Goal: Task Accomplishment & Management: Manage account settings

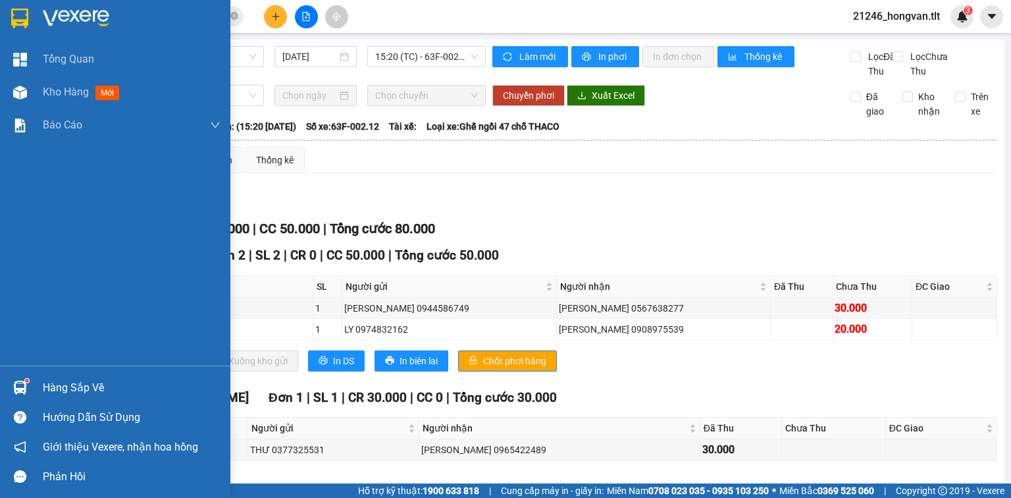
click at [70, 386] on div "Hàng sắp về" at bounding box center [132, 388] width 178 height 20
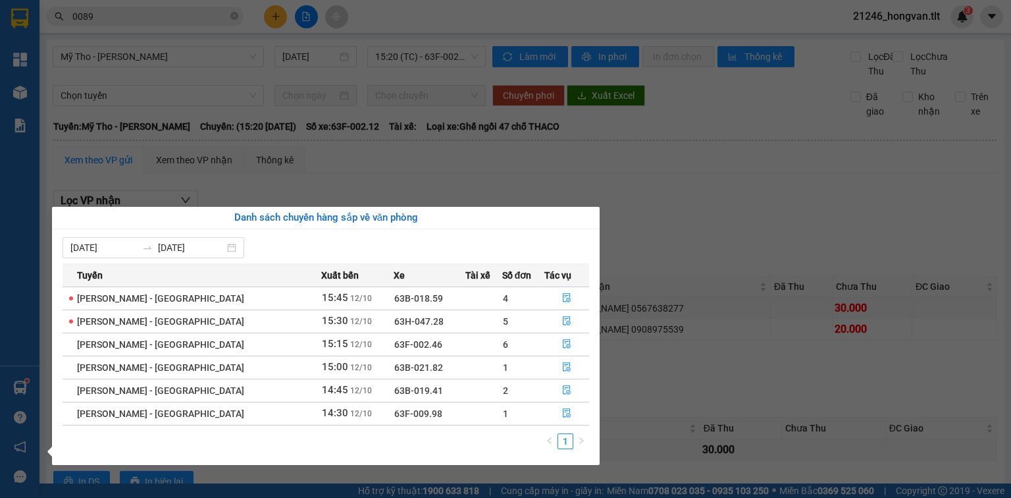
click at [686, 201] on section "Kết quả tìm kiếm ( 4316 ) Bộ lọc Ngày tạo đơn gần nhất Mã ĐH Trạng thái Món hàn…" at bounding box center [505, 249] width 1011 height 498
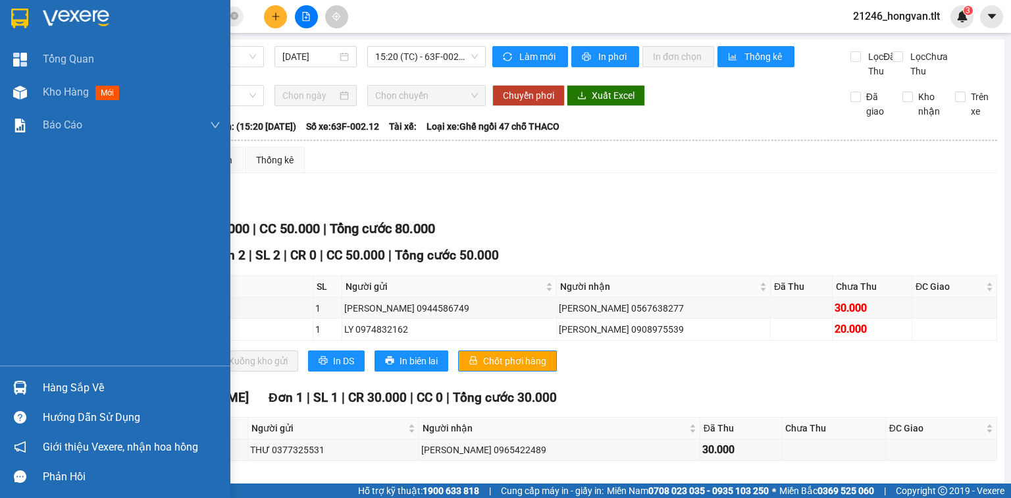
click at [34, 382] on div "Hàng sắp về" at bounding box center [115, 388] width 230 height 30
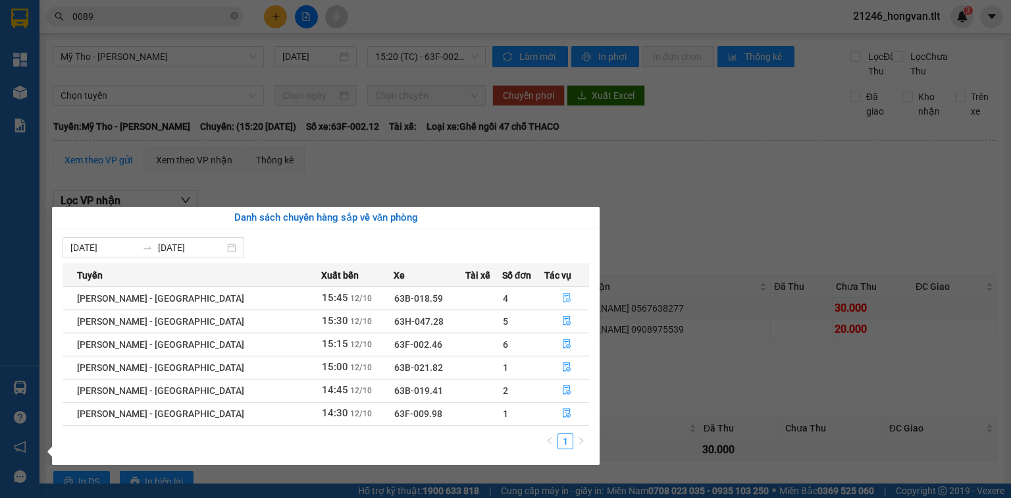
click at [565, 294] on icon "file-done" at bounding box center [566, 297] width 9 height 9
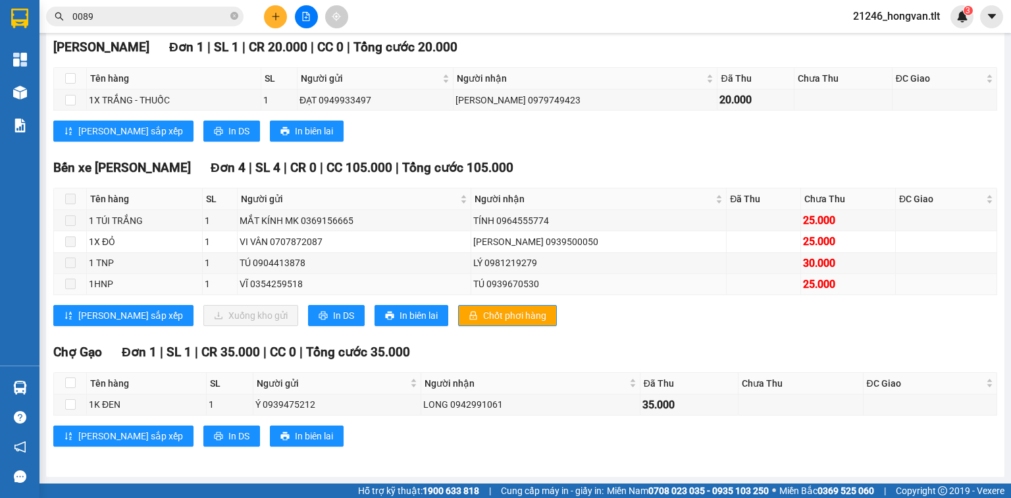
scroll to position [220, 0]
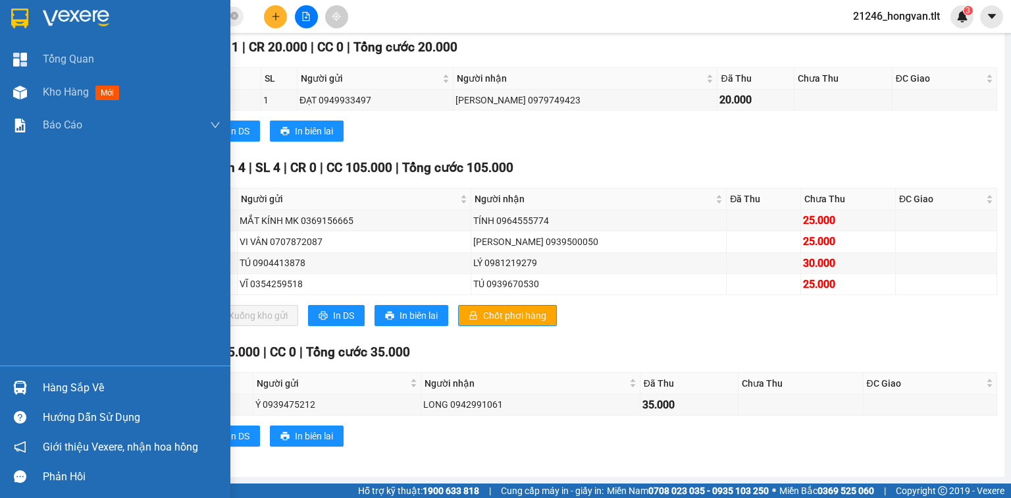
click at [90, 388] on div "Hàng sắp về" at bounding box center [132, 388] width 178 height 20
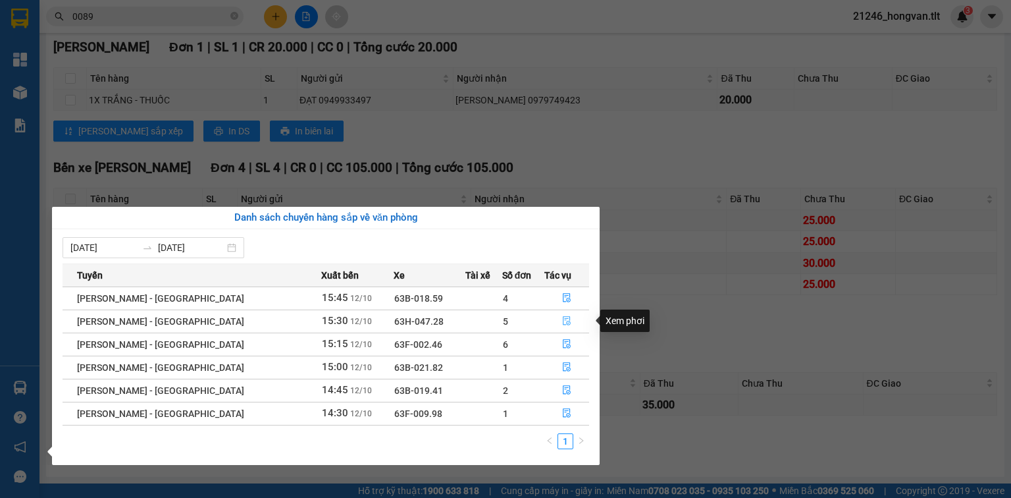
drag, startPoint x: 560, startPoint y: 322, endPoint x: 552, endPoint y: 320, distance: 8.1
click at [562, 323] on icon "file-done" at bounding box center [566, 320] width 9 height 9
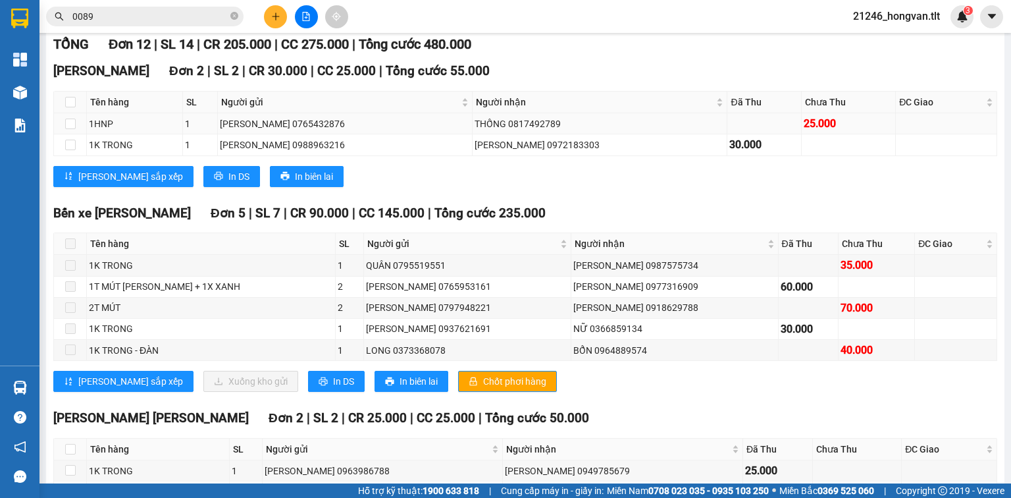
scroll to position [115, 0]
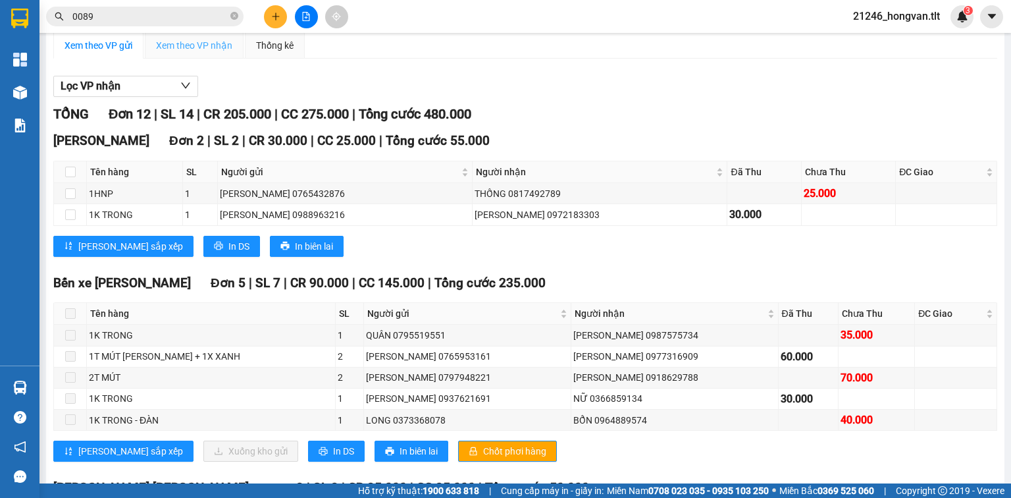
click at [205, 59] on div "Xem theo VP nhận" at bounding box center [194, 45] width 99 height 26
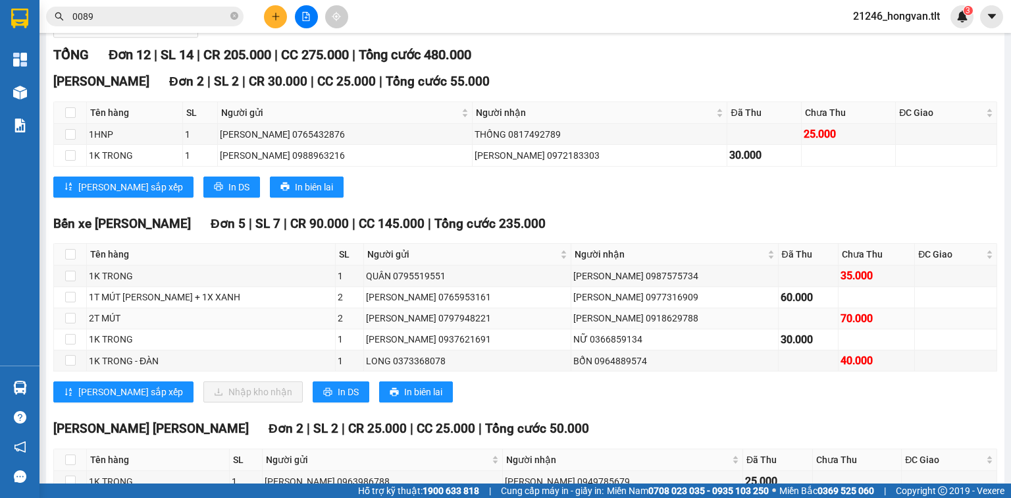
scroll to position [220, 0]
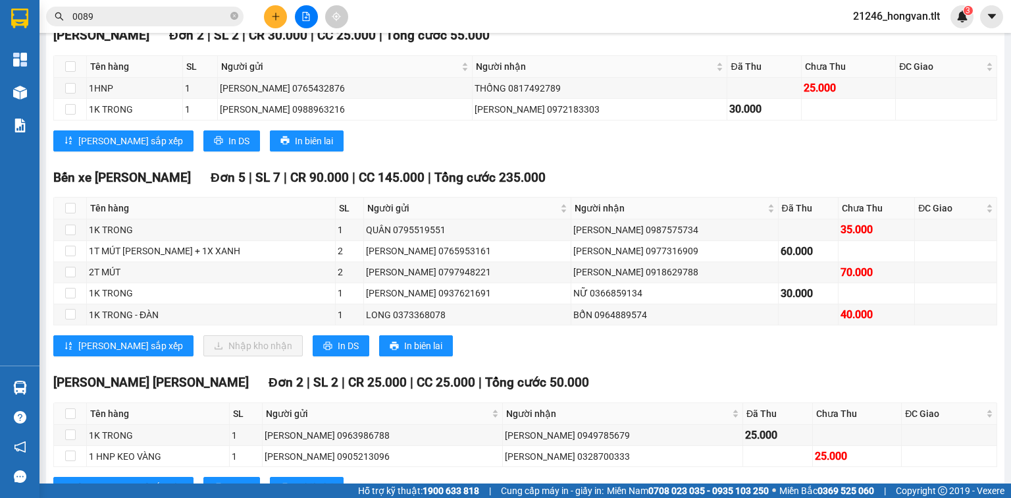
click at [26, 386] on img at bounding box center [20, 387] width 14 height 14
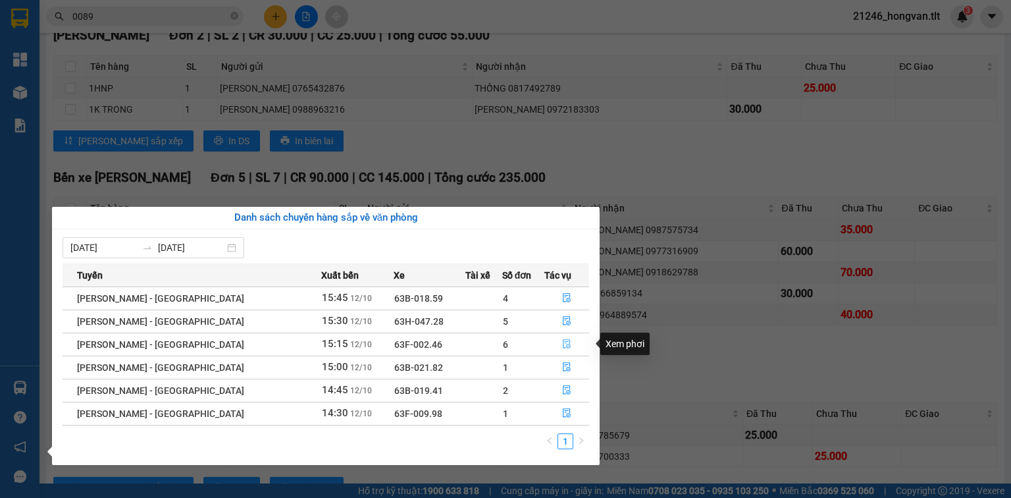
click at [545, 345] on button "button" at bounding box center [566, 344] width 43 height 21
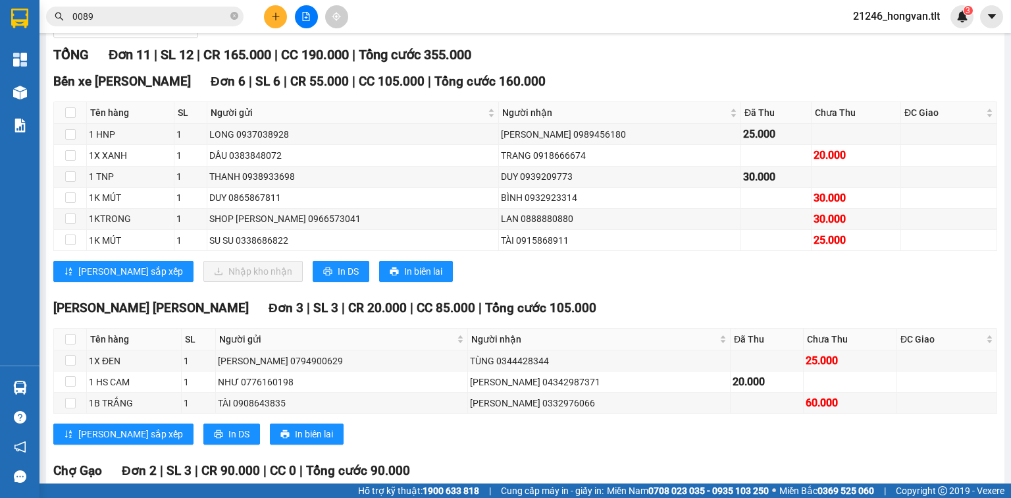
scroll to position [167, 0]
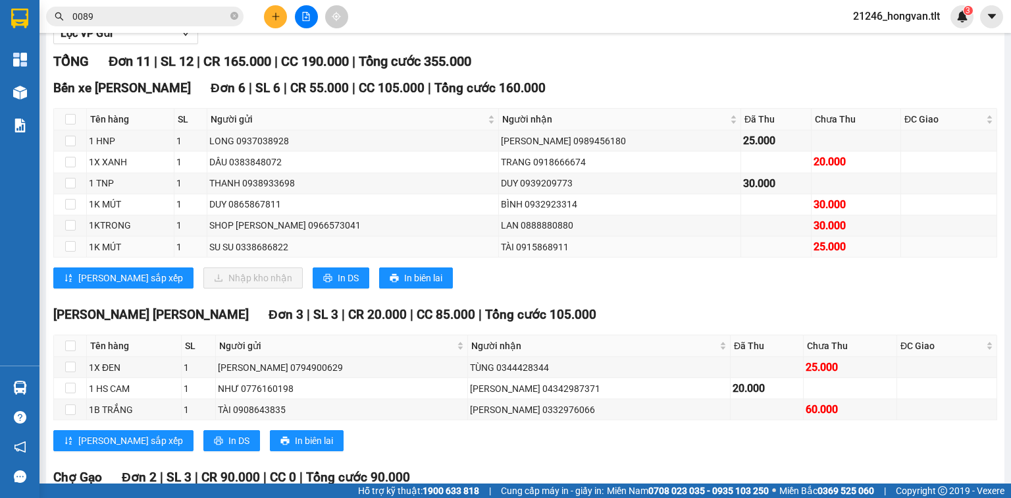
click at [520, 251] on td "TÀI 0915868911" at bounding box center [620, 246] width 242 height 21
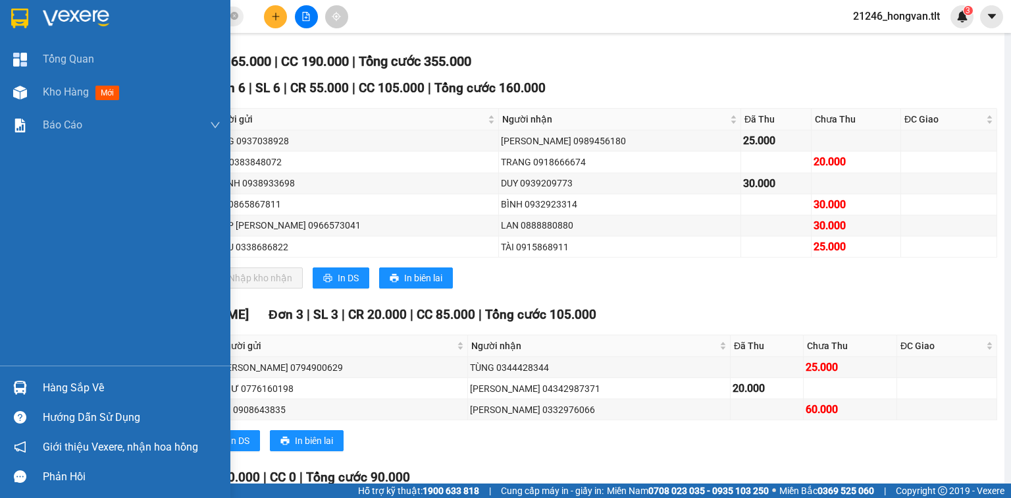
click at [24, 371] on div "Hàng sắp về Hướng dẫn sử dụng Giới thiệu Vexere, nhận hoa hồng Phản hồi" at bounding box center [115, 428] width 230 height 126
click at [9, 392] on div at bounding box center [20, 387] width 23 height 23
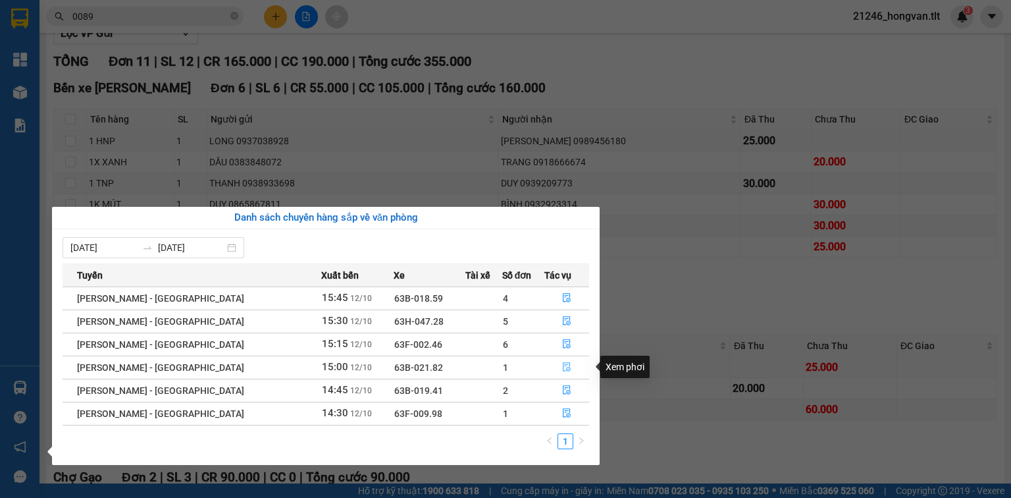
click at [562, 372] on span "file-done" at bounding box center [566, 367] width 9 height 11
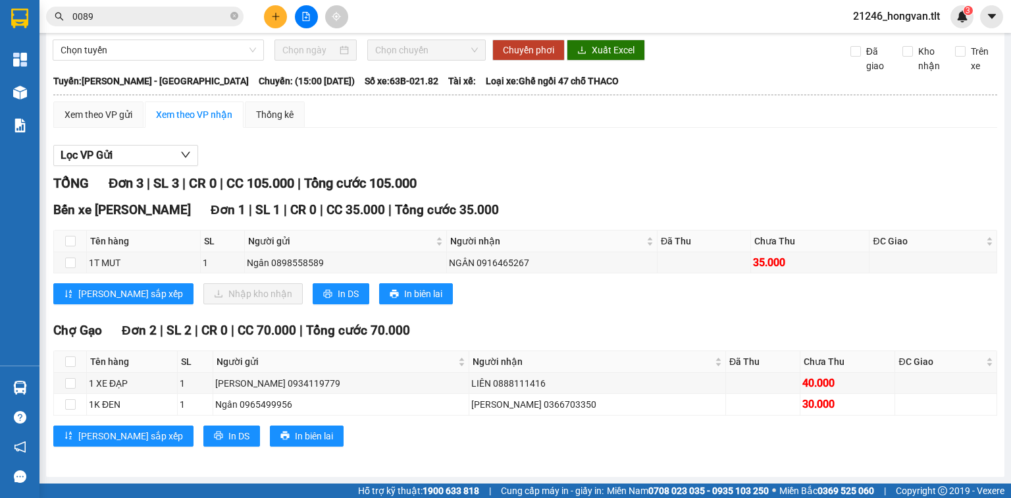
scroll to position [58, 0]
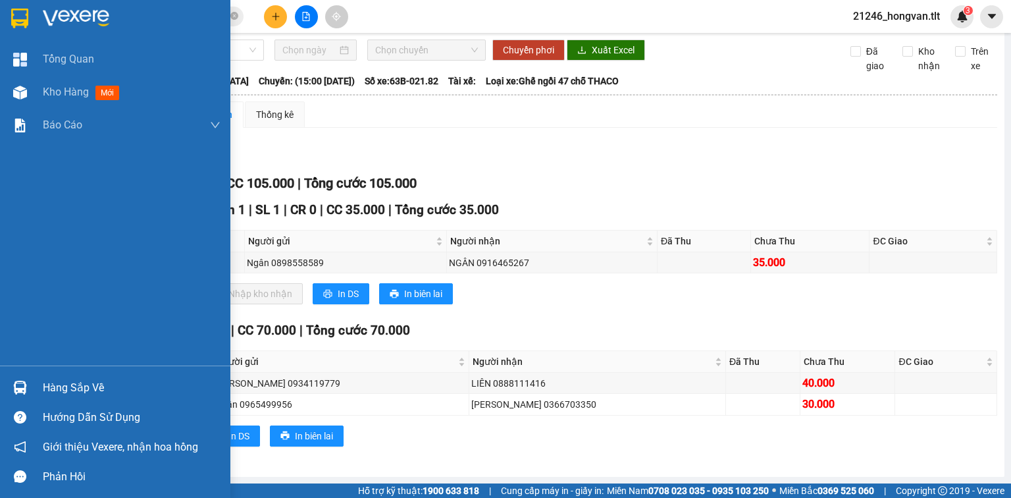
click at [16, 398] on div at bounding box center [20, 387] width 23 height 23
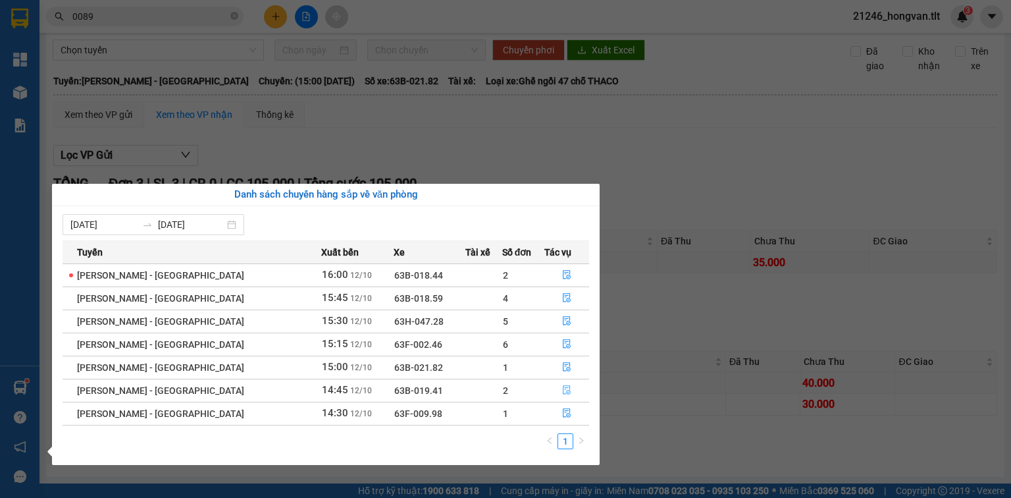
click at [571, 397] on button "button" at bounding box center [566, 390] width 43 height 21
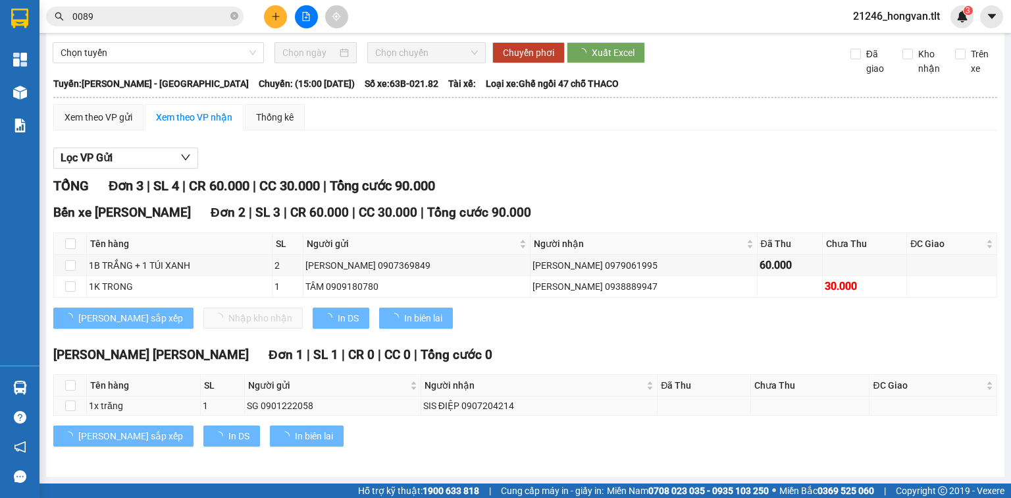
scroll to position [55, 0]
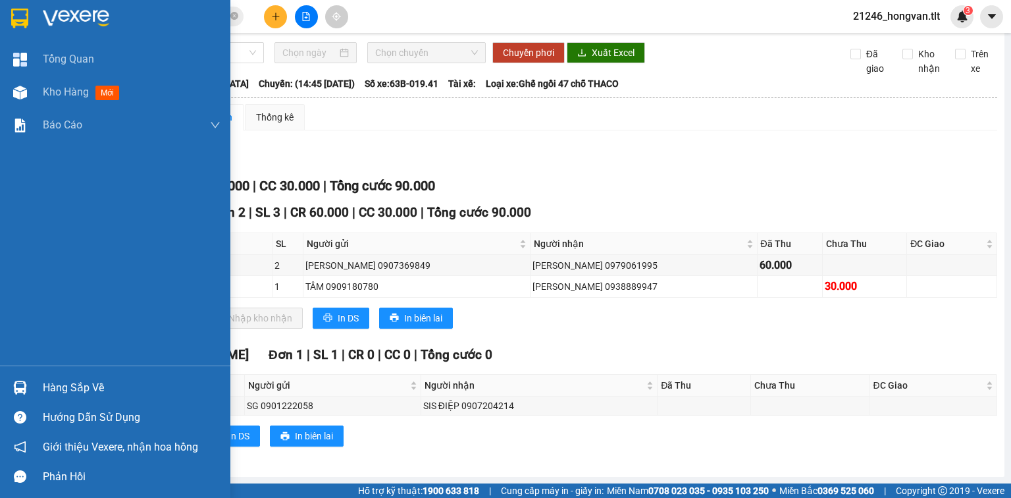
drag, startPoint x: 11, startPoint y: 377, endPoint x: 26, endPoint y: 373, distance: 16.3
click at [12, 377] on div at bounding box center [20, 387] width 23 height 23
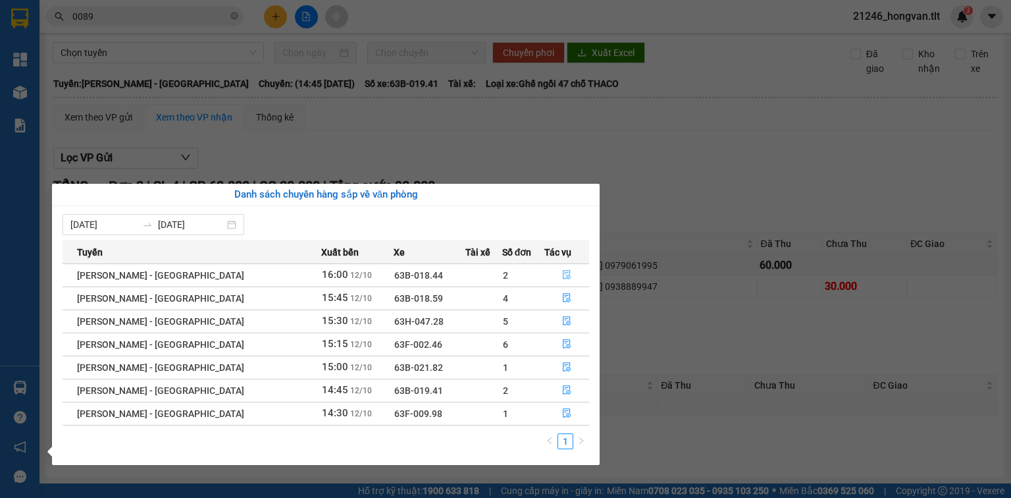
click at [556, 267] on button "button" at bounding box center [566, 275] width 43 height 21
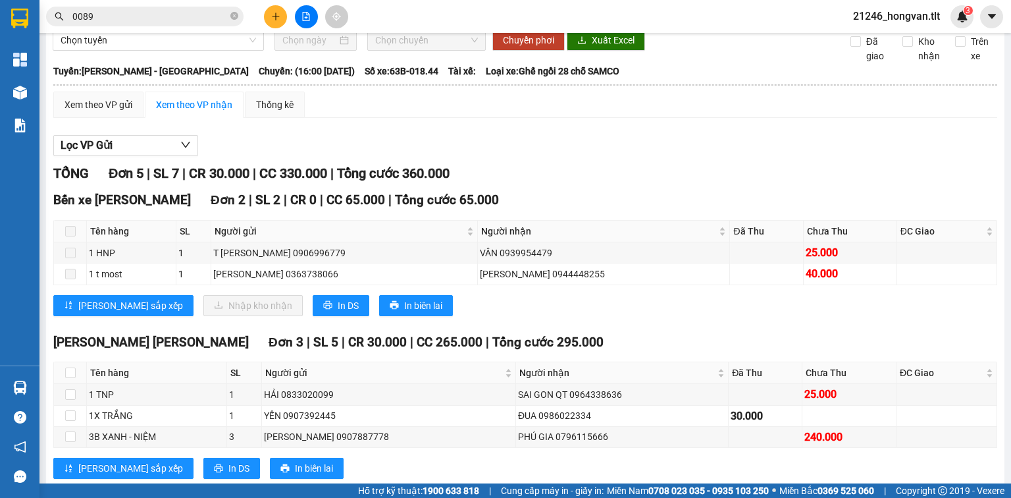
scroll to position [100, 0]
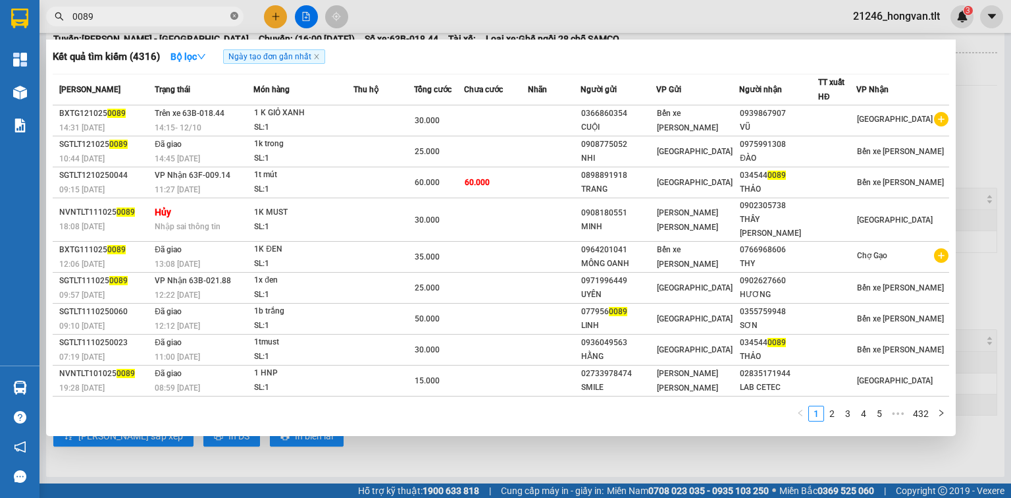
click at [238, 14] on span "0089" at bounding box center [144, 17] width 197 height 20
click at [236, 17] on icon "close-circle" at bounding box center [234, 16] width 8 height 8
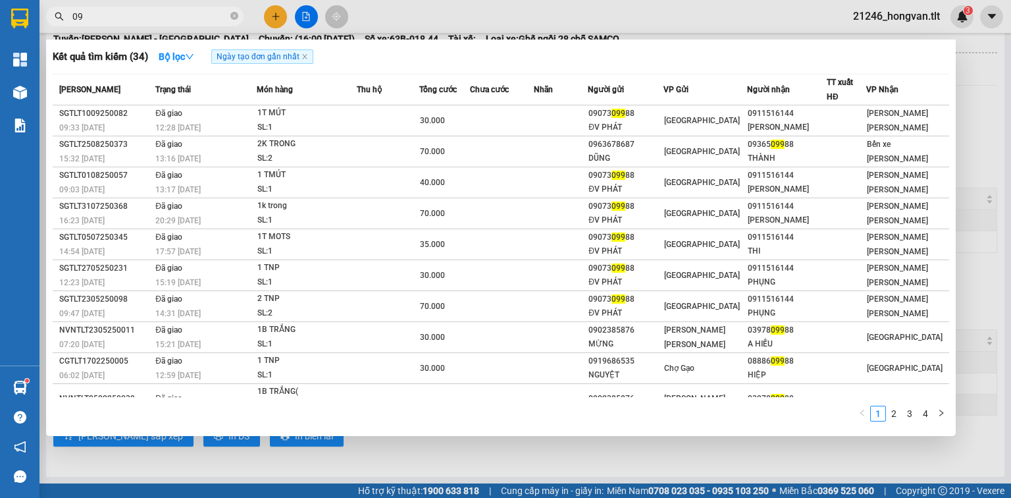
type input "0"
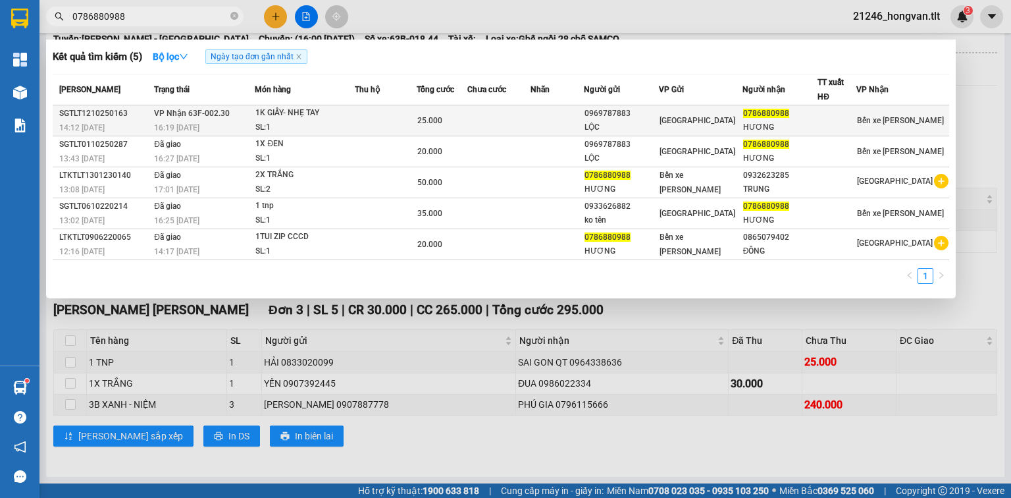
type input "0786880988"
click at [321, 120] on div "SL: 1" at bounding box center [304, 127] width 99 height 14
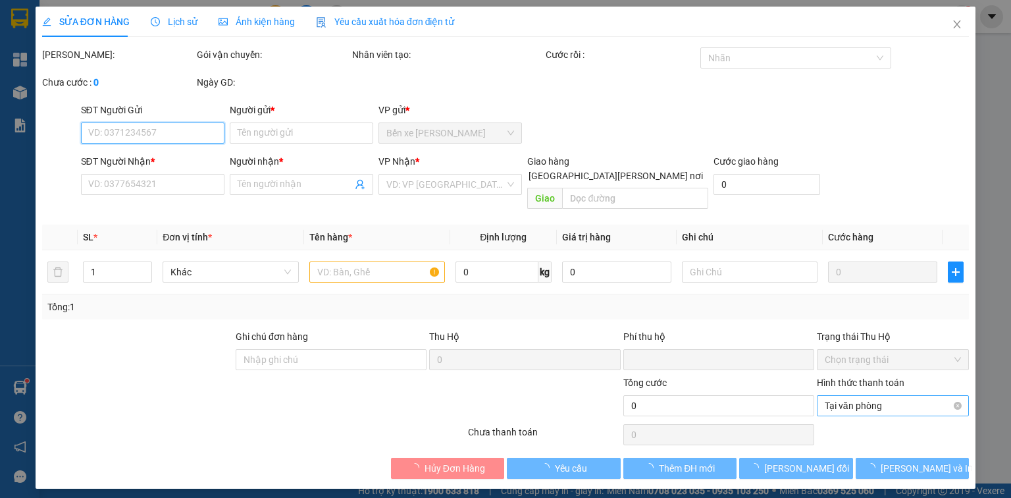
type input "0969787883"
type input "LỘC"
type input "0786880988"
type input "HƯƠNG"
type input "0"
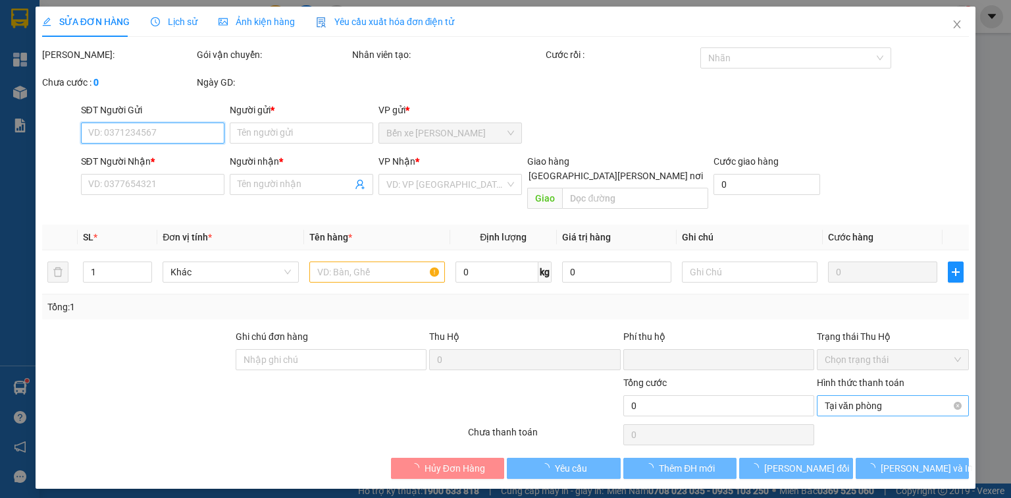
type input "25.000"
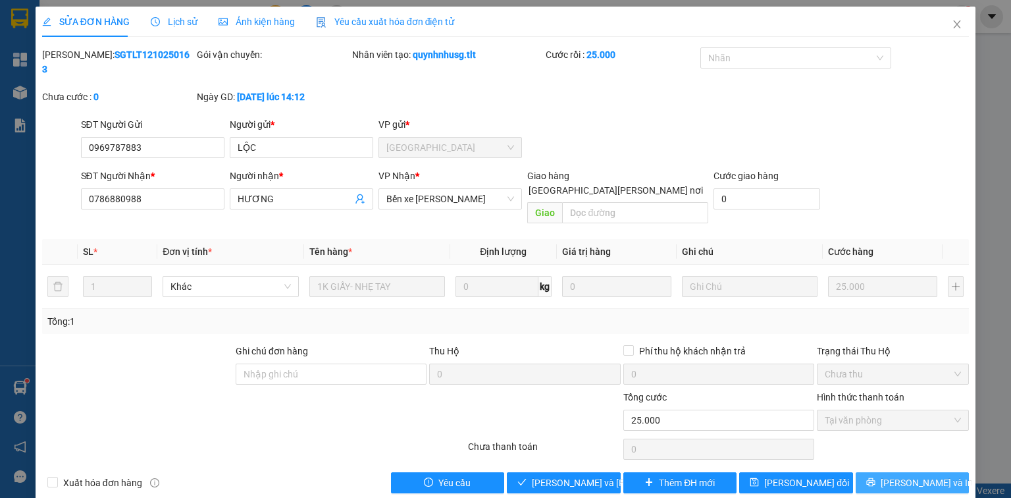
click at [928, 475] on span "[PERSON_NAME] và In" at bounding box center [927, 482] width 92 height 14
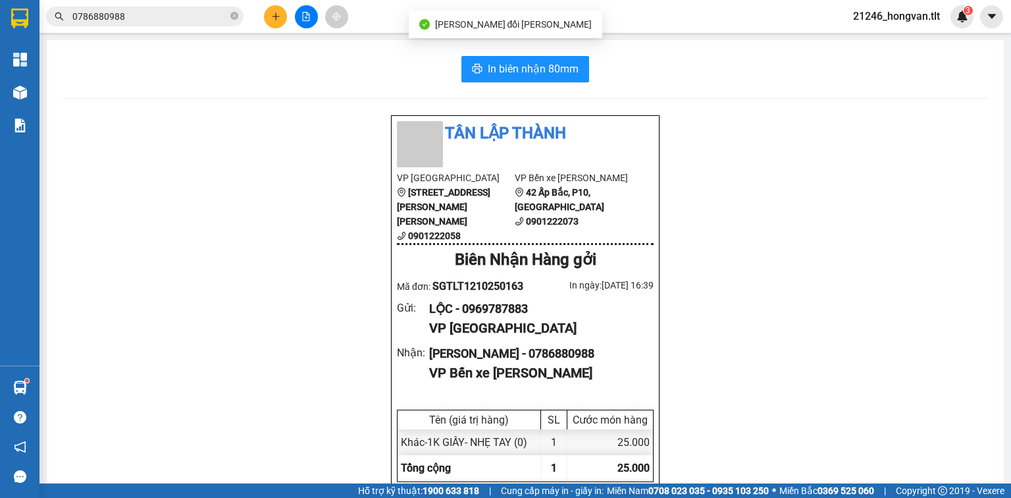
click at [159, 13] on input "0786880988" at bounding box center [149, 16] width 155 height 14
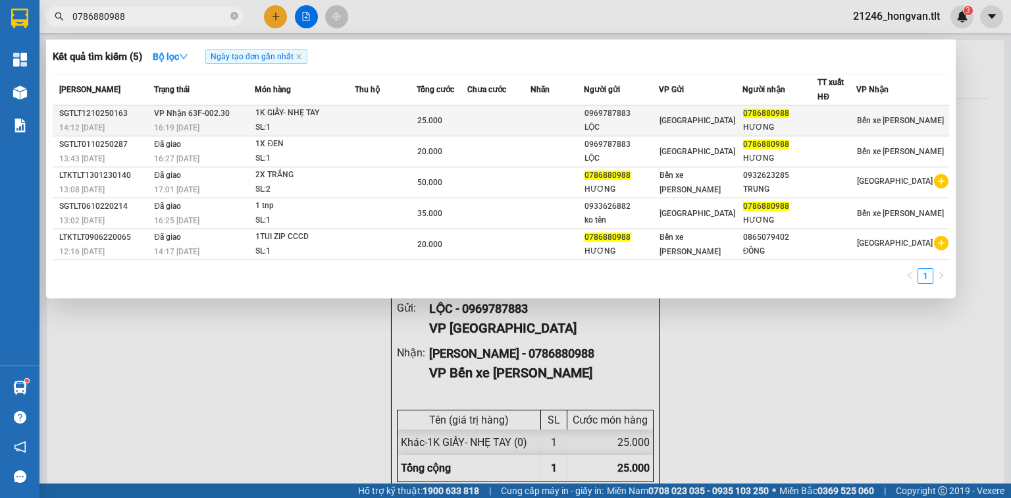
click at [321, 111] on div "1K GIẤY- NHẸ TAY" at bounding box center [304, 113] width 99 height 14
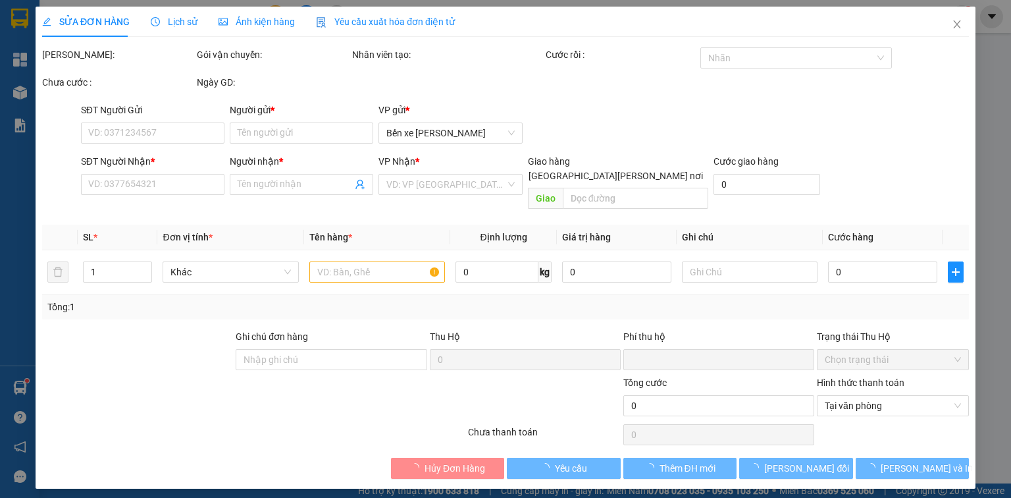
type input "0969787883"
type input "LỘC"
type input "0786880988"
type input "HƯƠNG"
type input "0"
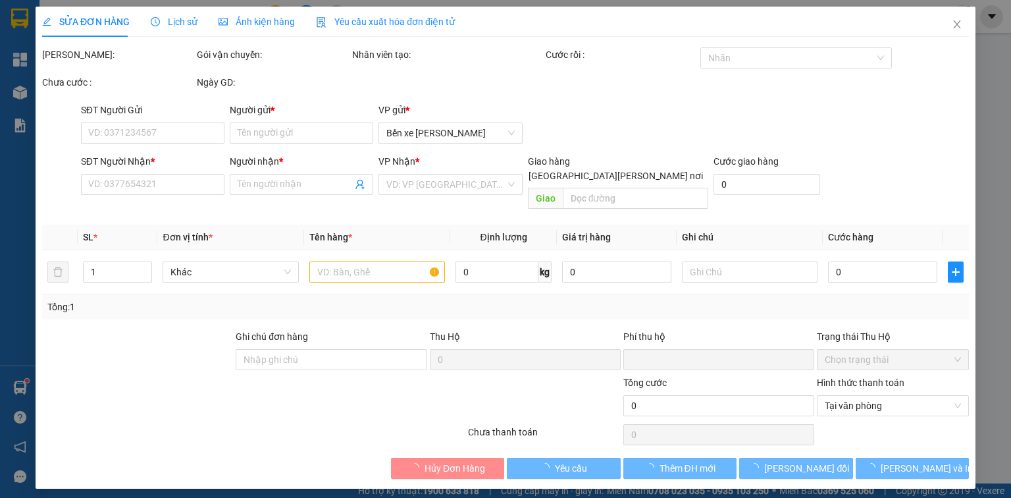
type input "25.000"
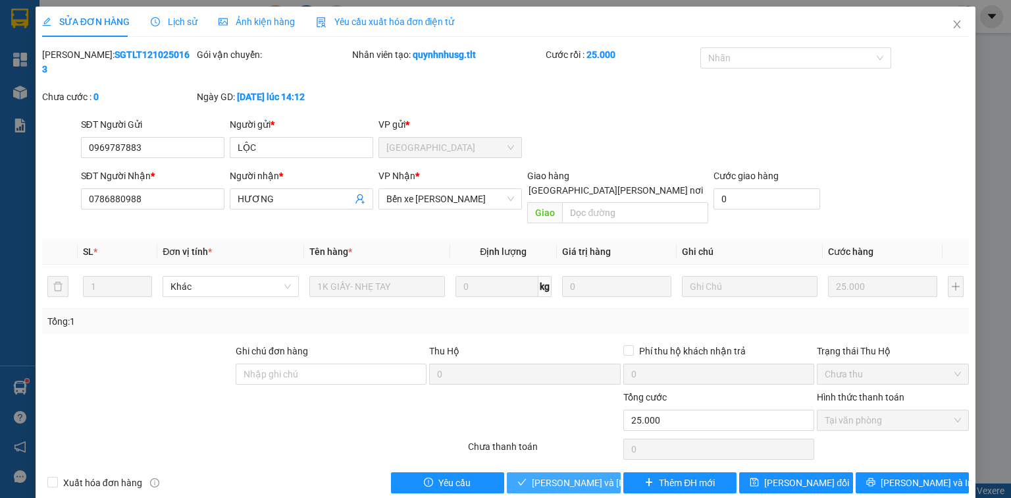
click at [592, 472] on button "[PERSON_NAME] và [PERSON_NAME] hàng" at bounding box center [564, 482] width 114 height 21
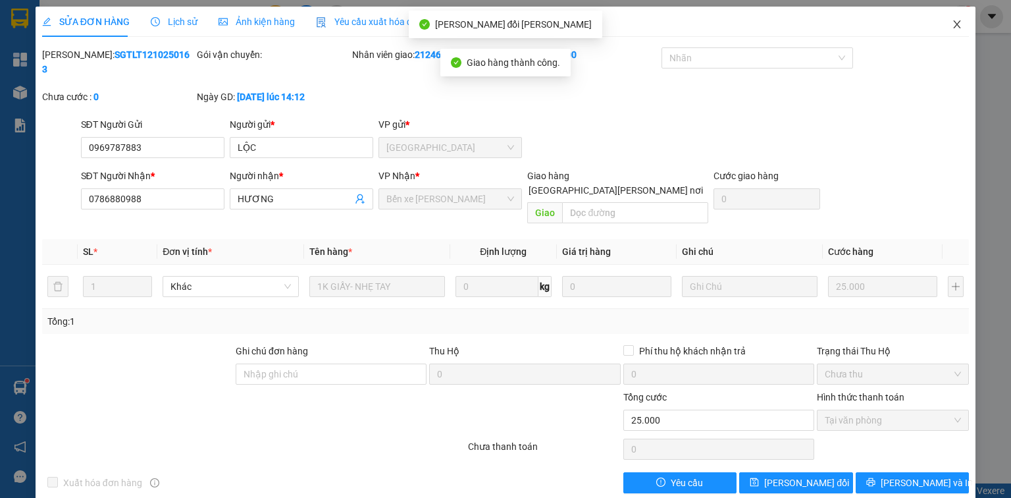
click at [956, 31] on span "Close" at bounding box center [957, 25] width 37 height 37
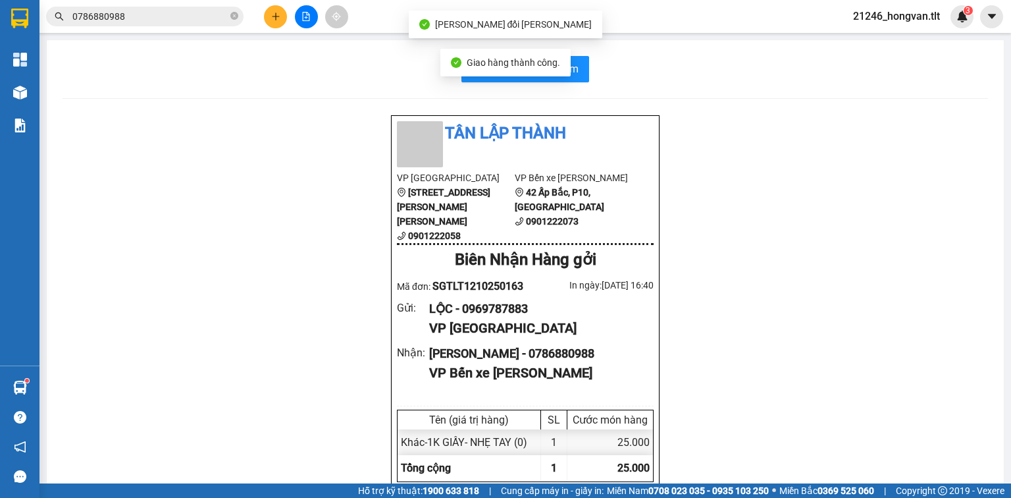
click at [194, 14] on input "0786880988" at bounding box center [149, 16] width 155 height 14
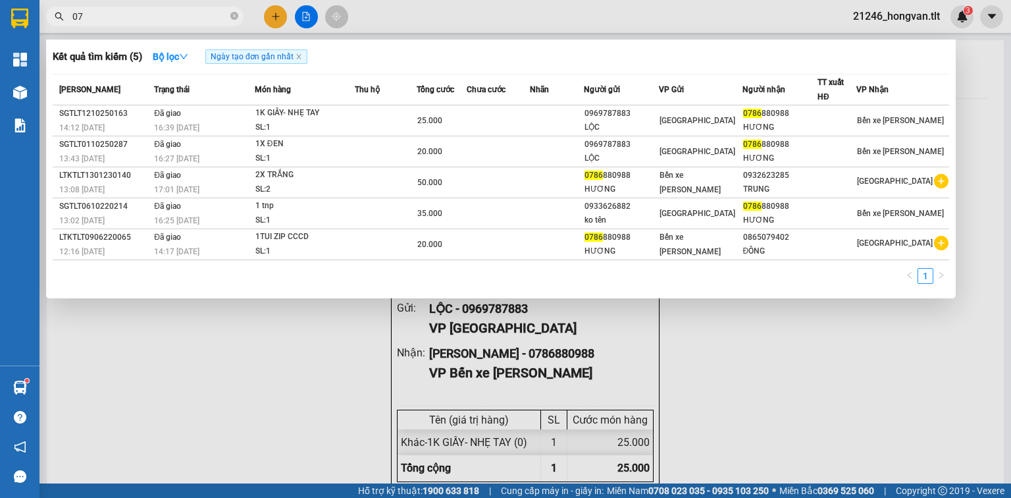
type input "0"
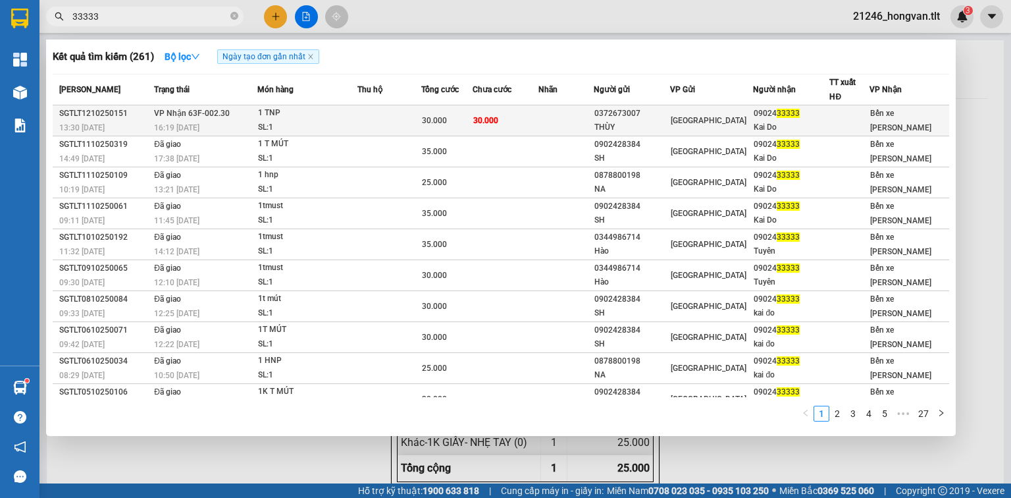
type input "33333"
click at [410, 132] on td at bounding box center [388, 120] width 63 height 31
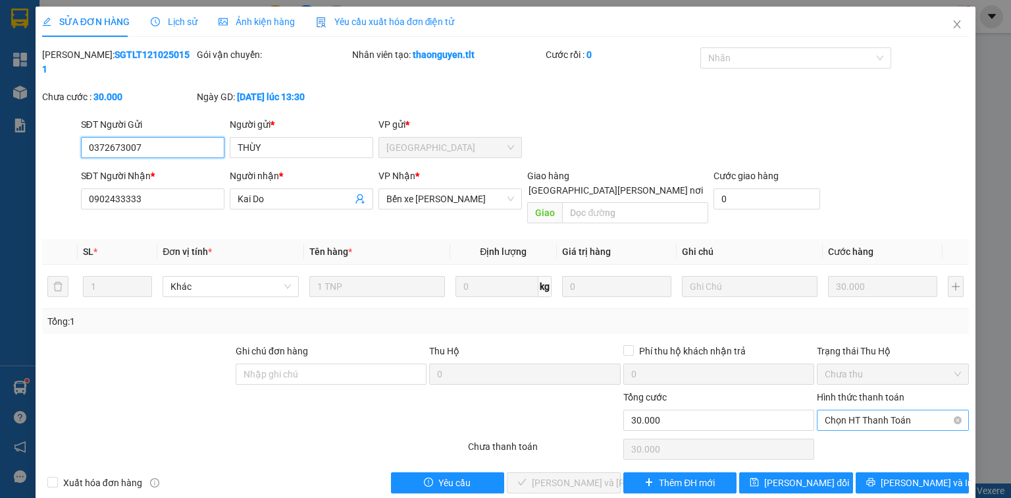
drag, startPoint x: 845, startPoint y: 388, endPoint x: 845, endPoint y: 395, distance: 7.2
click at [845, 410] on span "Chọn HT Thanh Toán" at bounding box center [893, 420] width 136 height 20
click at [850, 423] on div "Tại văn phòng" at bounding box center [893, 416] width 136 height 14
type input "0"
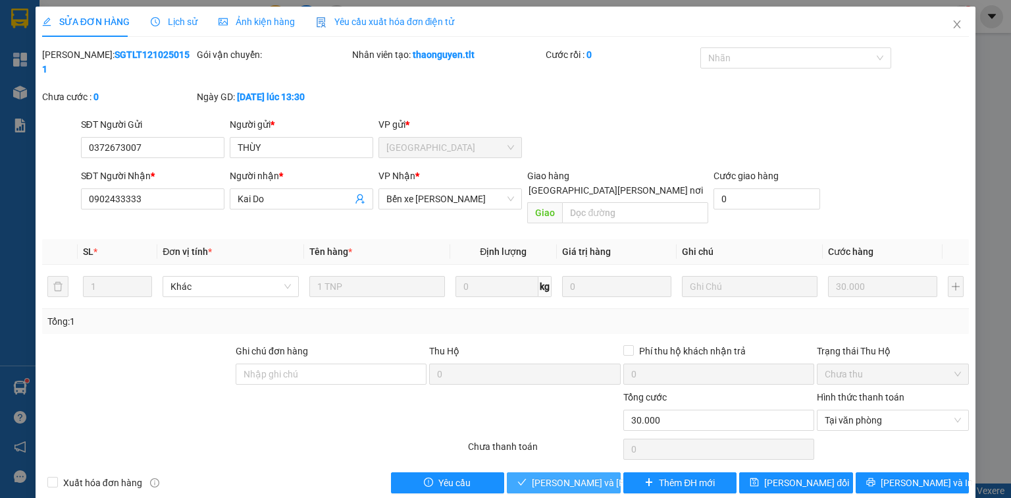
click at [576, 475] on span "[PERSON_NAME] và [PERSON_NAME] hàng" at bounding box center [621, 482] width 178 height 14
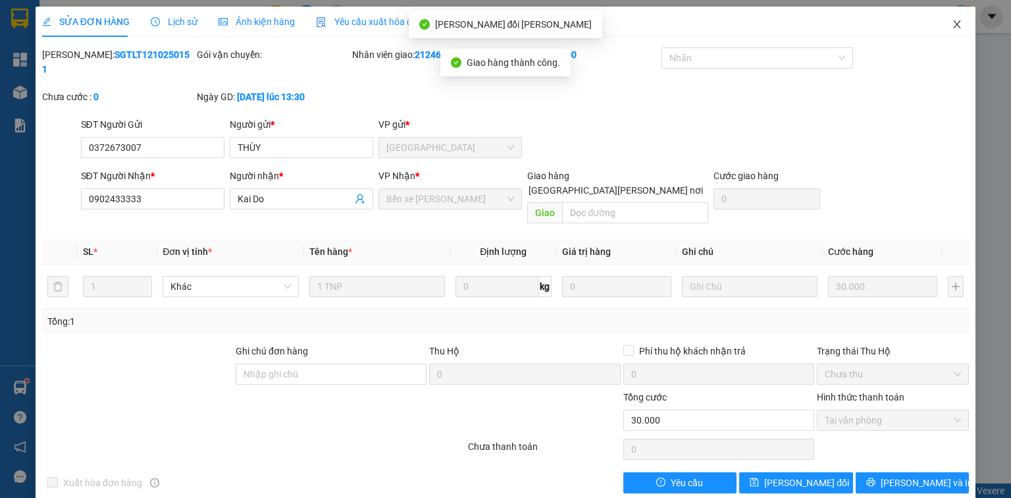
click at [958, 23] on icon "close" at bounding box center [957, 24] width 11 height 11
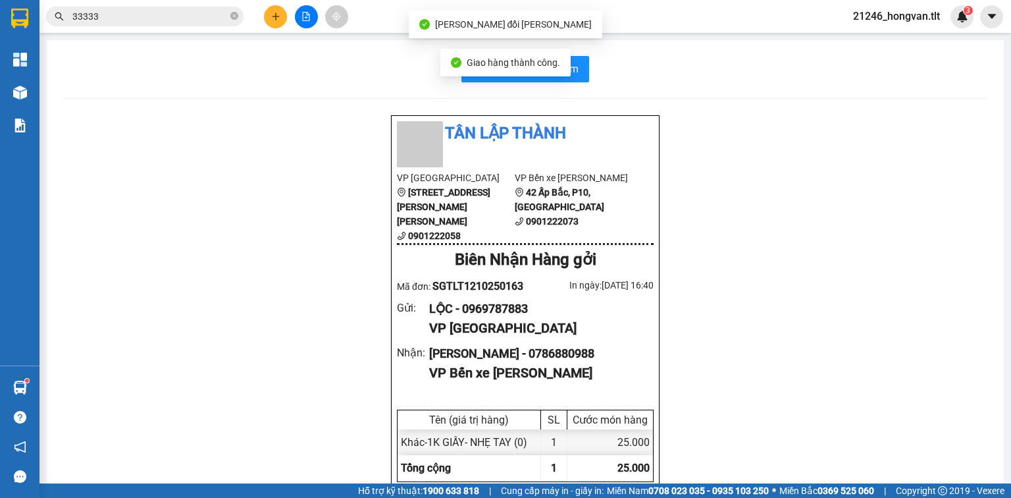
click at [189, 21] on input "33333" at bounding box center [149, 16] width 155 height 14
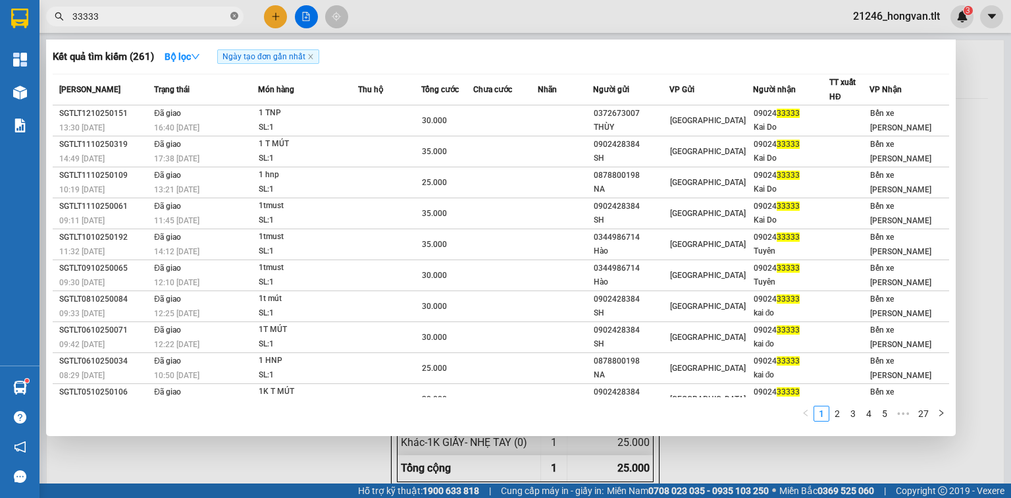
click at [235, 17] on icon "close-circle" at bounding box center [234, 16] width 8 height 8
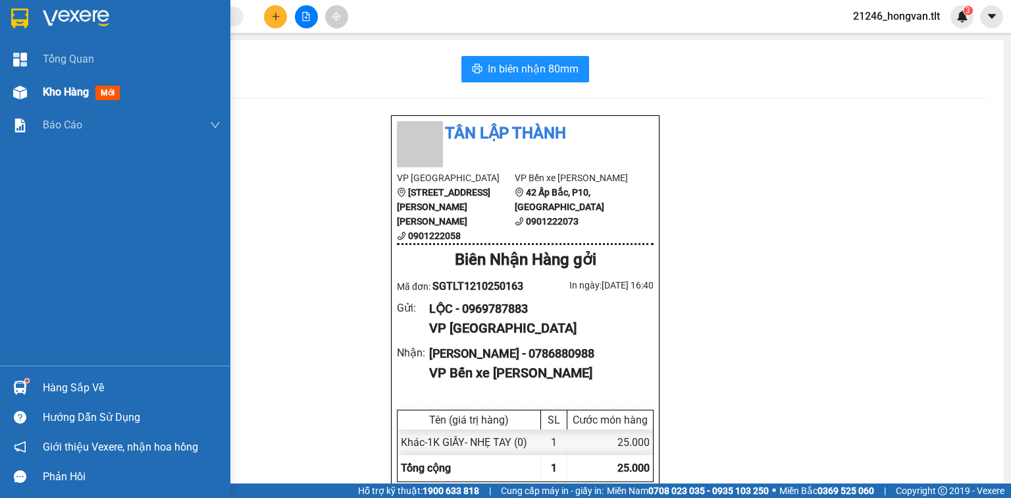
click at [49, 97] on span "Kho hàng" at bounding box center [66, 92] width 46 height 13
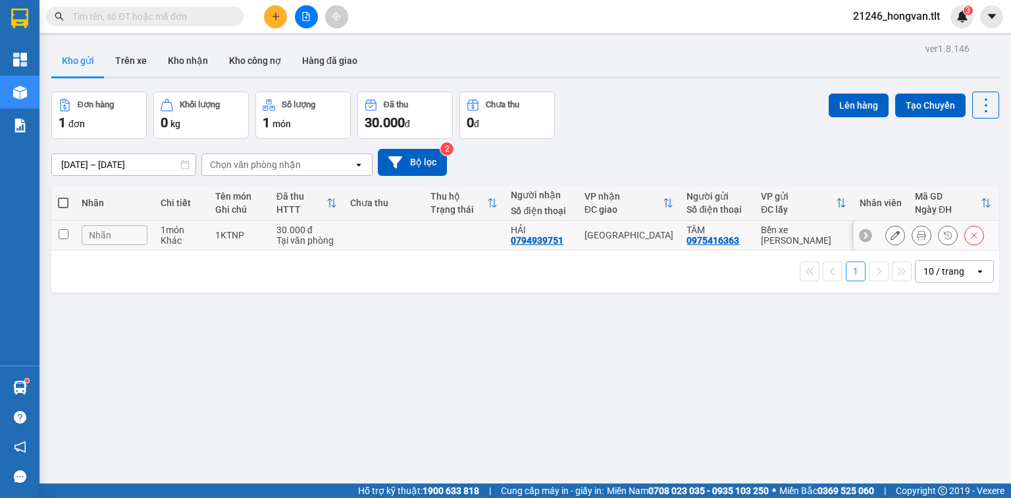
click at [358, 232] on td at bounding box center [384, 236] width 80 height 30
checkbox input "true"
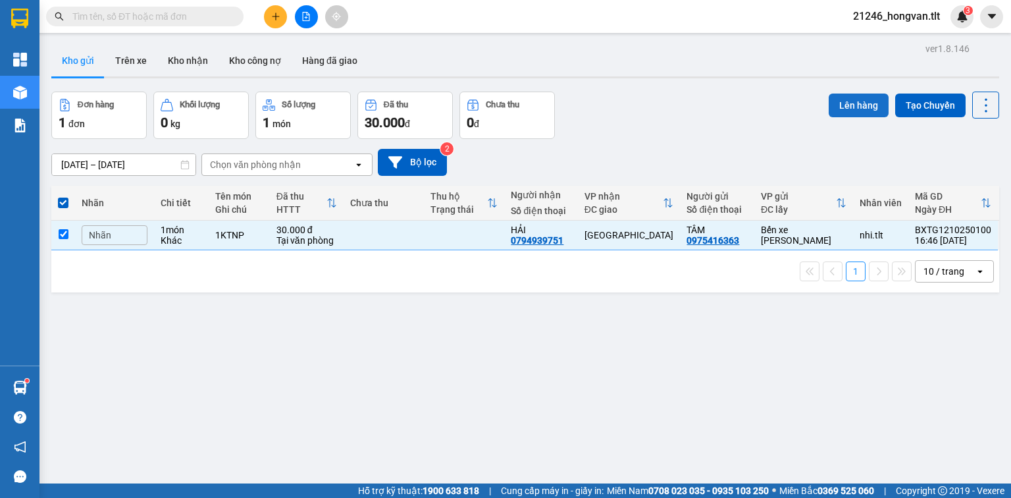
click at [861, 113] on button "Lên hàng" at bounding box center [859, 105] width 60 height 24
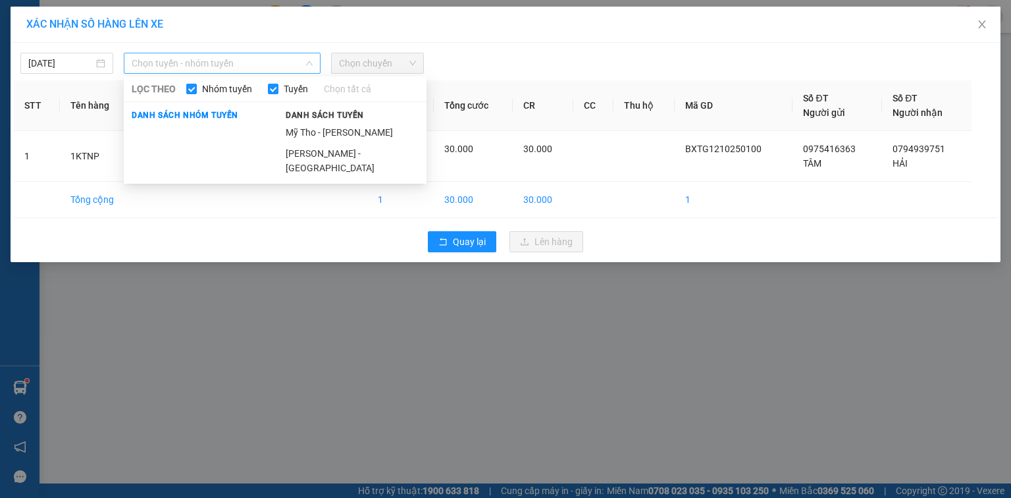
click at [227, 68] on span "Chọn tuyến - nhóm tuyến" at bounding box center [222, 63] width 181 height 20
drag, startPoint x: 303, startPoint y: 130, endPoint x: 366, endPoint y: 74, distance: 83.9
click at [303, 129] on li "Mỹ Tho - [PERSON_NAME]" at bounding box center [352, 132] width 149 height 21
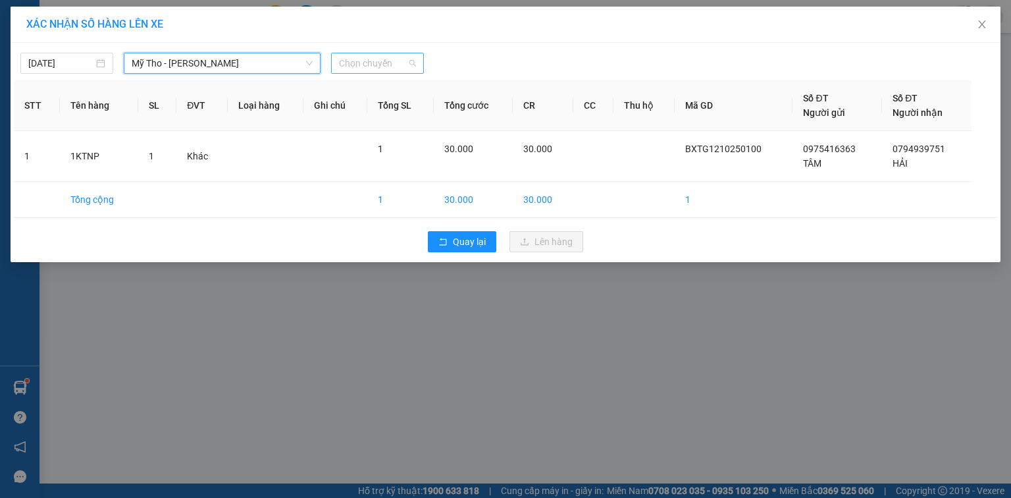
click at [369, 66] on span "Chọn chuyến" at bounding box center [377, 63] width 77 height 20
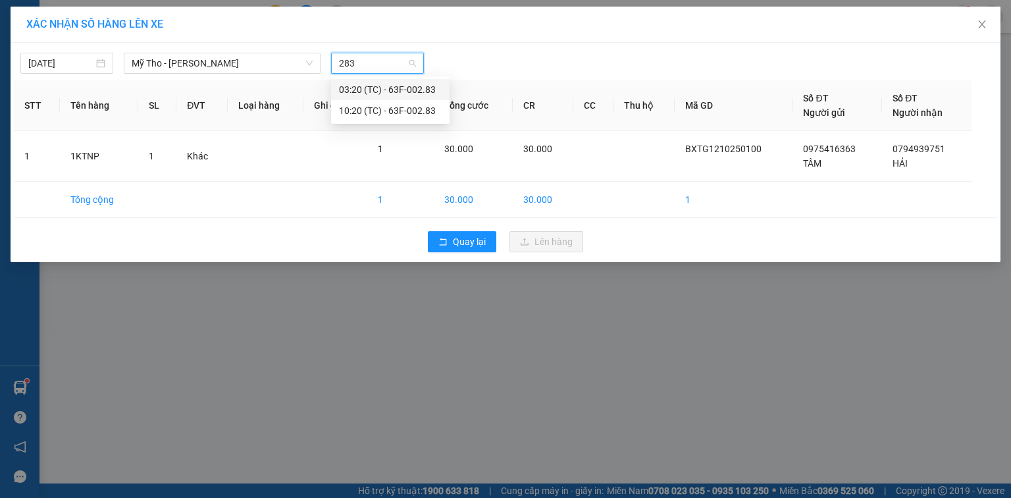
click at [368, 66] on input "283" at bounding box center [373, 63] width 68 height 20
type input "17"
click at [386, 93] on div "17:00" at bounding box center [390, 89] width 103 height 14
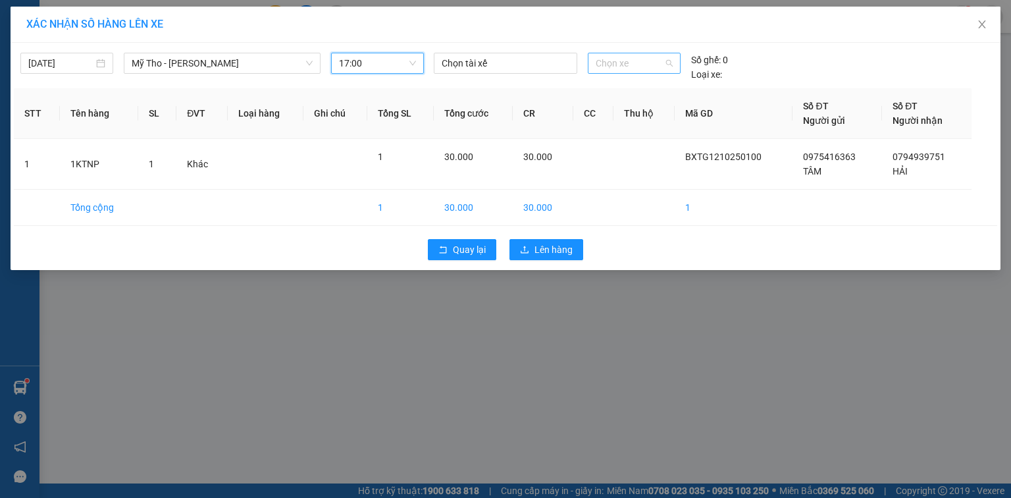
click at [611, 63] on span "Chọn xe" at bounding box center [634, 63] width 76 height 20
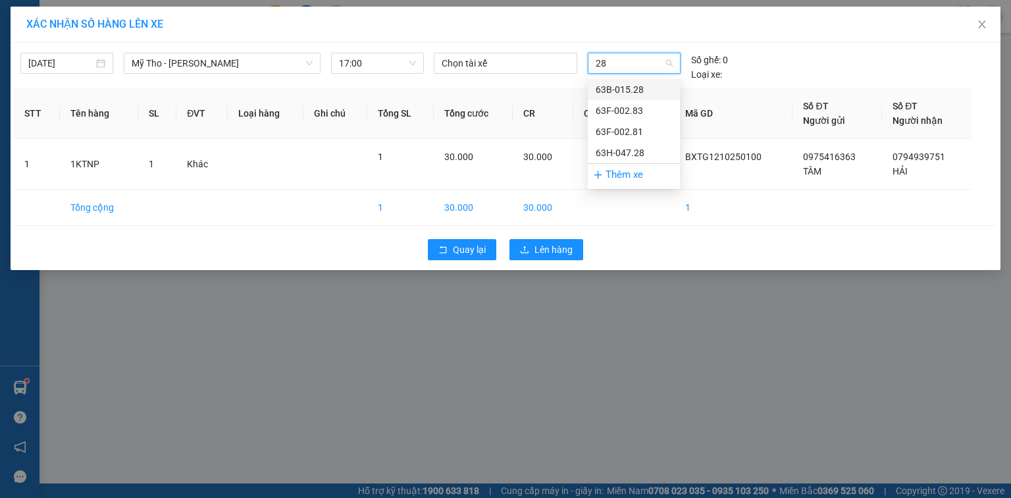
type input "283"
click at [632, 88] on div "63F-002.83" at bounding box center [634, 89] width 76 height 14
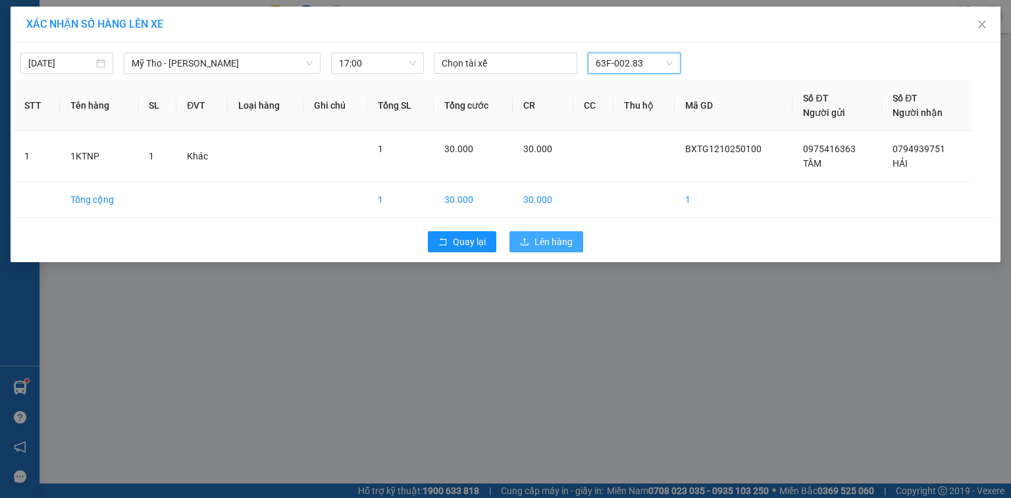
click at [549, 247] on span "Lên hàng" at bounding box center [553, 241] width 38 height 14
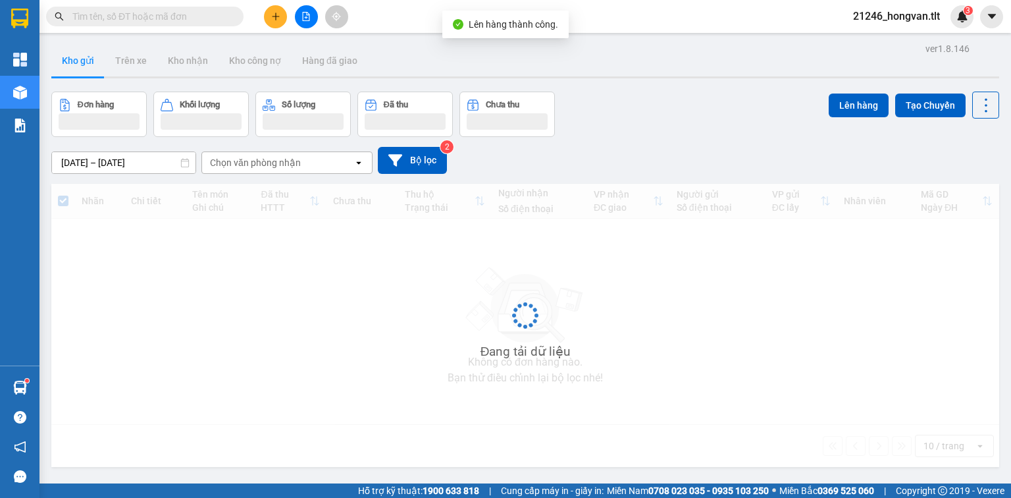
click at [308, 16] on icon "file-add" at bounding box center [305, 16] width 9 height 9
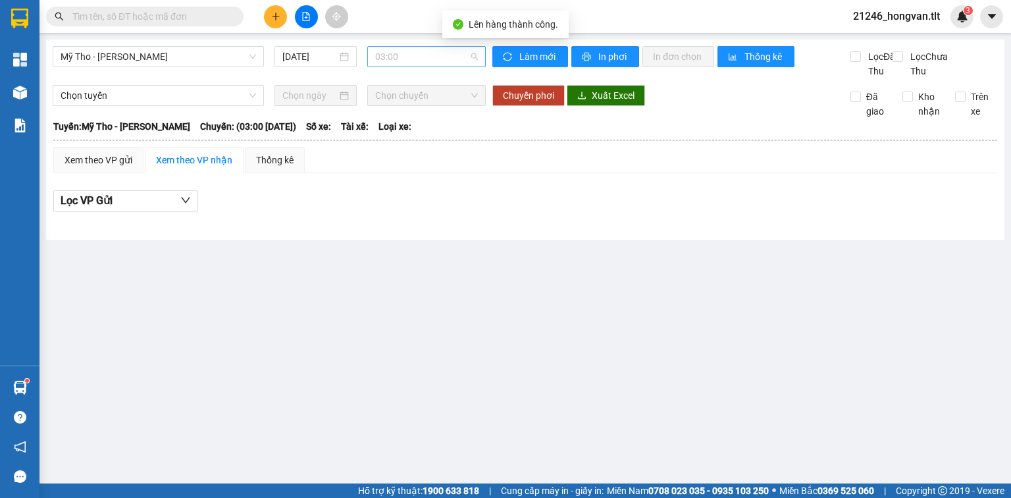
click at [448, 61] on span "03:00" at bounding box center [426, 57] width 103 height 20
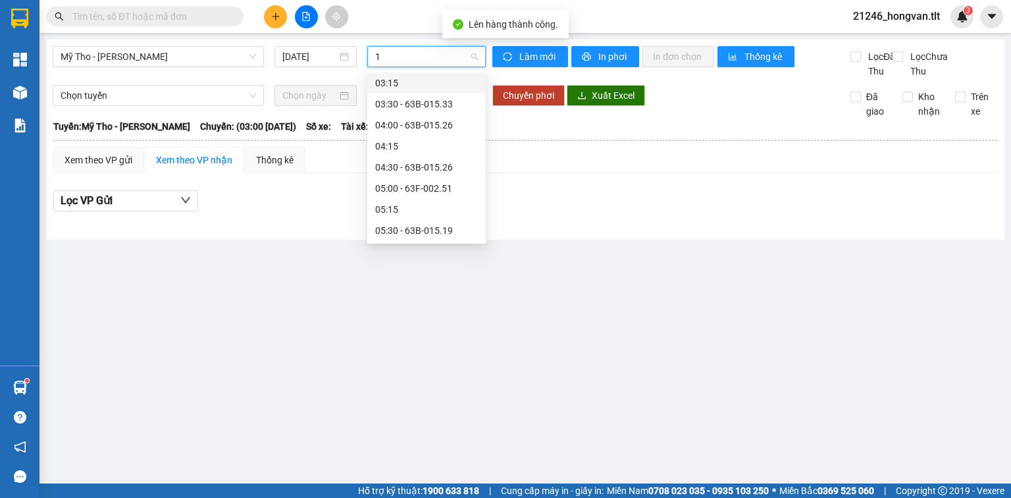
type input "17"
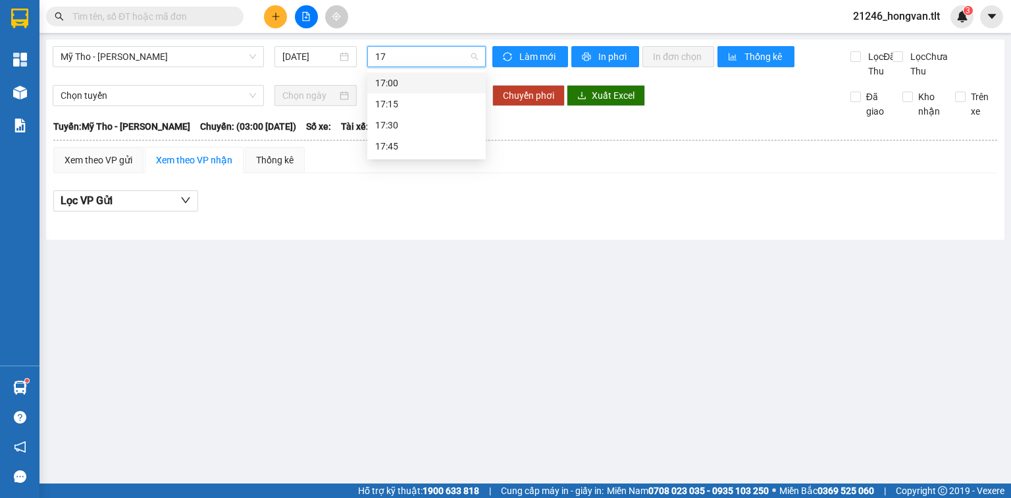
drag, startPoint x: 448, startPoint y: 76, endPoint x: 369, endPoint y: 93, distance: 81.3
click at [449, 76] on div "17:00" at bounding box center [426, 83] width 103 height 14
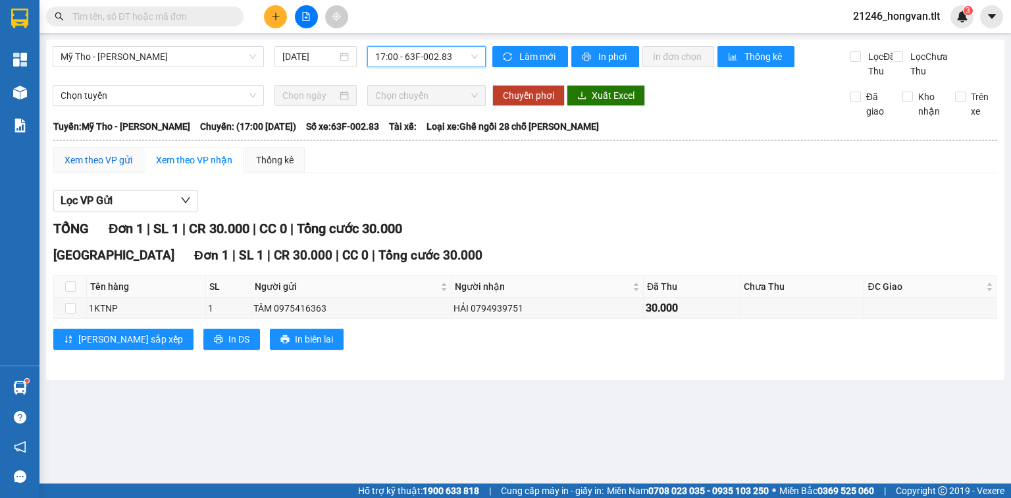
click at [109, 167] on div "Xem theo VP gửi" at bounding box center [99, 160] width 68 height 14
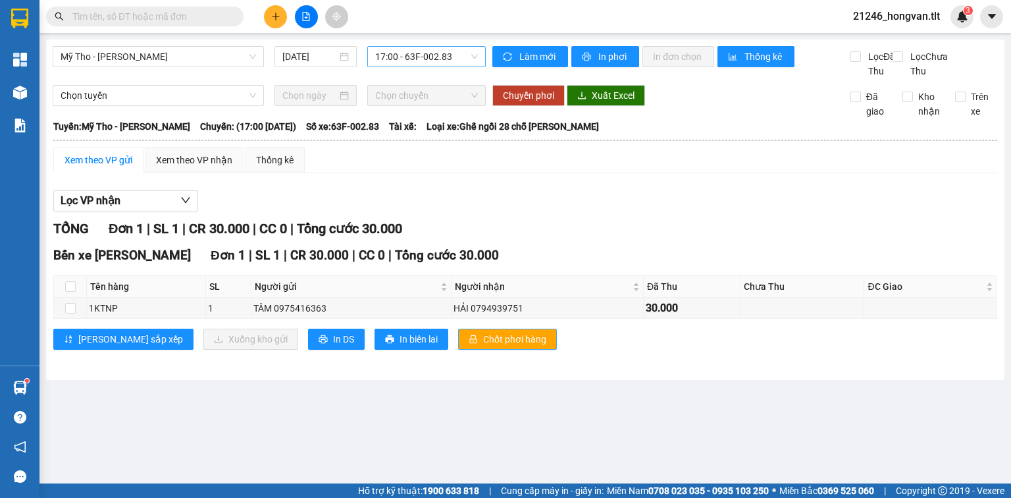
click at [483, 346] on span "Chốt phơi hàng" at bounding box center [514, 339] width 63 height 14
click at [333, 346] on span "In DS" at bounding box center [343, 339] width 21 height 14
click at [169, 19] on input "text" at bounding box center [149, 16] width 155 height 14
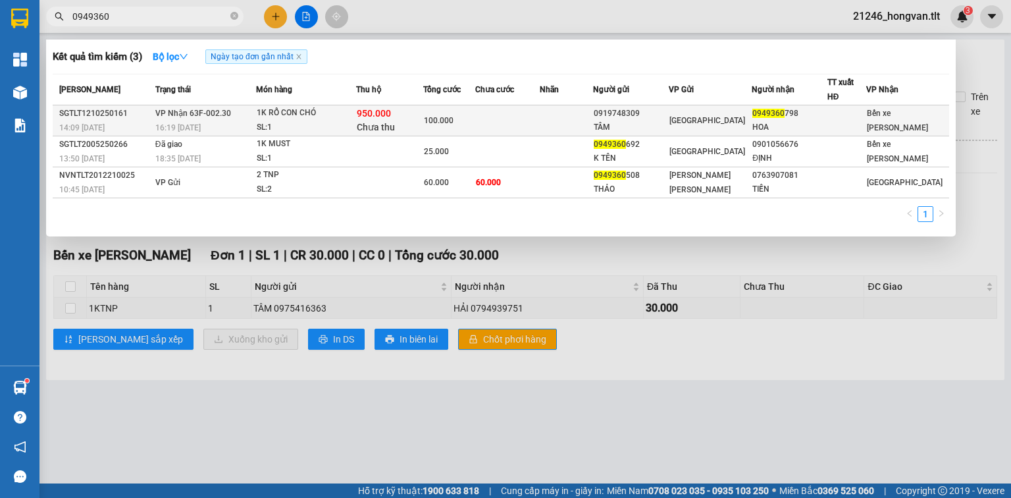
type input "0949360"
click at [421, 120] on div "950.000 Chưa thu" at bounding box center [390, 121] width 66 height 28
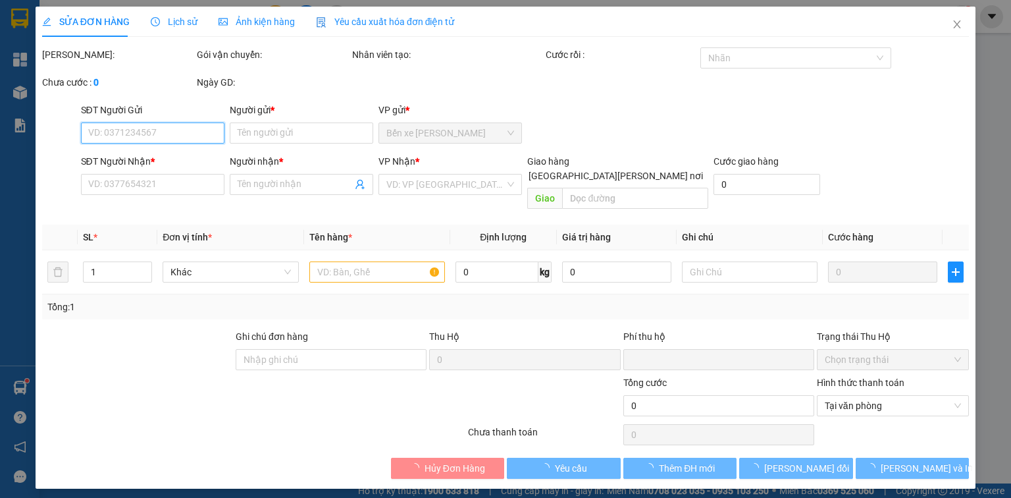
type input "0919748309"
type input "TÂM"
type input "0949360798"
type input "HOA"
type input "0"
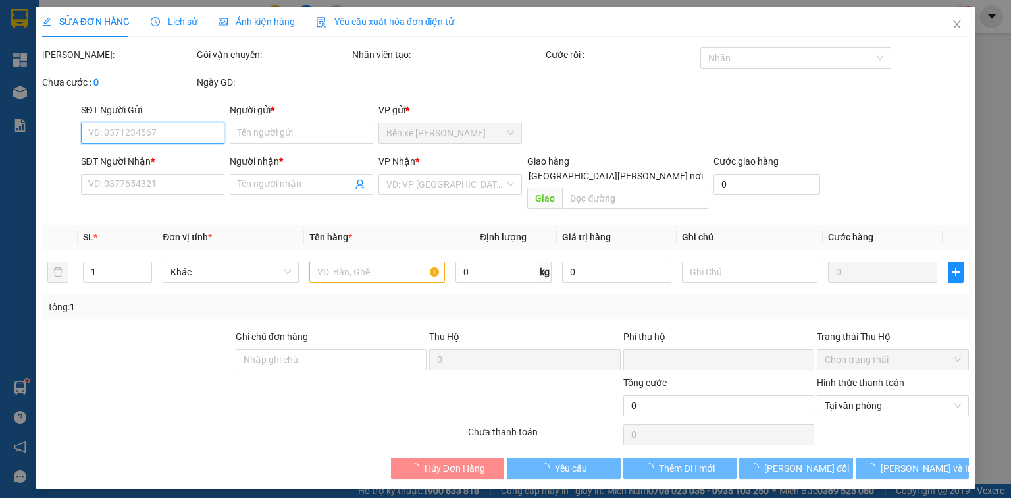
type input "100.000"
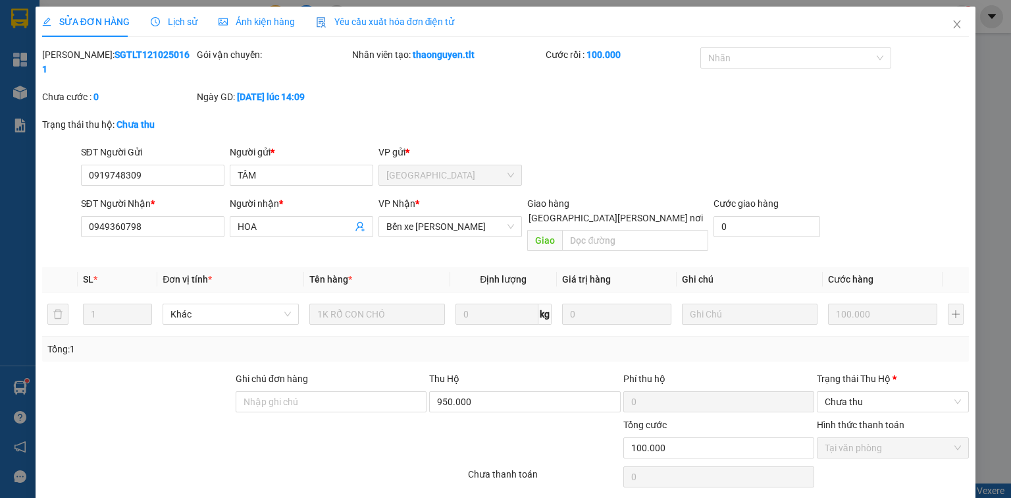
drag, startPoint x: 843, startPoint y: 390, endPoint x: 848, endPoint y: 411, distance: 21.7
click at [843, 419] on label "Hình thức thanh toán" at bounding box center [861, 424] width 88 height 11
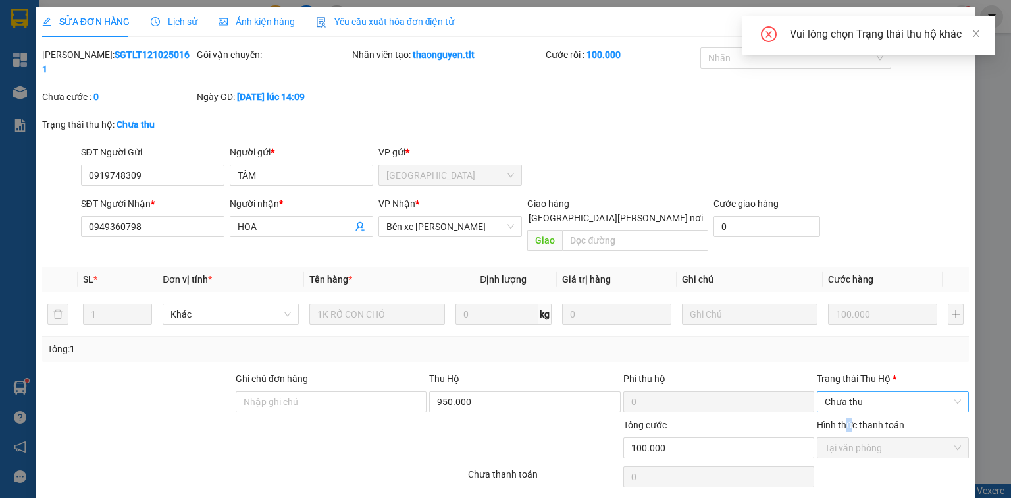
click at [858, 392] on span "Chưa thu" at bounding box center [893, 402] width 136 height 20
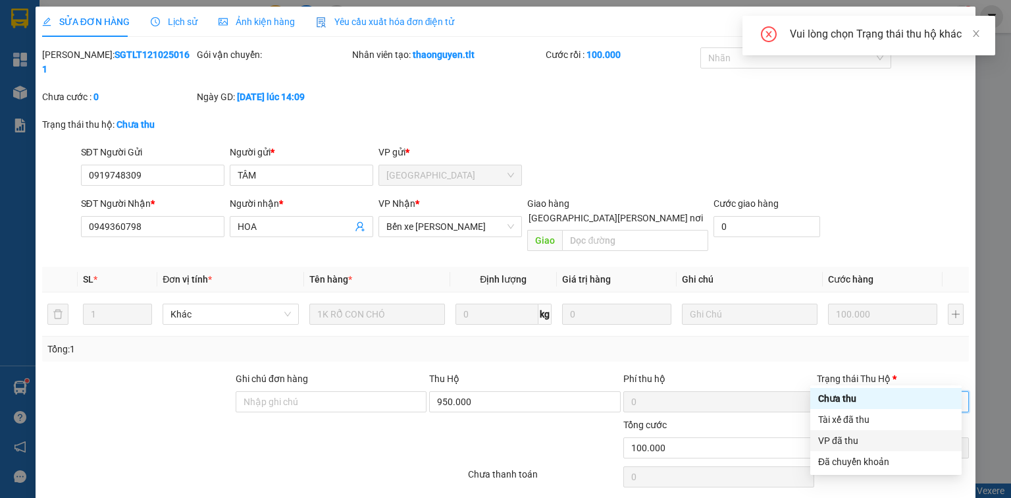
click at [842, 440] on div "VP đã thu" at bounding box center [886, 440] width 136 height 14
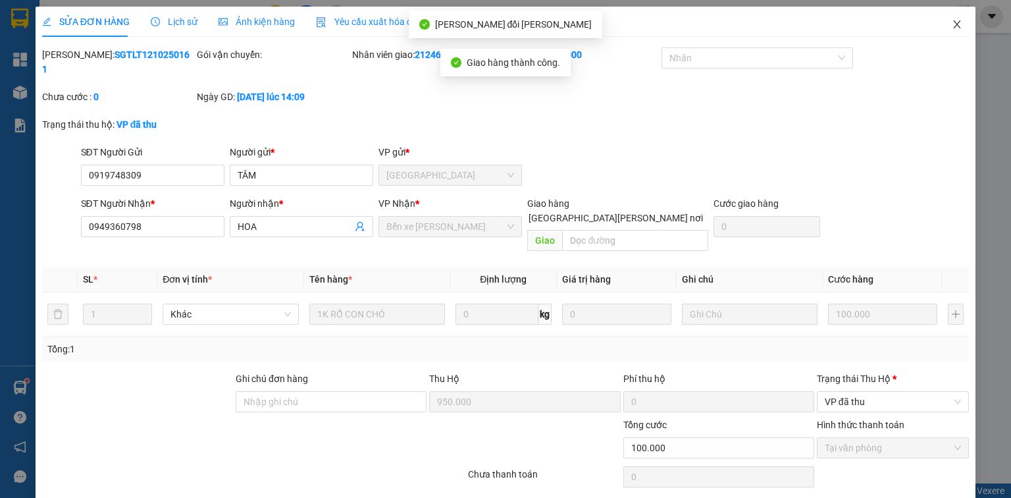
click at [952, 24] on icon "close" at bounding box center [957, 24] width 11 height 11
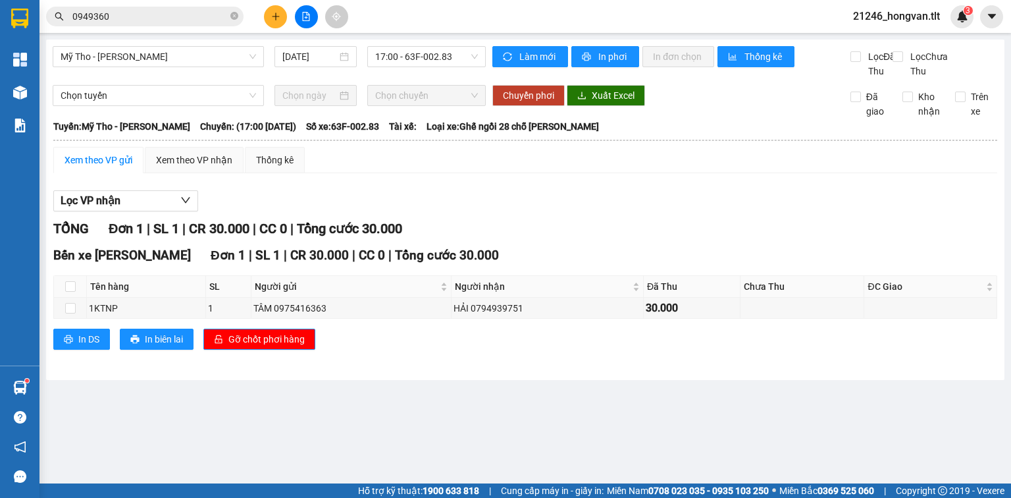
click at [266, 23] on div at bounding box center [306, 16] width 99 height 23
click at [274, 24] on button at bounding box center [275, 16] width 23 height 23
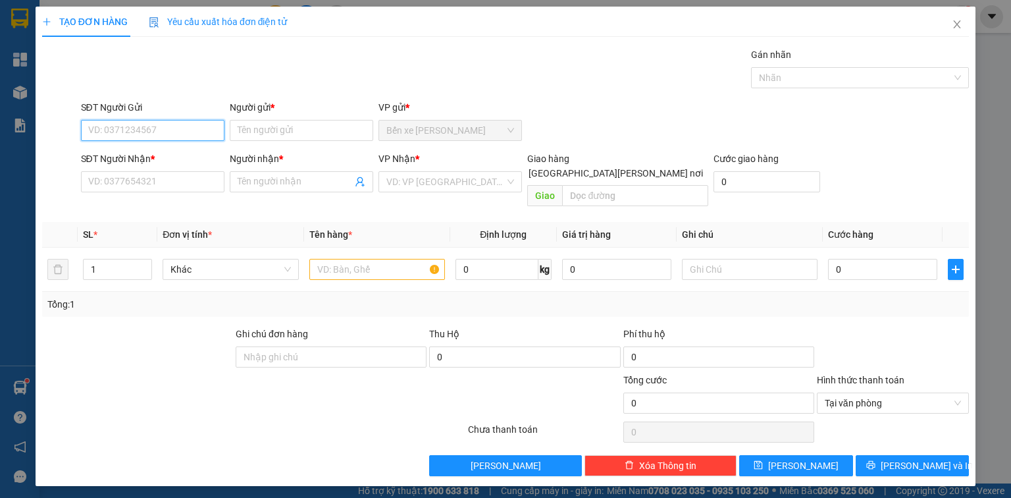
click at [145, 126] on input "SĐT Người Gửi" at bounding box center [152, 130] width 143 height 21
type input "0949360798"
click at [169, 162] on div "0949360798 - HOA" at bounding box center [153, 156] width 128 height 14
type input "HOA"
type input "0949360798"
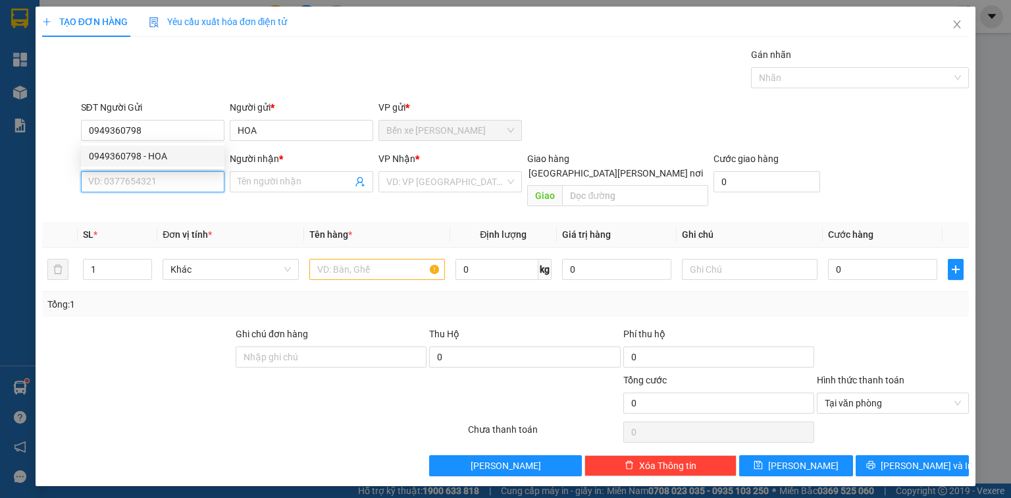
click at [176, 180] on input "SĐT Người Nhận *" at bounding box center [152, 181] width 143 height 21
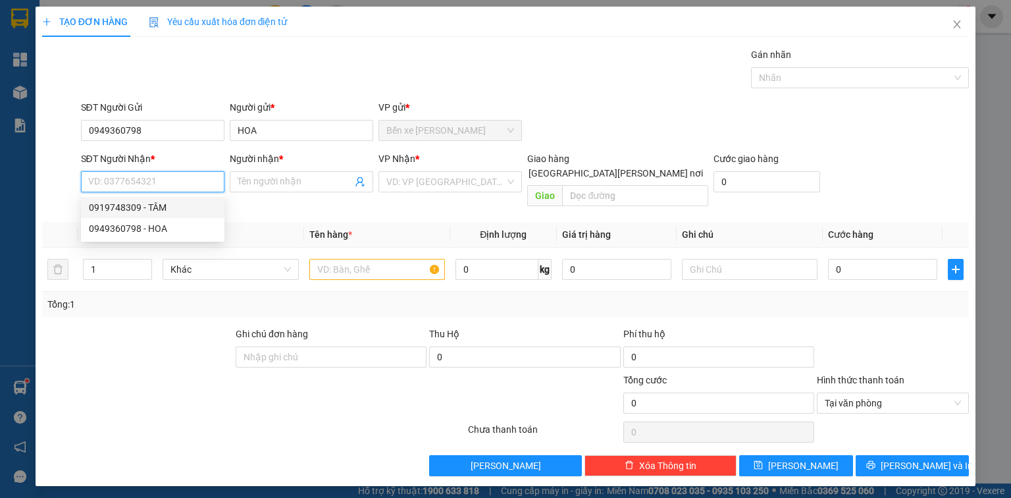
drag, startPoint x: 180, startPoint y: 213, endPoint x: 205, endPoint y: 207, distance: 25.7
click at [180, 212] on div "0919748309 - TÂM" at bounding box center [153, 207] width 128 height 14
type input "0919748309"
type input "TÂM"
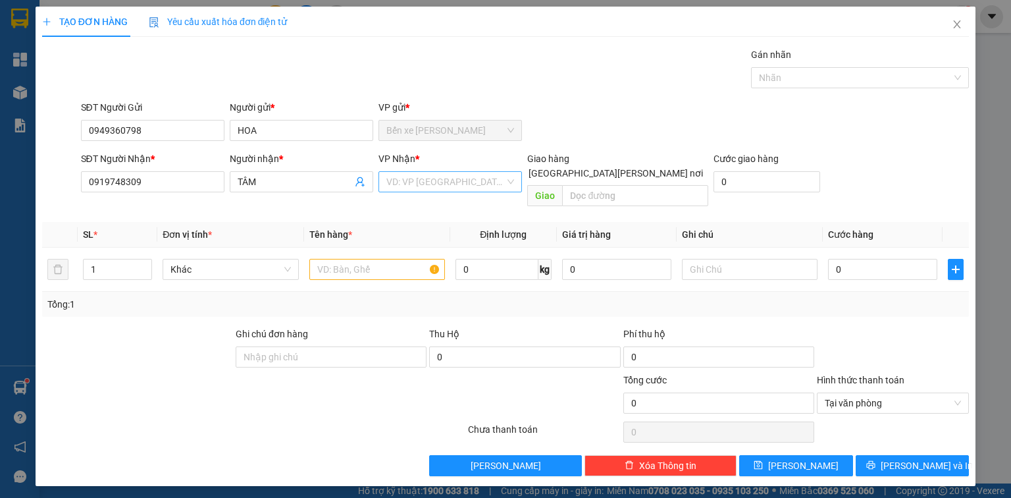
drag, startPoint x: 434, startPoint y: 168, endPoint x: 429, endPoint y: 179, distance: 12.1
click at [434, 169] on div "VP Nhận *" at bounding box center [449, 161] width 143 height 20
click at [423, 192] on div "VP Nhận * VD: VP Sài Gòn" at bounding box center [449, 174] width 143 height 46
click at [419, 187] on input "search" at bounding box center [445, 182] width 118 height 20
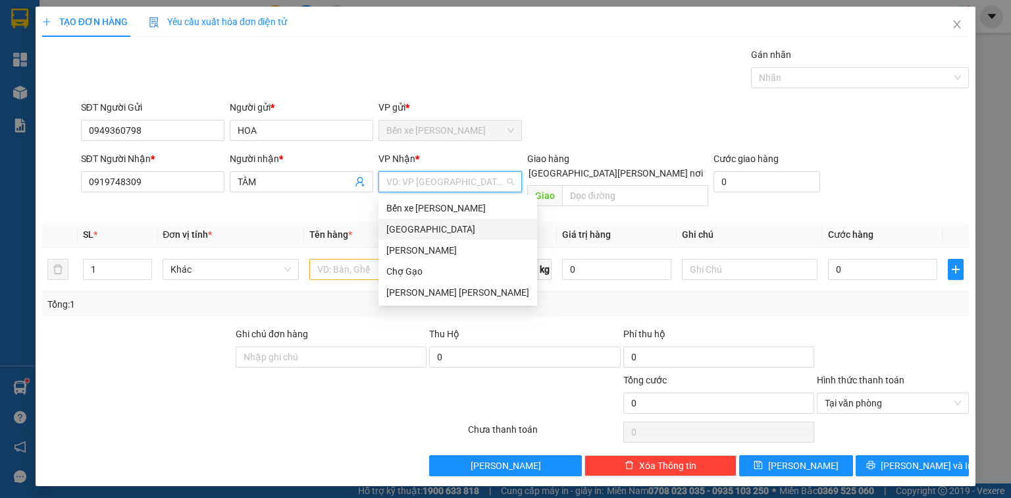
click at [419, 219] on div "[GEOGRAPHIC_DATA]" at bounding box center [457, 229] width 159 height 21
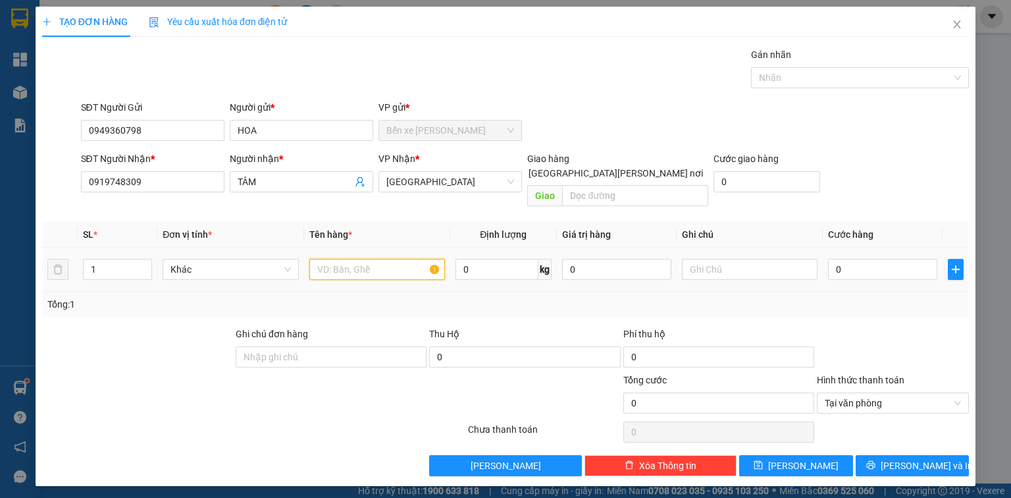
click at [326, 260] on input "text" at bounding box center [377, 269] width 136 height 21
type input "950.000_TH1210250161"
click at [875, 259] on input "0" at bounding box center [882, 269] width 109 height 21
type input "2"
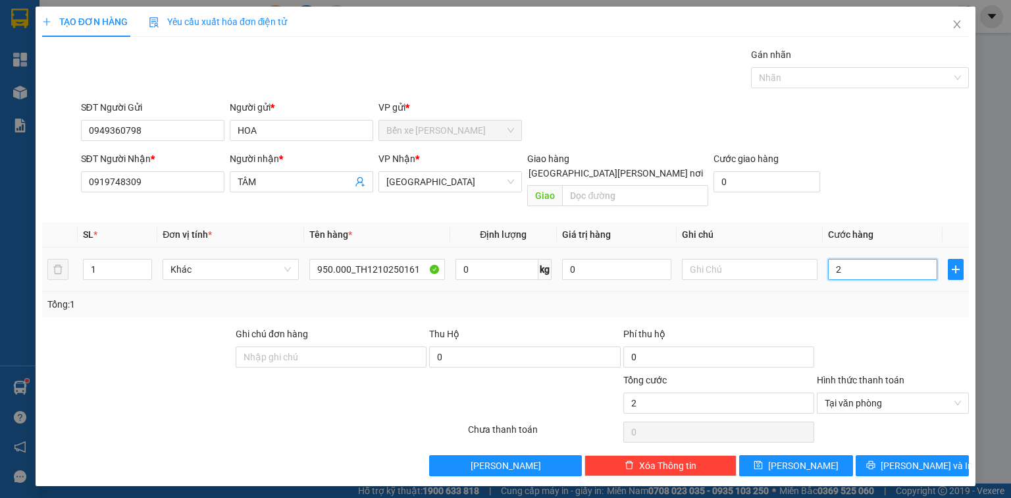
type input "25"
type input "2"
type input "20"
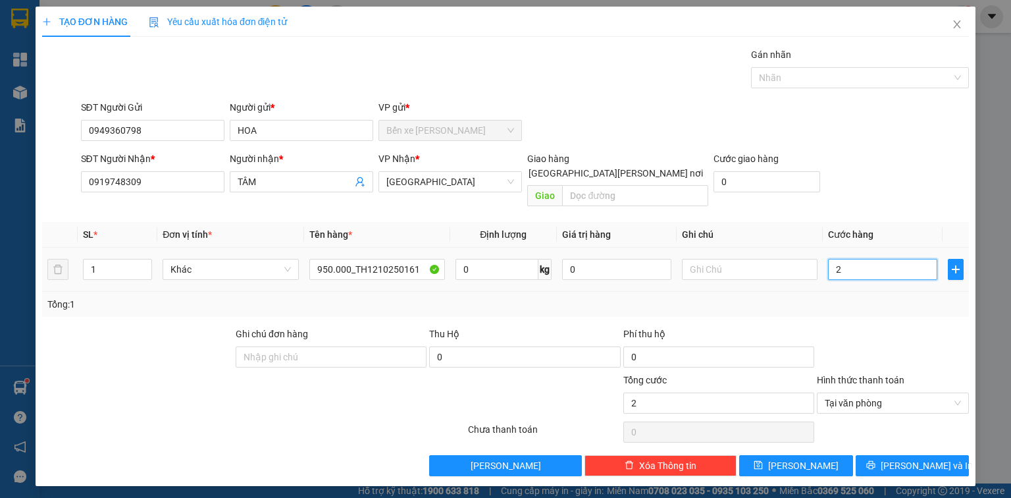
type input "20"
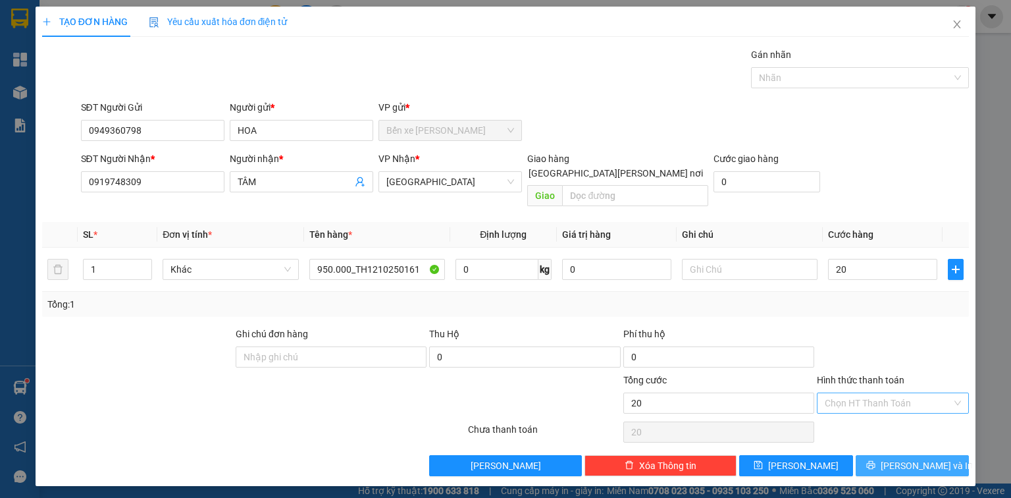
type input "20.000"
click at [949, 456] on button "[PERSON_NAME] và In" at bounding box center [913, 465] width 114 height 21
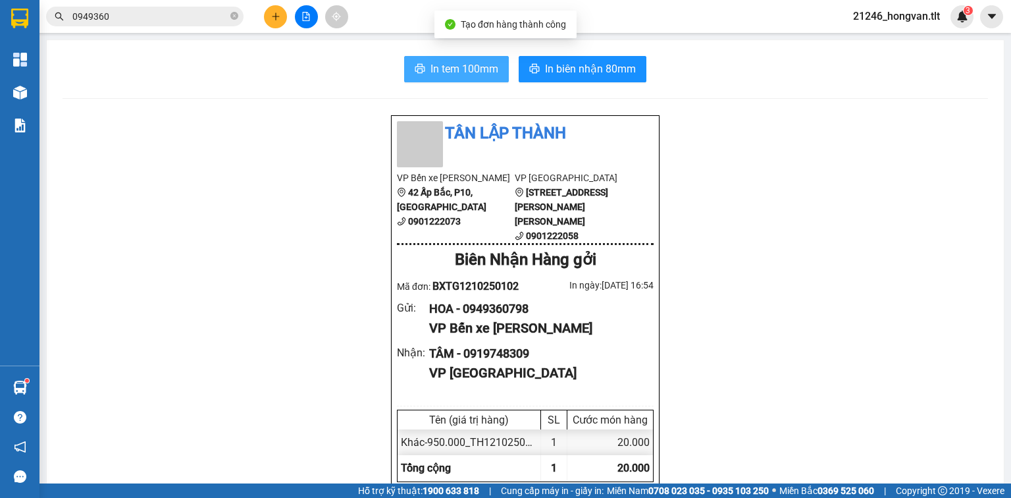
click at [442, 68] on span "In tem 100mm" at bounding box center [464, 69] width 68 height 16
click at [276, 13] on icon "plus" at bounding box center [275, 16] width 9 height 9
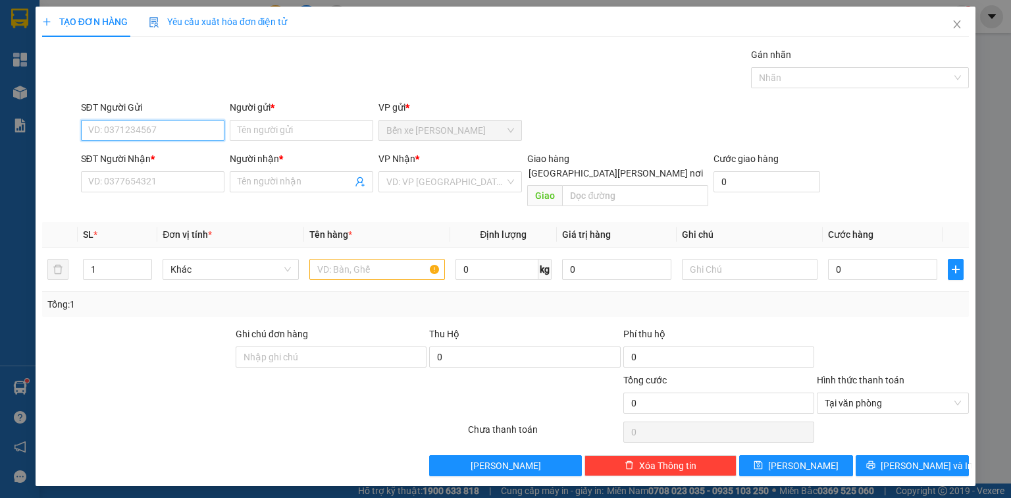
click at [164, 135] on input "SĐT Người Gửi" at bounding box center [152, 130] width 143 height 21
click at [349, 259] on input "text" at bounding box center [377, 269] width 136 height 21
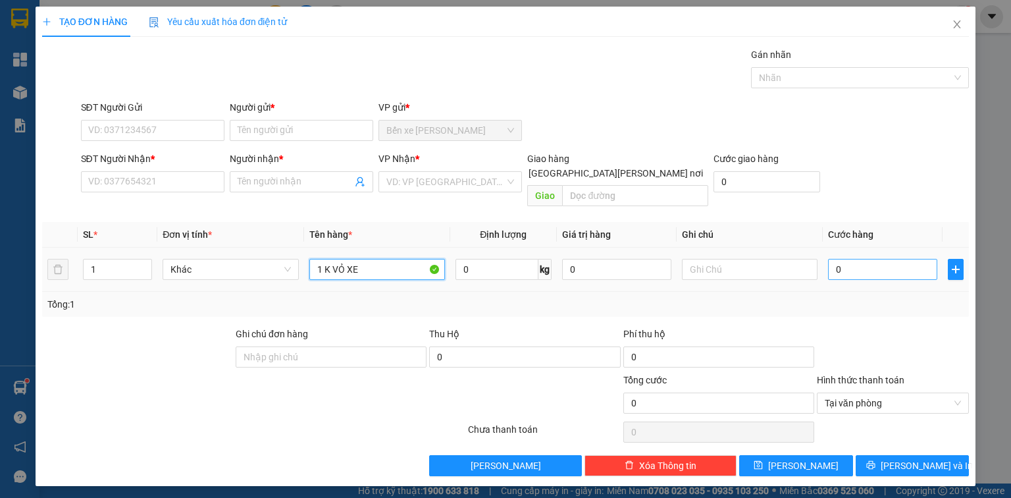
type input "1 K VỎ XE"
click at [857, 260] on input "0" at bounding box center [882, 269] width 109 height 21
type input "3"
type input "35"
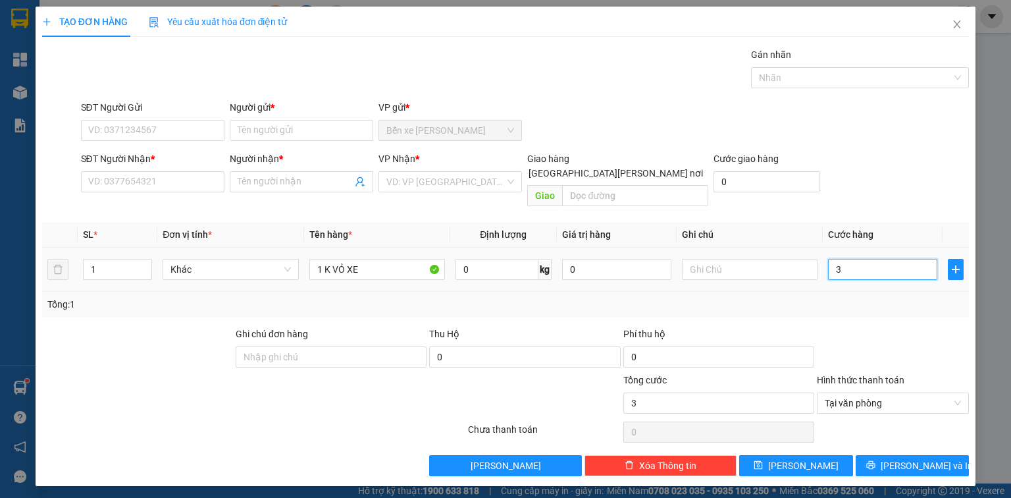
type input "35"
type input "35.000"
click at [188, 136] on input "SĐT Người Gửi" at bounding box center [152, 130] width 143 height 21
type input "0933145153"
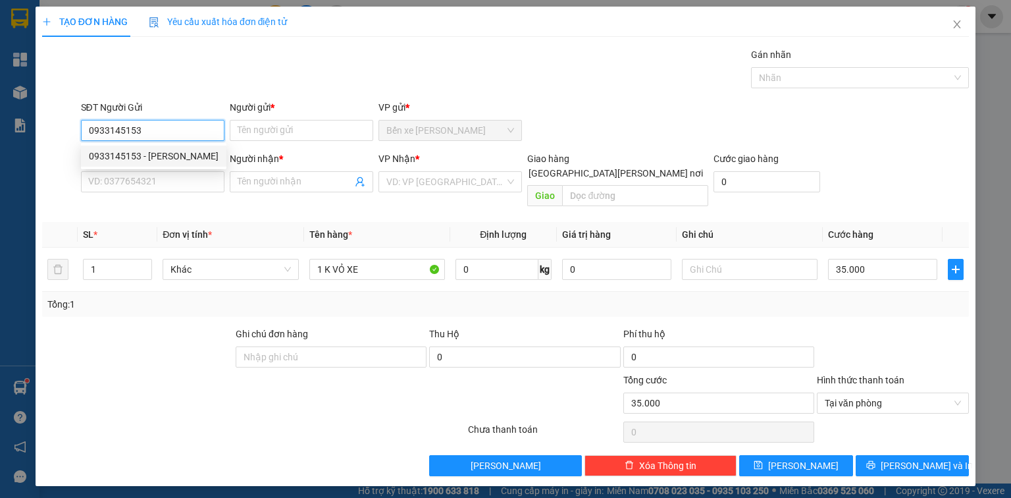
click at [190, 161] on div "0933145153 - HOÀNG" at bounding box center [154, 156] width 130 height 14
type input "HOÀNG"
type input "0933145153"
click at [190, 175] on input "SĐT Người Nhận *" at bounding box center [152, 181] width 143 height 21
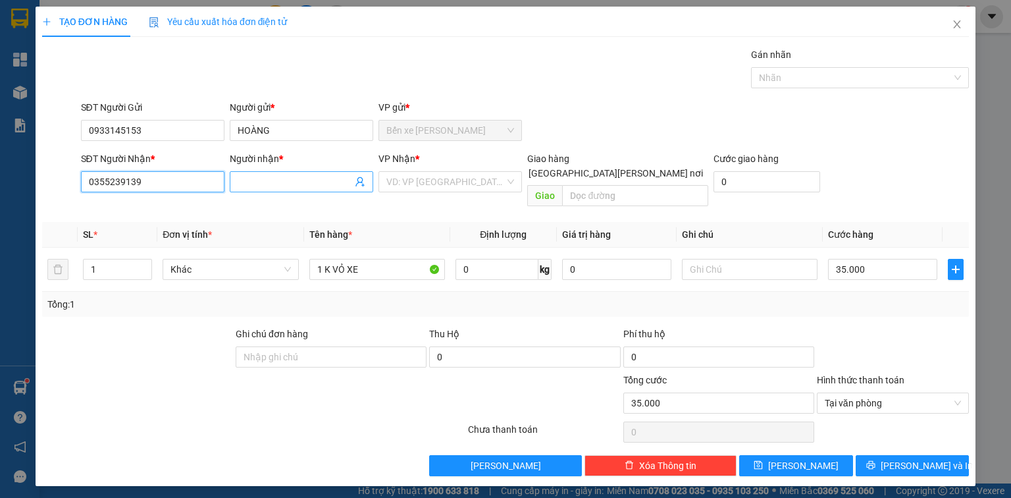
type input "0355239139"
click at [250, 182] on input "Người nhận *" at bounding box center [295, 181] width 115 height 14
type input "D"
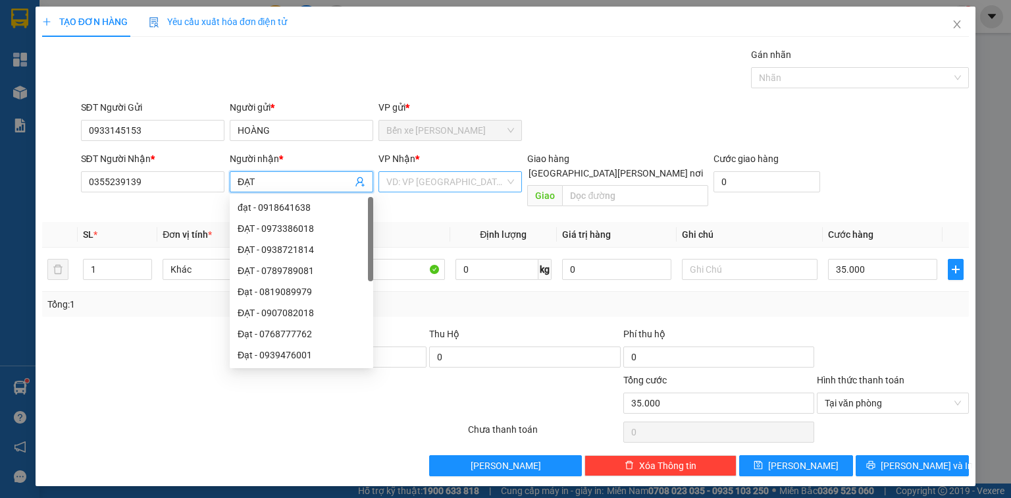
type input "ĐẠT"
drag, startPoint x: 457, startPoint y: 186, endPoint x: 461, endPoint y: 193, distance: 8.0
click at [459, 186] on input "search" at bounding box center [445, 182] width 118 height 20
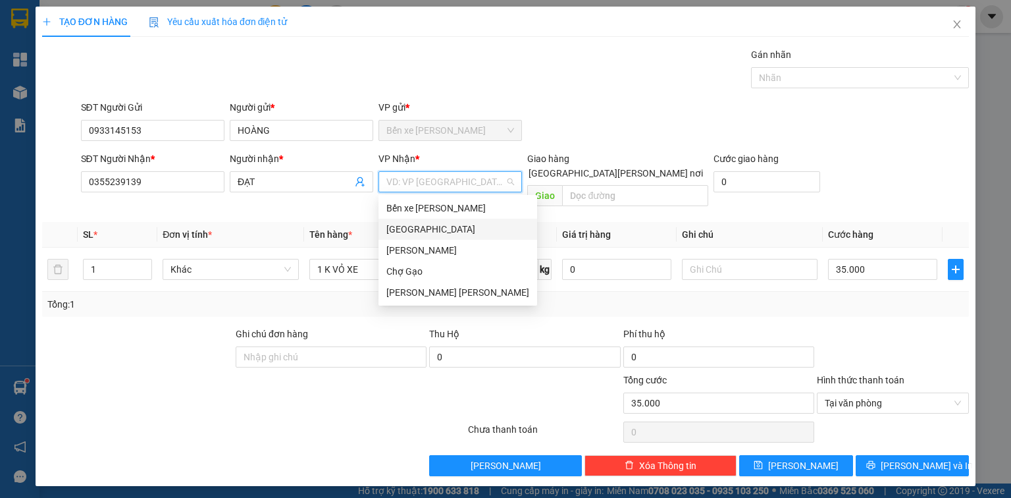
click at [450, 226] on div "[GEOGRAPHIC_DATA]" at bounding box center [457, 229] width 143 height 14
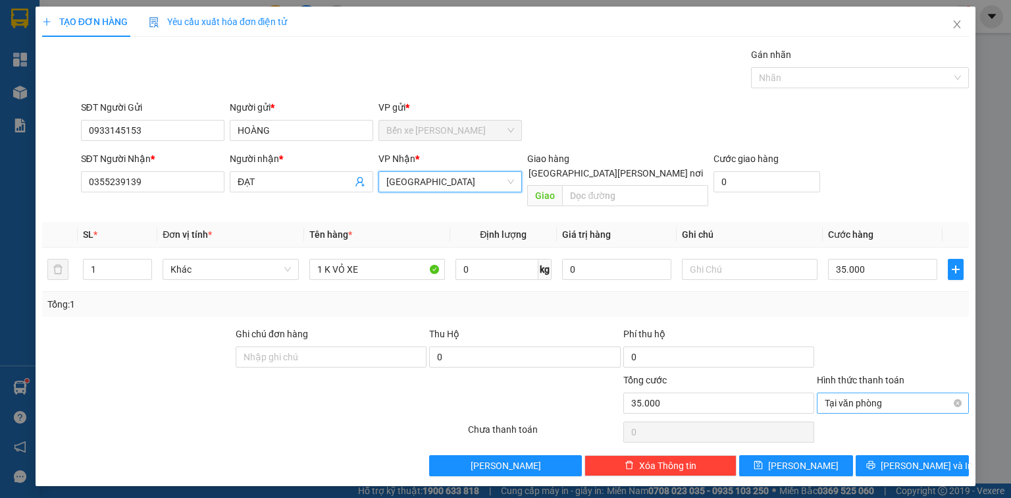
type input "35.000"
click at [943, 438] on div "Transit Pickup Surcharge Ids Transit Deliver Surcharge Ids Transit Deliver Surc…" at bounding box center [505, 261] width 927 height 429
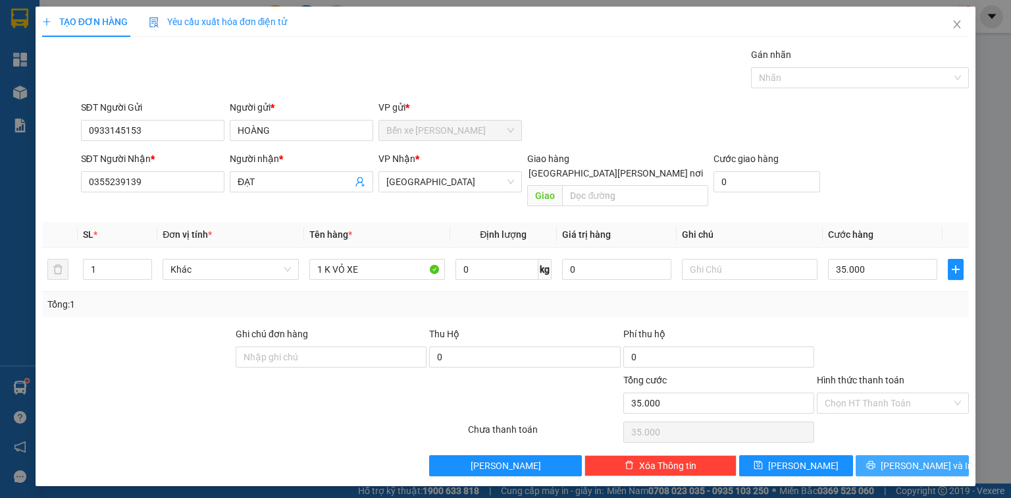
click at [937, 455] on button "[PERSON_NAME] và In" at bounding box center [913, 465] width 114 height 21
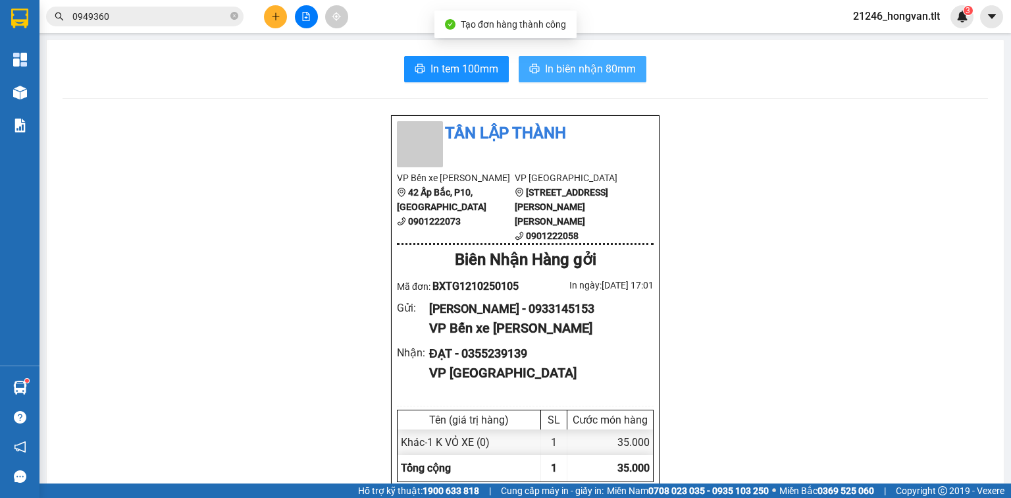
click at [577, 64] on button "In biên nhận 80mm" at bounding box center [583, 69] width 128 height 26
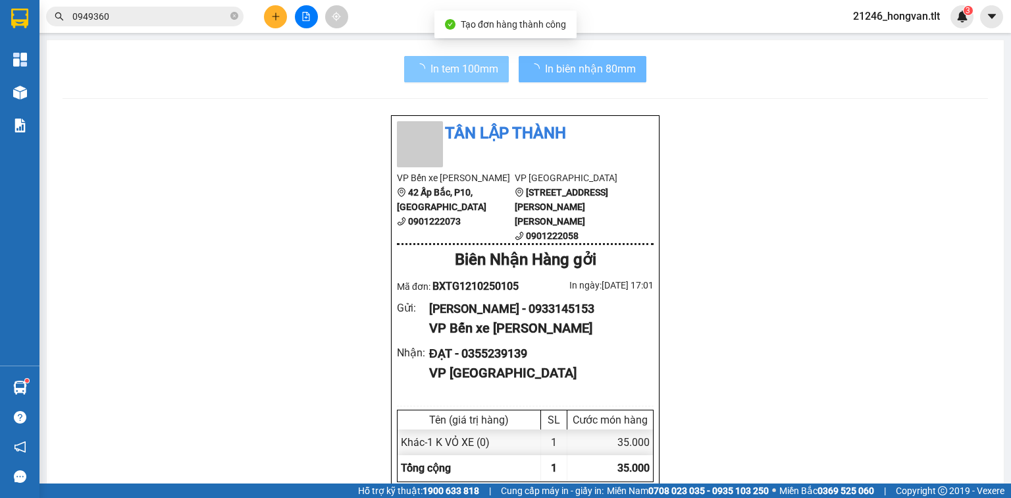
click at [476, 58] on button "In tem 100mm" at bounding box center [456, 69] width 105 height 26
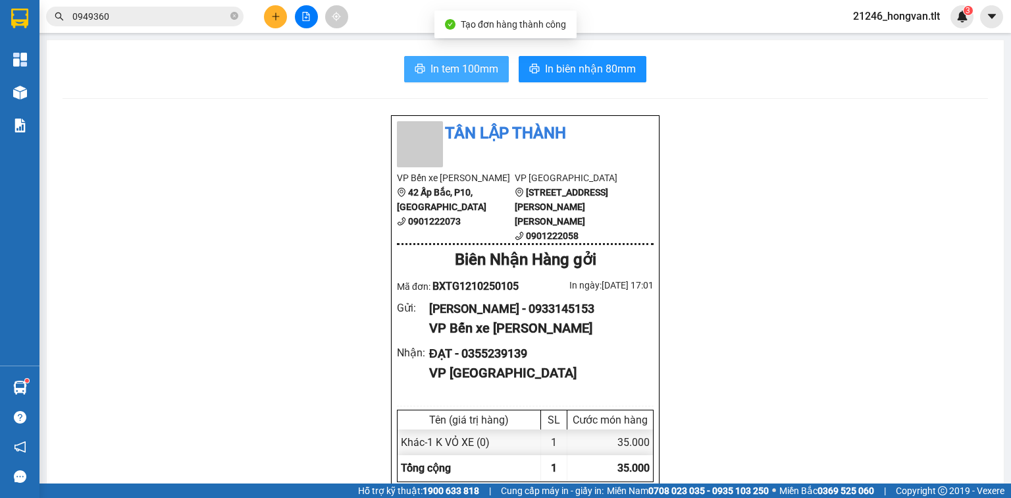
click at [476, 58] on button "In tem 100mm" at bounding box center [456, 69] width 105 height 26
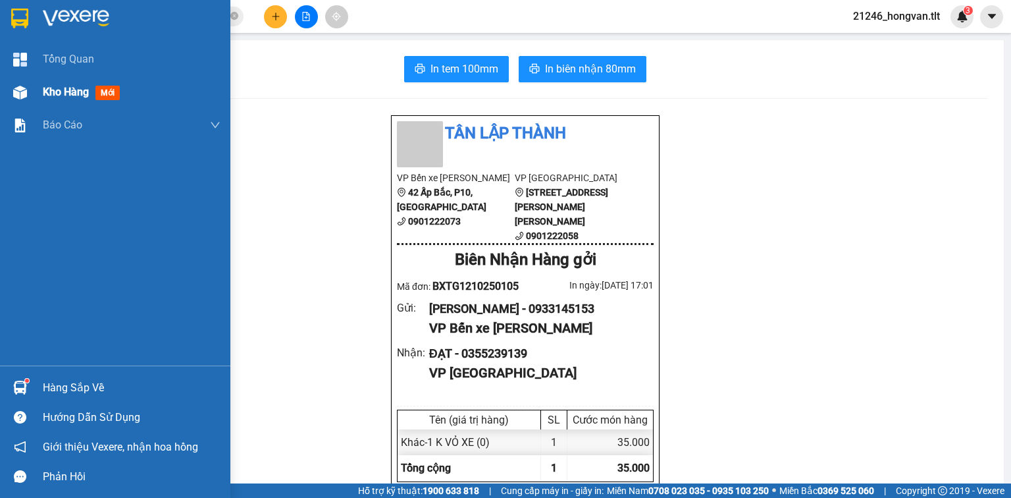
click at [64, 79] on div "Kho hàng mới" at bounding box center [132, 92] width 178 height 33
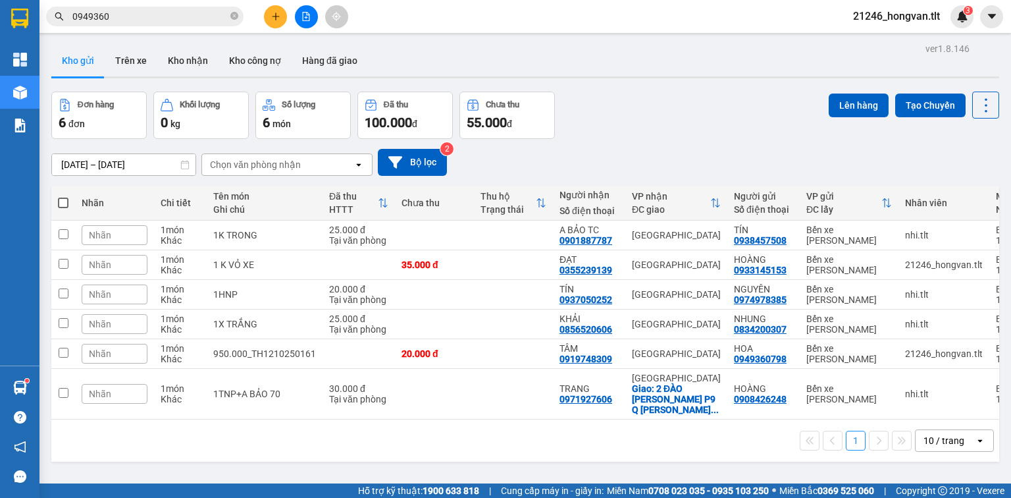
click at [65, 203] on span at bounding box center [63, 202] width 11 height 11
click at [63, 196] on input "checkbox" at bounding box center [63, 196] width 0 height 0
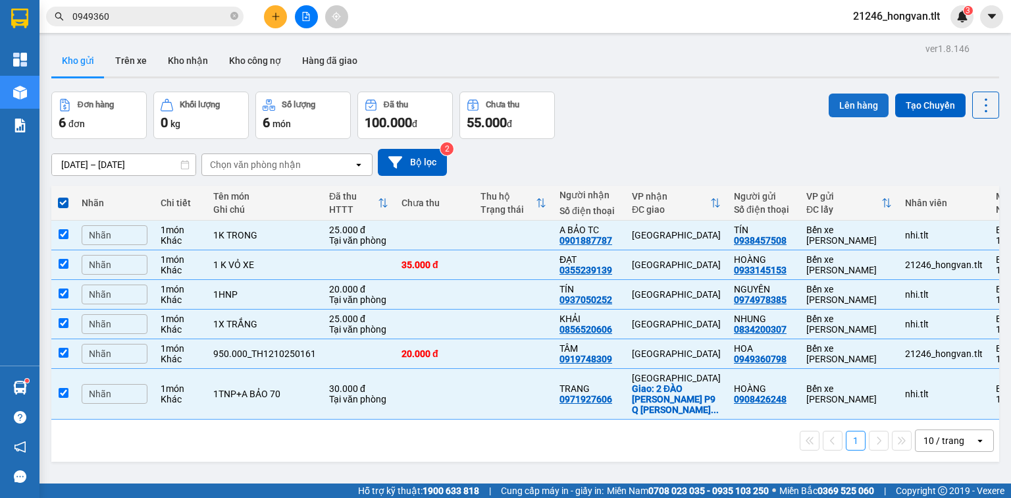
click at [854, 100] on button "Lên hàng" at bounding box center [859, 105] width 60 height 24
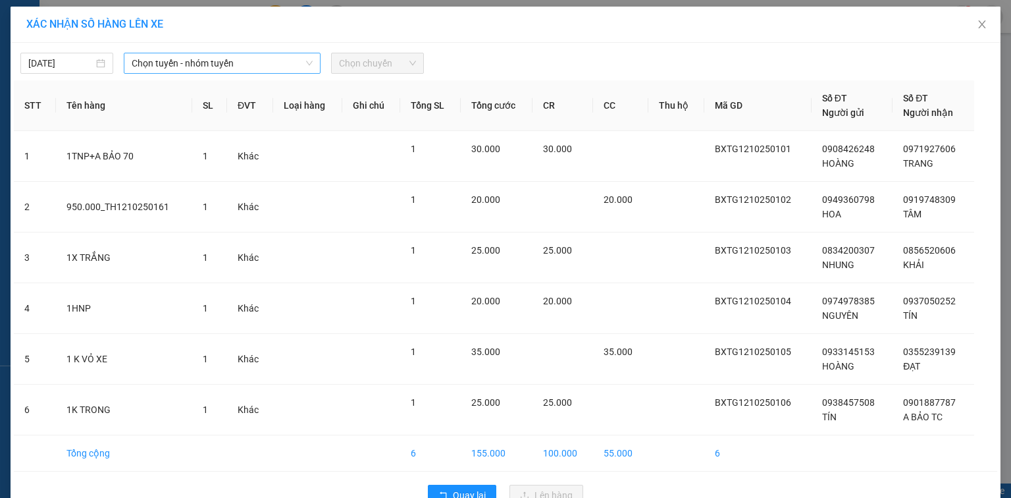
click at [215, 66] on span "Chọn tuyến - nhóm tuyến" at bounding box center [222, 63] width 181 height 20
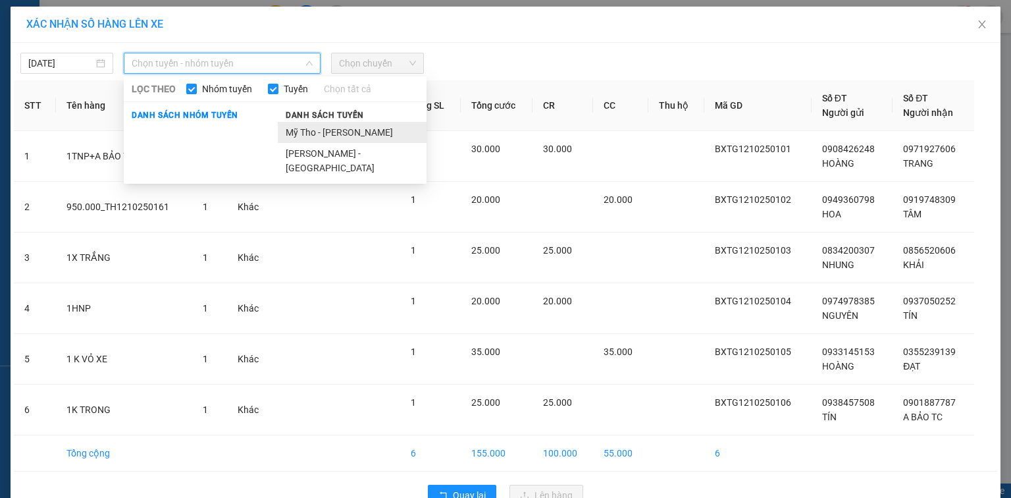
click at [286, 132] on li "Mỹ Tho - Hồ Chí Minh" at bounding box center [352, 132] width 149 height 21
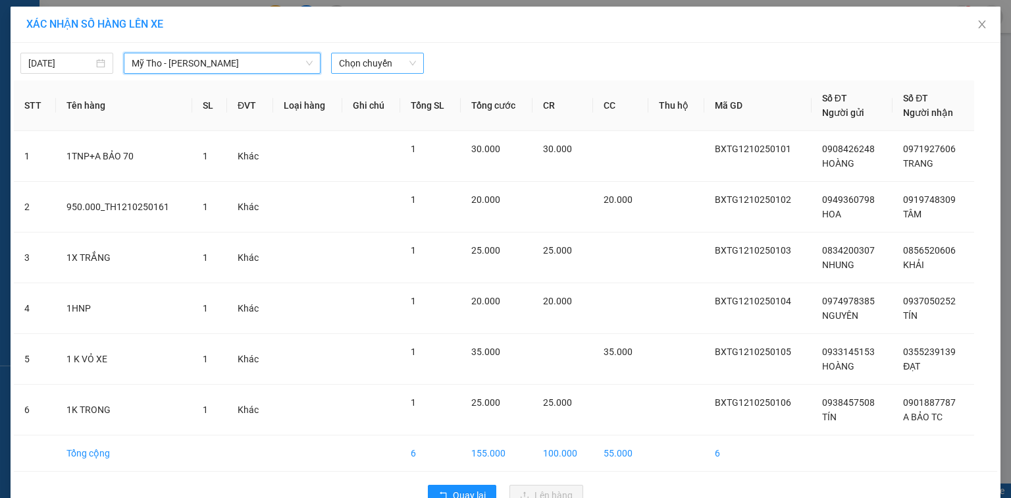
click at [371, 65] on span "Chọn chuyến" at bounding box center [377, 63] width 77 height 20
click at [393, 68] on input "647" at bounding box center [373, 63] width 68 height 20
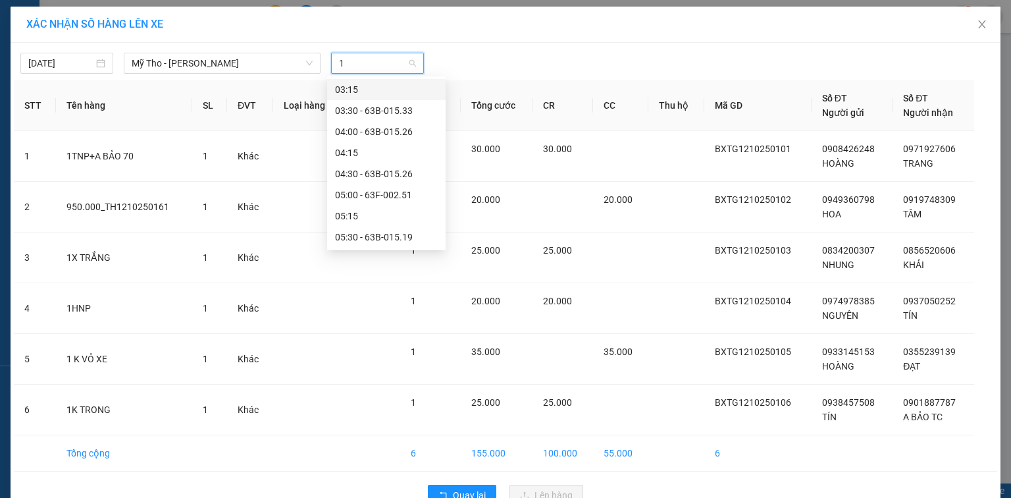
type input "17"
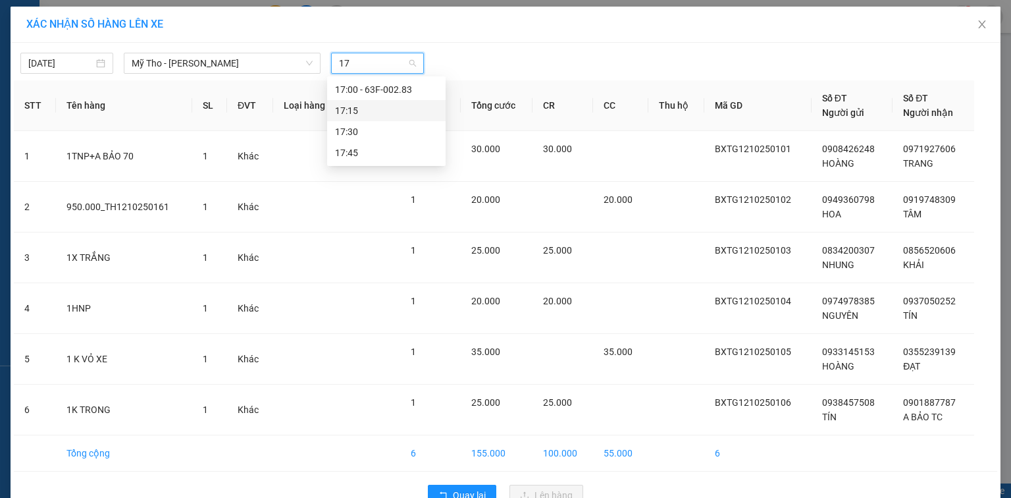
click at [403, 108] on div "17:15" at bounding box center [386, 110] width 103 height 14
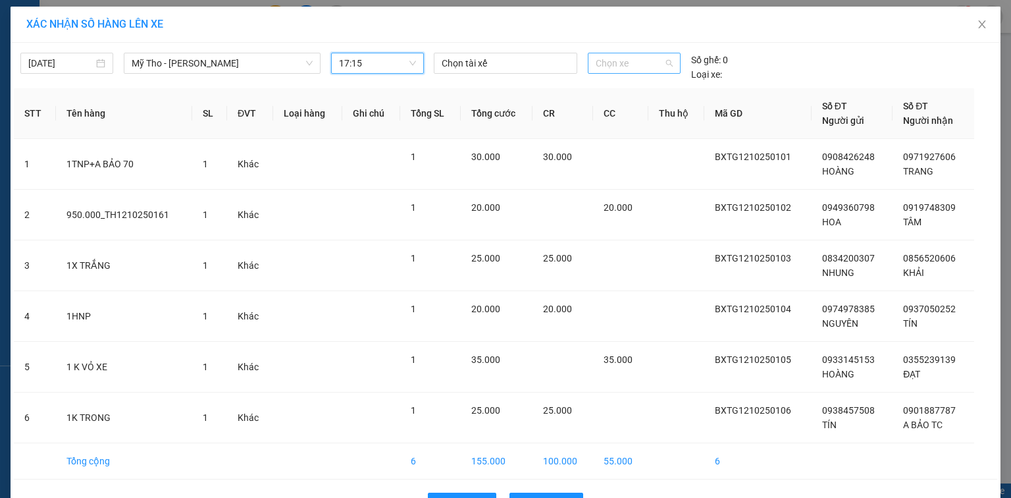
click at [648, 67] on span "Chọn xe" at bounding box center [634, 63] width 76 height 20
type input "647"
click at [641, 147] on div "Thêm xe" at bounding box center [630, 150] width 92 height 23
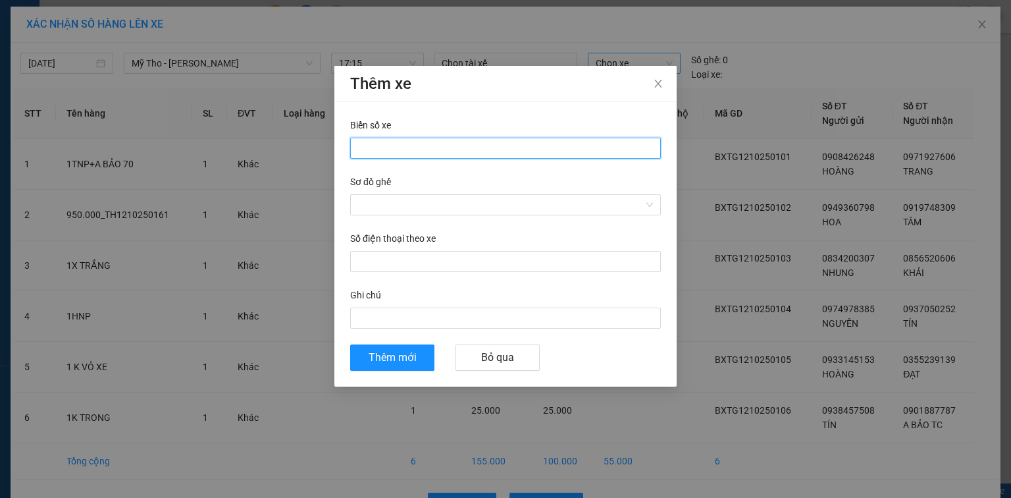
click at [392, 147] on input "Biển số xe" at bounding box center [505, 148] width 311 height 21
type input "63H-066.47"
click at [408, 205] on input "Sơ đồ ghế" at bounding box center [501, 205] width 286 height 20
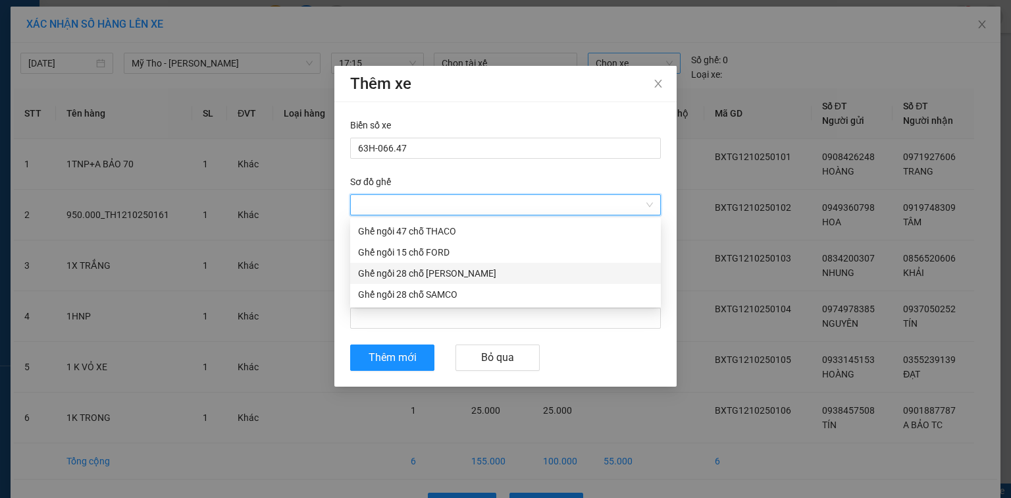
click at [424, 271] on div "Ghế ngồi 28 chỗ THACO" at bounding box center [505, 273] width 295 height 14
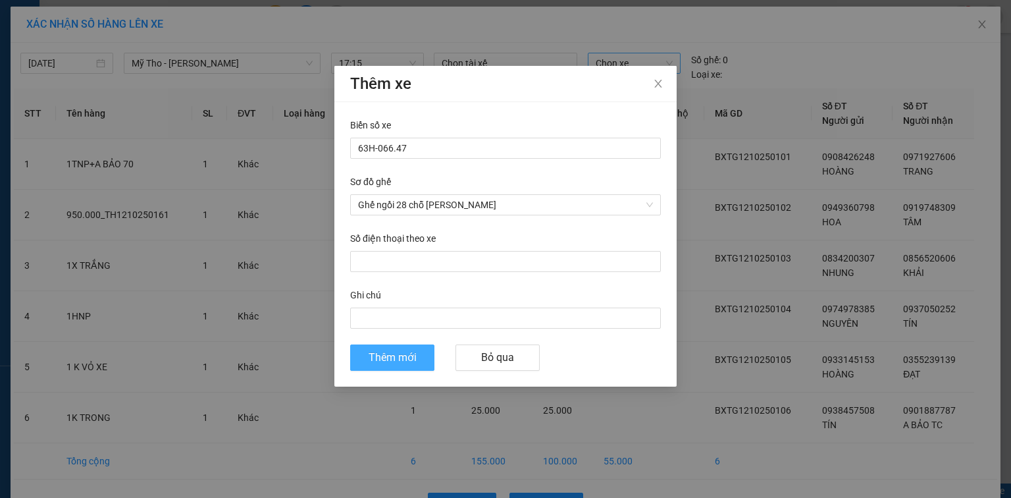
click at [394, 360] on span "Thêm mới" at bounding box center [393, 357] width 48 height 16
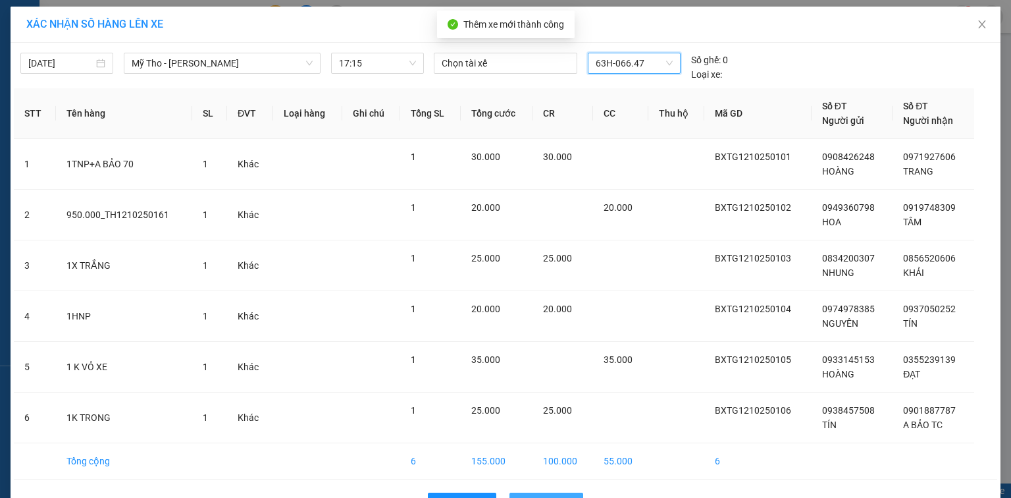
click at [561, 496] on span "Lên hàng" at bounding box center [553, 503] width 38 height 14
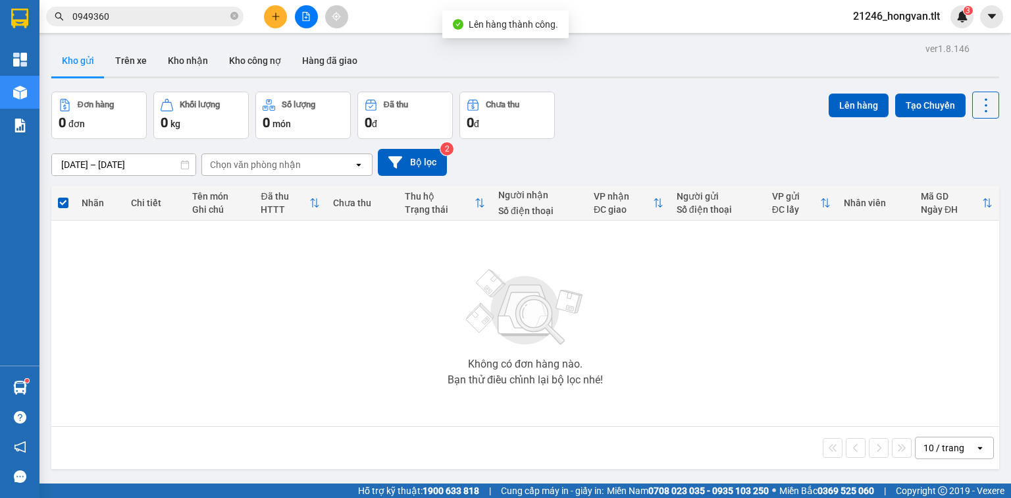
click at [190, 13] on input "0949360" at bounding box center [149, 16] width 155 height 14
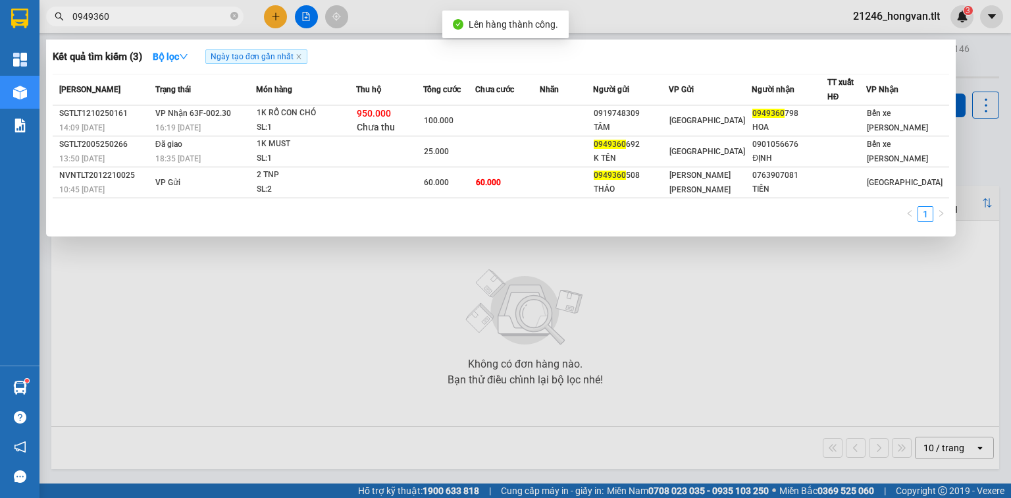
click at [190, 14] on input "0949360" at bounding box center [149, 16] width 155 height 14
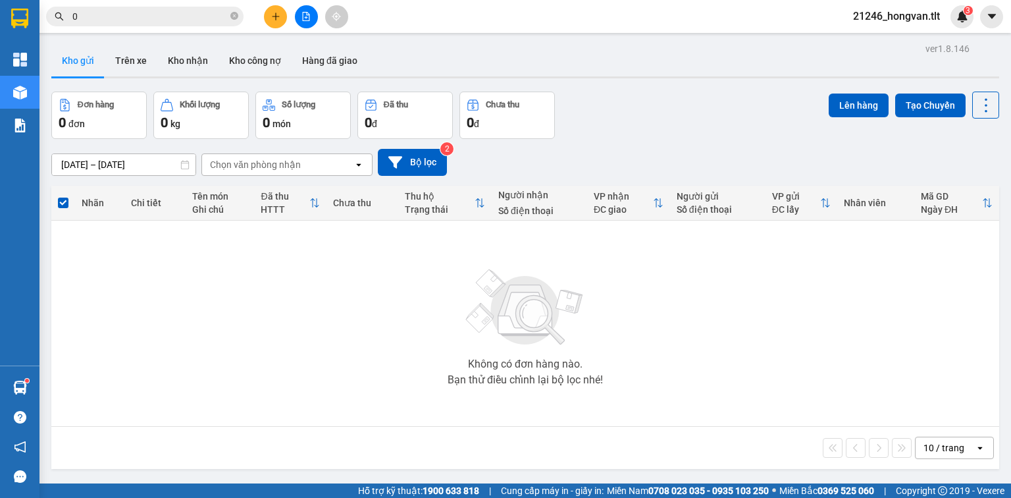
type input "0"
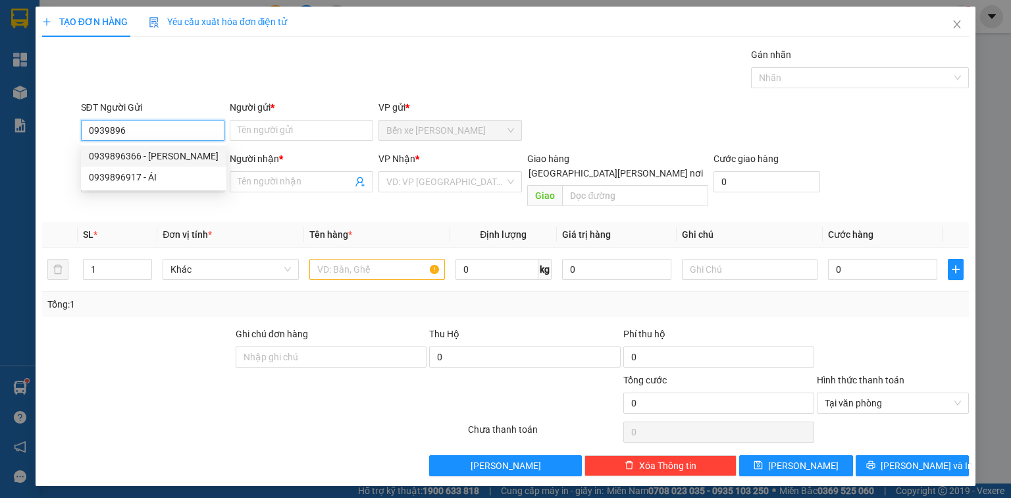
click at [187, 154] on div "0939896366 - [PERSON_NAME]" at bounding box center [154, 156] width 130 height 14
type input "0939896366"
type input "TUYẾN"
type input "0939896366"
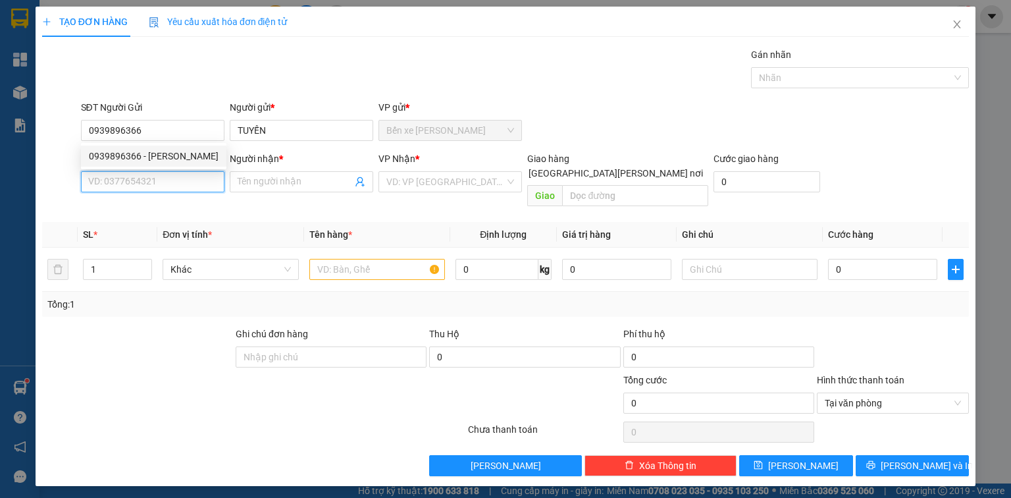
click at [166, 178] on input "SĐT Người Nhận *" at bounding box center [152, 181] width 143 height 21
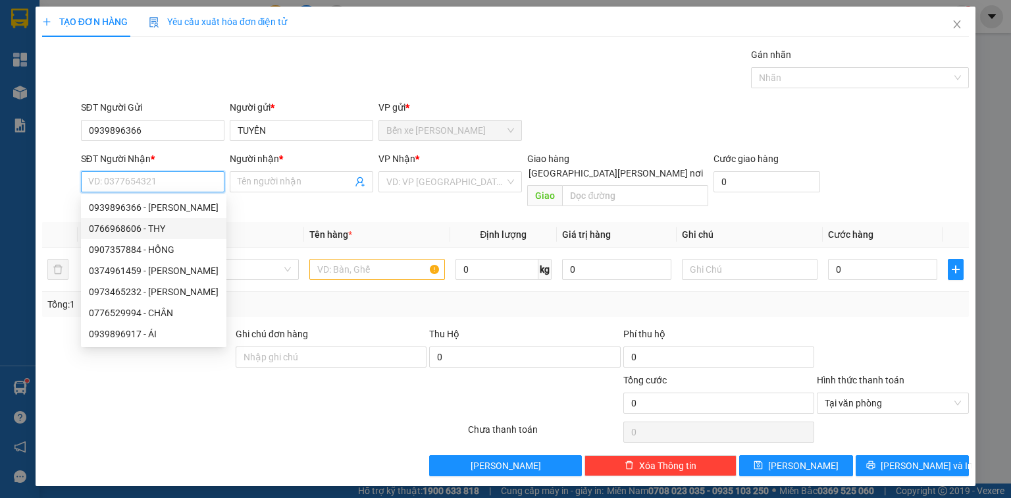
click at [164, 226] on div "0766968606 - THY" at bounding box center [154, 228] width 130 height 14
type input "0766968606"
type input "THY"
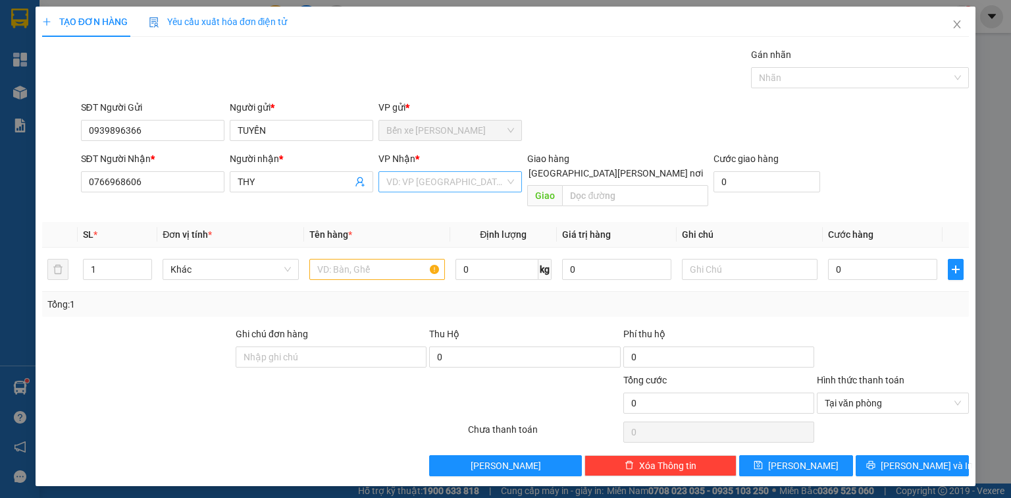
click at [424, 182] on input "search" at bounding box center [445, 182] width 118 height 20
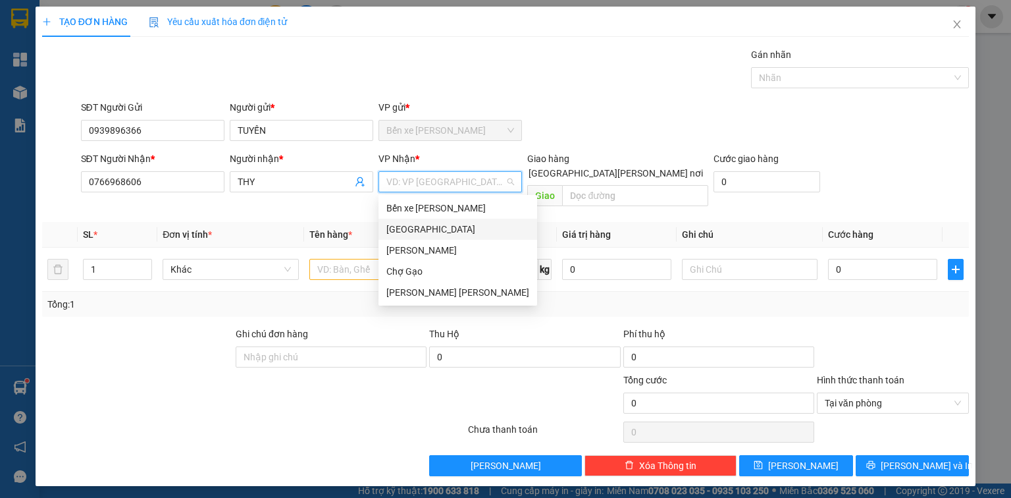
click at [406, 222] on div "[GEOGRAPHIC_DATA]" at bounding box center [457, 229] width 143 height 14
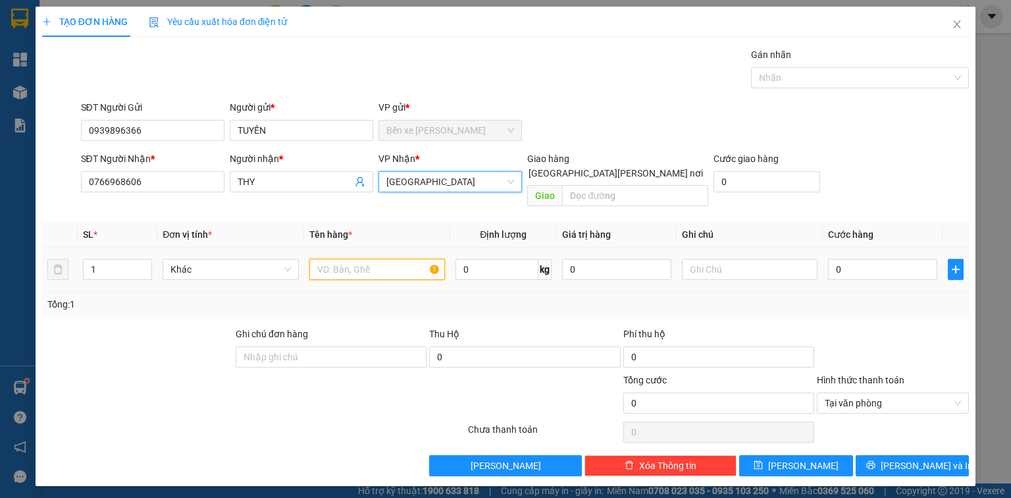
click at [386, 259] on input "text" at bounding box center [377, 269] width 136 height 21
type input "1 BAO XANH"
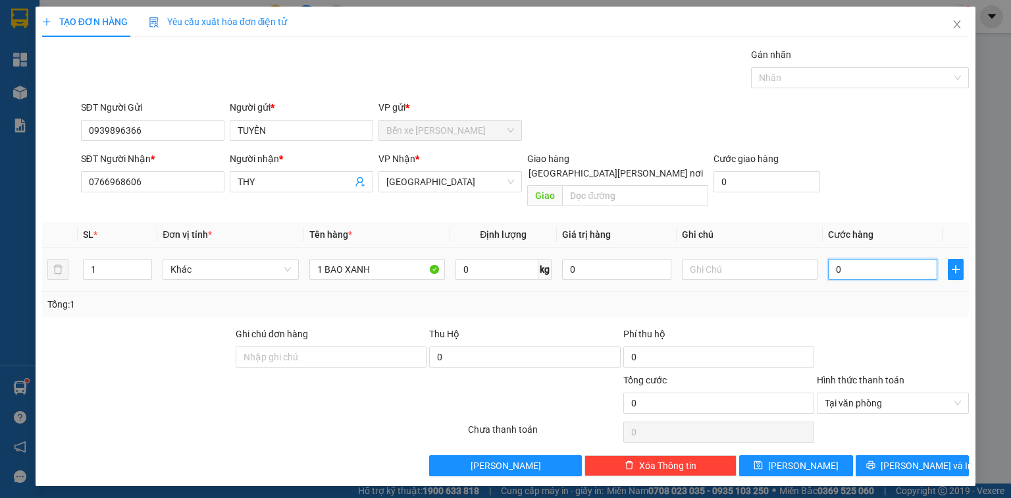
click at [854, 259] on input "0" at bounding box center [882, 269] width 109 height 21
type input "3"
type input "35"
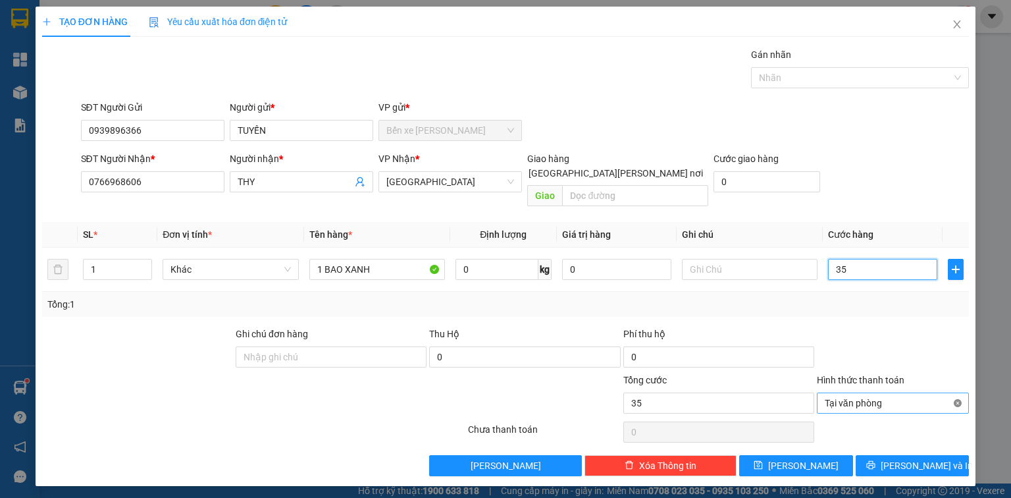
type input "35"
type input "35.000"
drag, startPoint x: 903, startPoint y: 450, endPoint x: 895, endPoint y: 441, distance: 12.1
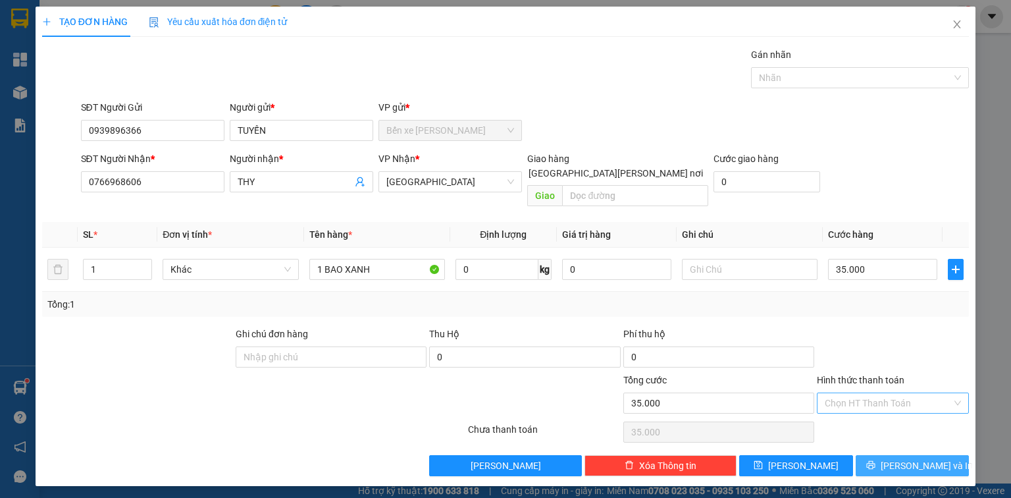
click at [903, 458] on span "[PERSON_NAME] và In" at bounding box center [927, 465] width 92 height 14
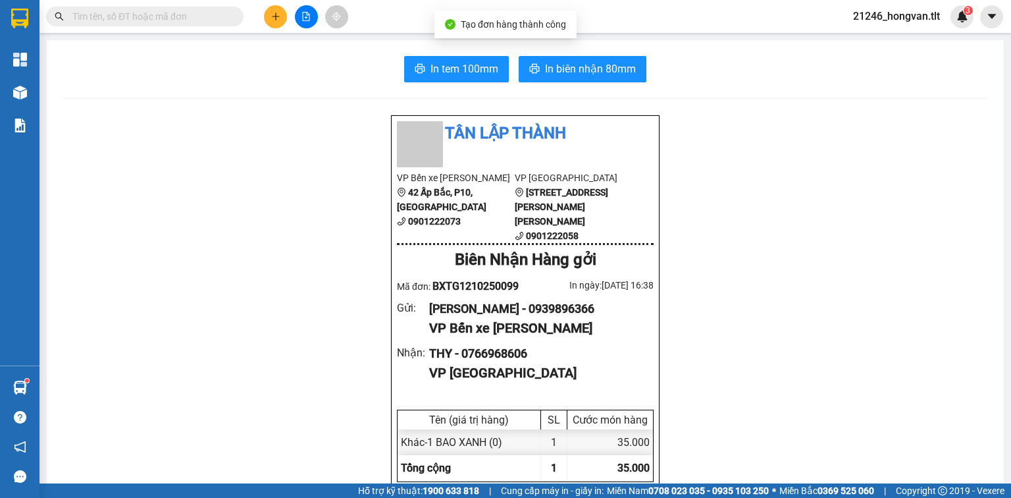
scroll to position [53, 0]
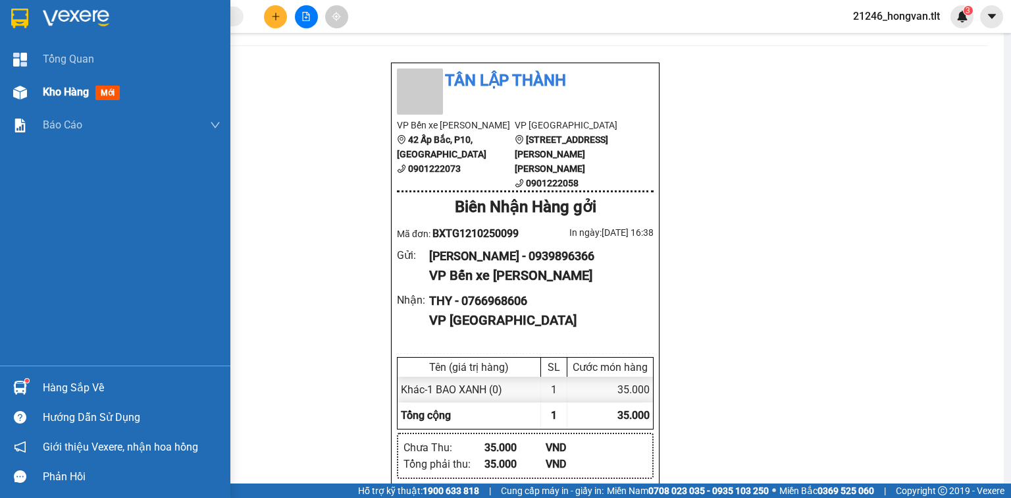
drag, startPoint x: 31, startPoint y: 92, endPoint x: 43, endPoint y: 88, distance: 12.5
click at [32, 92] on div "Kho hàng mới" at bounding box center [115, 92] width 230 height 33
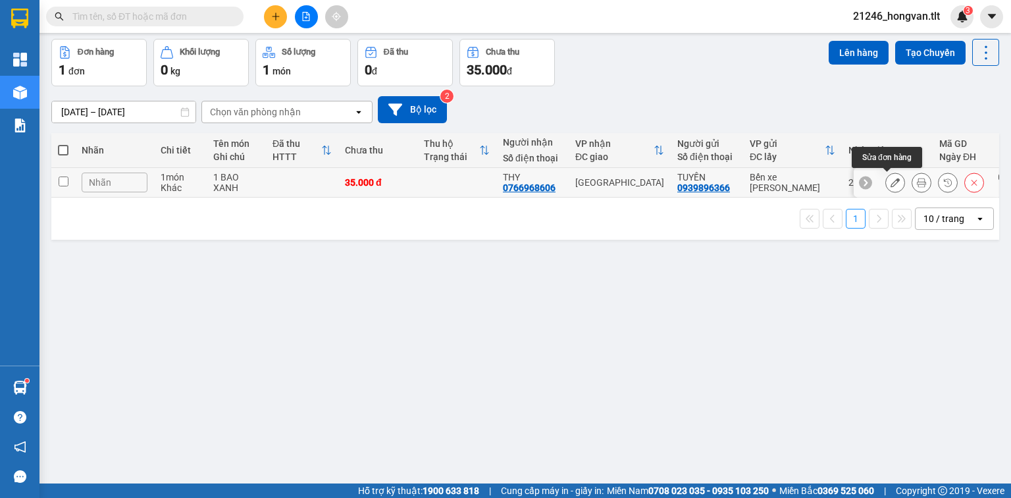
click at [891, 184] on icon at bounding box center [895, 182] width 9 height 9
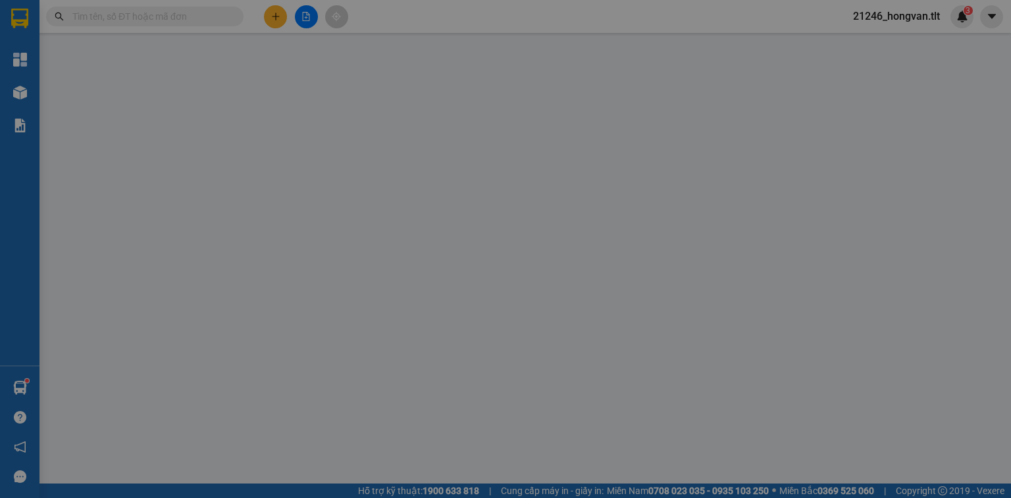
type input "0939896366"
type input "TUYẾN"
type input "0766968606"
type input "THY"
type input "0"
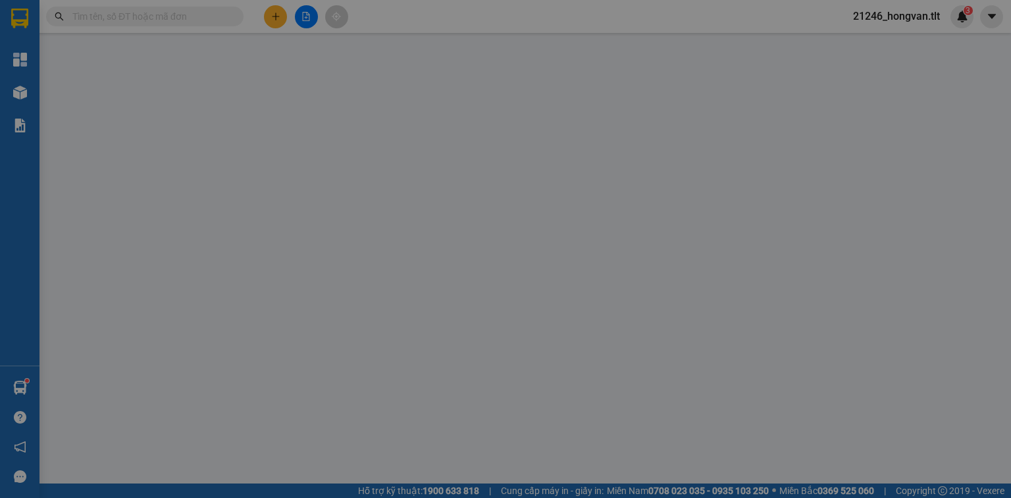
type input "35.000"
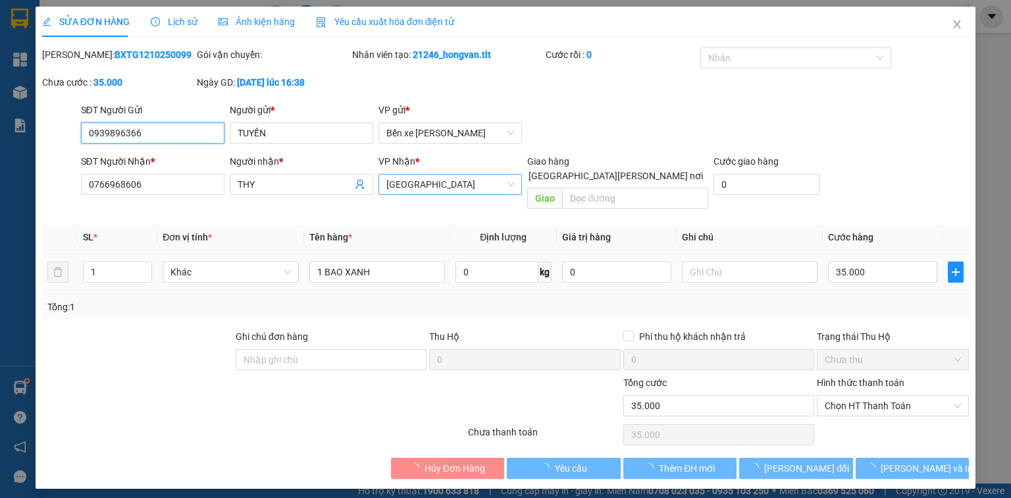
click at [424, 186] on span "[GEOGRAPHIC_DATA]" at bounding box center [450, 184] width 128 height 20
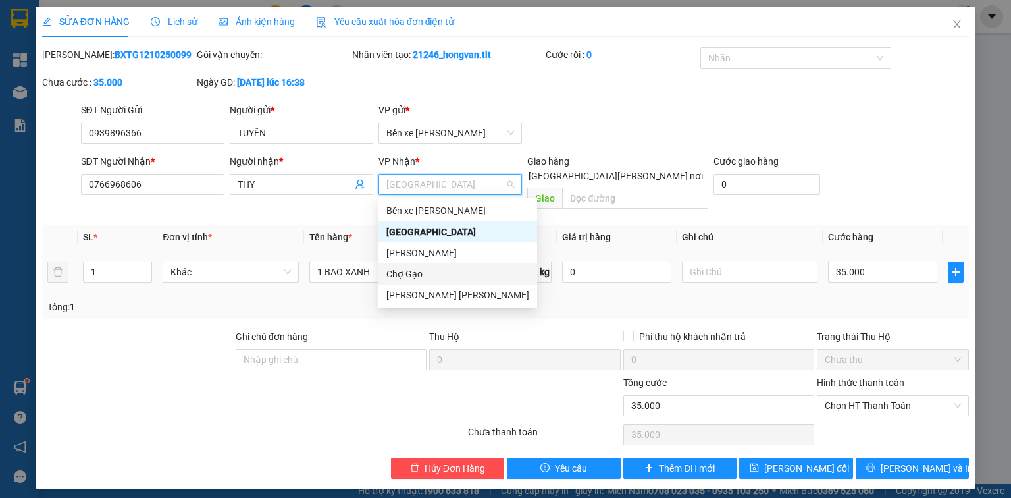
click at [409, 267] on div "Chợ Gạo" at bounding box center [457, 274] width 143 height 14
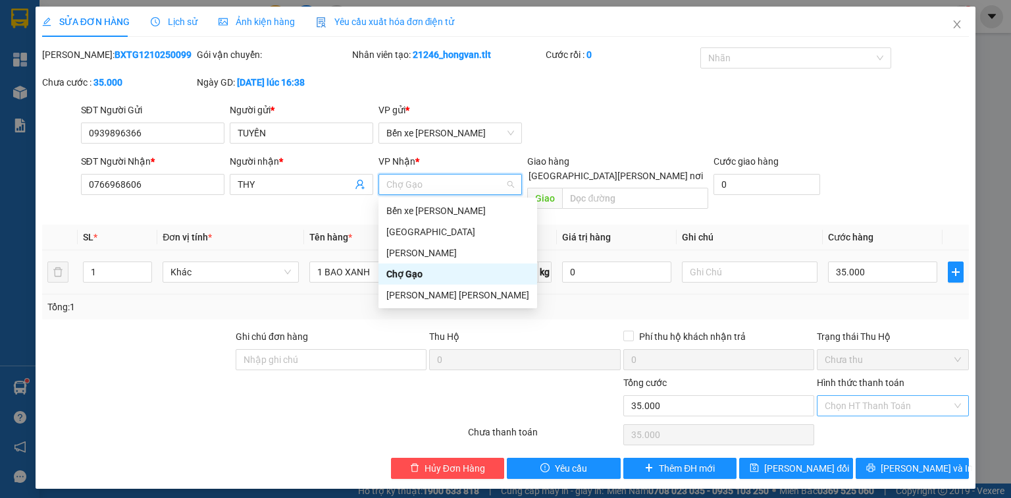
click at [430, 269] on div "Chợ Gạo" at bounding box center [457, 274] width 143 height 14
click at [400, 273] on div "Chợ Gạo" at bounding box center [457, 274] width 143 height 14
click at [457, 271] on div "Chợ Gạo" at bounding box center [457, 274] width 143 height 14
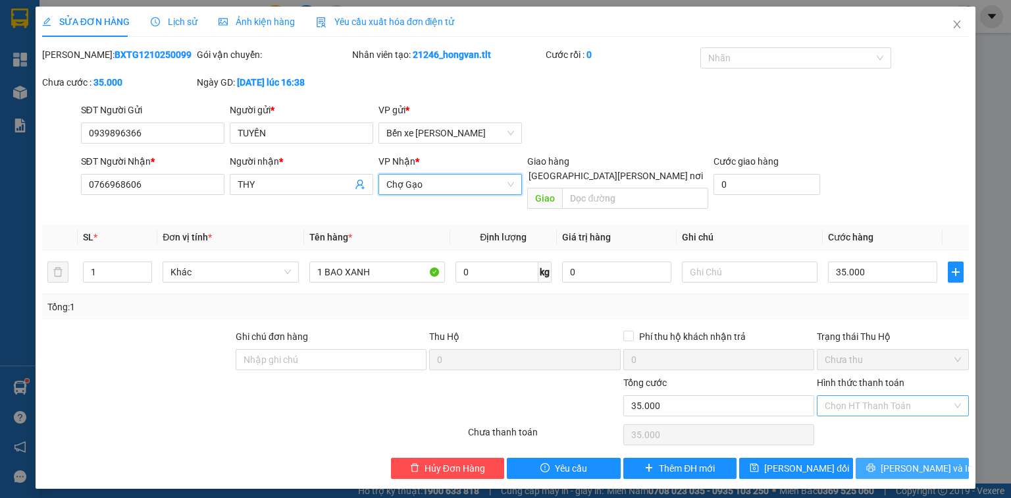
click at [898, 457] on button "[PERSON_NAME] và In" at bounding box center [913, 467] width 114 height 21
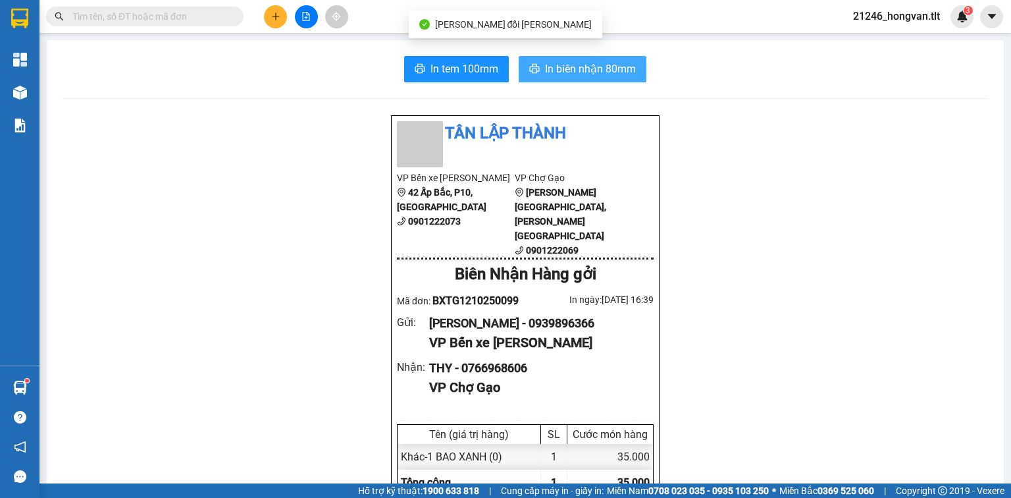
drag, startPoint x: 573, startPoint y: 46, endPoint x: 574, endPoint y: 65, distance: 18.4
click at [575, 74] on span "In biên nhận 80mm" at bounding box center [590, 69] width 91 height 16
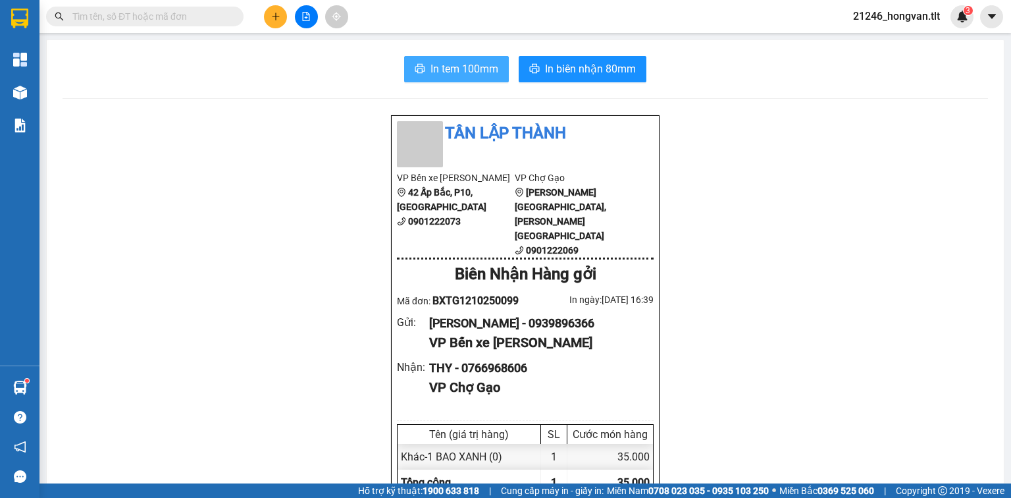
click at [466, 68] on span "In tem 100mm" at bounding box center [464, 69] width 68 height 16
click at [211, 13] on input "text" at bounding box center [149, 16] width 155 height 14
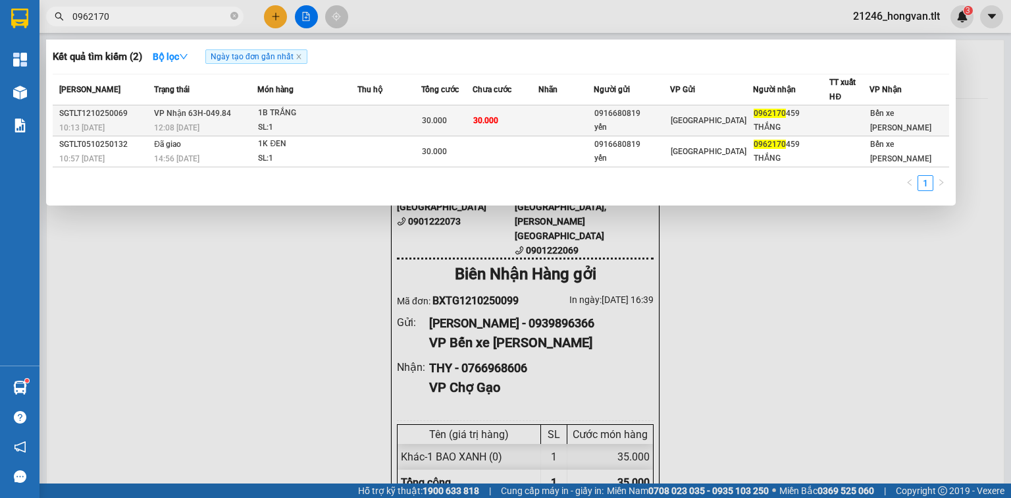
type input "0962170"
click at [441, 116] on span "30.000" at bounding box center [434, 120] width 25 height 9
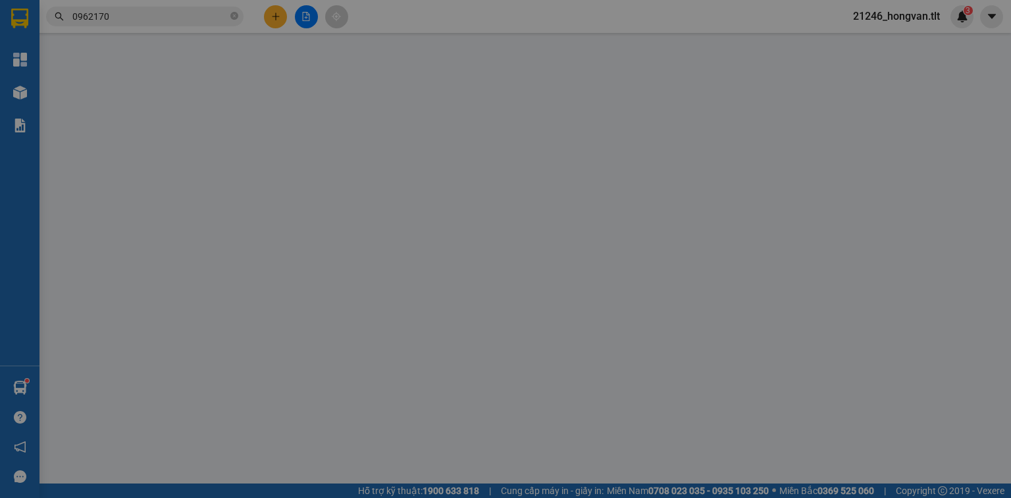
type input "0916680819"
type input "yến"
type input "0962170459"
type input "THẮNG"
type input "0"
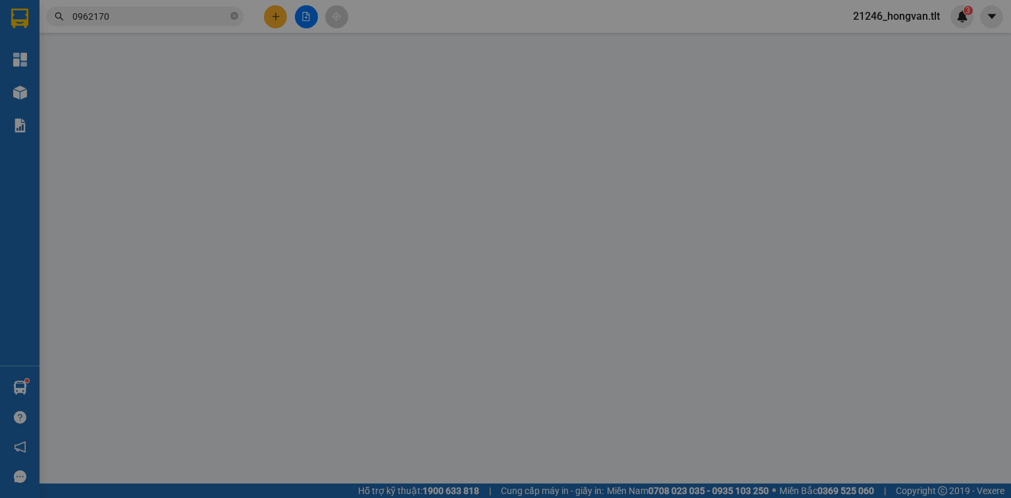
type input "30.000"
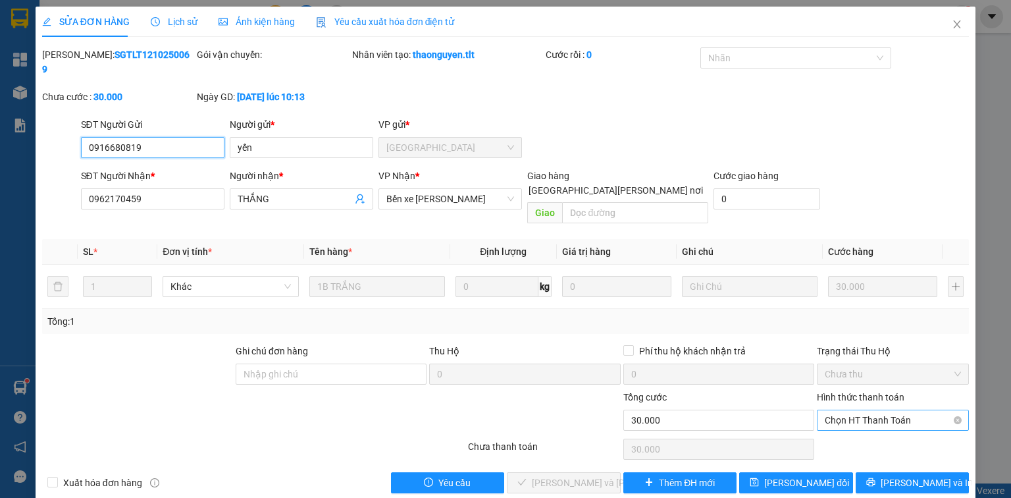
click at [838, 410] on span "Chọn HT Thanh Toán" at bounding box center [893, 420] width 136 height 20
drag, startPoint x: 841, startPoint y: 393, endPoint x: 818, endPoint y: 419, distance: 34.6
click at [848, 415] on div "Tại văn phòng" at bounding box center [893, 416] width 136 height 14
type input "0"
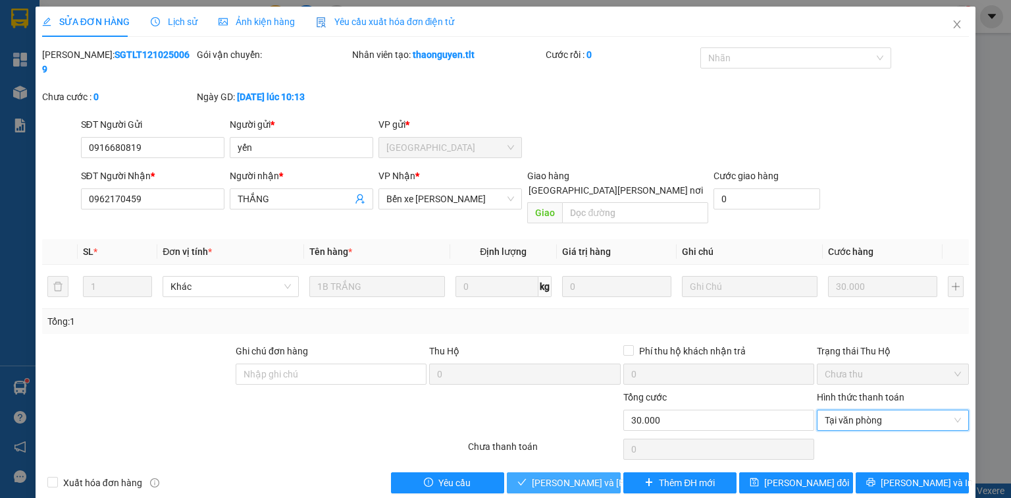
click at [585, 475] on span "[PERSON_NAME] và [PERSON_NAME] hàng" at bounding box center [621, 482] width 178 height 14
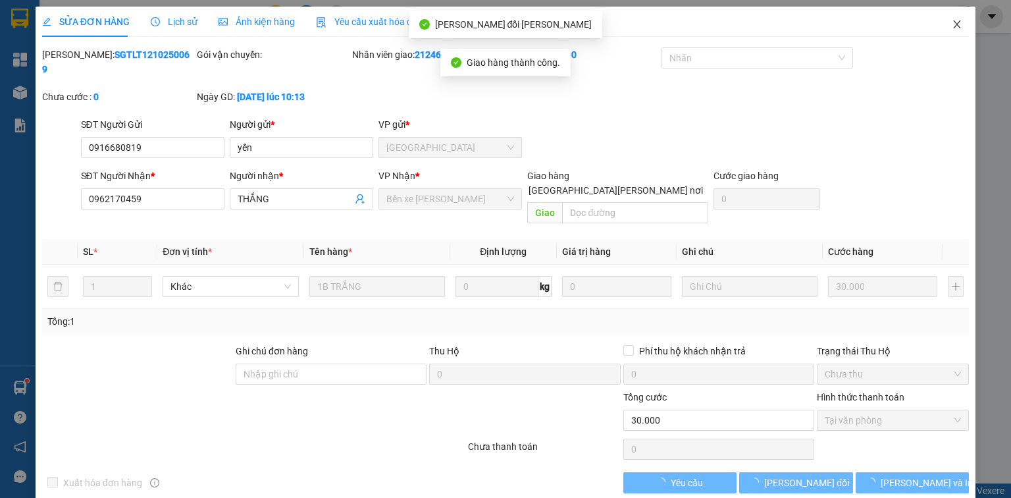
click at [962, 22] on span "Close" at bounding box center [957, 25] width 37 height 37
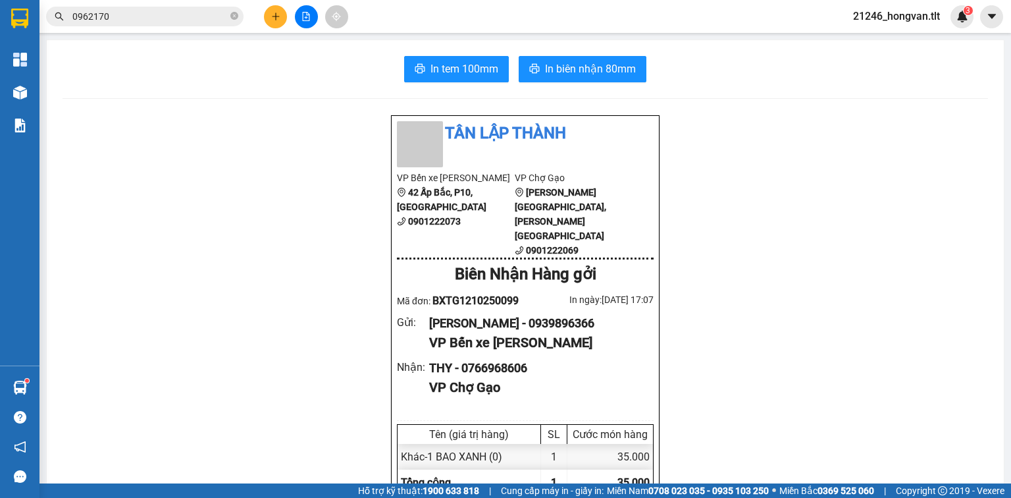
click at [203, 18] on input "0962170" at bounding box center [149, 16] width 155 height 14
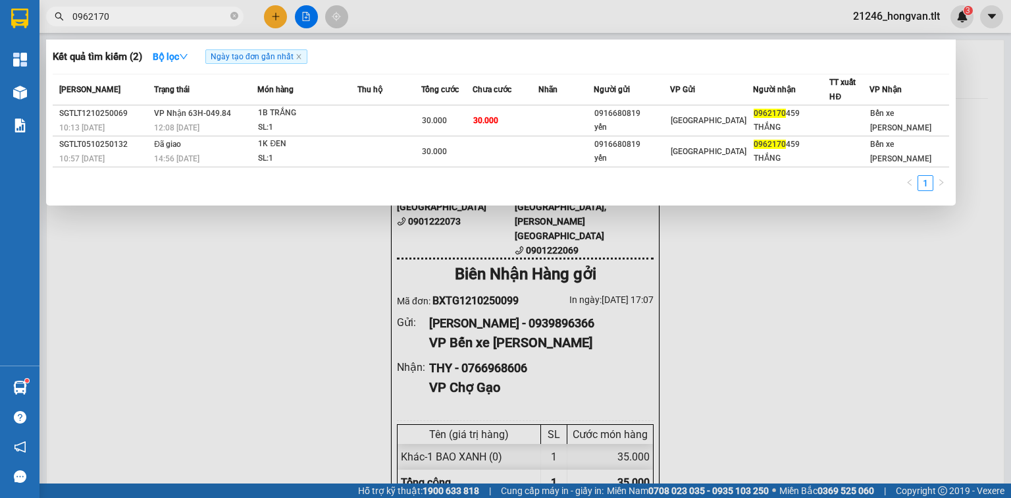
click at [203, 18] on input "0962170" at bounding box center [149, 16] width 155 height 14
click at [208, 21] on input "0962170" at bounding box center [149, 16] width 155 height 14
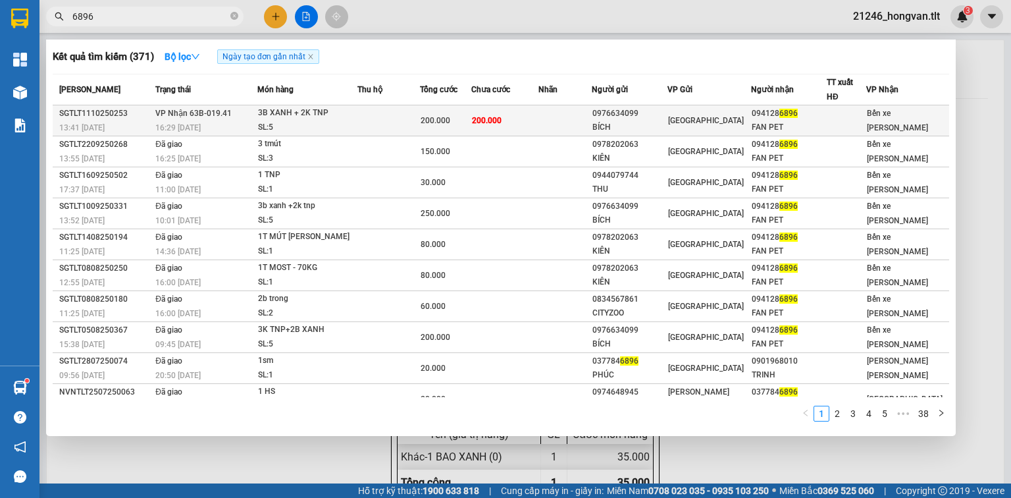
type input "6896"
click at [493, 115] on span "200.000" at bounding box center [487, 120] width 30 height 11
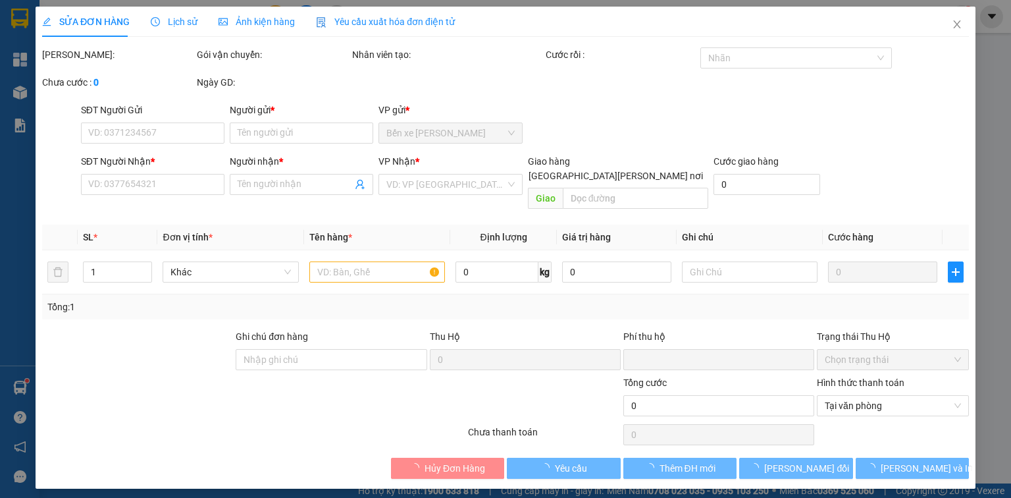
type input "0976634099"
type input "BÍCH"
type input "0941286896"
type input "FAN PET"
type input "0"
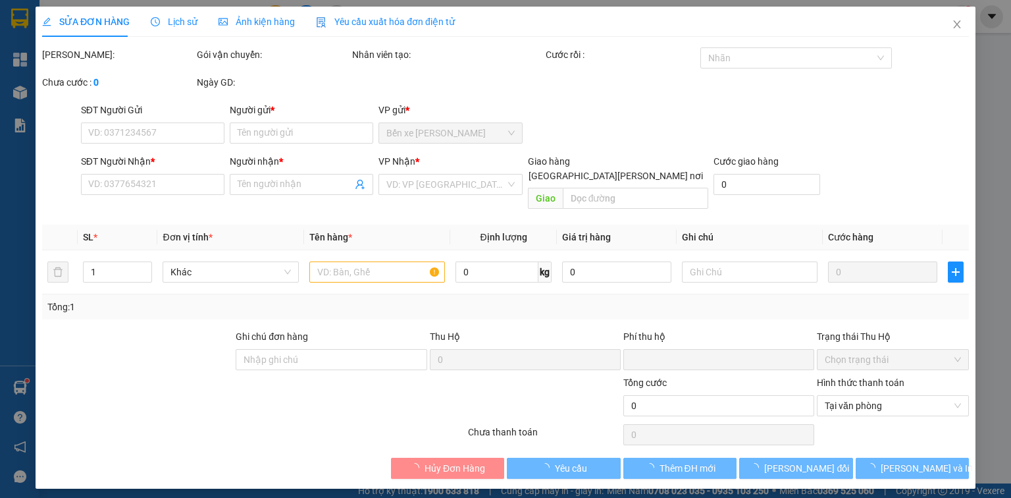
type input "200.000"
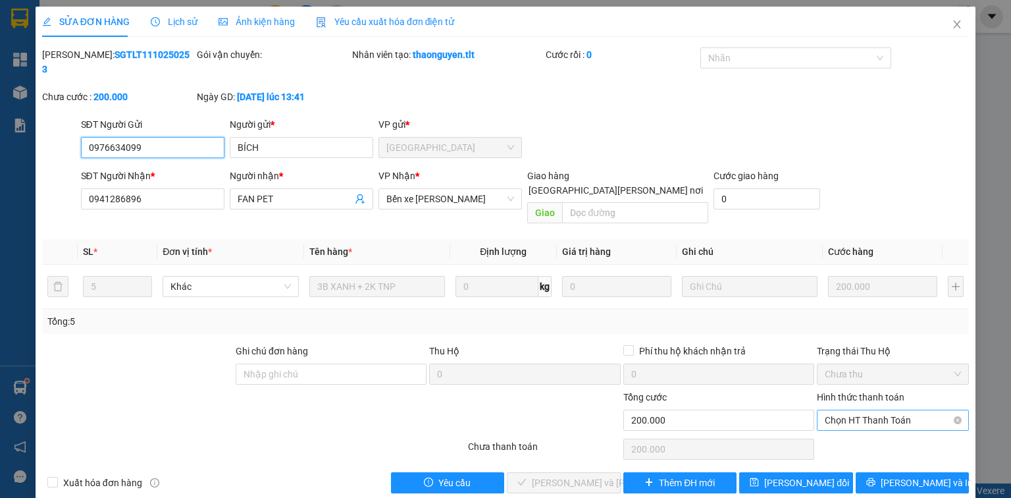
click at [877, 410] on span "Chọn HT Thanh Toán" at bounding box center [893, 420] width 136 height 20
click at [866, 416] on div "Tại văn phòng" at bounding box center [893, 416] width 136 height 14
type input "0"
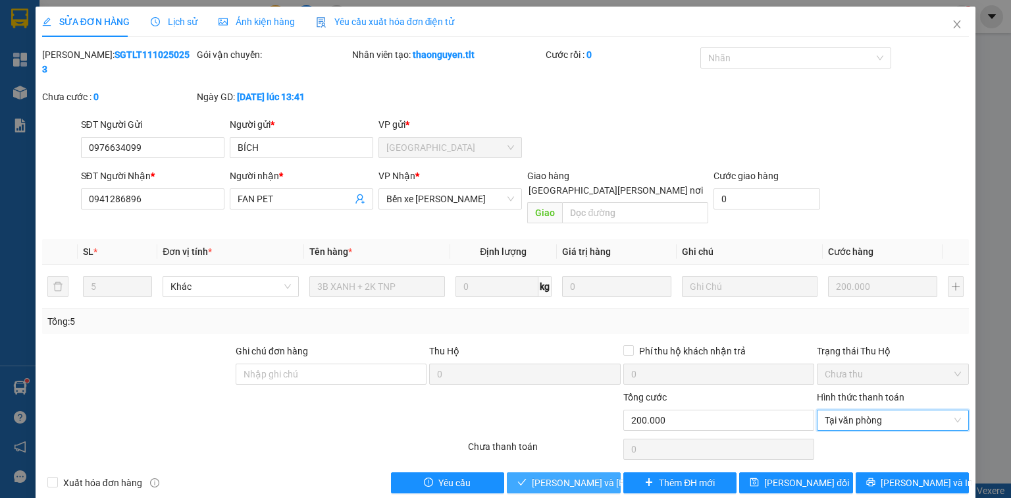
drag, startPoint x: 569, startPoint y: 453, endPoint x: 561, endPoint y: 440, distance: 15.4
click at [569, 475] on span "[PERSON_NAME] và [PERSON_NAME] hàng" at bounding box center [621, 482] width 178 height 14
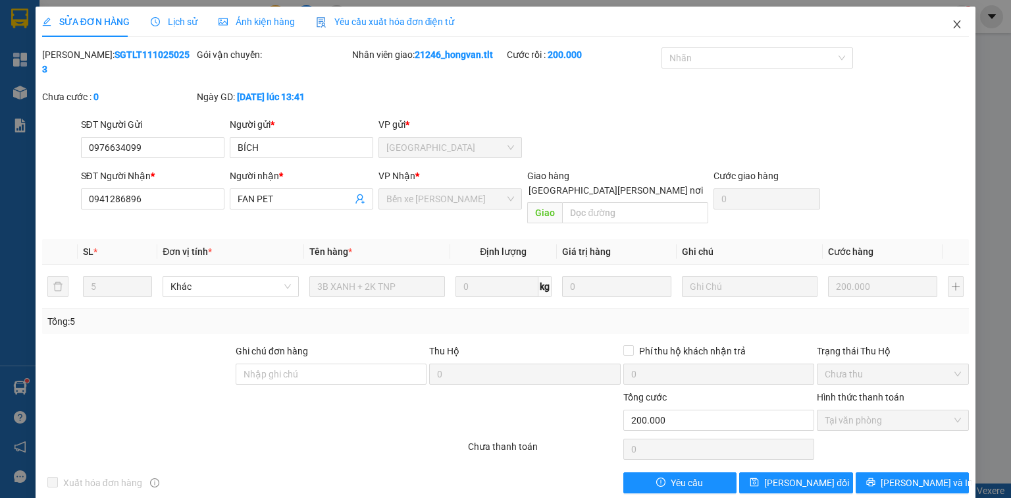
drag, startPoint x: 954, startPoint y: 24, endPoint x: 925, endPoint y: 22, distance: 29.7
click at [955, 24] on icon "close" at bounding box center [957, 24] width 11 height 11
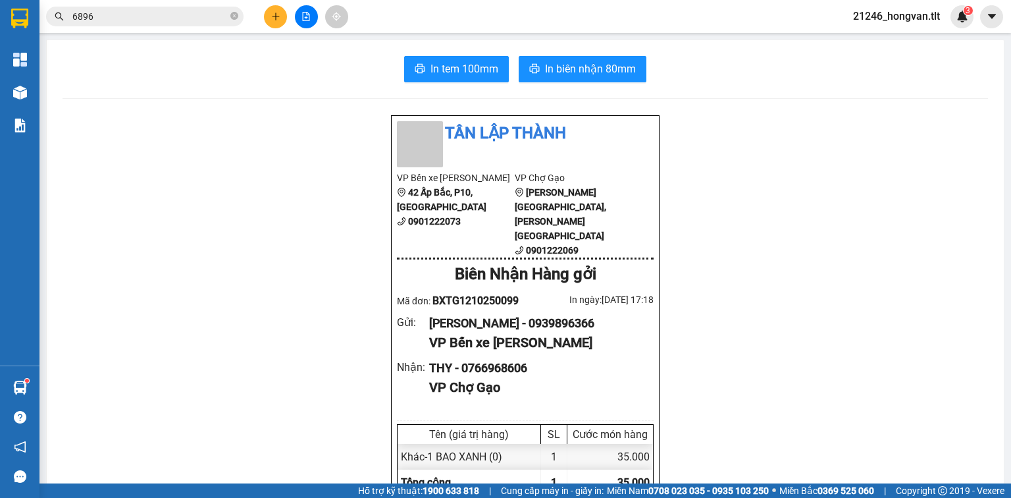
click at [209, 13] on input "6896" at bounding box center [149, 16] width 155 height 14
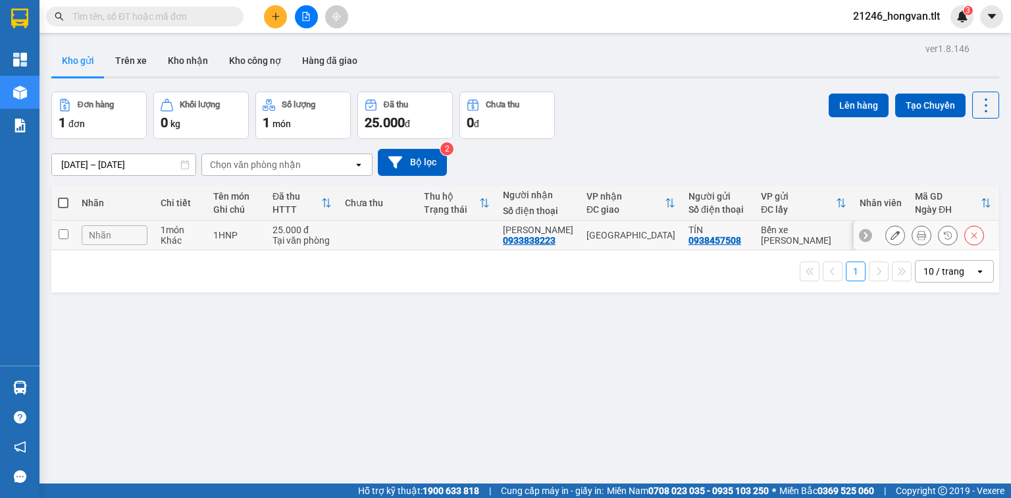
drag, startPoint x: 424, startPoint y: 228, endPoint x: 329, endPoint y: 197, distance: 99.9
click at [423, 228] on tr "Nhãn 1 món Khác 1HNP 25.000 đ Tại văn phòng QUÂN HUỲNH 0933838223 Sài Gòn TÍN 0…" at bounding box center [525, 236] width 948 height 30
checkbox input "true"
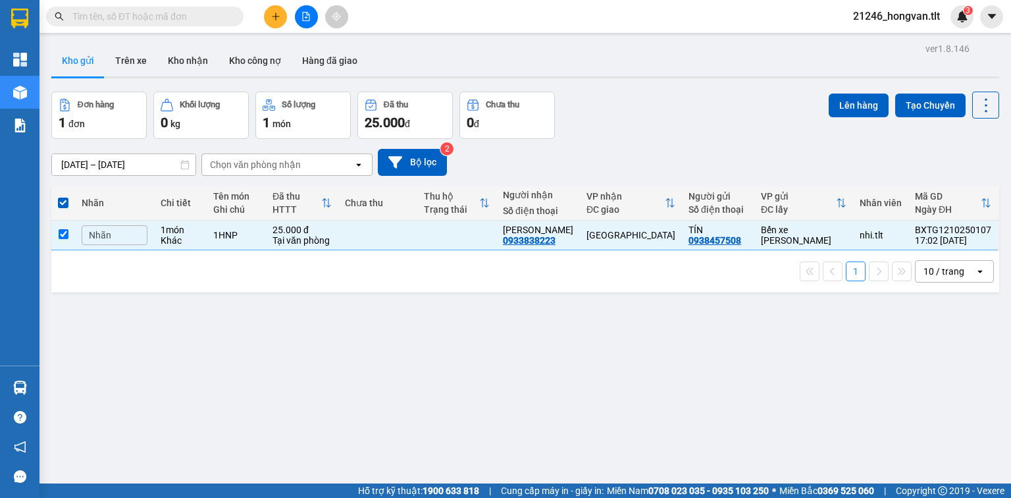
click at [858, 90] on div "ver 1.8.146 Kho gửi Trên xe Kho nhận Kho công nợ Hàng đã giao Đơn hàng 1 đơn Kh…" at bounding box center [525, 288] width 958 height 498
click at [853, 99] on button "Lên hàng" at bounding box center [859, 105] width 60 height 24
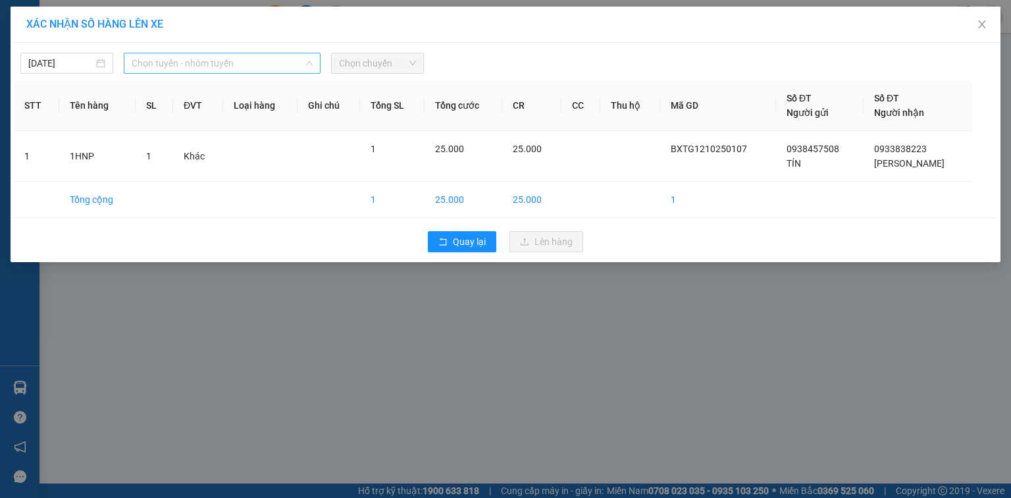
drag, startPoint x: 266, startPoint y: 73, endPoint x: 286, endPoint y: 110, distance: 42.1
click at [267, 74] on div "12/10/2025 Chọn tuyến - nhóm tuyến LỌC THEO Nhóm tuyến Tuyến Chọn tất cả Danh s…" at bounding box center [506, 152] width 990 height 219
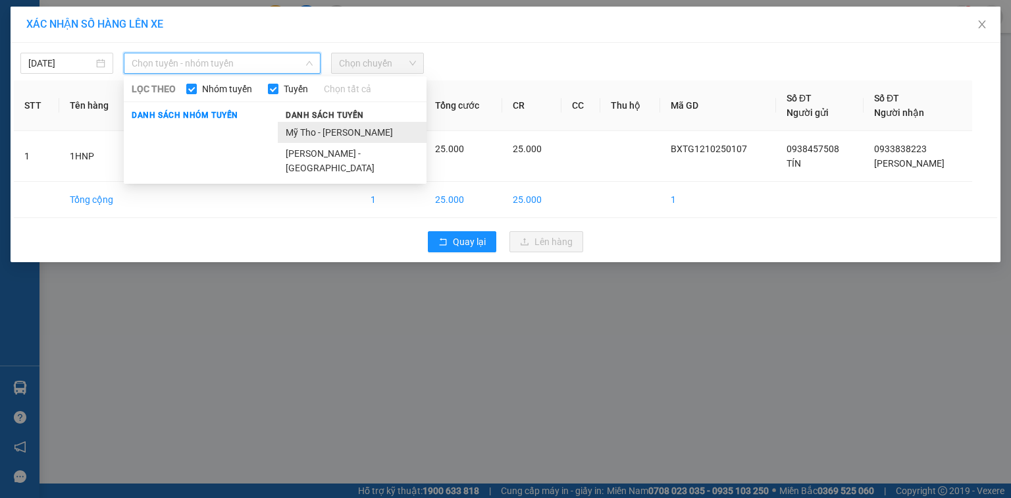
click at [311, 124] on li "Mỹ Tho - [PERSON_NAME]" at bounding box center [352, 132] width 149 height 21
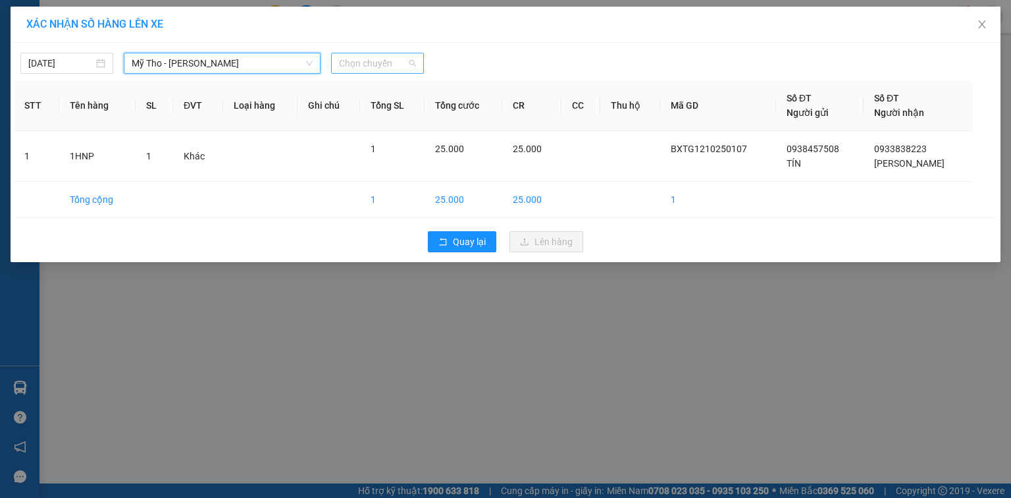
click at [381, 70] on span "Chọn chuyến" at bounding box center [377, 63] width 77 height 20
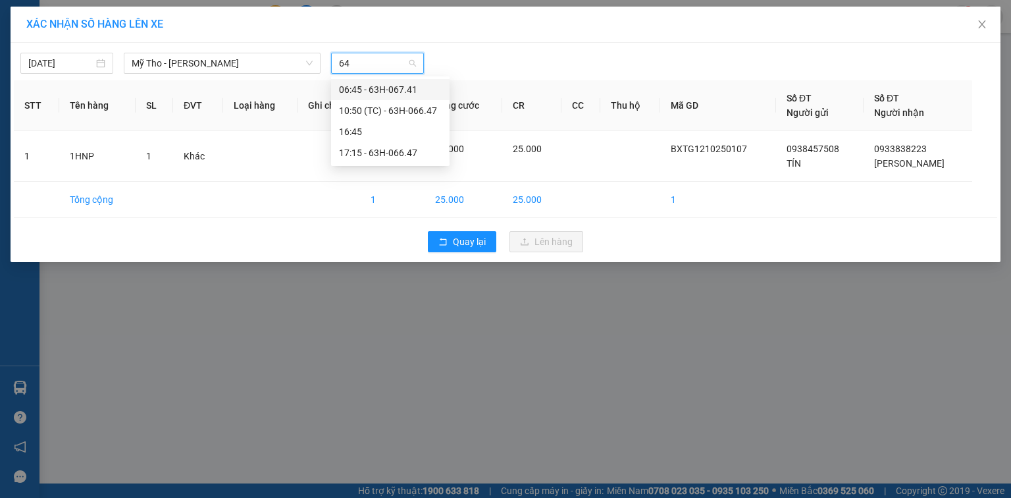
type input "647"
click at [390, 114] on div "17:15 - 63H-066.47" at bounding box center [390, 110] width 103 height 14
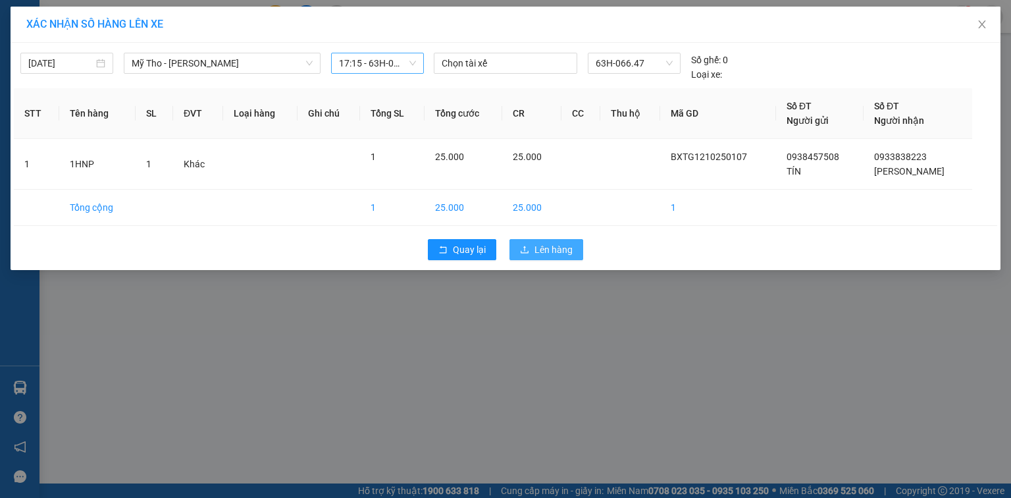
click at [542, 247] on span "Lên hàng" at bounding box center [553, 249] width 38 height 14
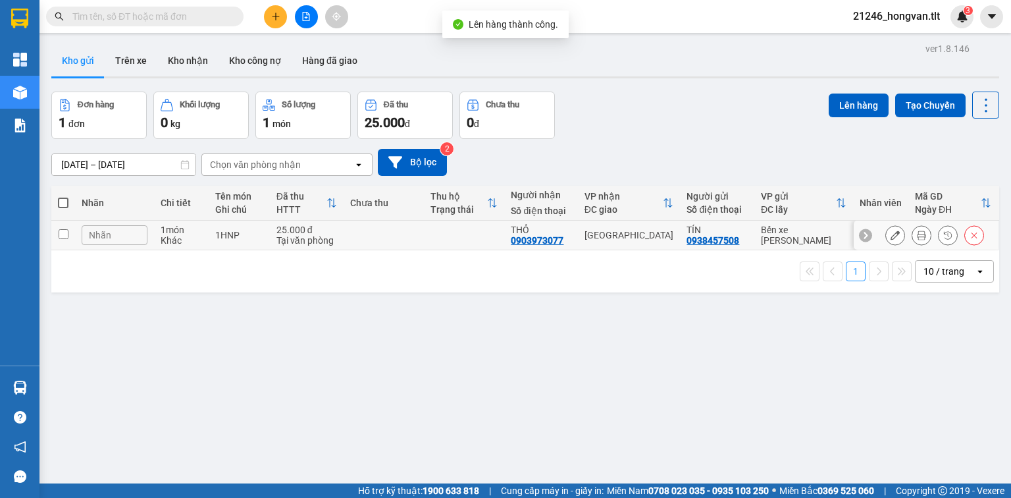
click at [385, 245] on td at bounding box center [384, 236] width 80 height 30
checkbox input "true"
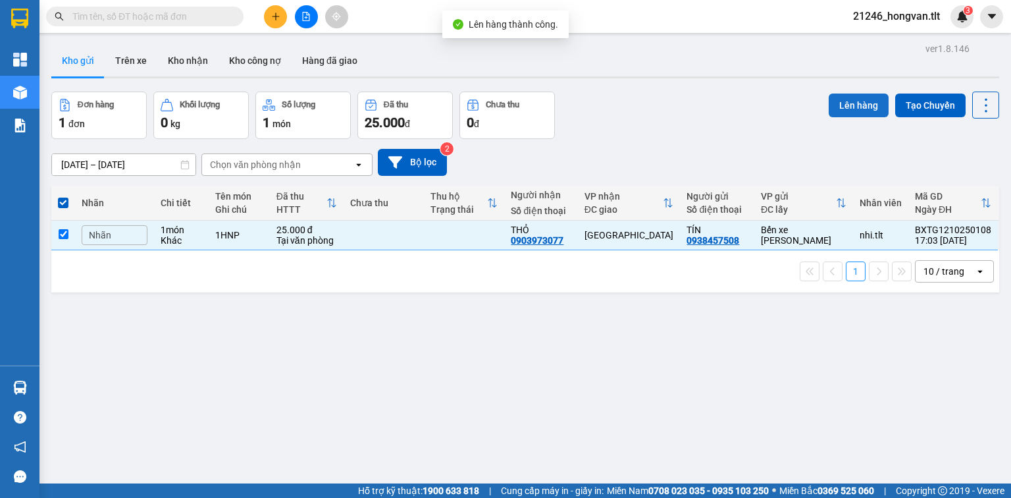
click at [837, 109] on button "Lên hàng" at bounding box center [859, 105] width 60 height 24
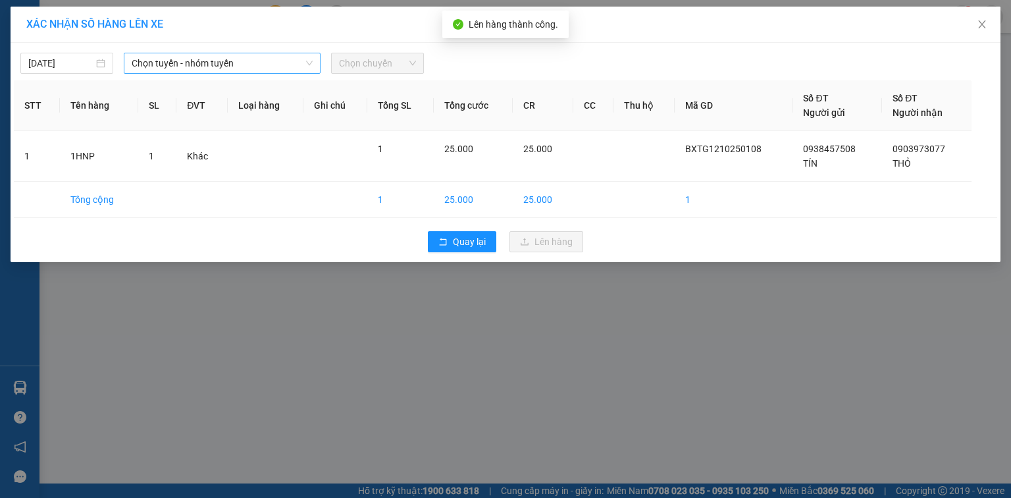
click at [263, 68] on span "Chọn tuyến - nhóm tuyến" at bounding box center [222, 63] width 181 height 20
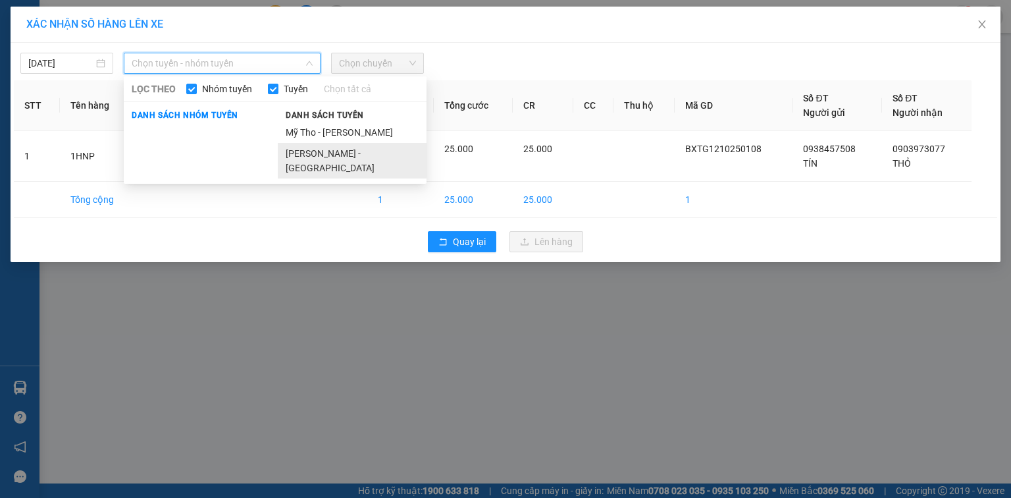
click at [361, 145] on li "Hồ Chí Minh - Mỹ Tho" at bounding box center [352, 161] width 149 height 36
drag, startPoint x: 247, startPoint y: 65, endPoint x: 284, endPoint y: 115, distance: 61.6
click at [248, 66] on span "Hồ Chí Minh - Mỹ Tho" at bounding box center [222, 63] width 181 height 20
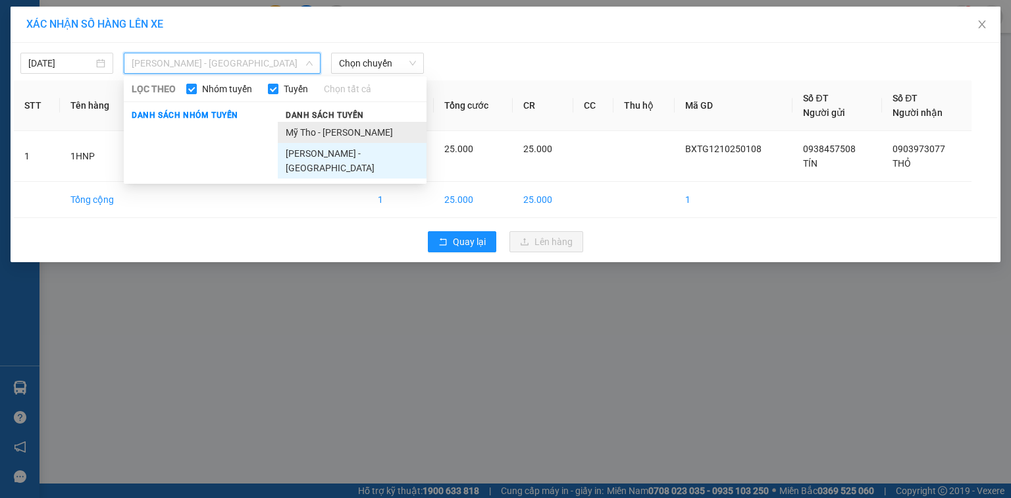
click at [303, 131] on li "Mỹ Tho - [PERSON_NAME]" at bounding box center [352, 132] width 149 height 21
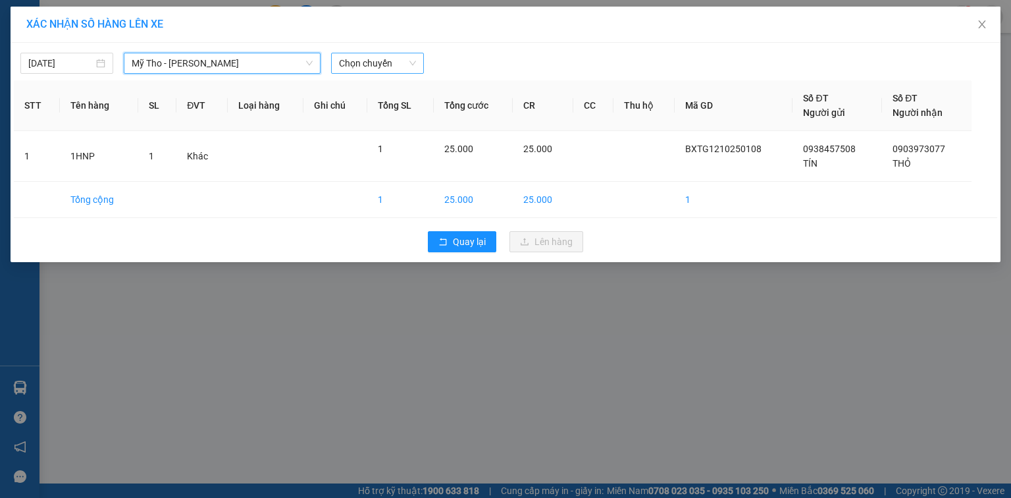
click at [365, 66] on span "Chọn chuyến" at bounding box center [377, 63] width 77 height 20
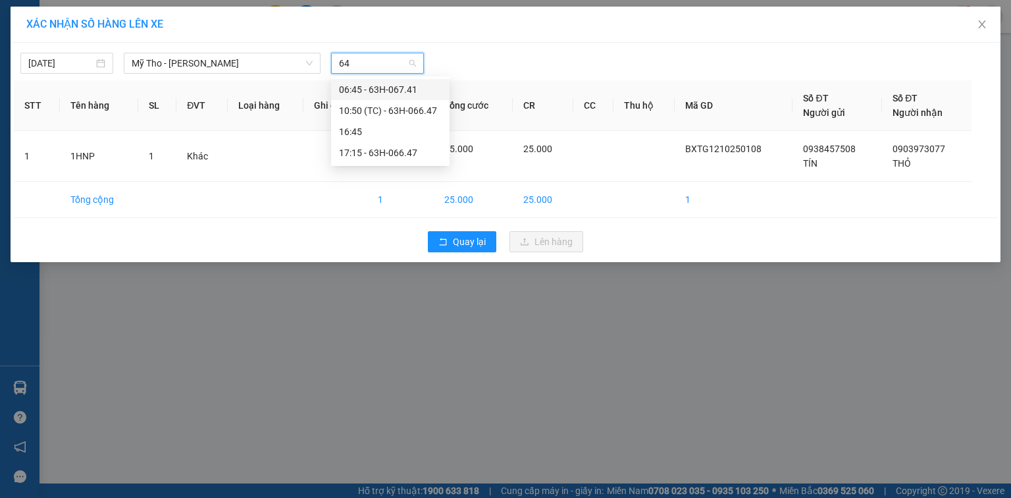
type input "647"
click at [377, 98] on div "10:50 (TC) - 63H-066.47" at bounding box center [390, 89] width 118 height 21
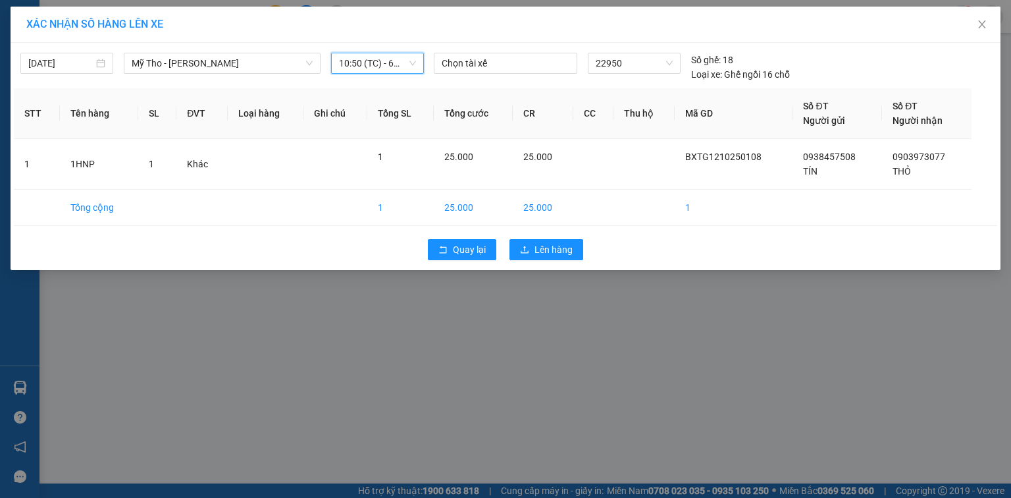
click at [376, 61] on span "10:50 (TC) - 63H-066.47" at bounding box center [377, 63] width 77 height 20
click at [375, 63] on span "10:50 (TC) - 63H-066.47" at bounding box center [377, 63] width 77 height 20
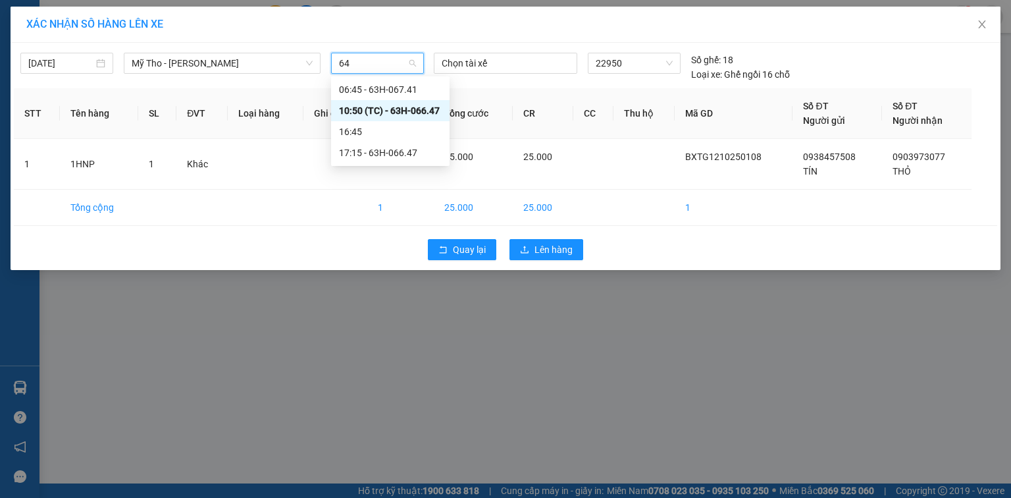
type input "647"
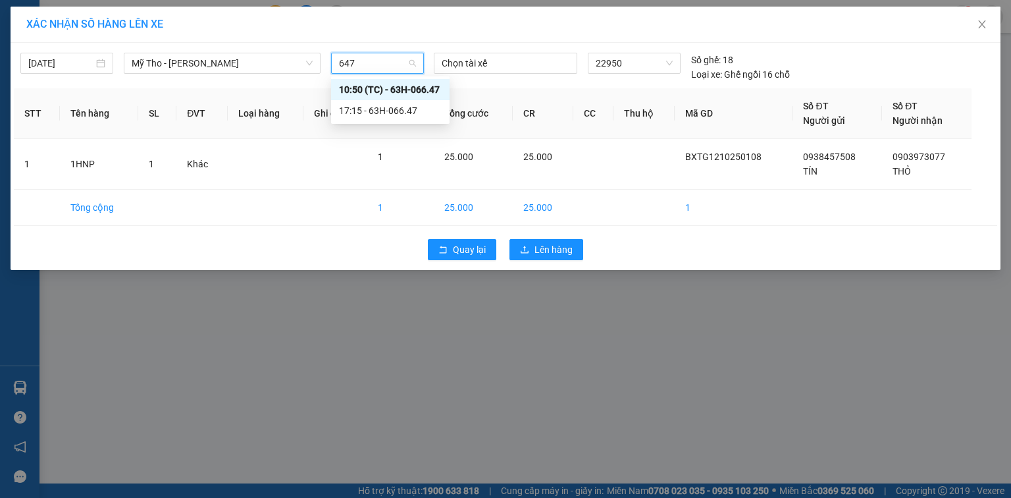
drag, startPoint x: 385, startPoint y: 103, endPoint x: 390, endPoint y: 115, distance: 12.1
click at [386, 104] on div "17:15 - 63H-066.47" at bounding box center [390, 110] width 103 height 14
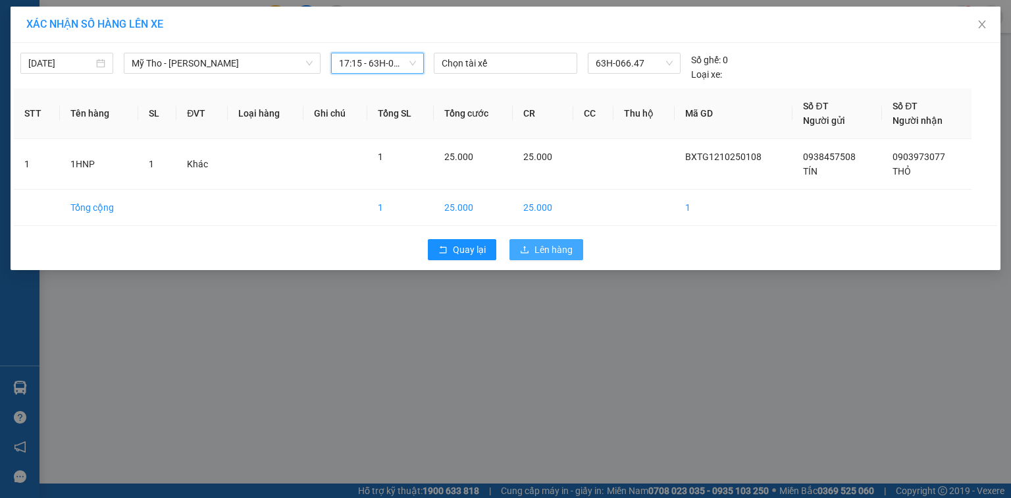
click at [544, 251] on span "Lên hàng" at bounding box center [553, 249] width 38 height 14
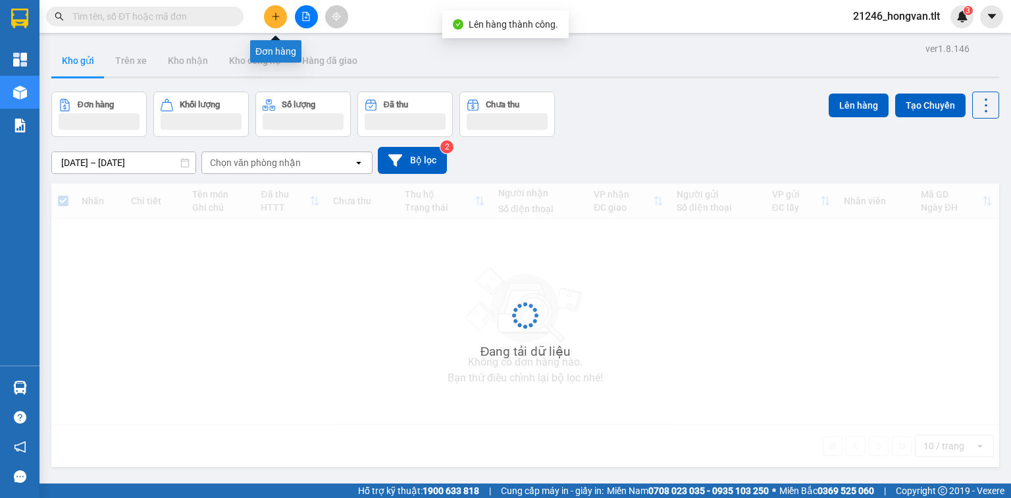
click at [311, 17] on button at bounding box center [306, 16] width 23 height 23
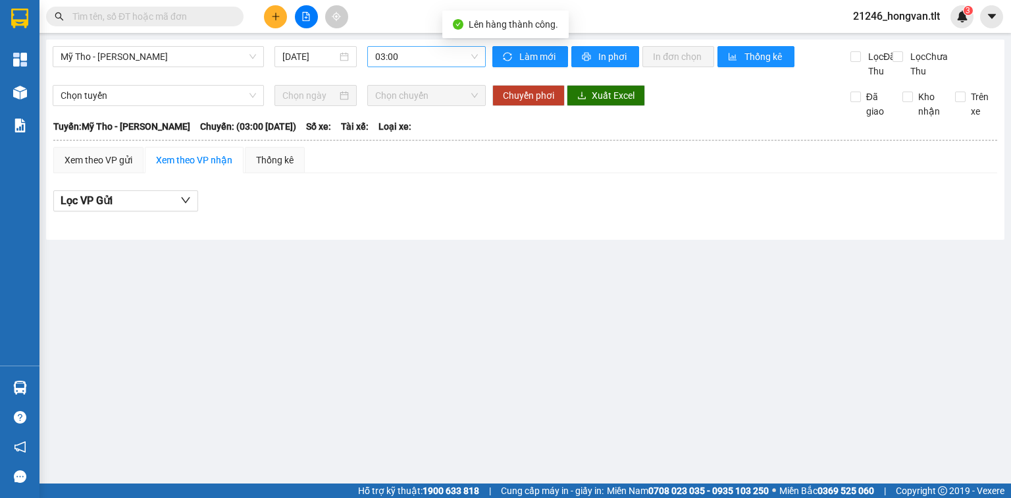
click at [401, 61] on span "03:00" at bounding box center [426, 57] width 103 height 20
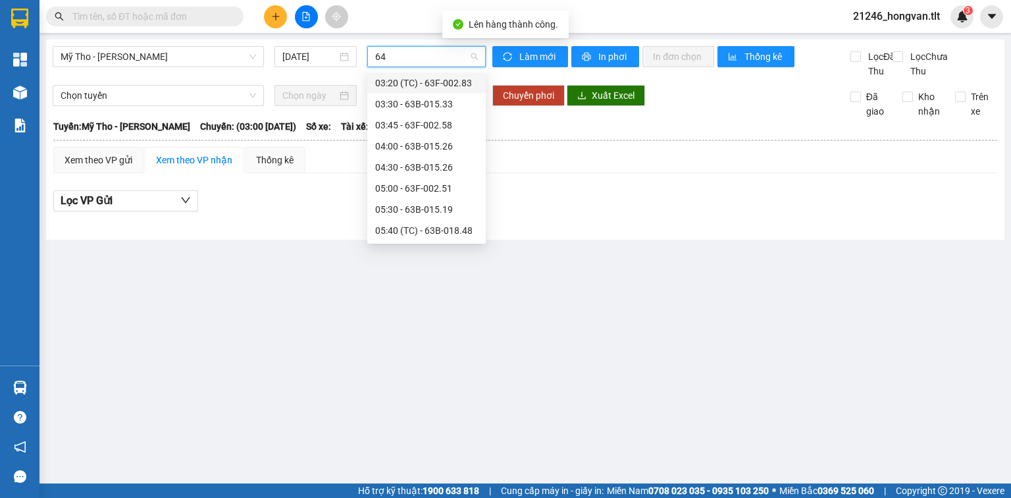
type input "647"
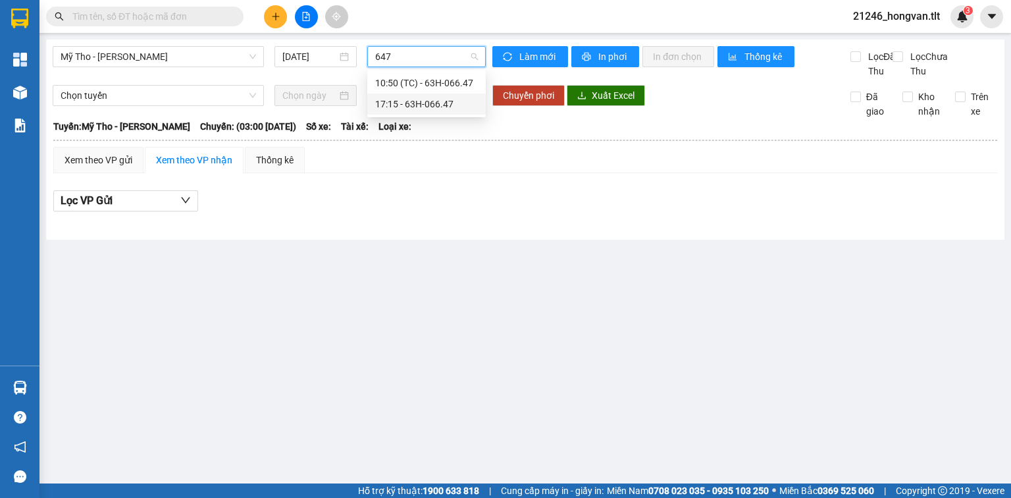
click at [451, 100] on div "17:15 - 63H-066.47" at bounding box center [426, 104] width 103 height 14
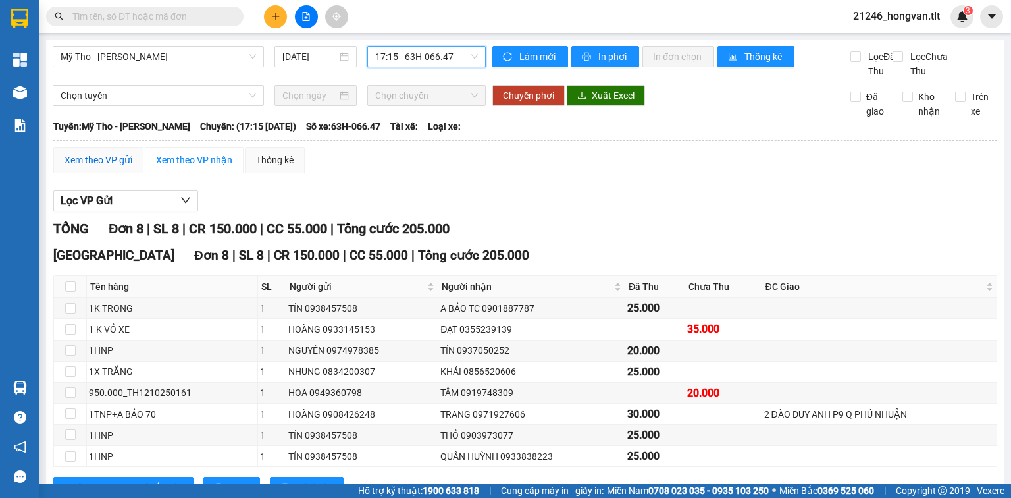
click at [101, 167] on div "Xem theo VP gửi" at bounding box center [99, 160] width 68 height 14
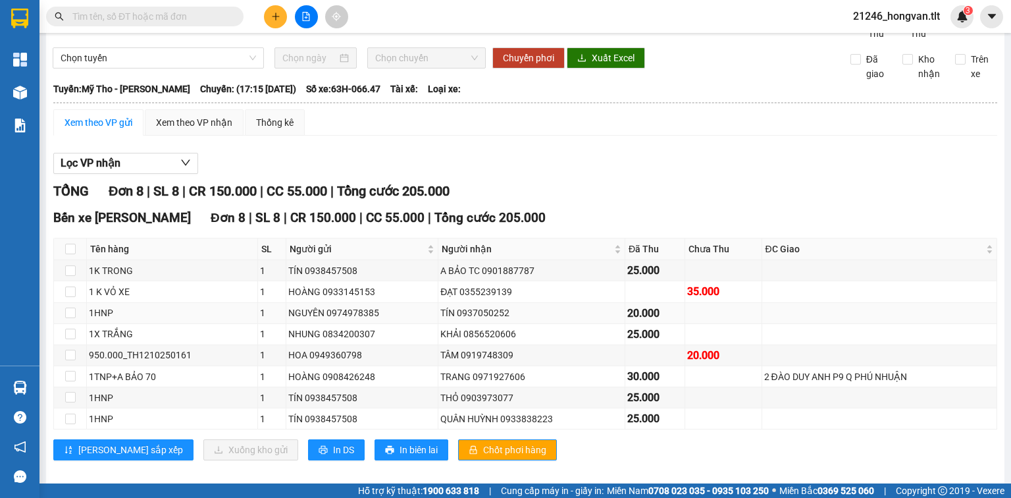
scroll to position [63, 0]
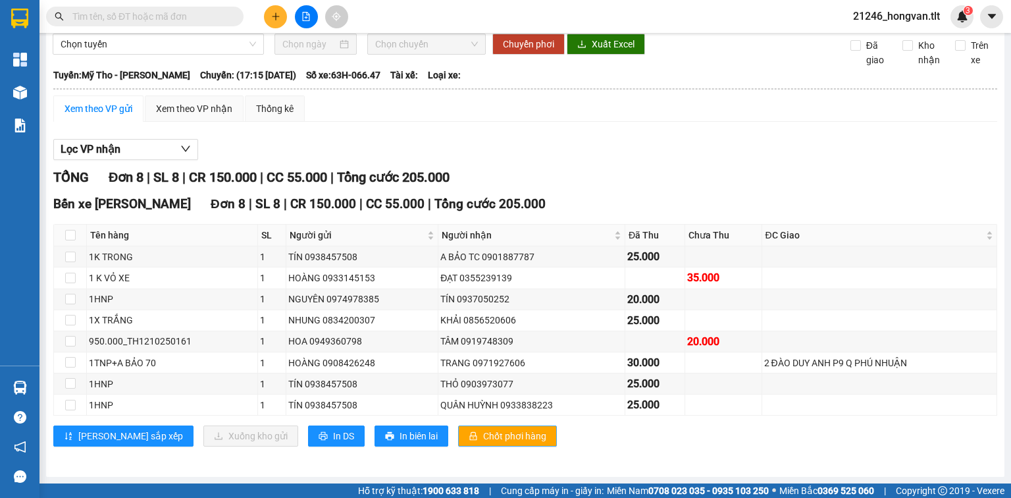
click at [483, 432] on span "Chốt phơi hàng" at bounding box center [514, 436] width 63 height 14
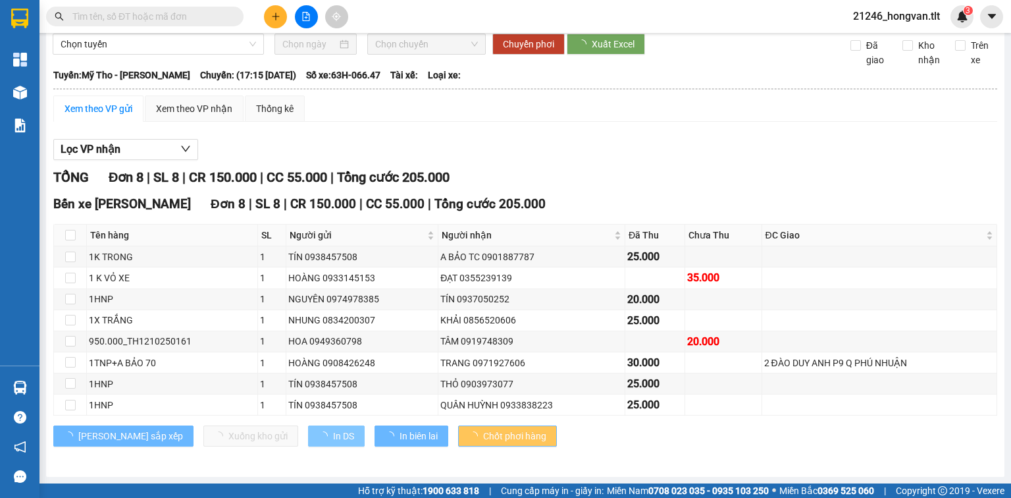
click at [333, 434] on span "In DS" at bounding box center [343, 436] width 21 height 14
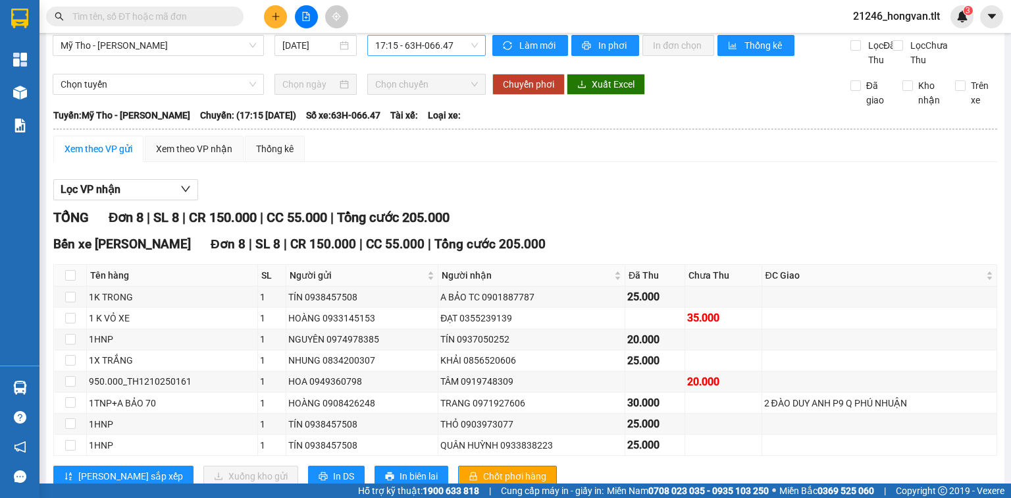
scroll to position [11, 0]
click at [532, 40] on span "Làm mới" at bounding box center [538, 46] width 38 height 14
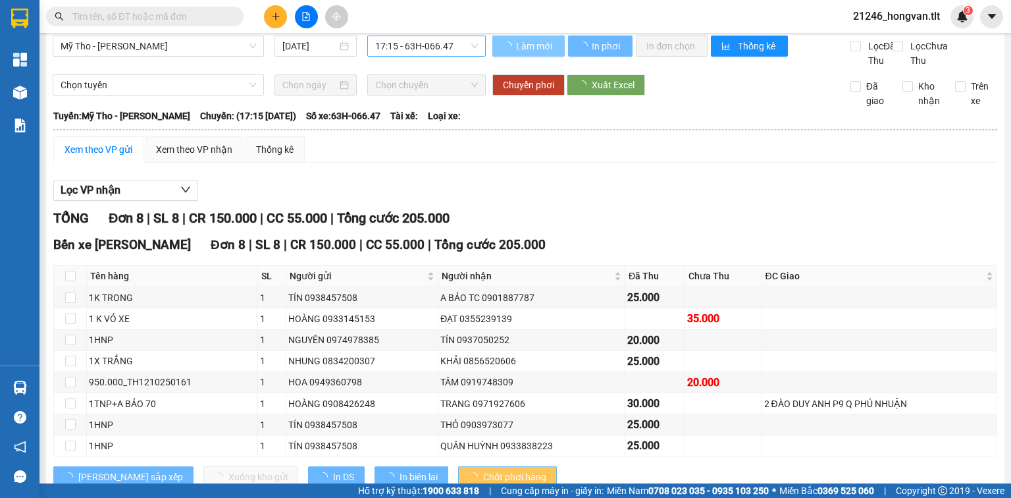
scroll to position [63, 0]
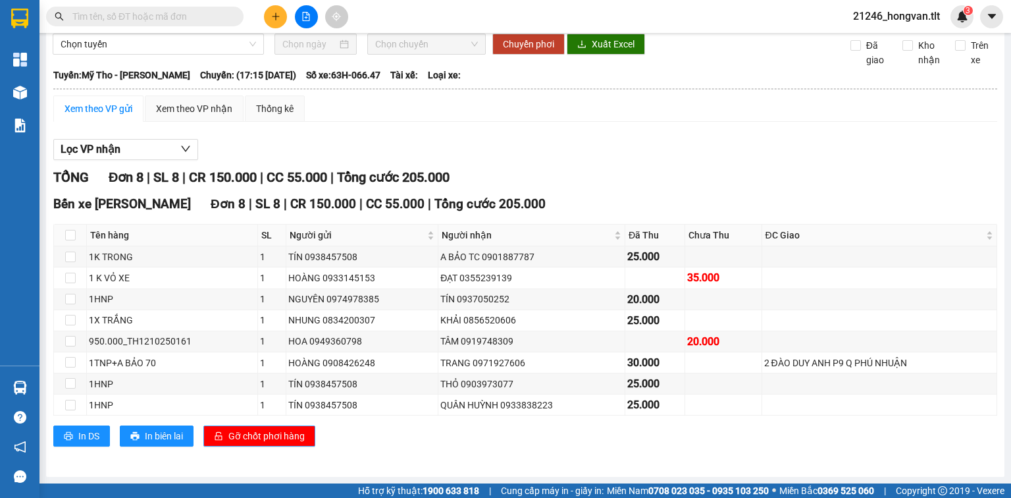
click at [269, 440] on span "Gỡ chốt phơi hàng" at bounding box center [266, 436] width 76 height 14
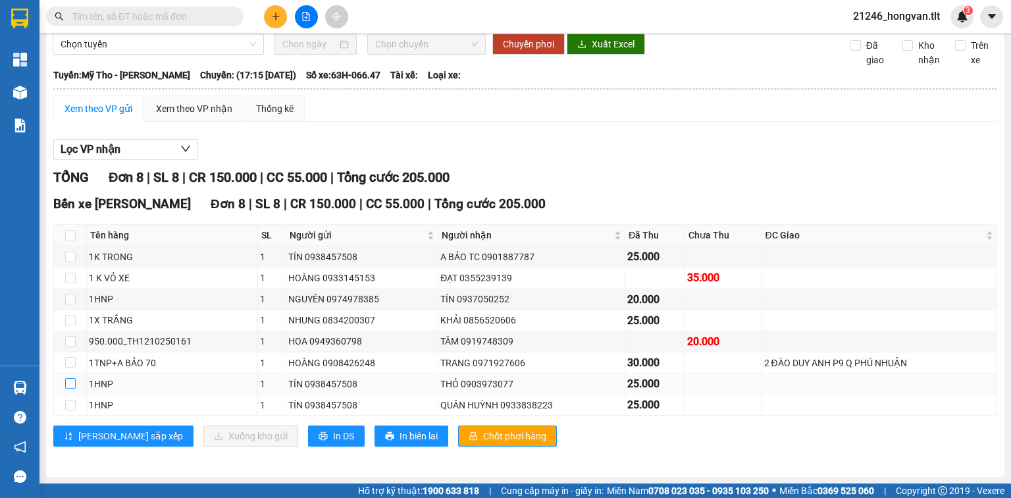
click at [70, 384] on input "checkbox" at bounding box center [70, 383] width 11 height 11
checkbox input "true"
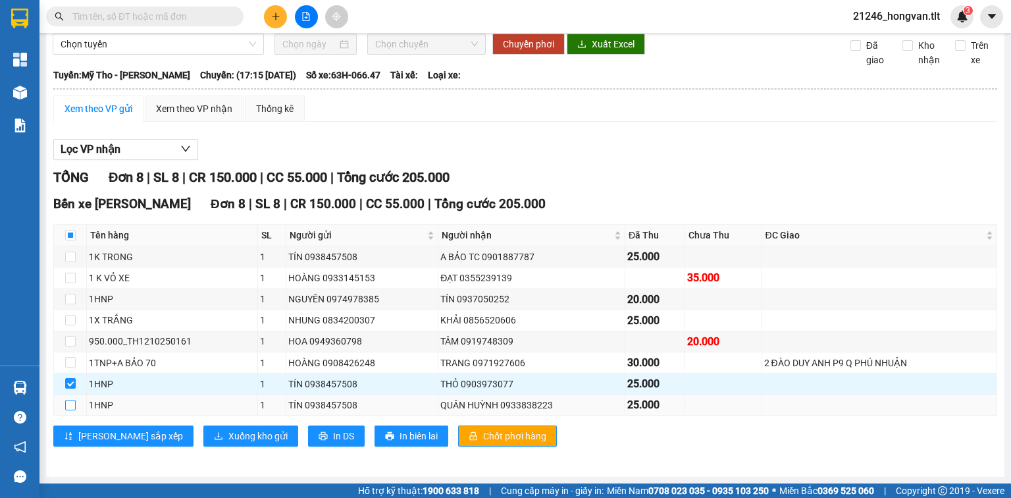
click at [67, 405] on input "checkbox" at bounding box center [70, 405] width 11 height 11
checkbox input "true"
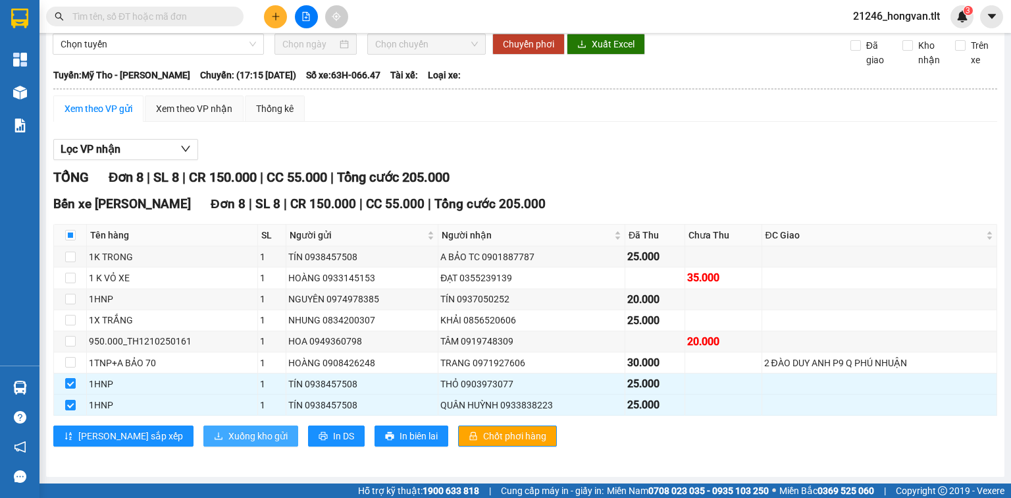
click at [230, 433] on span "Xuống kho gửi" at bounding box center [257, 436] width 59 height 14
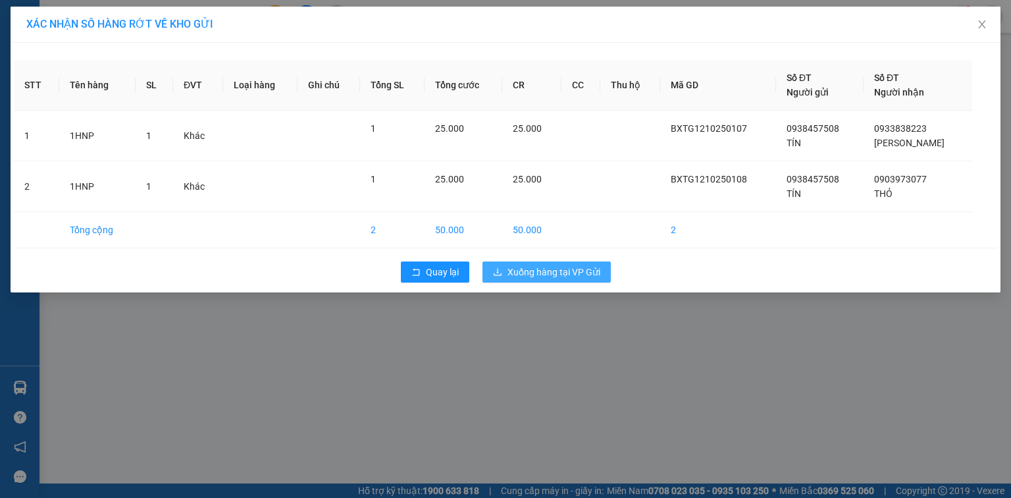
click at [587, 263] on button "Xuống hàng tại VP Gửi" at bounding box center [546, 271] width 128 height 21
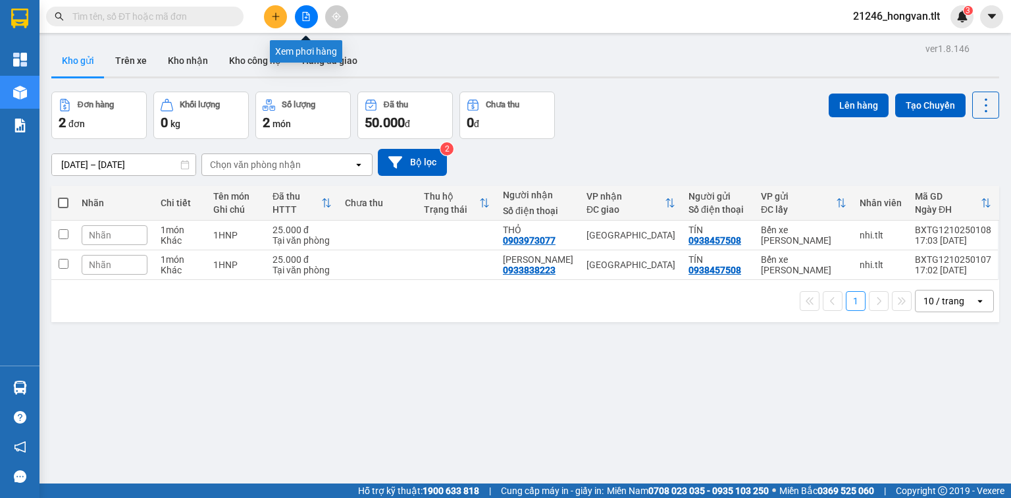
drag, startPoint x: 299, startPoint y: 22, endPoint x: 374, endPoint y: 38, distance: 76.0
click at [300, 22] on button at bounding box center [306, 16] width 23 height 23
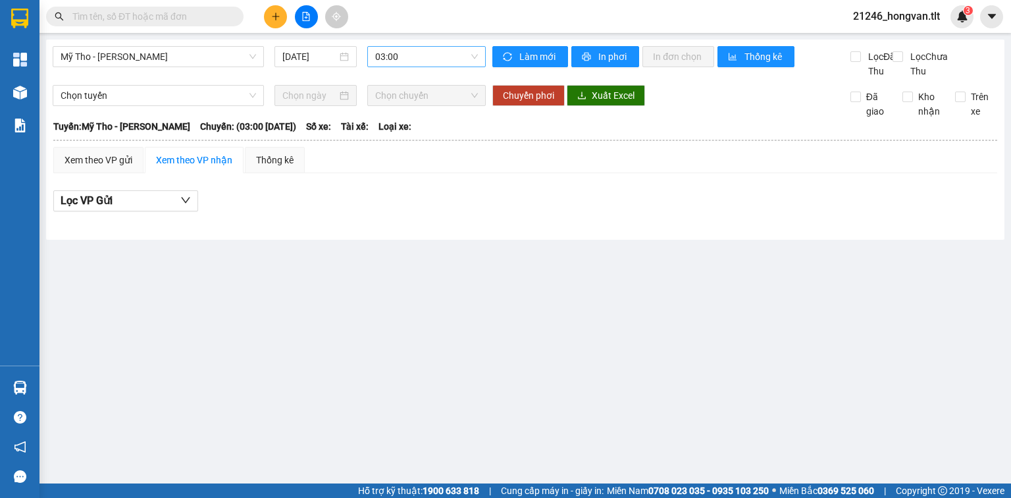
click at [435, 63] on span "03:00" at bounding box center [426, 57] width 103 height 20
type input "647"
click at [458, 107] on div "17:15 - 63H-066.47" at bounding box center [426, 104] width 103 height 14
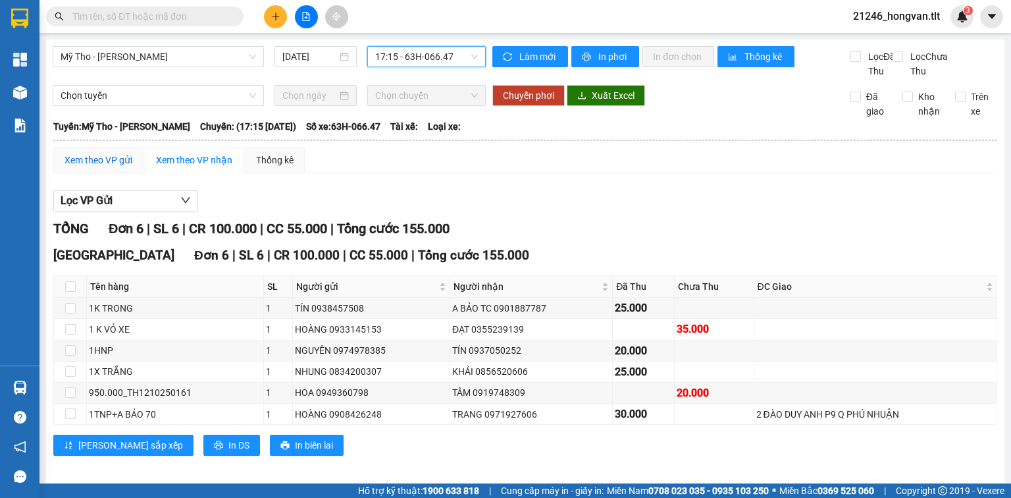
click at [109, 167] on div "Xem theo VP gửi" at bounding box center [99, 160] width 68 height 14
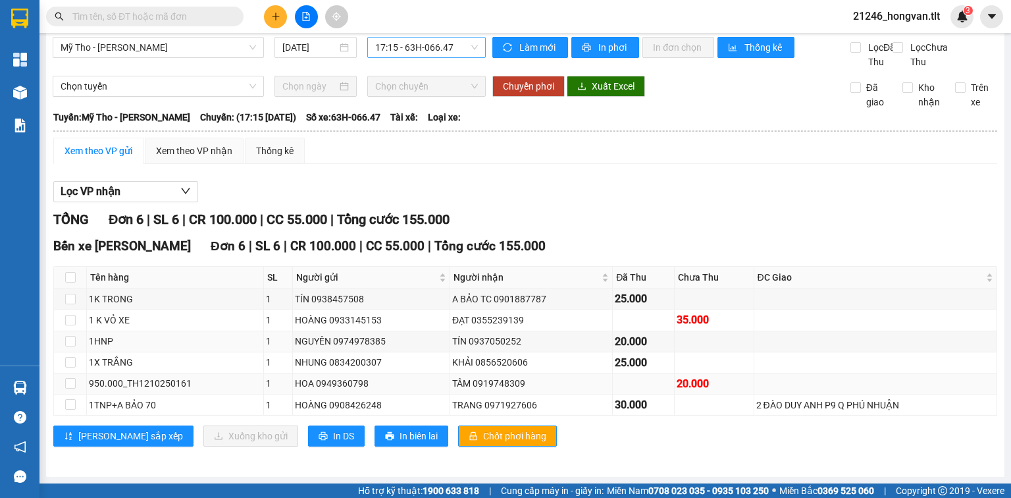
scroll to position [22, 0]
click at [483, 440] on span "Chốt phơi hàng" at bounding box center [514, 436] width 63 height 14
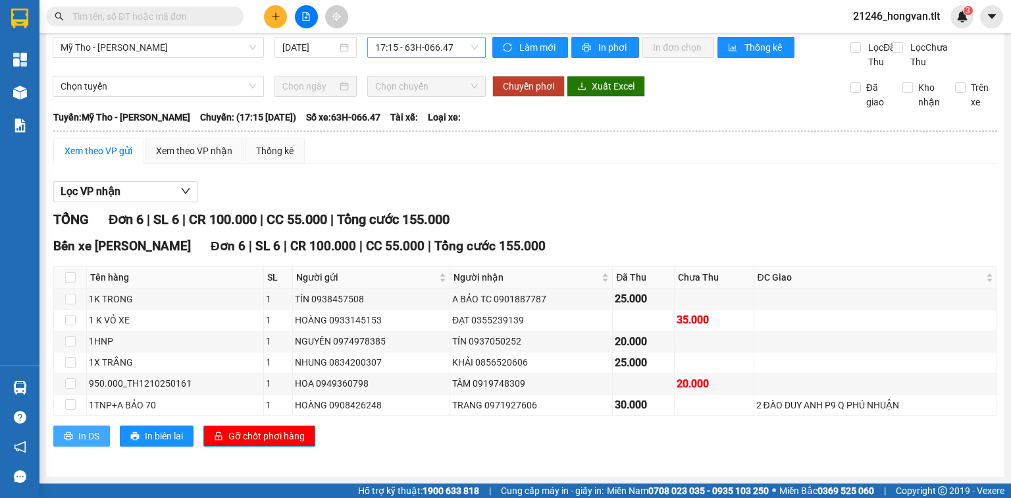
click at [86, 438] on span "In DS" at bounding box center [88, 436] width 21 height 14
click at [194, 21] on input "text" at bounding box center [149, 16] width 155 height 14
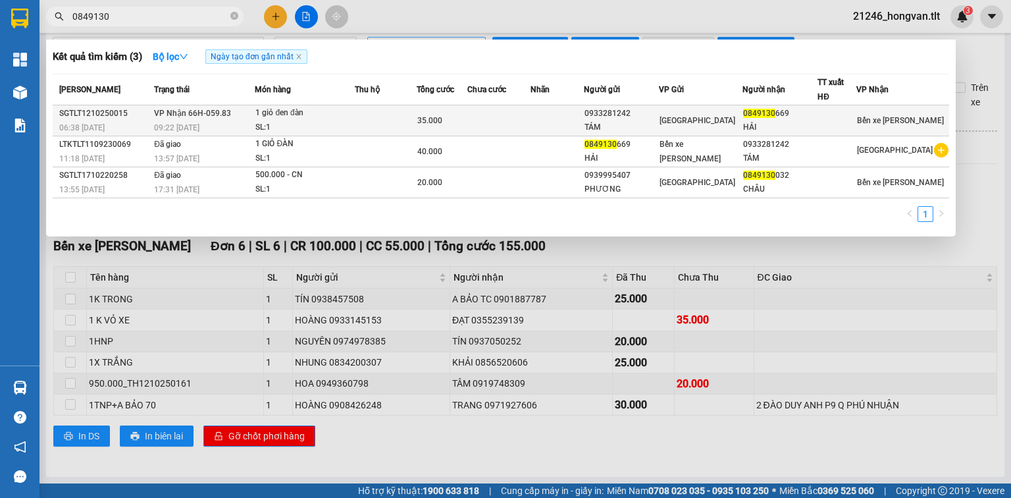
type input "0849130"
click at [464, 122] on div "35.000" at bounding box center [441, 120] width 49 height 14
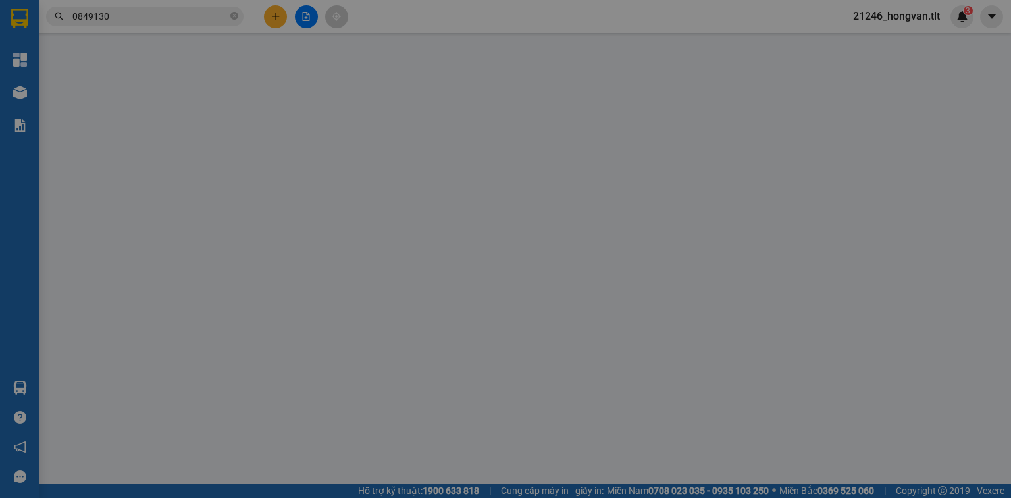
type input "0933281242"
type input "TÁM"
type input "0849130669"
type input "HẢI"
type input "0"
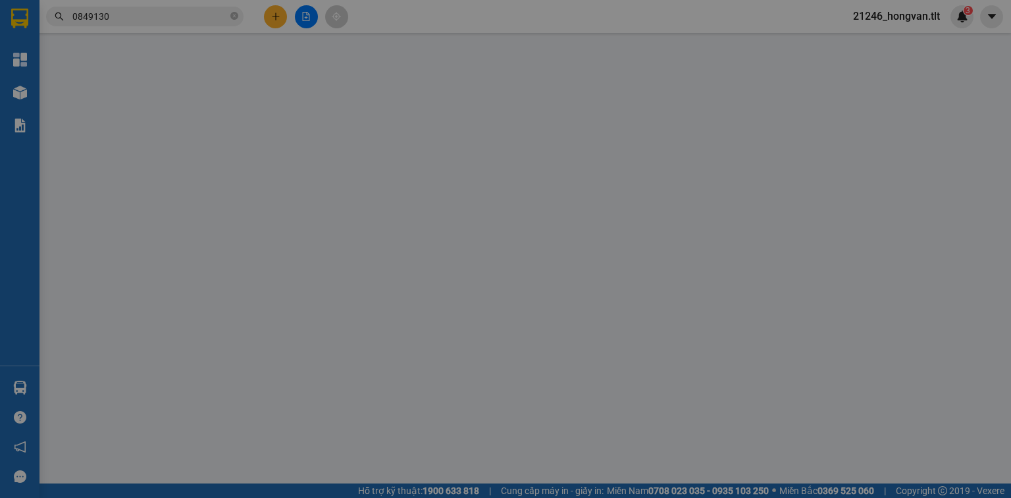
type input "35.000"
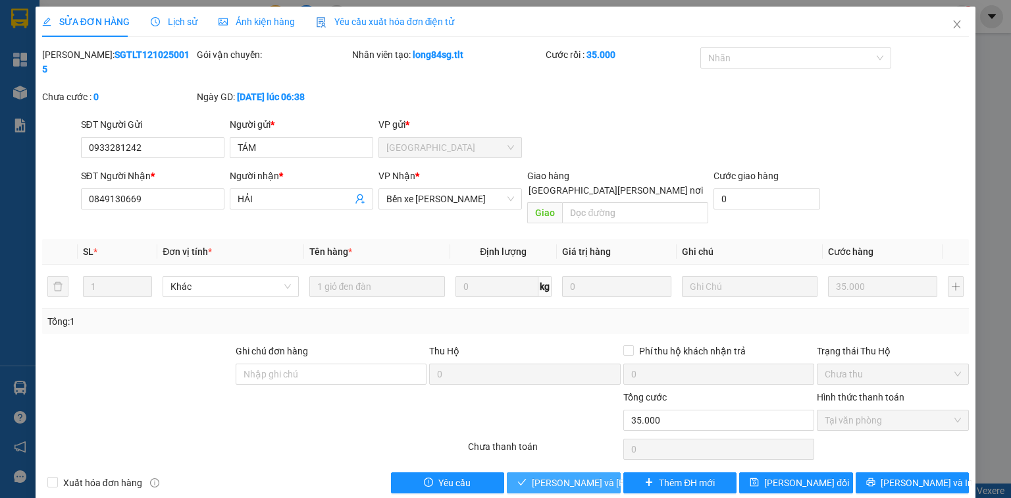
click at [585, 475] on span "[PERSON_NAME] và [PERSON_NAME] hàng" at bounding box center [621, 482] width 178 height 14
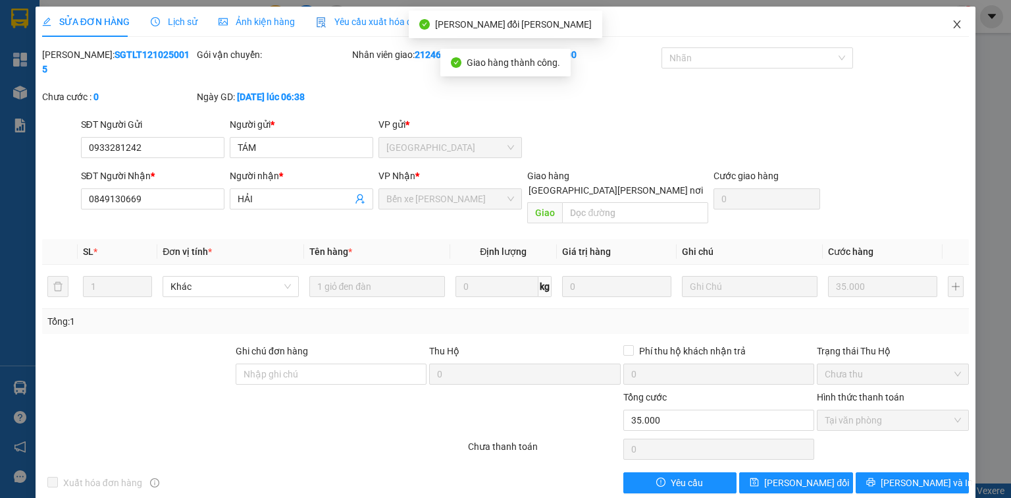
click at [965, 27] on span "Close" at bounding box center [957, 25] width 37 height 37
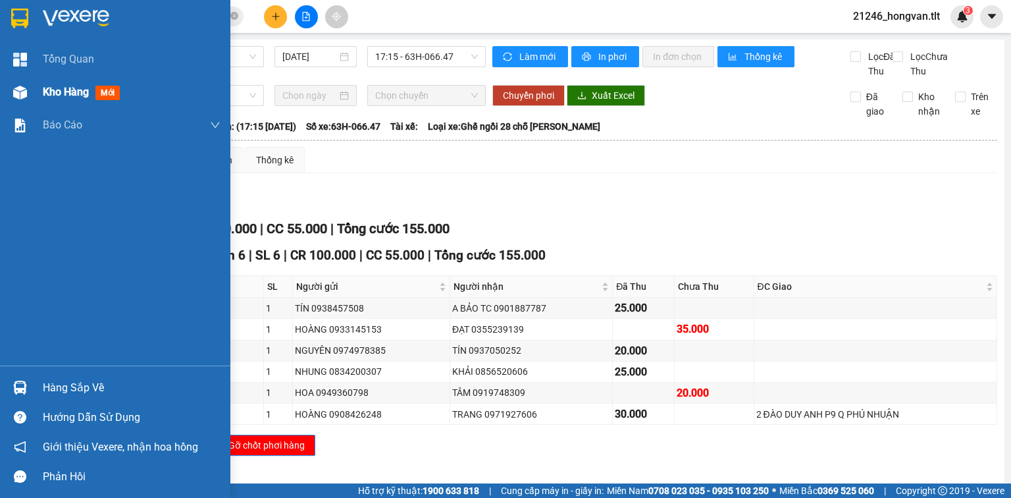
click at [87, 99] on div "Kho hàng mới" at bounding box center [84, 92] width 82 height 16
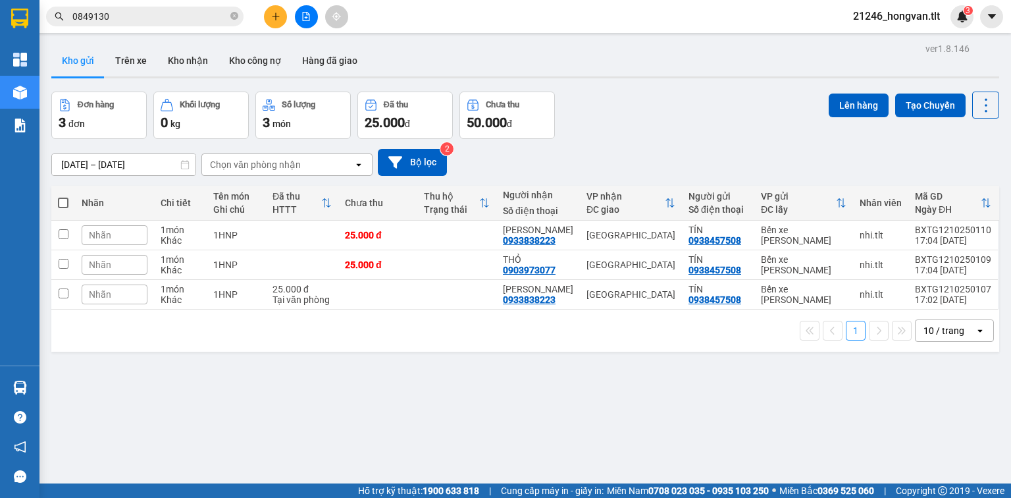
click at [172, 16] on input "0849130" at bounding box center [149, 16] width 155 height 14
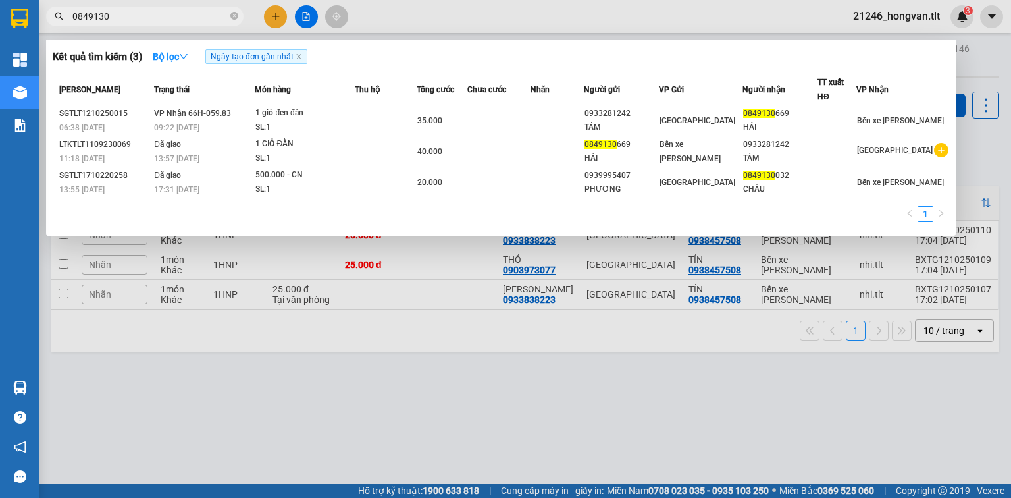
click at [171, 16] on input "0849130" at bounding box center [149, 16] width 155 height 14
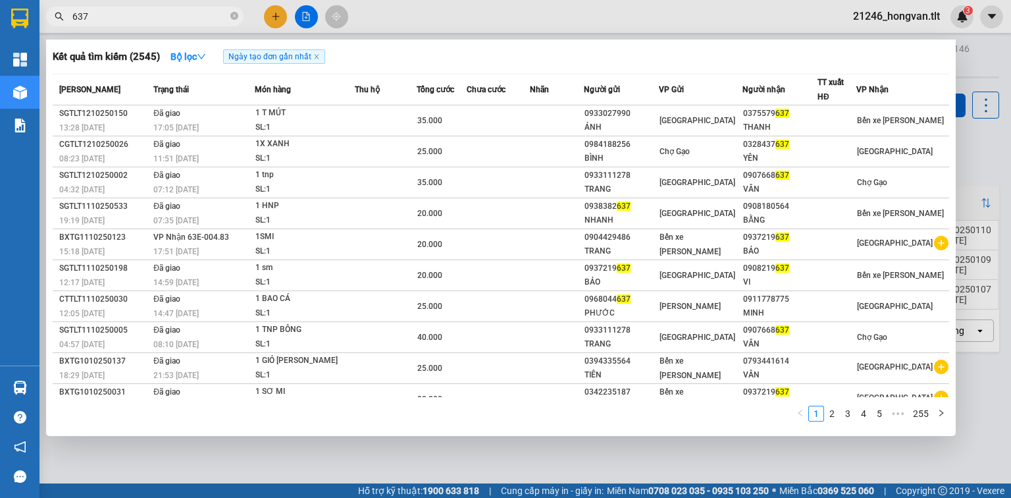
click at [214, 16] on input "637" at bounding box center [149, 16] width 155 height 14
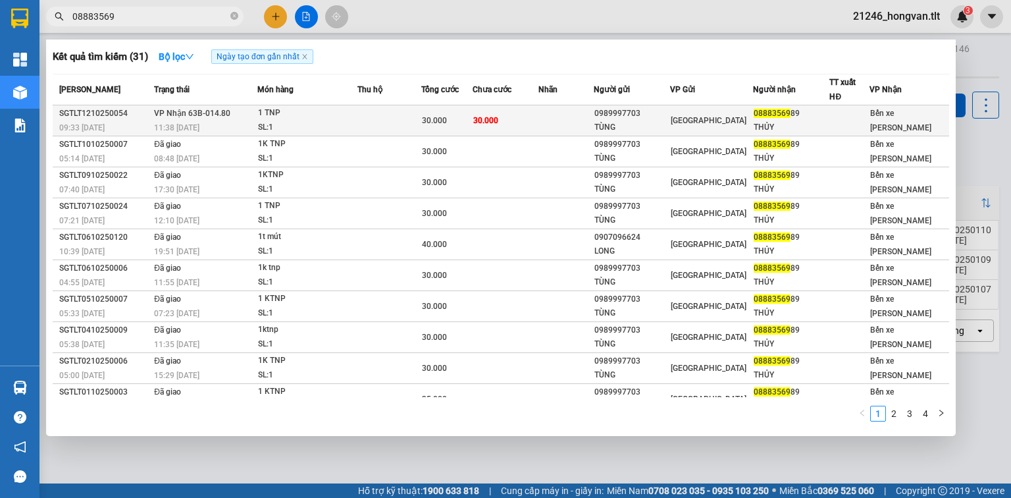
type input "08883569"
click at [371, 113] on td at bounding box center [388, 120] width 63 height 31
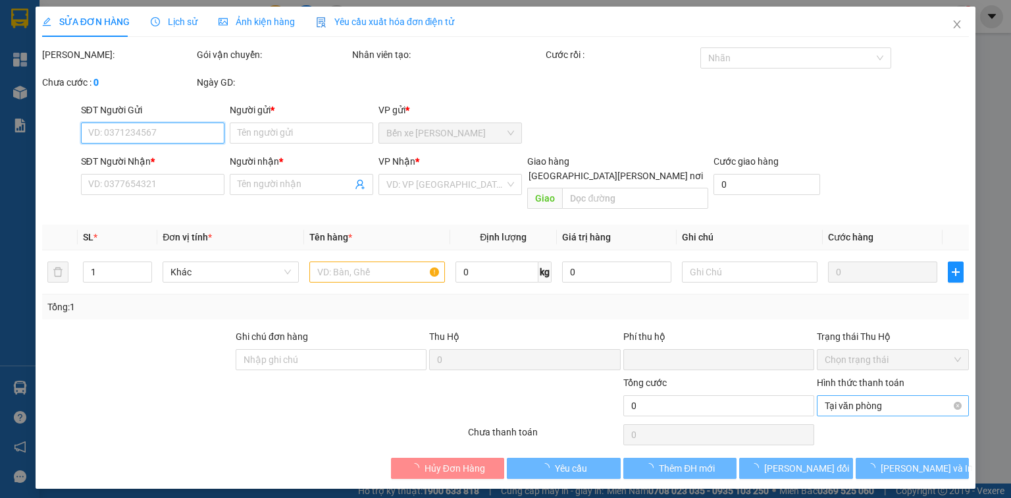
type input "0989997703"
type input "TÙNG"
type input "0888356989"
type input "THỦY"
type input "0"
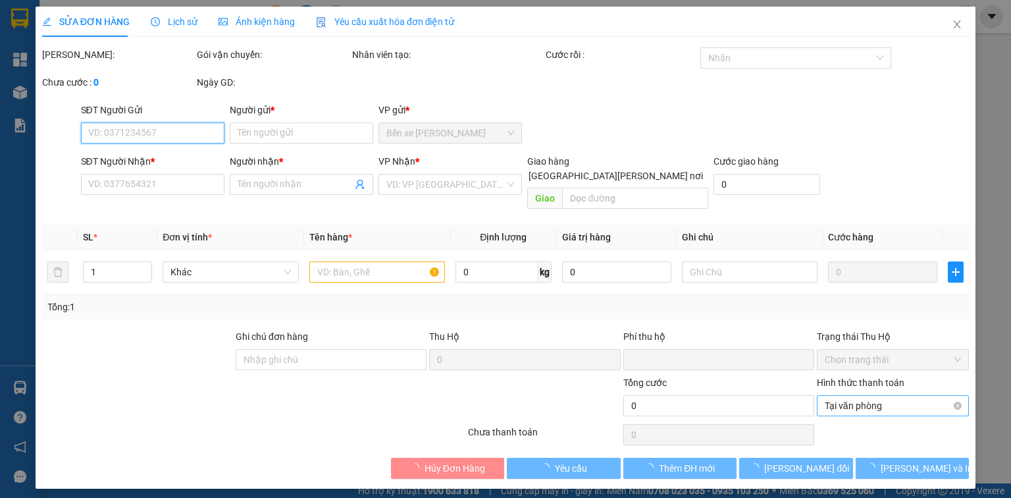
type input "30.000"
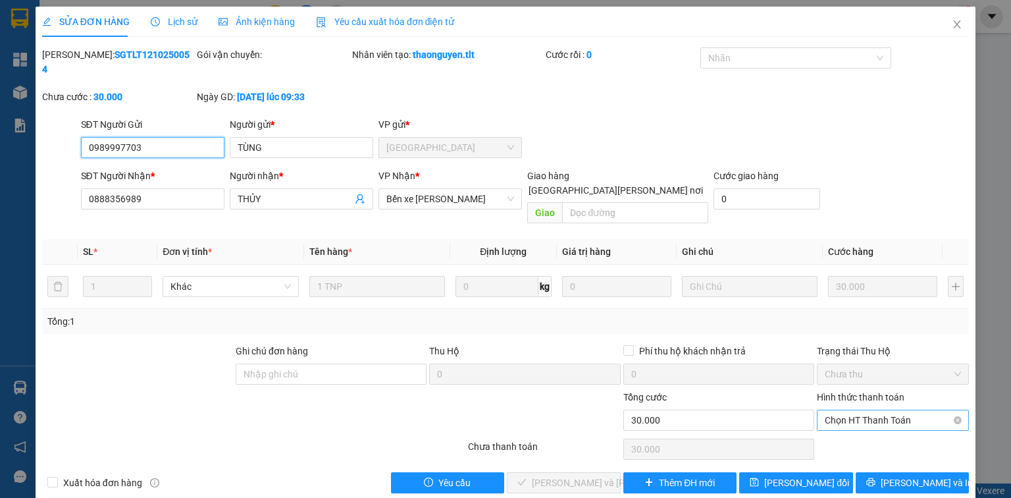
click at [860, 410] on span "Chọn HT Thanh Toán" at bounding box center [893, 420] width 136 height 20
click at [864, 415] on div "Tại văn phòng" at bounding box center [893, 416] width 136 height 14
type input "0"
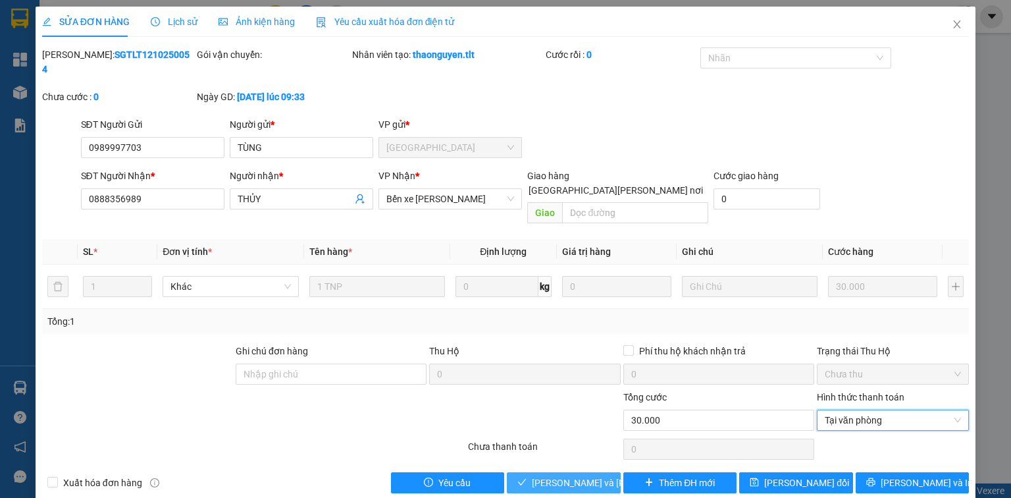
click at [580, 475] on span "[PERSON_NAME] và [PERSON_NAME] hàng" at bounding box center [621, 482] width 178 height 14
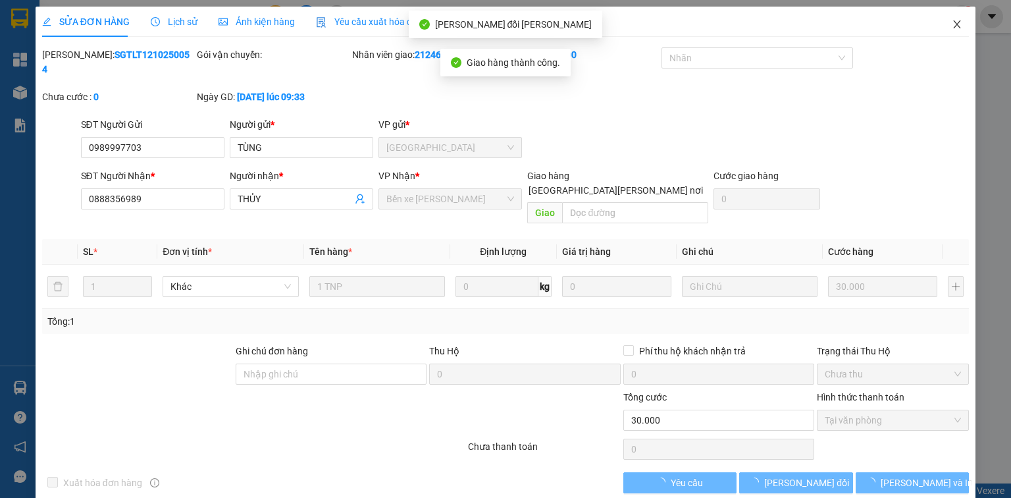
drag, startPoint x: 943, startPoint y: 24, endPoint x: 972, endPoint y: 7, distance: 34.2
click at [943, 24] on span "Close" at bounding box center [957, 25] width 37 height 37
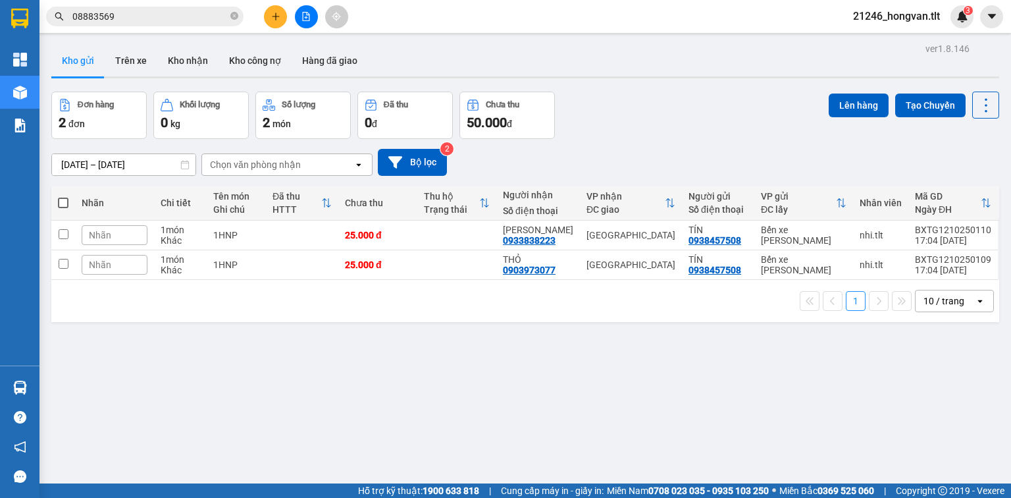
click at [183, 16] on input "08883569" at bounding box center [149, 16] width 155 height 14
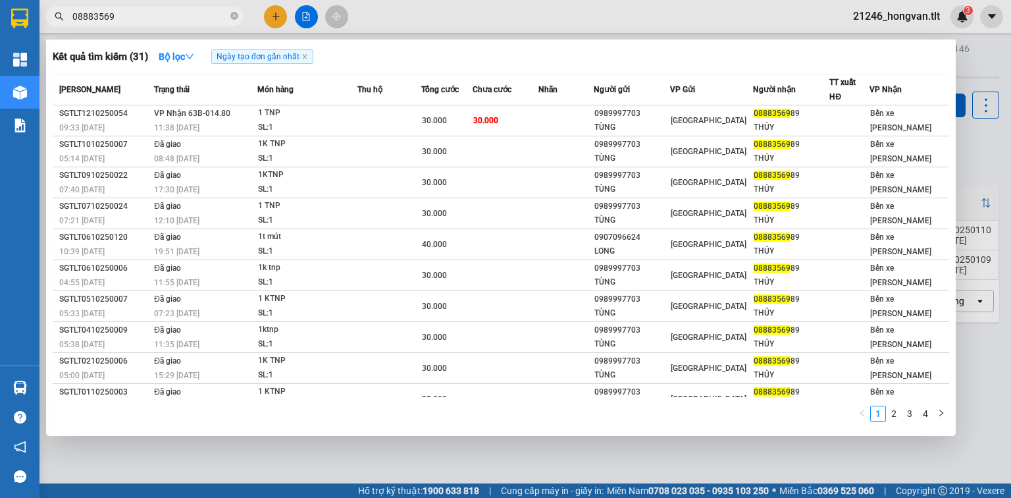
click at [183, 16] on input "08883569" at bounding box center [149, 16] width 155 height 14
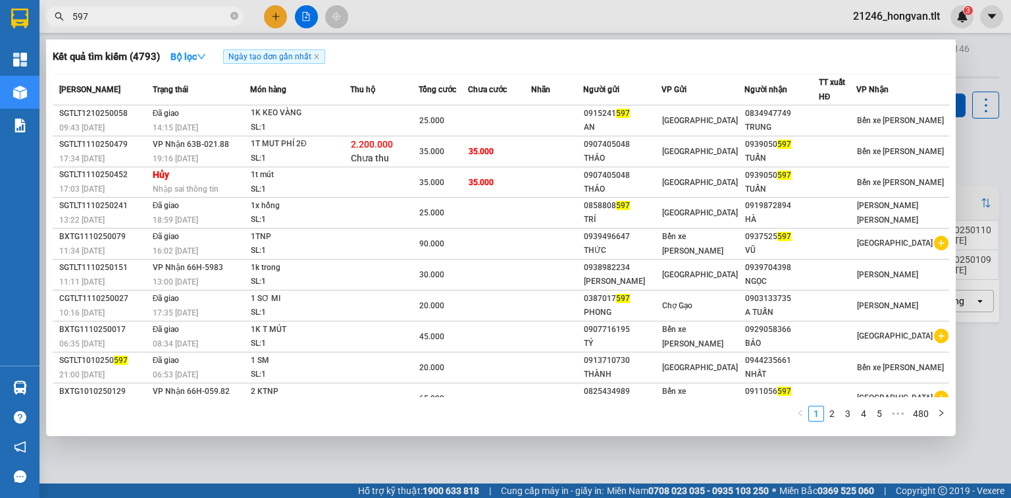
type input "597"
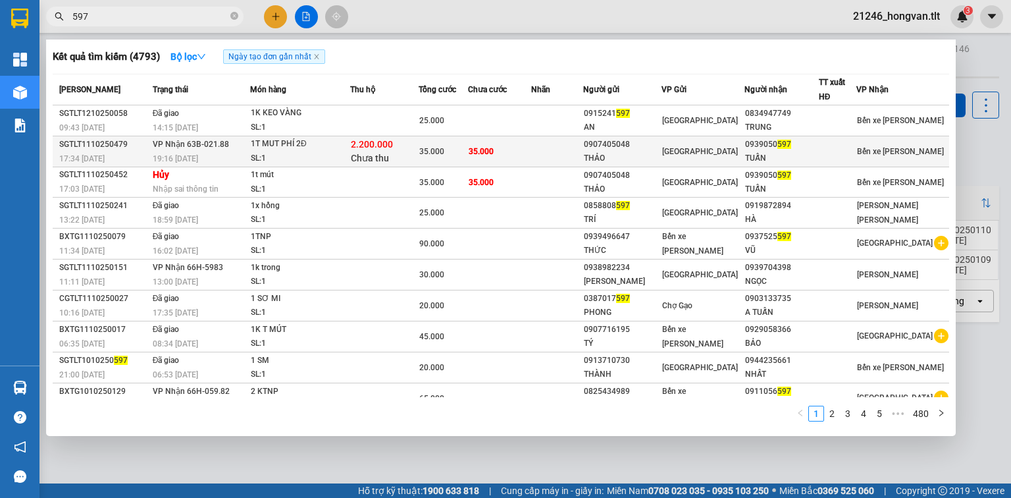
click at [413, 152] on div "2.200.000 Chưa thu" at bounding box center [384, 152] width 67 height 28
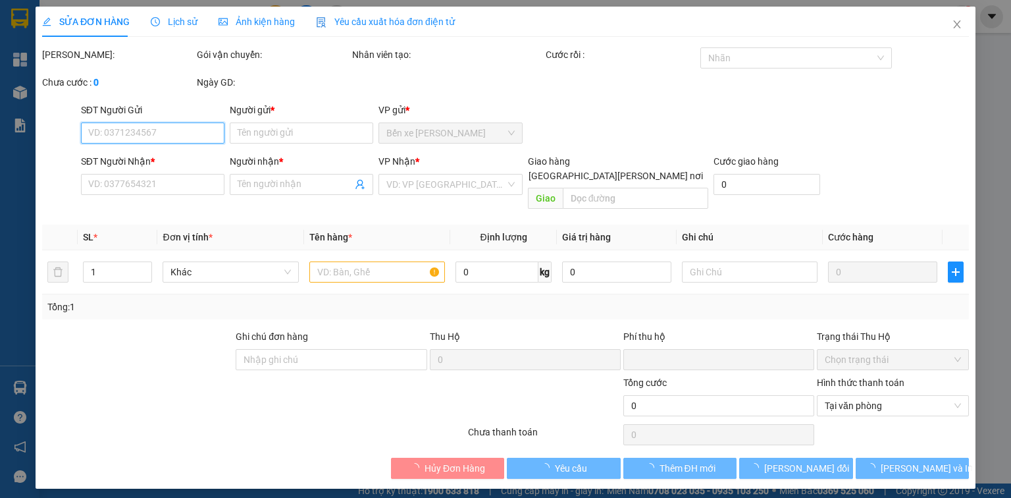
type input "0907405048"
type input "THẢO"
type input "0939050597"
type input "TUẤN"
type input "0"
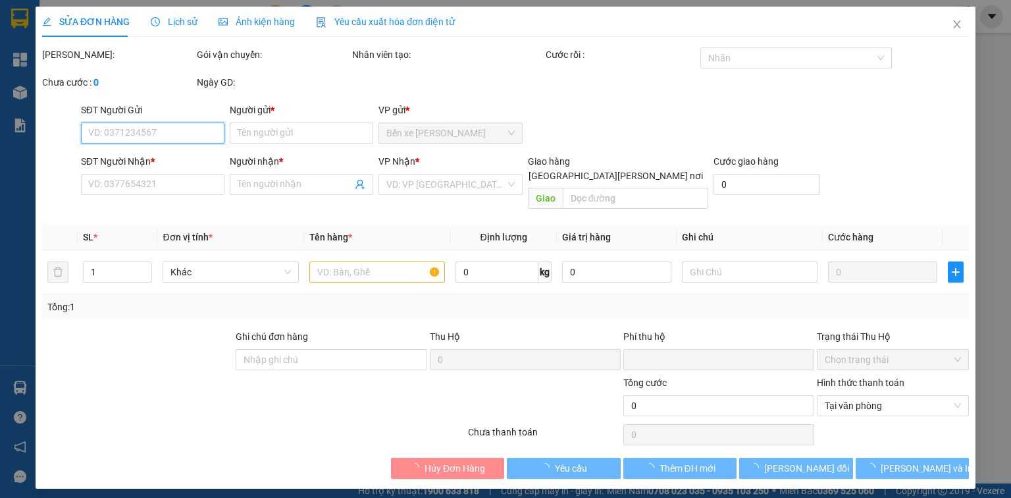
type input "35.000"
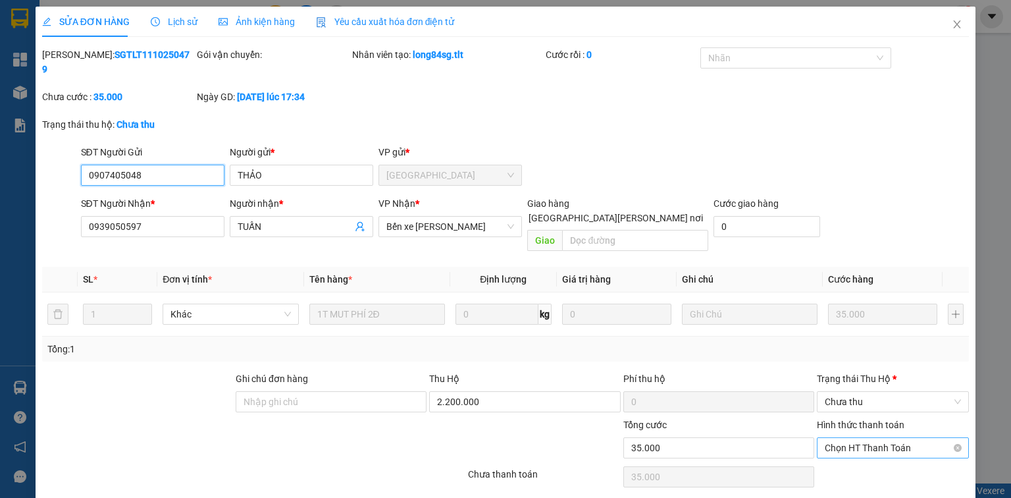
click at [846, 438] on span "Chọn HT Thanh Toán" at bounding box center [893, 448] width 136 height 20
click at [855, 442] on div "Tại văn phòng" at bounding box center [886, 444] width 136 height 14
type input "0"
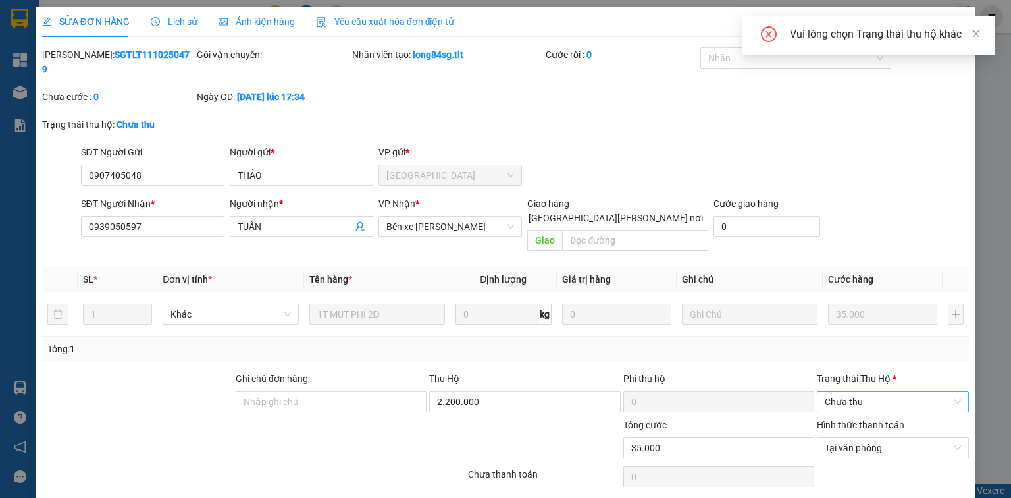
drag, startPoint x: 844, startPoint y: 369, endPoint x: 848, endPoint y: 379, distance: 11.2
click at [845, 392] on span "Chưa thu" at bounding box center [893, 402] width 136 height 20
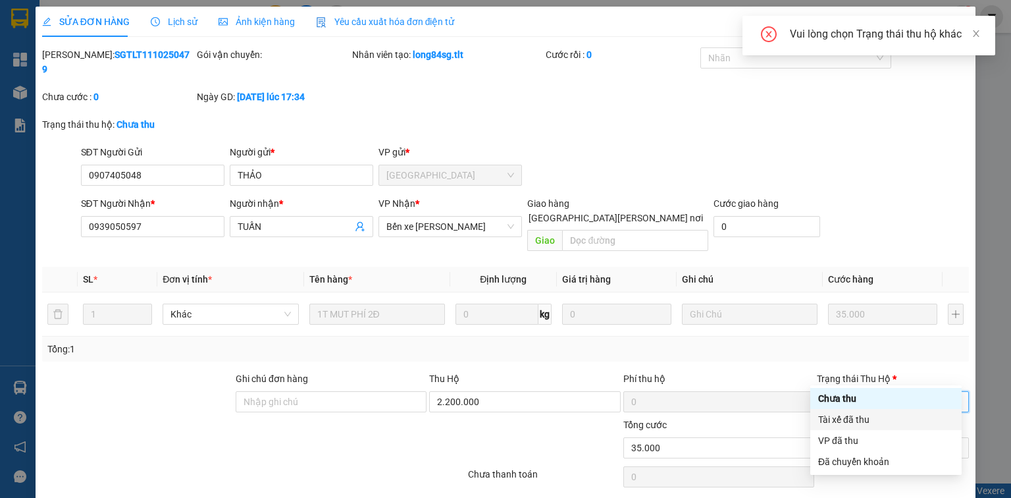
click at [842, 428] on div "Tài xế đã thu" at bounding box center [885, 419] width 151 height 21
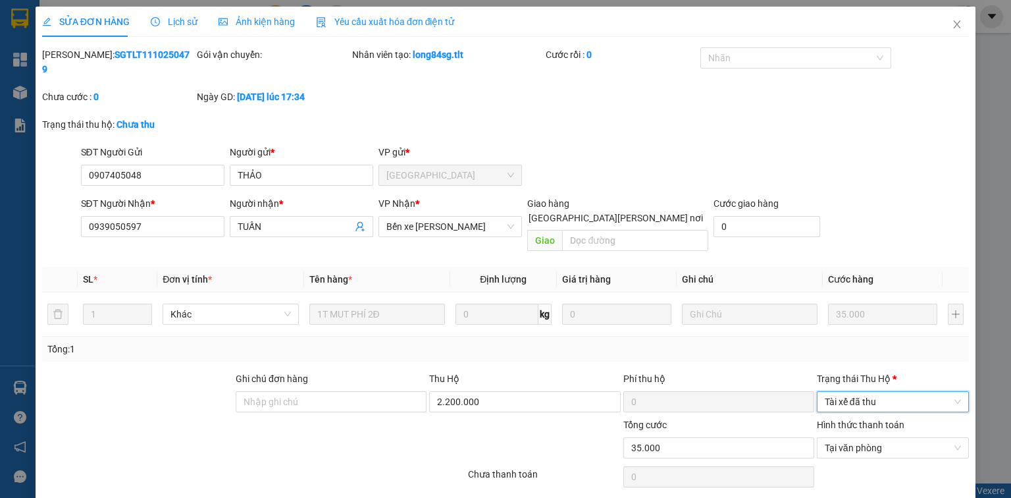
drag, startPoint x: 850, startPoint y: 366, endPoint x: 851, endPoint y: 382, distance: 15.9
click at [850, 392] on span "Tài xế đã thu" at bounding box center [893, 402] width 136 height 20
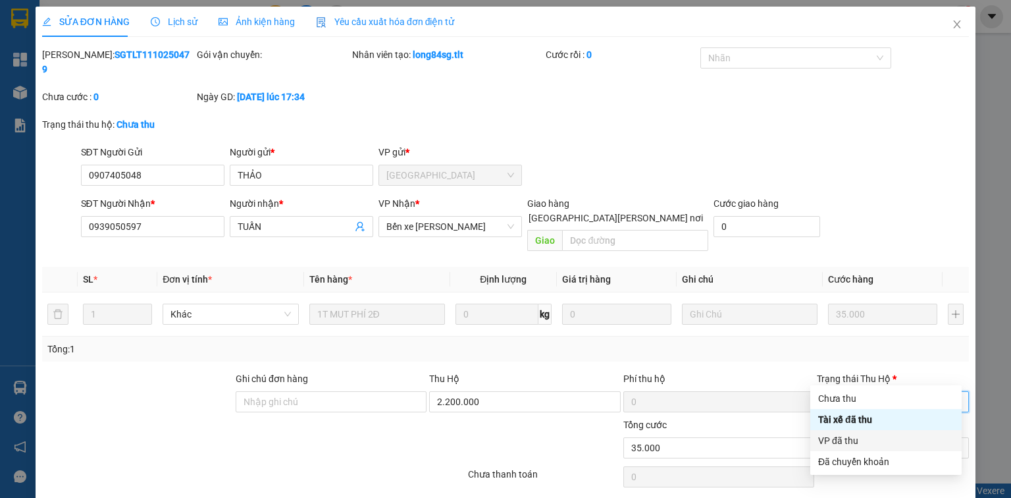
click at [843, 437] on div "VP đã thu" at bounding box center [886, 440] width 136 height 14
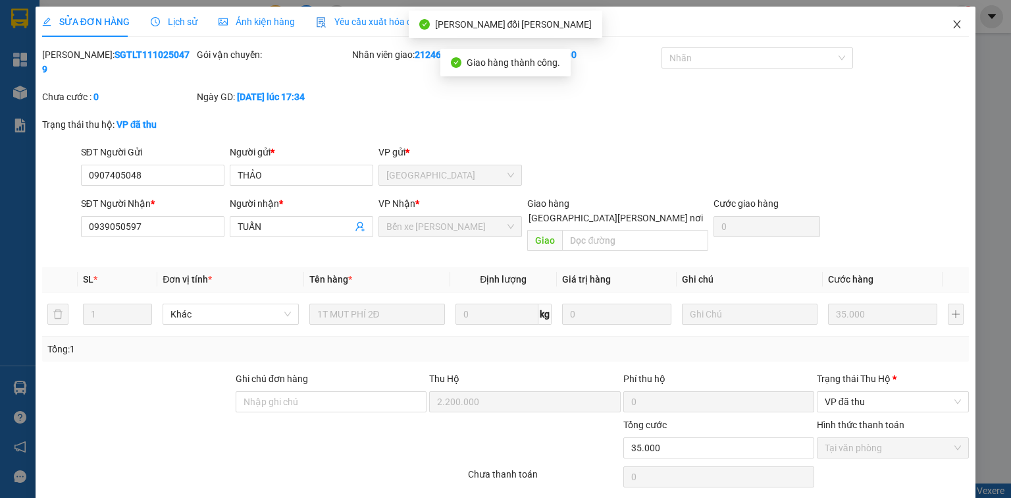
click at [953, 32] on span "Close" at bounding box center [957, 25] width 37 height 37
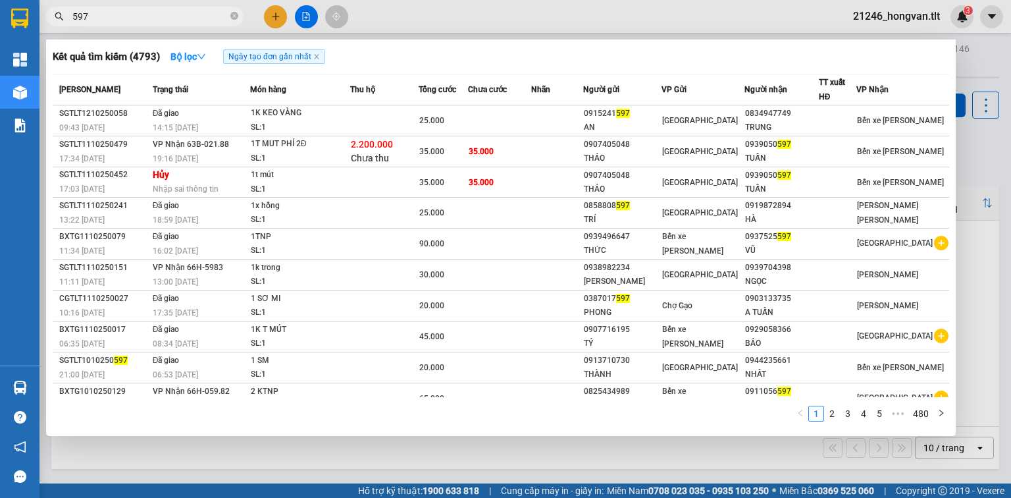
click at [186, 22] on input "597" at bounding box center [149, 16] width 155 height 14
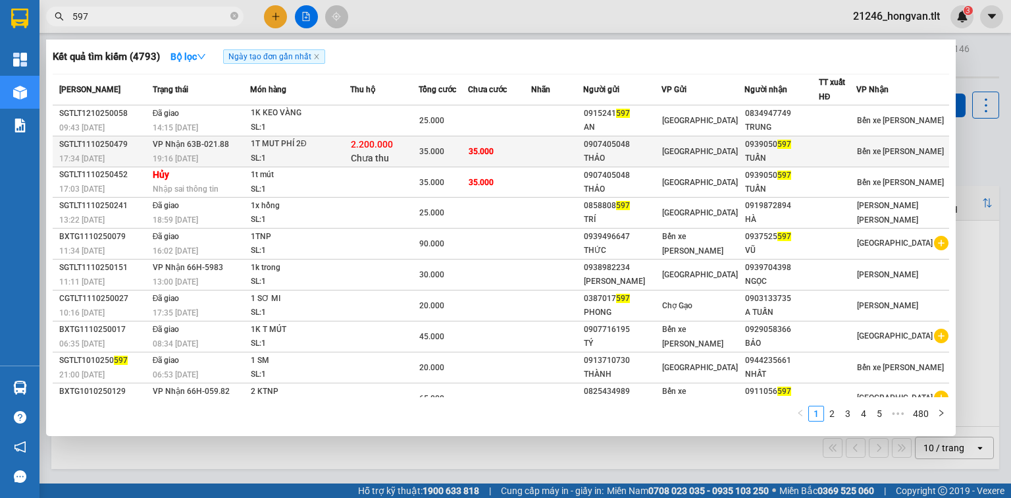
click at [501, 141] on td "35.000" at bounding box center [499, 151] width 63 height 31
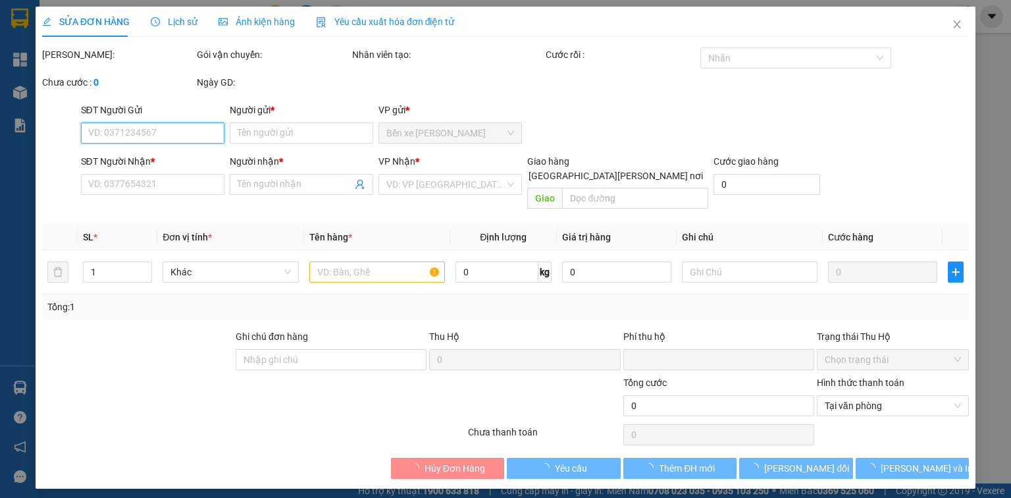
type input "0907405048"
type input "THẢO"
type input "0939050597"
type input "TUẤN"
type input "2.200.000"
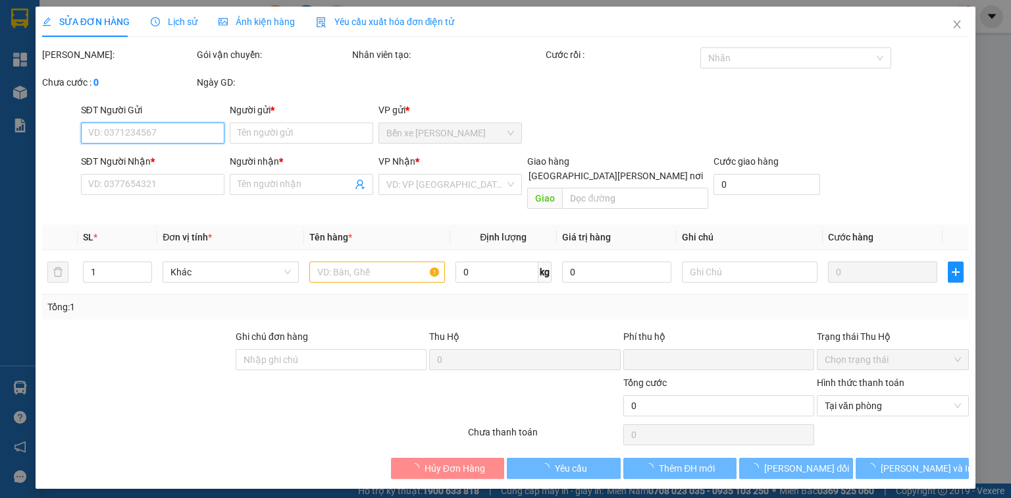
type input "0"
type input "35.000"
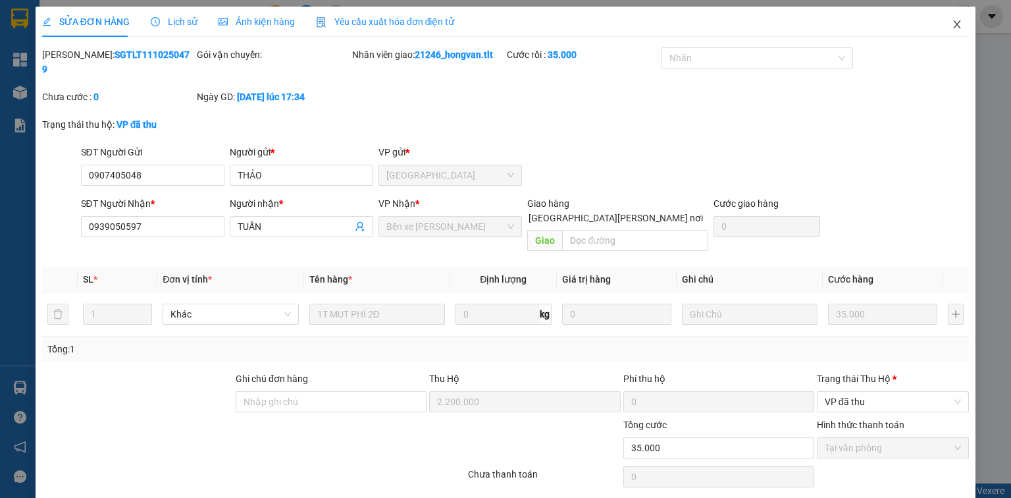
click at [952, 24] on icon "close" at bounding box center [957, 24] width 11 height 11
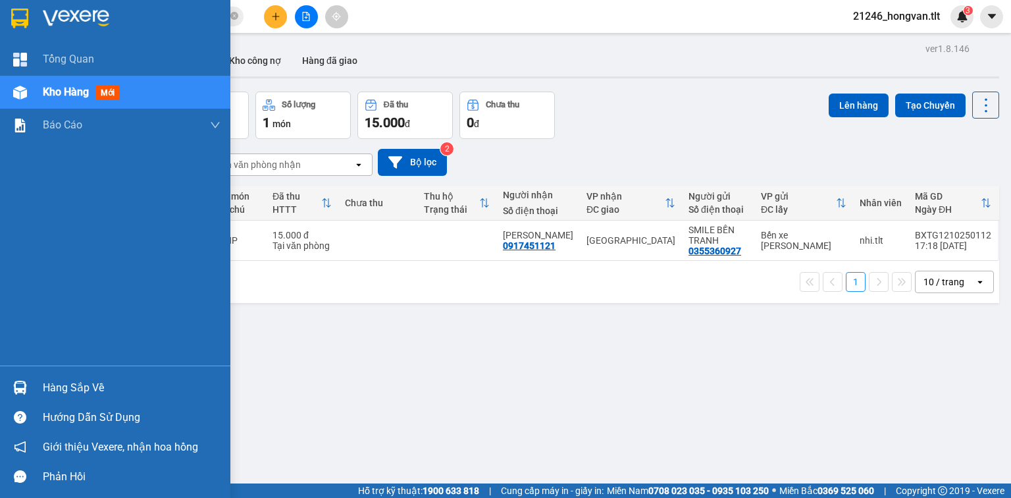
click at [41, 382] on div "Hàng sắp về" at bounding box center [115, 388] width 230 height 30
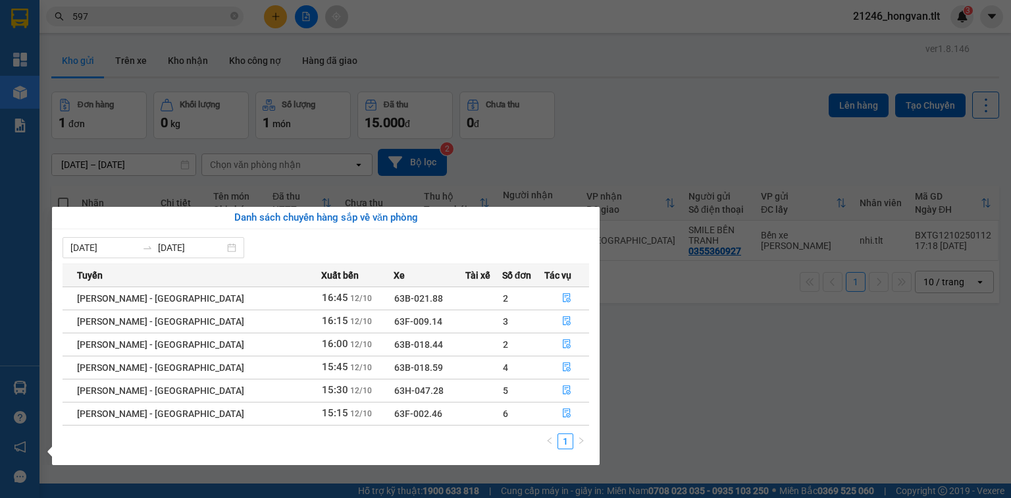
click at [753, 352] on section "Kết quả tìm kiếm ( 4793 ) Bộ lọc Ngày tạo đơn gần nhất Mã ĐH Trạng thái Món hàn…" at bounding box center [505, 249] width 1011 height 498
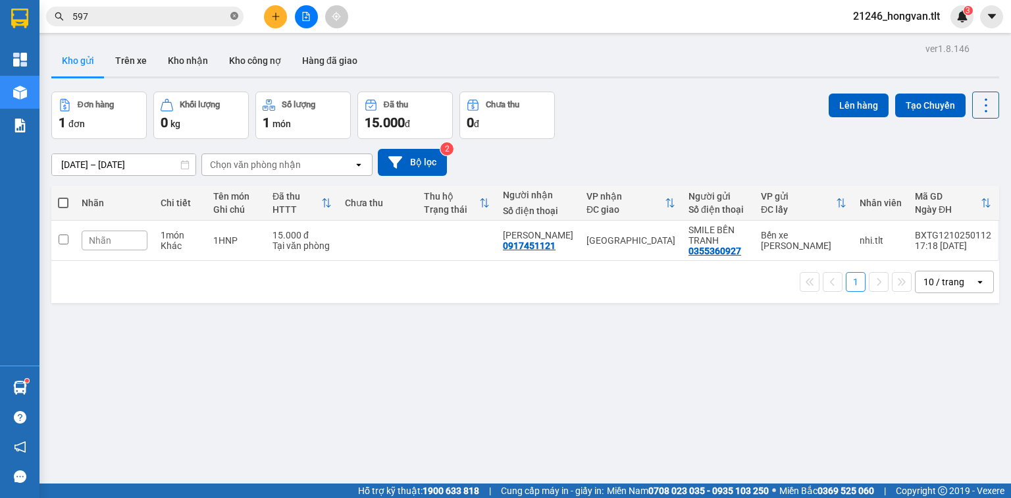
click at [235, 16] on icon "close-circle" at bounding box center [234, 16] width 8 height 8
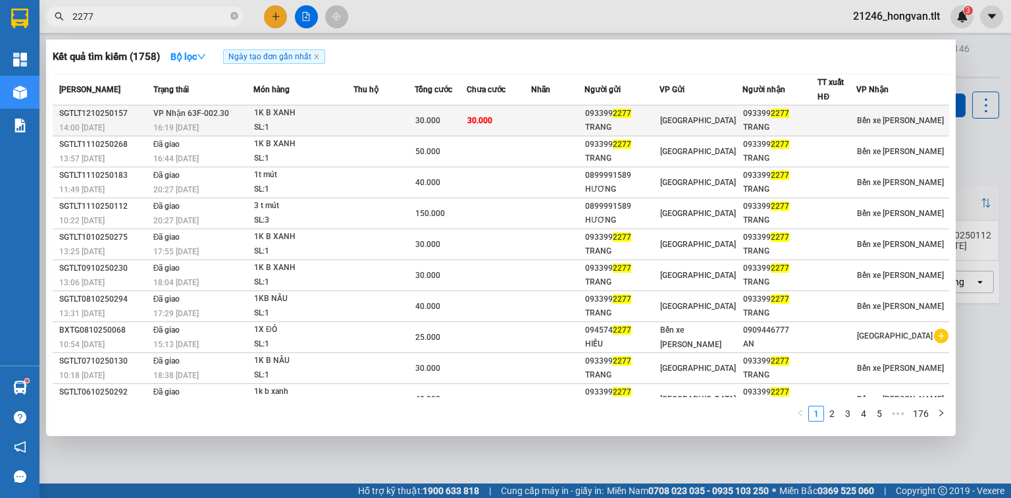
type input "2277"
click at [525, 112] on td "30.000" at bounding box center [499, 120] width 65 height 31
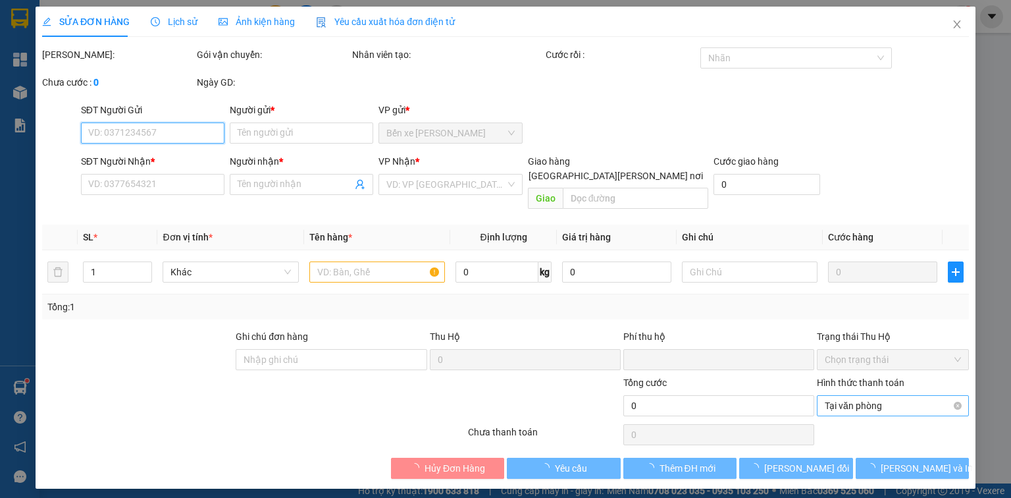
type input "0933992277"
type input "TRANG"
type input "0933992277"
type input "TRANG"
type input "0"
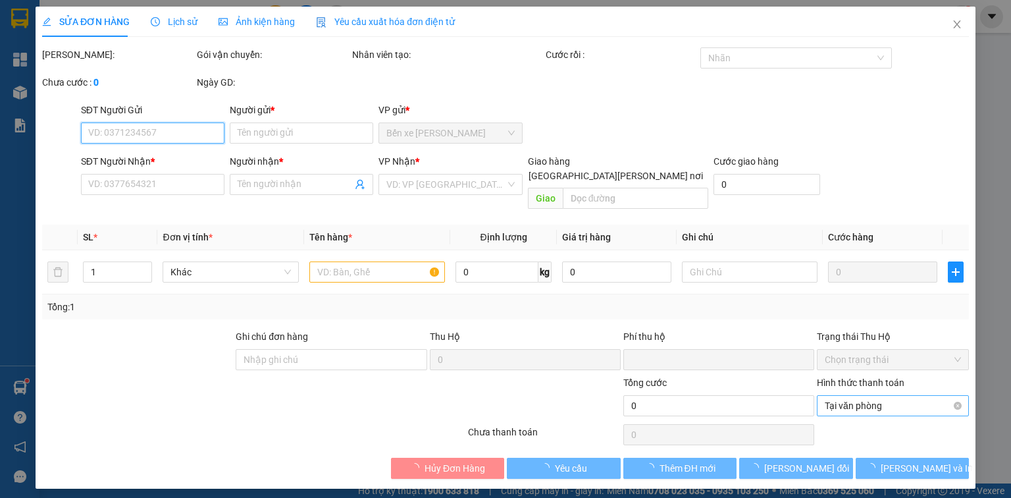
type input "30.000"
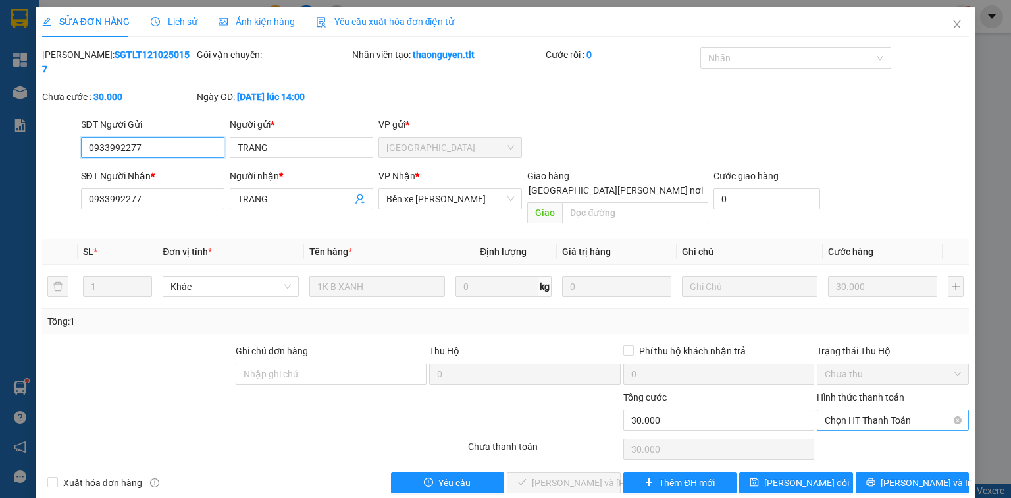
click at [847, 410] on span "Chọn HT Thanh Toán" at bounding box center [893, 420] width 136 height 20
click at [843, 411] on div "Tại văn phòng" at bounding box center [893, 416] width 136 height 14
type input "0"
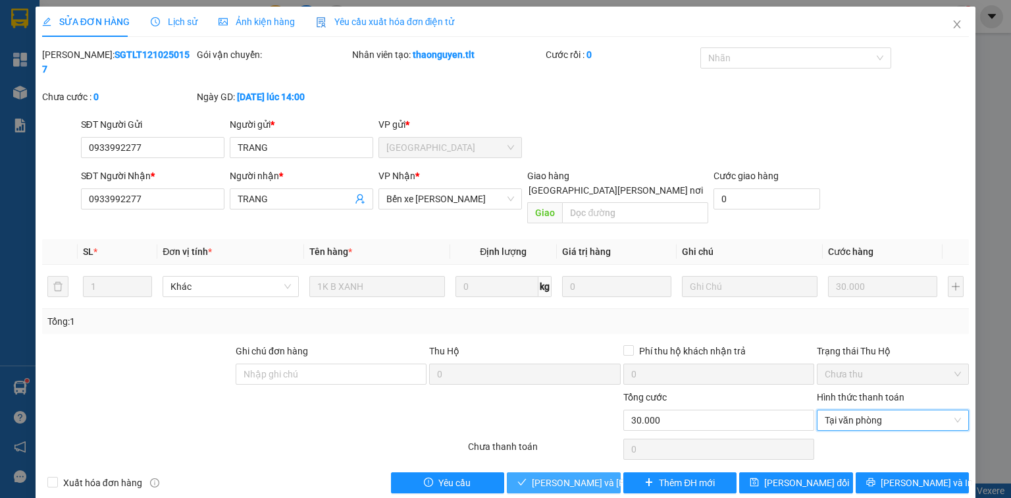
click at [581, 475] on span "[PERSON_NAME] và [PERSON_NAME] hàng" at bounding box center [621, 482] width 178 height 14
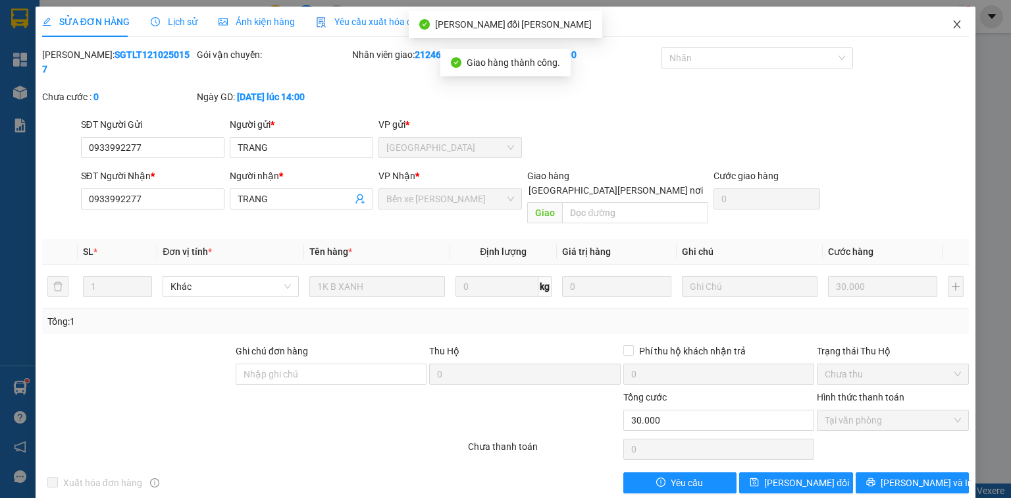
click at [953, 26] on icon "close" at bounding box center [957, 24] width 11 height 11
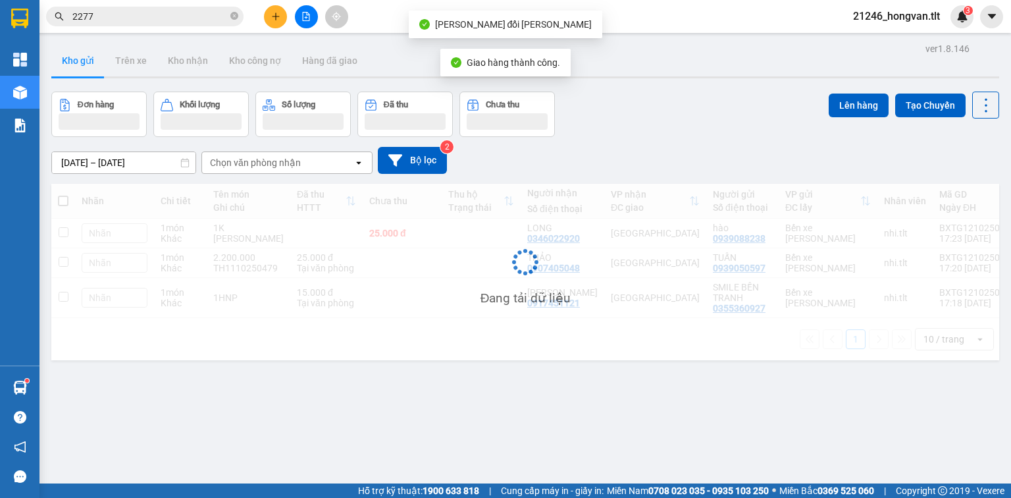
click at [153, 21] on input "2277" at bounding box center [149, 16] width 155 height 14
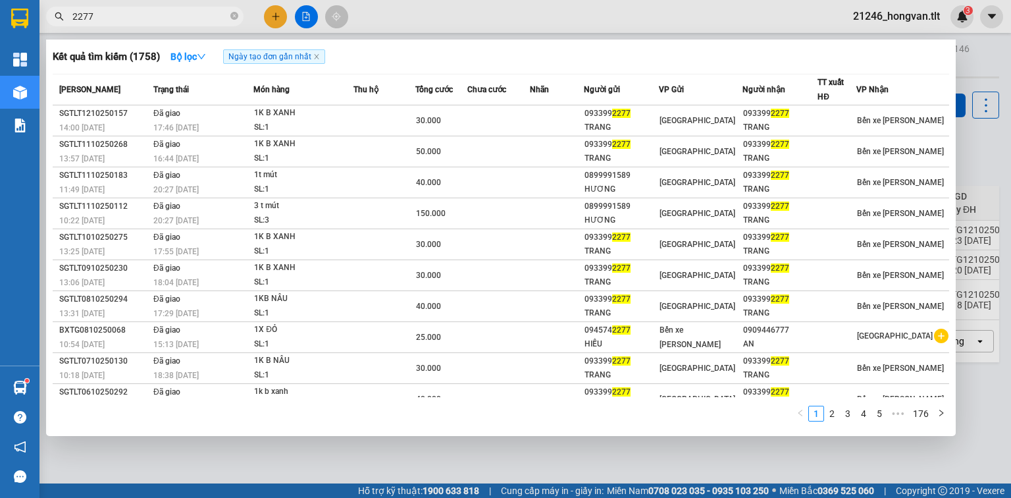
click at [159, 11] on input "2277" at bounding box center [149, 16] width 155 height 14
click at [159, 12] on input "2277" at bounding box center [149, 16] width 155 height 14
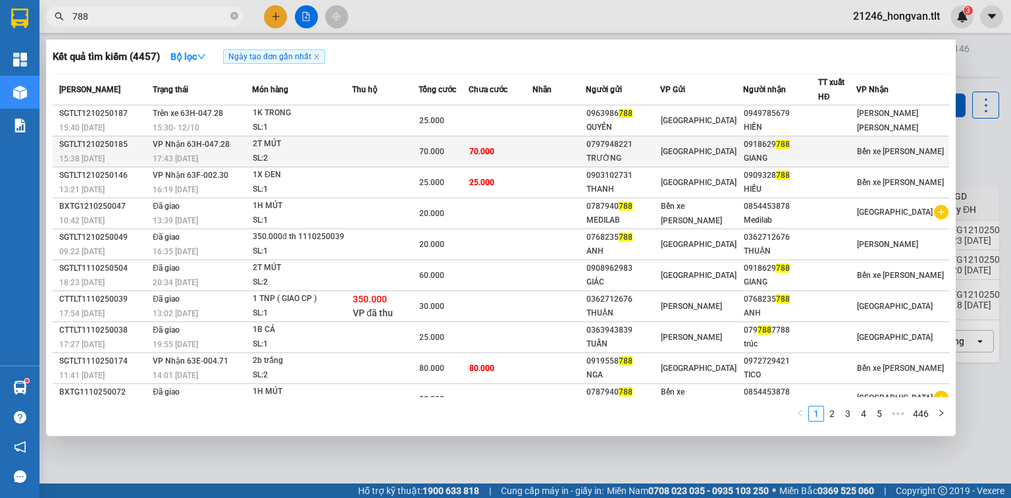
type input "788"
click at [556, 154] on td at bounding box center [559, 151] width 53 height 31
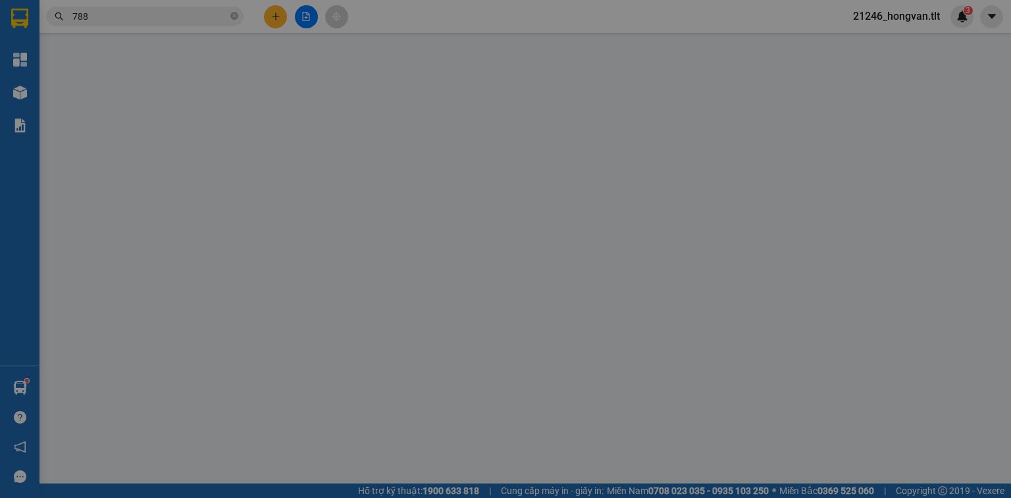
type input "0797948221"
type input "TRƯỜNG"
type input "0918629788"
type input "GIANG"
type input "0"
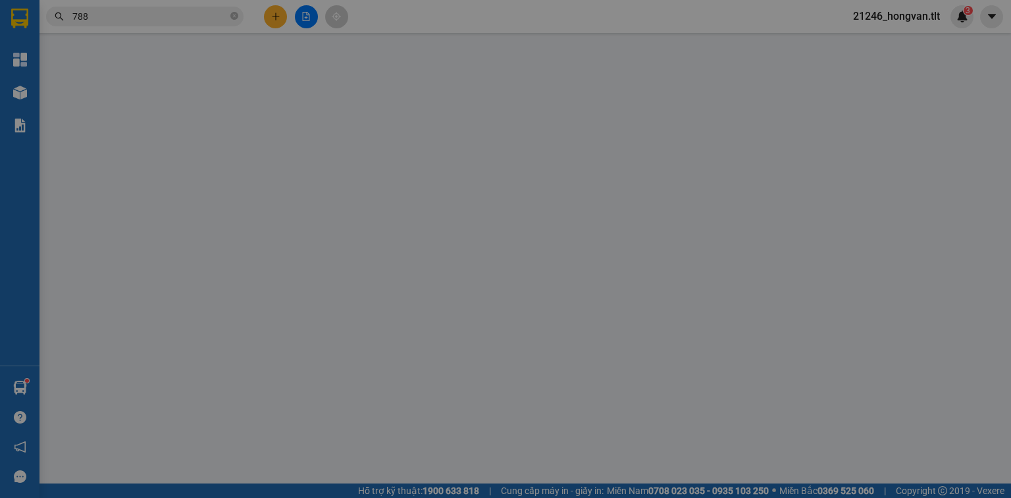
type input "70.000"
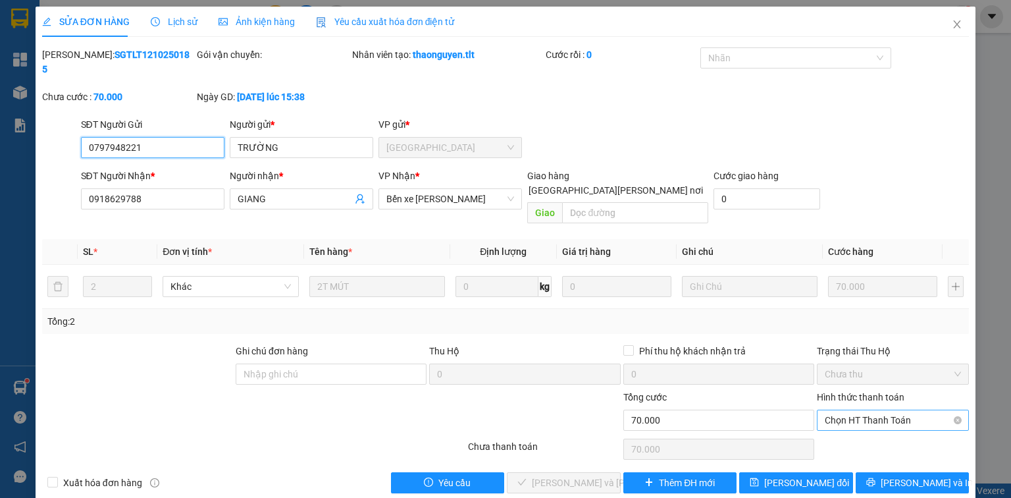
click at [862, 410] on span "Chọn HT Thanh Toán" at bounding box center [893, 420] width 136 height 20
click at [850, 415] on div "Tại văn phòng" at bounding box center [893, 416] width 136 height 14
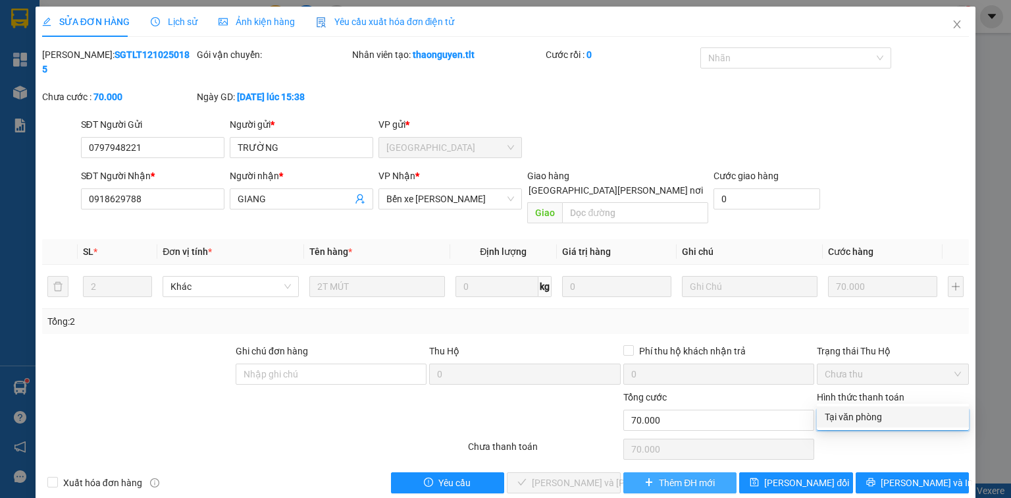
type input "0"
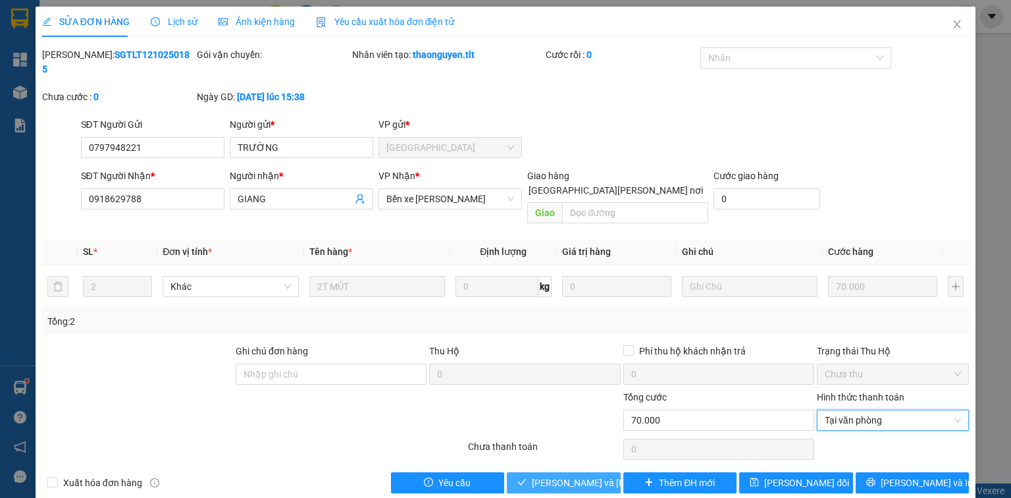
click at [591, 475] on span "[PERSON_NAME] và [PERSON_NAME] hàng" at bounding box center [621, 482] width 178 height 14
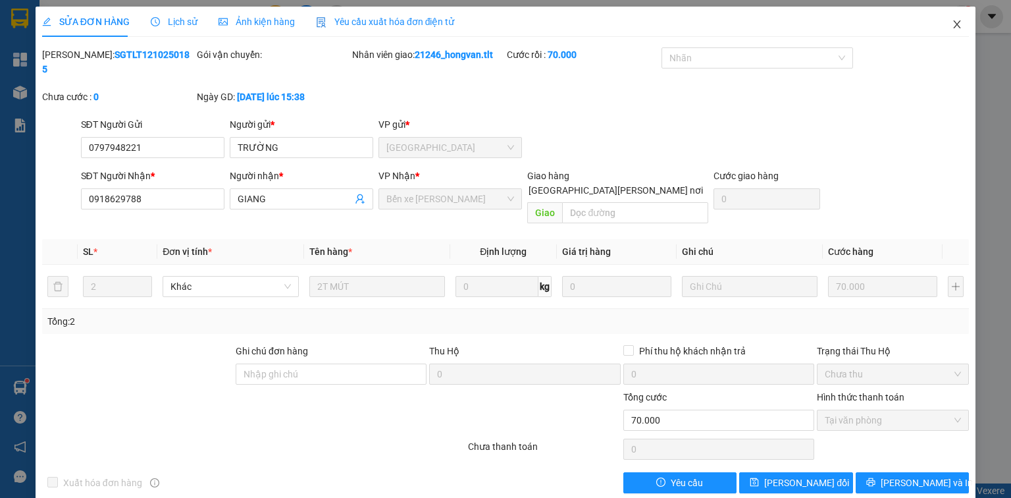
click at [953, 20] on icon "close" at bounding box center [957, 24] width 11 height 11
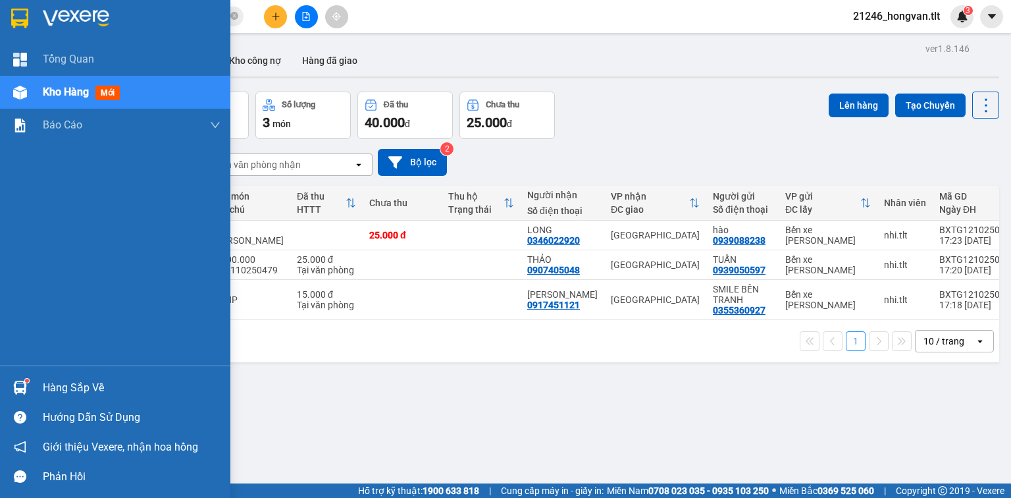
click at [81, 86] on span "Kho hàng" at bounding box center [66, 92] width 46 height 13
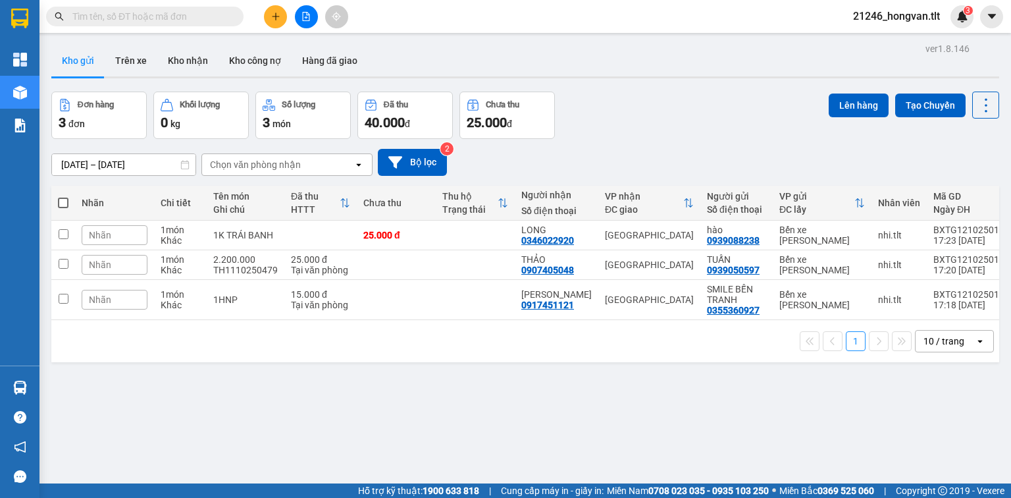
click at [63, 201] on span at bounding box center [63, 202] width 11 height 11
click at [63, 196] on input "checkbox" at bounding box center [63, 196] width 0 height 0
checkbox input "true"
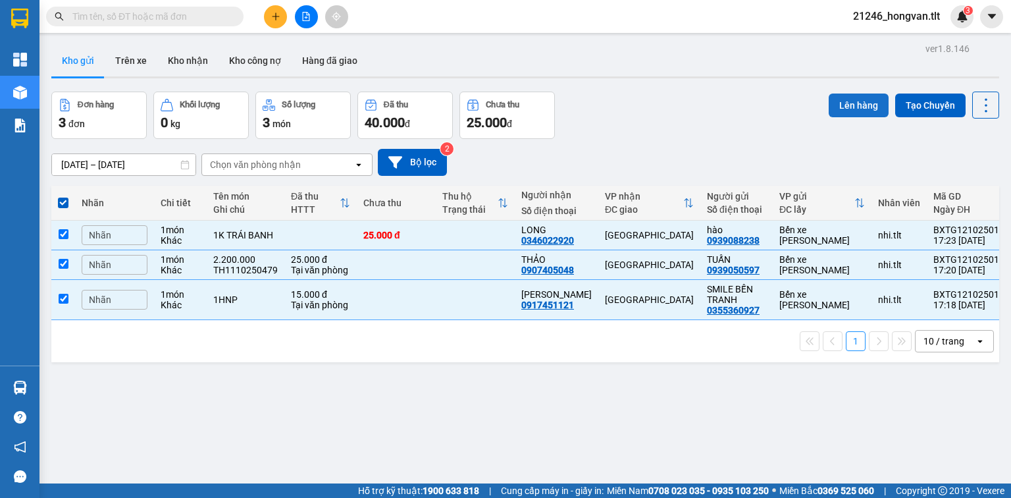
click at [862, 103] on button "Lên hàng" at bounding box center [859, 105] width 60 height 24
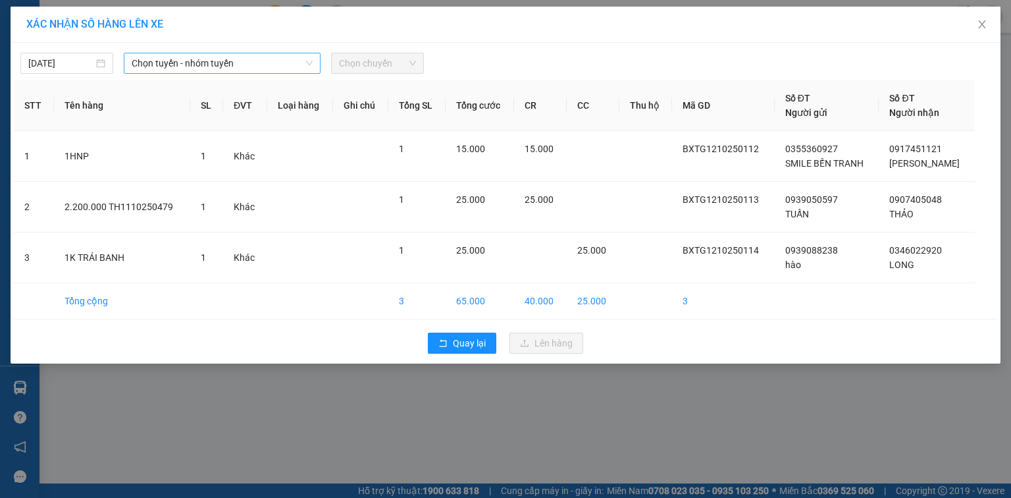
click at [253, 61] on span "Chọn tuyến - nhóm tuyến" at bounding box center [222, 63] width 181 height 20
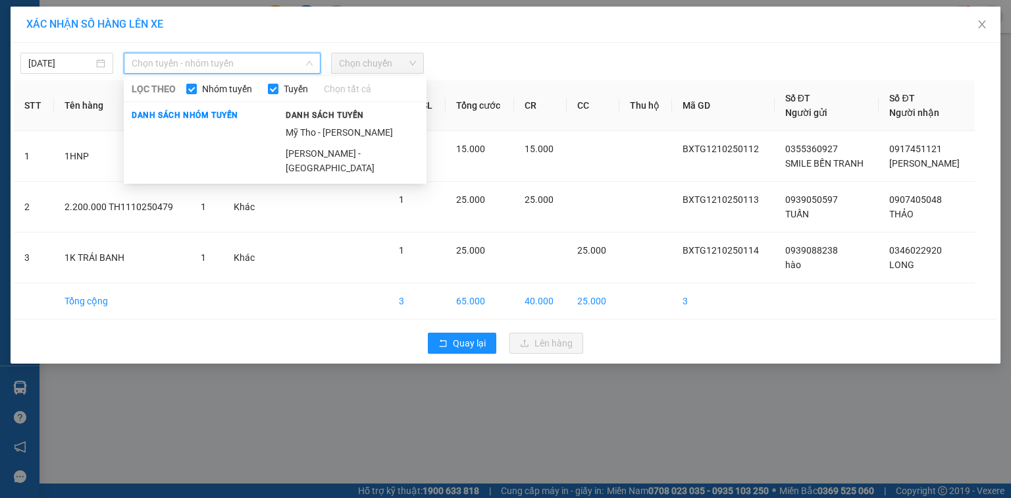
drag, startPoint x: 352, startPoint y: 128, endPoint x: 358, endPoint y: 83, distance: 45.2
click at [352, 128] on li "Mỹ Tho - [PERSON_NAME]" at bounding box center [352, 132] width 149 height 21
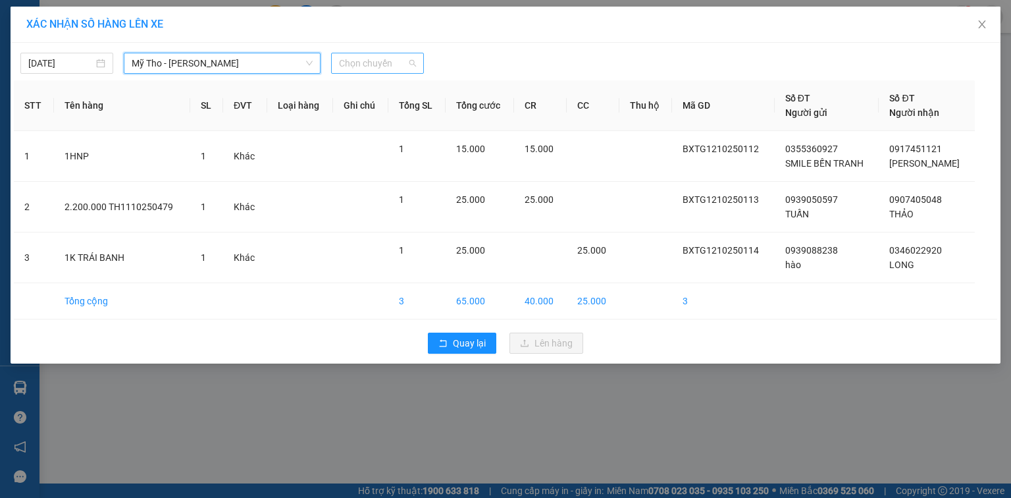
click at [363, 65] on span "Chọn chuyến" at bounding box center [377, 63] width 77 height 20
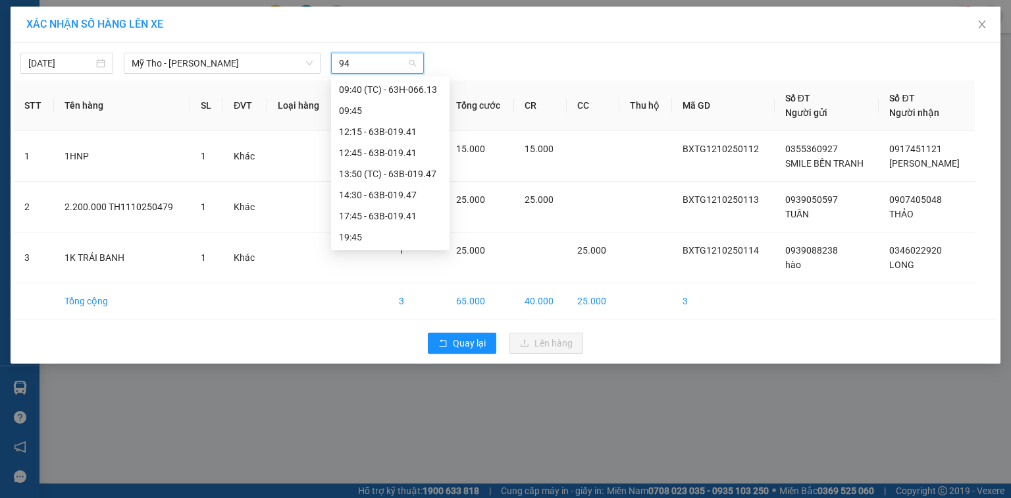
scroll to position [21, 0]
type input "941"
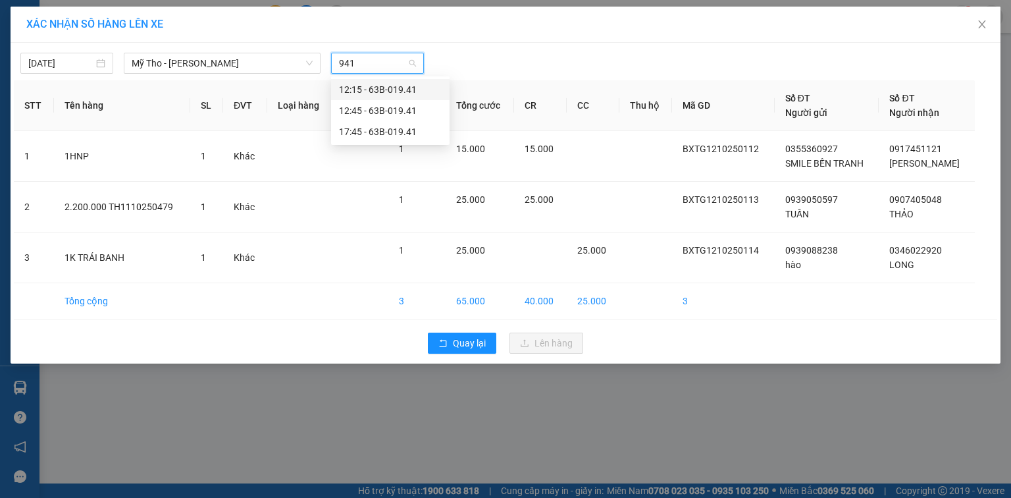
scroll to position [0, 0]
click at [383, 133] on div "17:45 - 63B-019.41" at bounding box center [390, 131] width 103 height 14
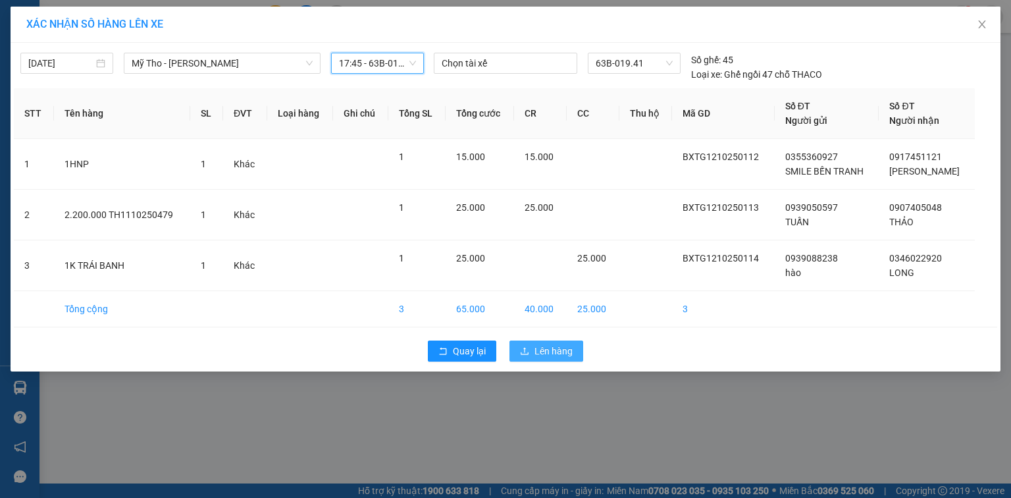
click at [548, 350] on span "Lên hàng" at bounding box center [553, 351] width 38 height 14
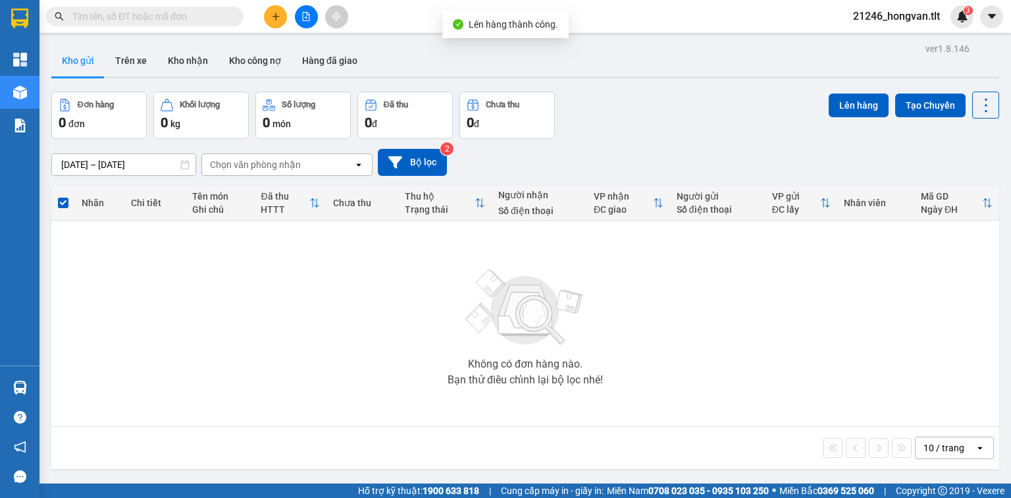
click at [307, 13] on icon "file-add" at bounding box center [306, 16] width 7 height 9
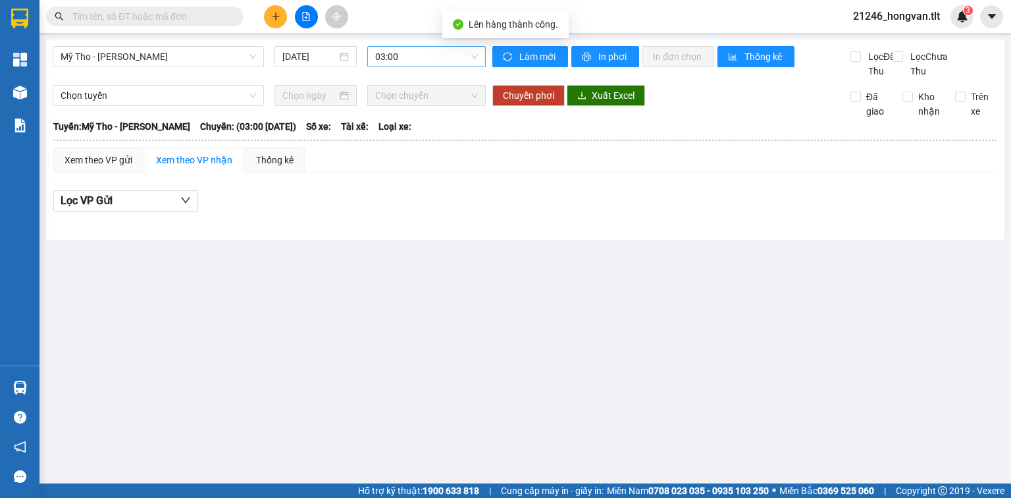
click at [400, 59] on span "03:00" at bounding box center [426, 57] width 103 height 20
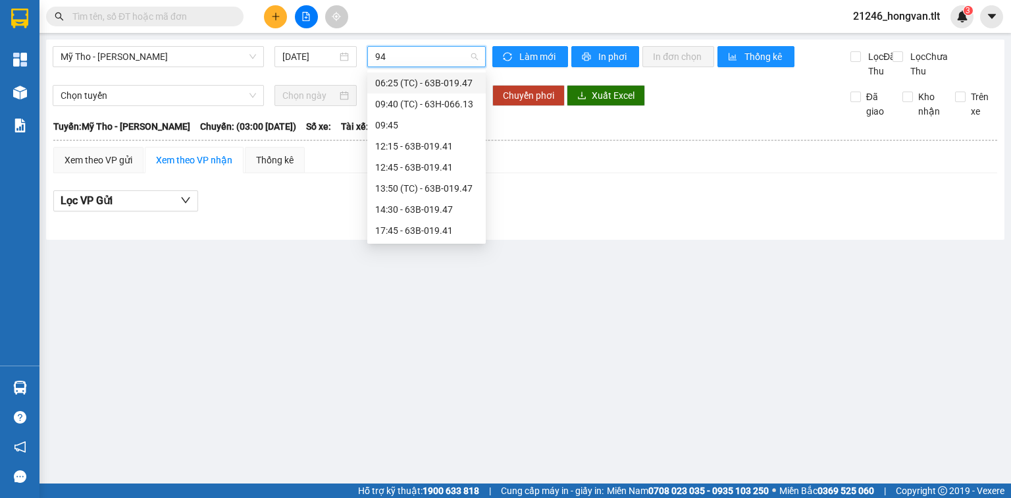
type input "941"
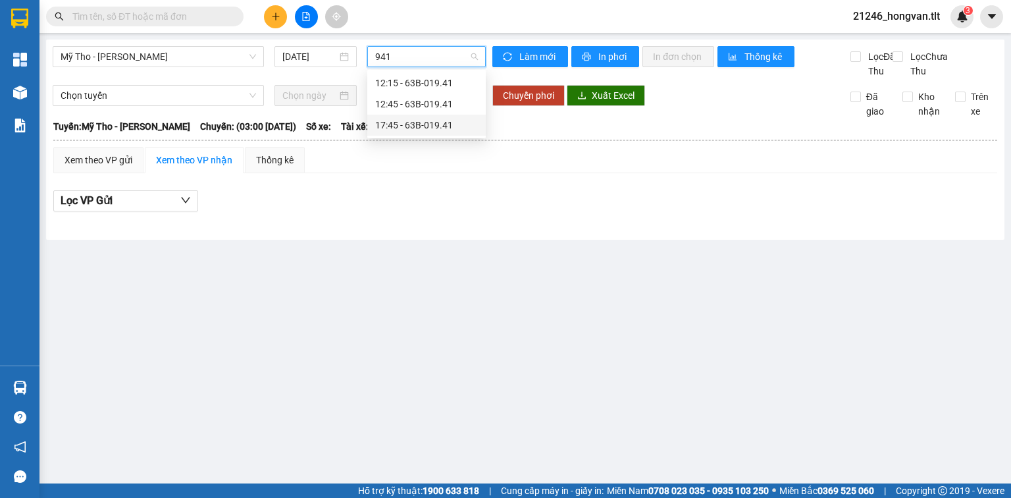
click at [444, 124] on div "17:45 - 63B-019.41" at bounding box center [426, 125] width 103 height 14
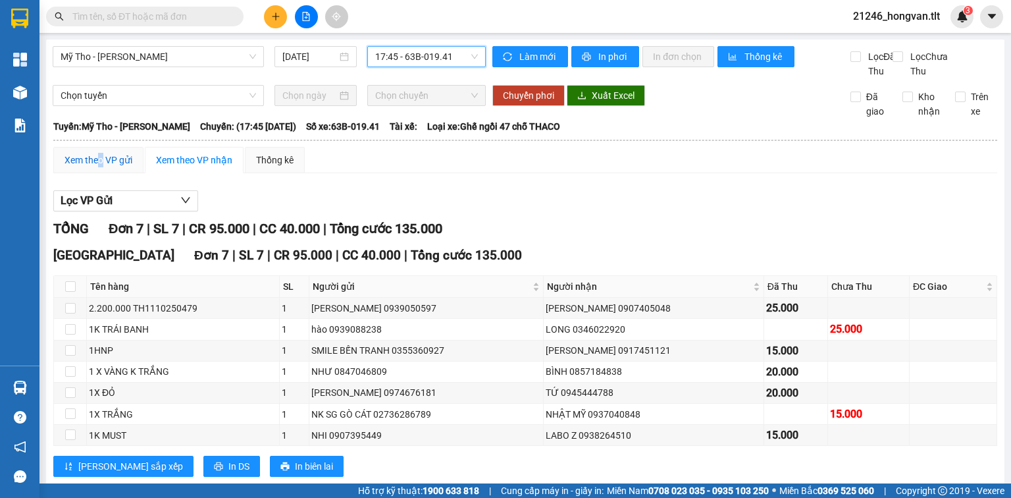
drag, startPoint x: 101, startPoint y: 169, endPoint x: 105, endPoint y: 148, distance: 20.7
click at [101, 167] on div "Xem theo VP gửi" at bounding box center [99, 160] width 68 height 14
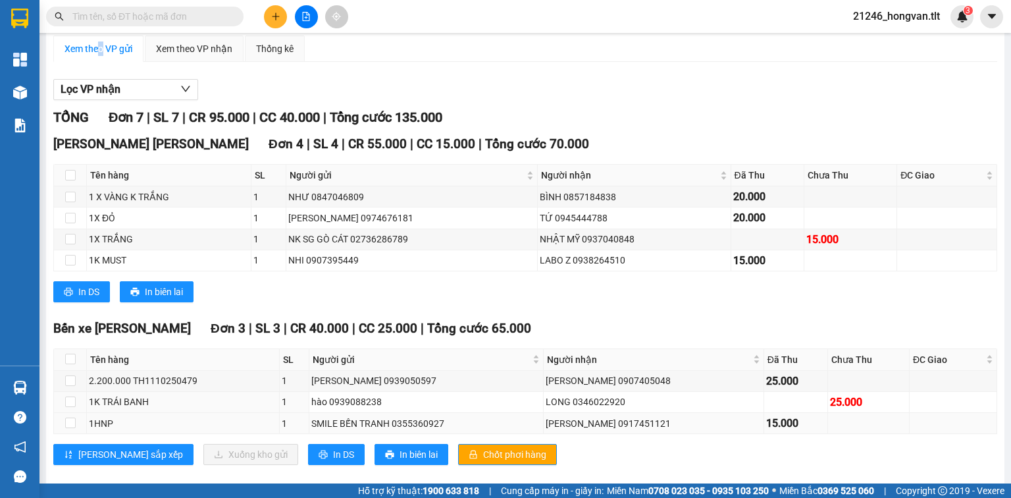
scroll to position [142, 0]
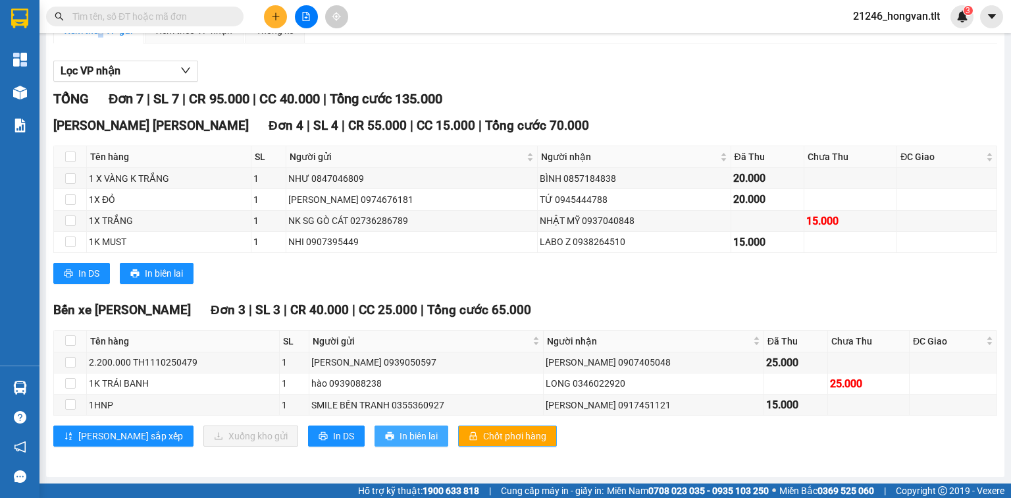
drag, startPoint x: 486, startPoint y: 434, endPoint x: 352, endPoint y: 438, distance: 133.7
click at [485, 434] on span "Chốt phơi hàng" at bounding box center [514, 436] width 63 height 14
click at [308, 434] on button "In DS" at bounding box center [336, 435] width 57 height 21
click at [284, 24] on div at bounding box center [306, 16] width 99 height 23
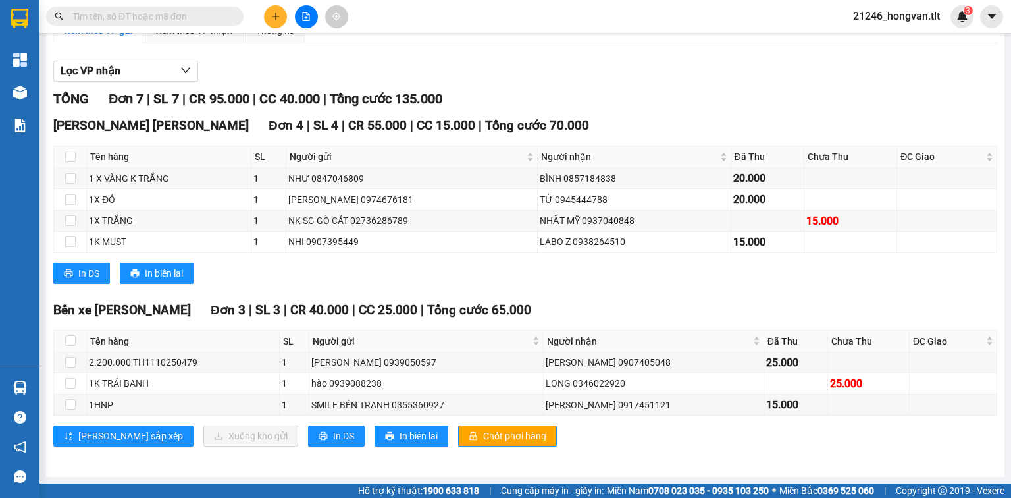
click at [279, 21] on button at bounding box center [275, 16] width 23 height 23
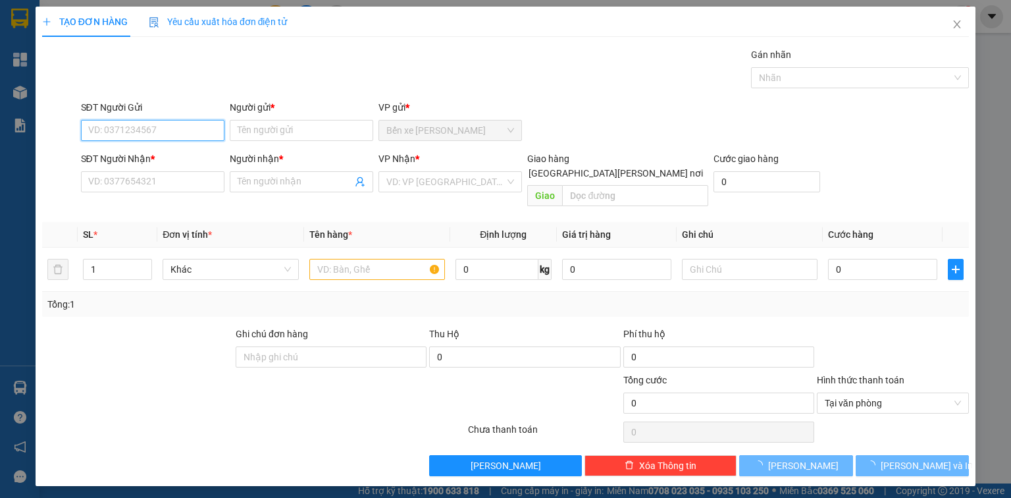
click at [175, 140] on input "SĐT Người Gửi" at bounding box center [152, 130] width 143 height 21
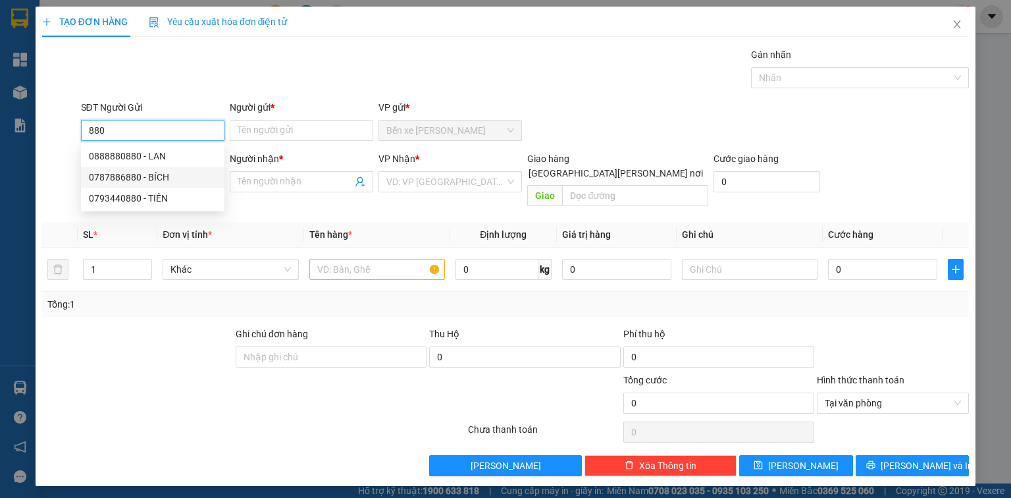
click at [179, 174] on div "0787886880 - BÍCH" at bounding box center [153, 177] width 128 height 14
type input "0787886880"
type input "BÍCH"
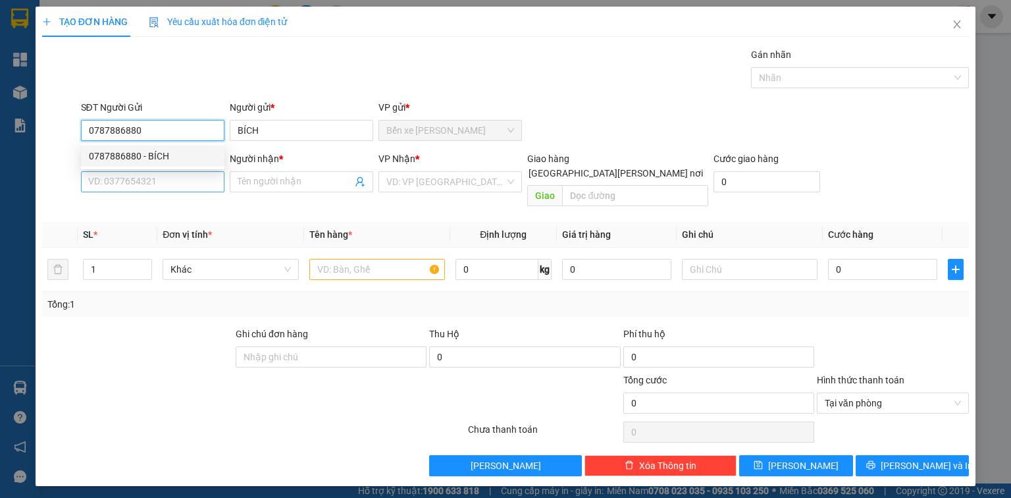
type input "0787886880"
click at [179, 178] on input "SĐT Người Nhận *" at bounding box center [152, 181] width 143 height 21
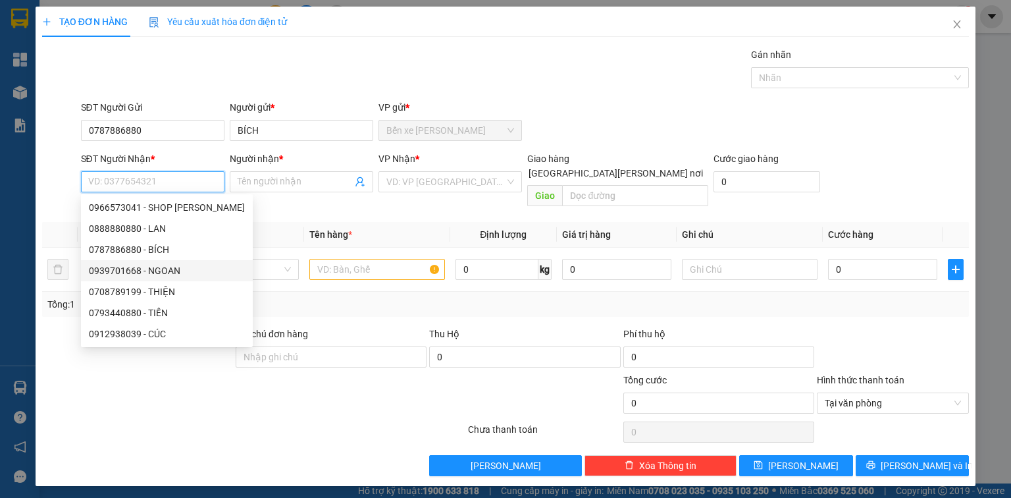
drag, startPoint x: 173, startPoint y: 267, endPoint x: 370, endPoint y: 208, distance: 205.3
click at [190, 261] on div "0939701668 - NGOAN" at bounding box center [167, 270] width 172 height 21
type input "0939701668"
type input "NGOAN"
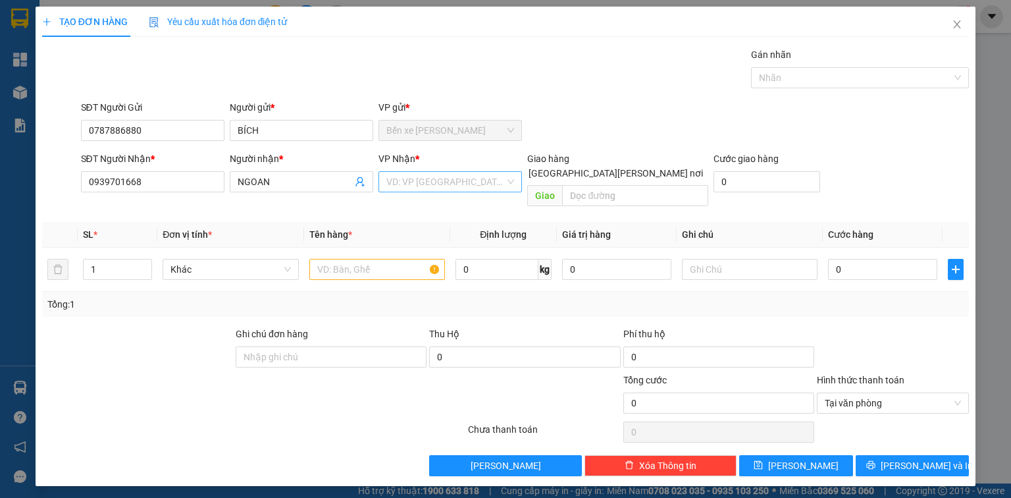
click at [404, 180] on input "search" at bounding box center [445, 182] width 118 height 20
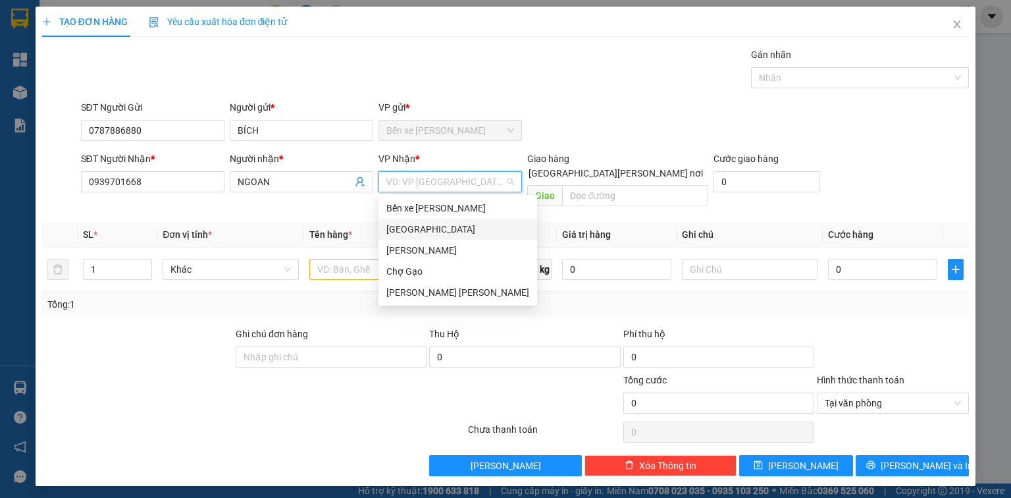
click at [419, 231] on div "[GEOGRAPHIC_DATA]" at bounding box center [457, 229] width 143 height 14
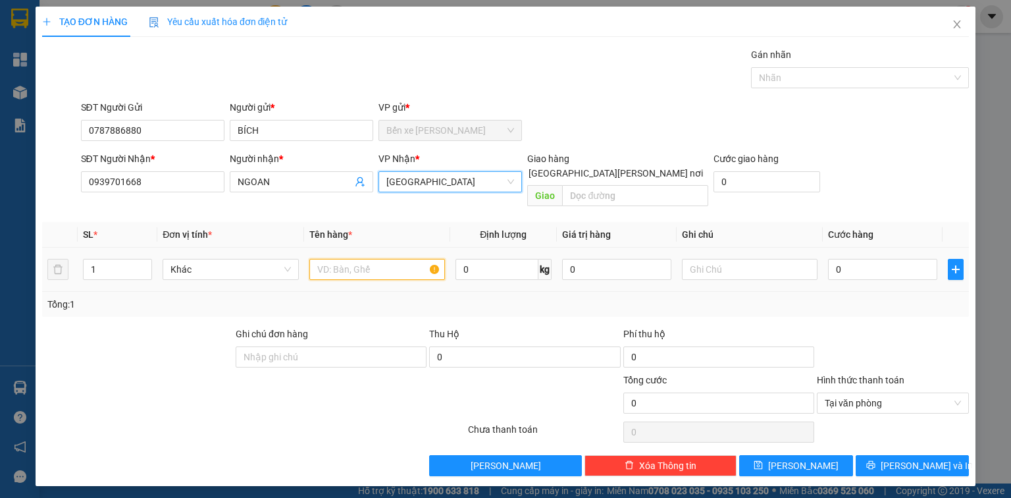
click at [326, 261] on input "text" at bounding box center [377, 269] width 136 height 21
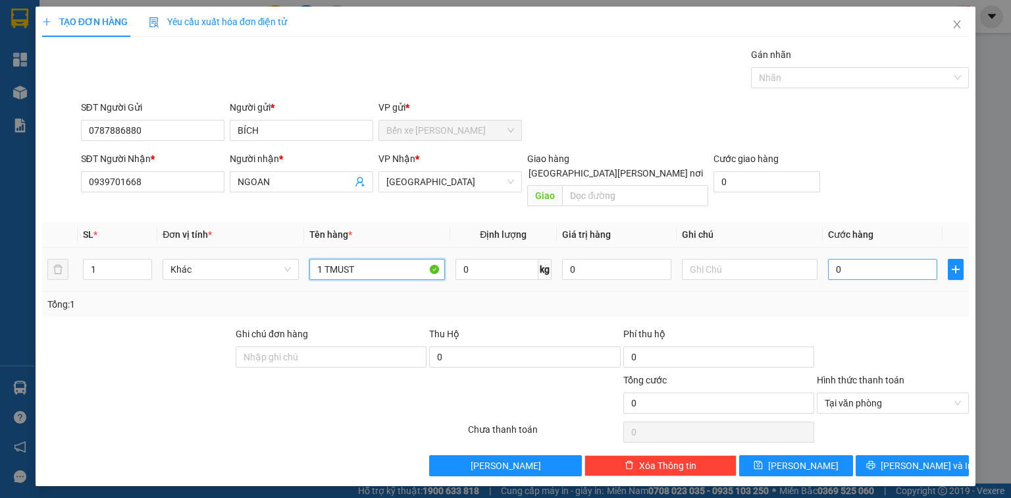
type input "1 TMUST"
click at [913, 263] on input "0" at bounding box center [882, 269] width 109 height 21
type input "3"
type input "30"
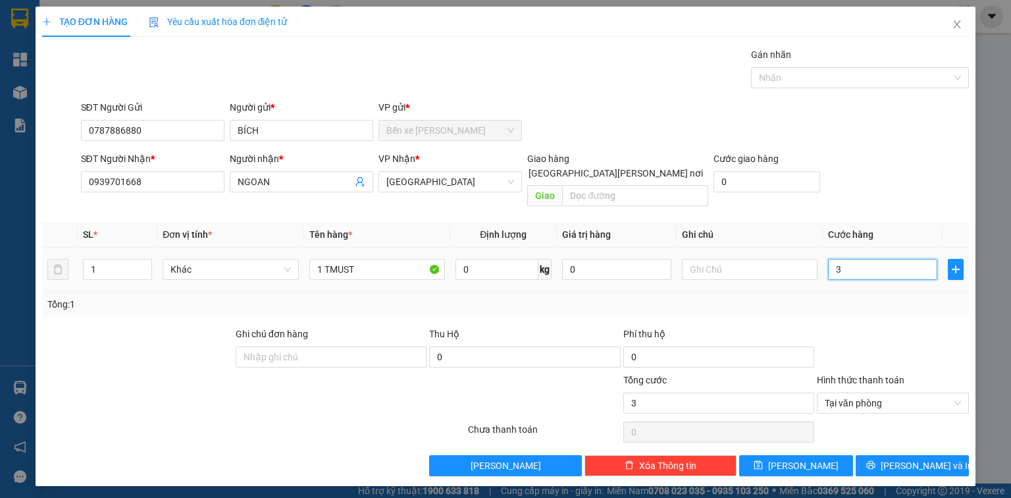
type input "30"
type input "30.000"
click at [895, 457] on button "[PERSON_NAME] và In" at bounding box center [913, 465] width 114 height 21
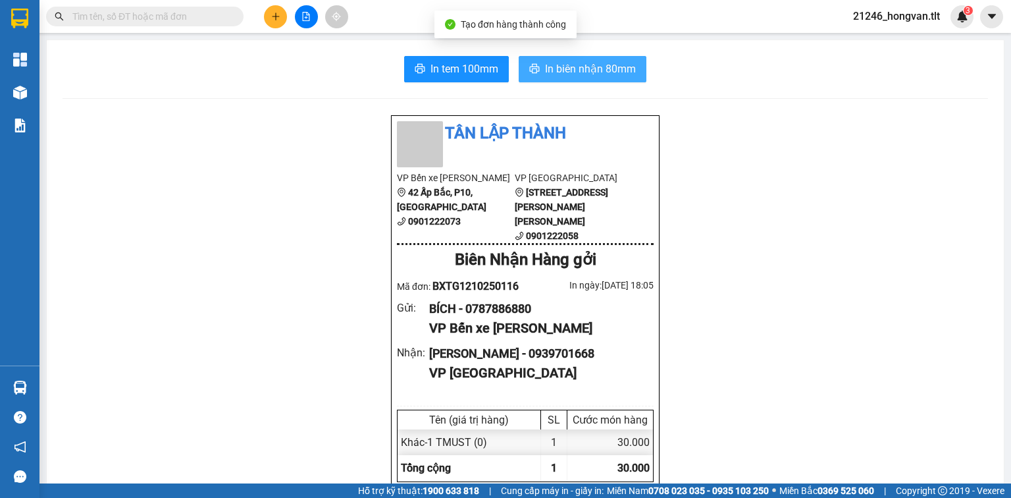
click at [595, 76] on span "In biên nhận 80mm" at bounding box center [590, 69] width 91 height 16
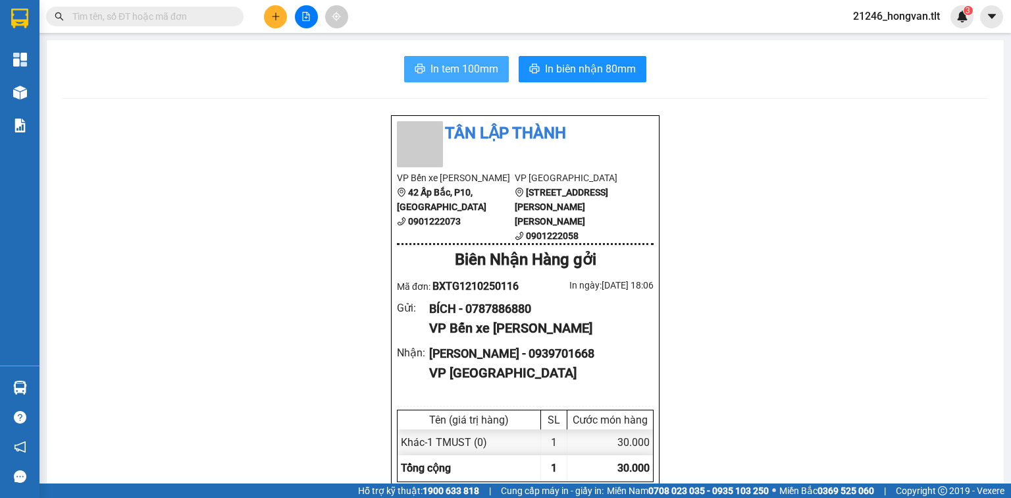
drag, startPoint x: 418, startPoint y: 66, endPoint x: 421, endPoint y: 58, distance: 9.2
click at [419, 66] on icon "printer" at bounding box center [420, 68] width 11 height 11
click at [303, 22] on button at bounding box center [306, 16] width 23 height 23
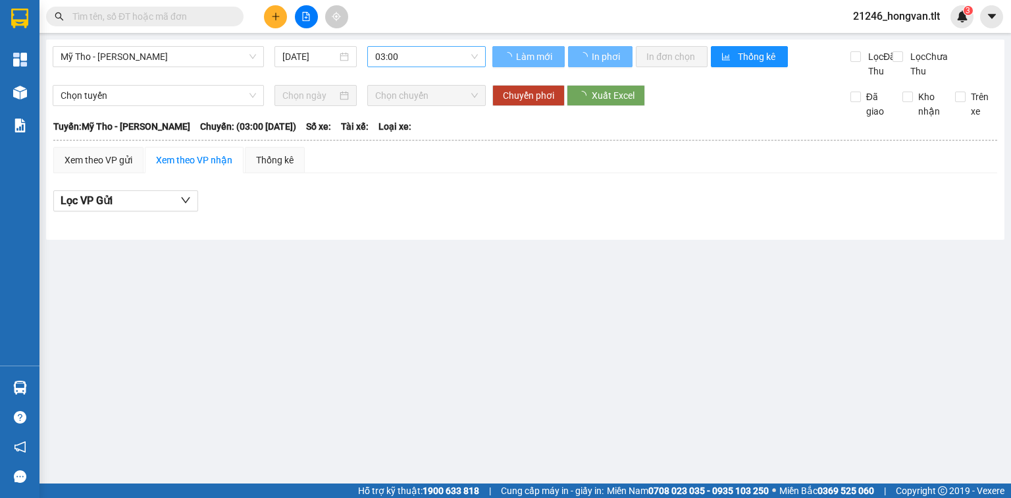
click at [437, 58] on span "03:00" at bounding box center [426, 57] width 103 height 20
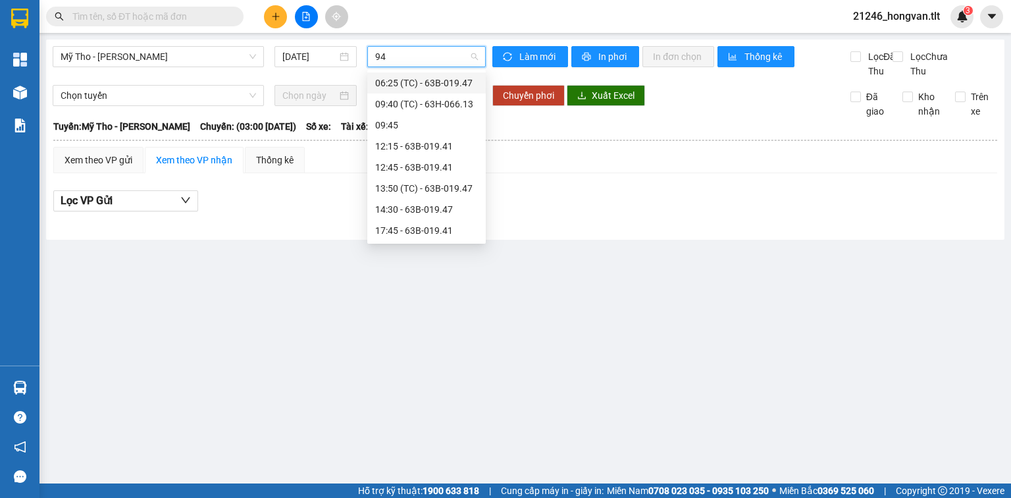
type input "941"
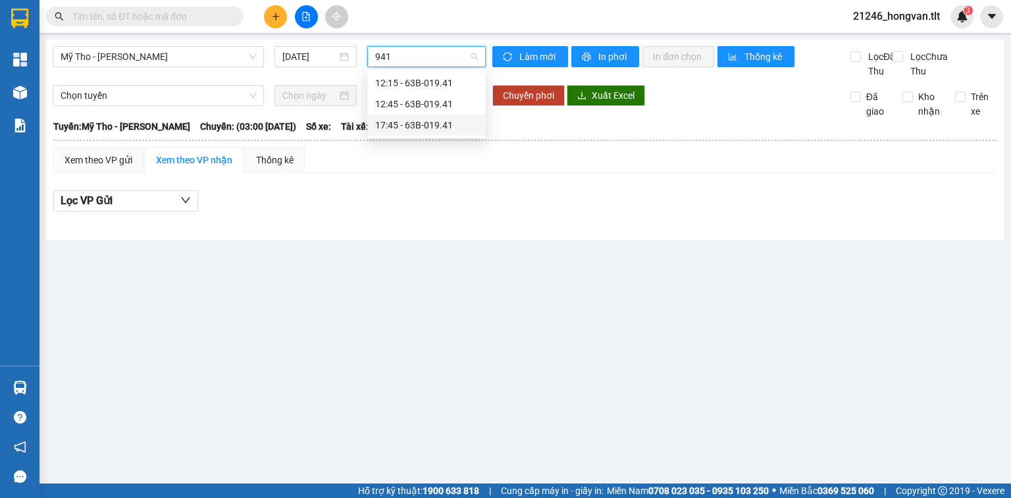
click at [440, 126] on div "17:45 - 63B-019.41" at bounding box center [426, 125] width 103 height 14
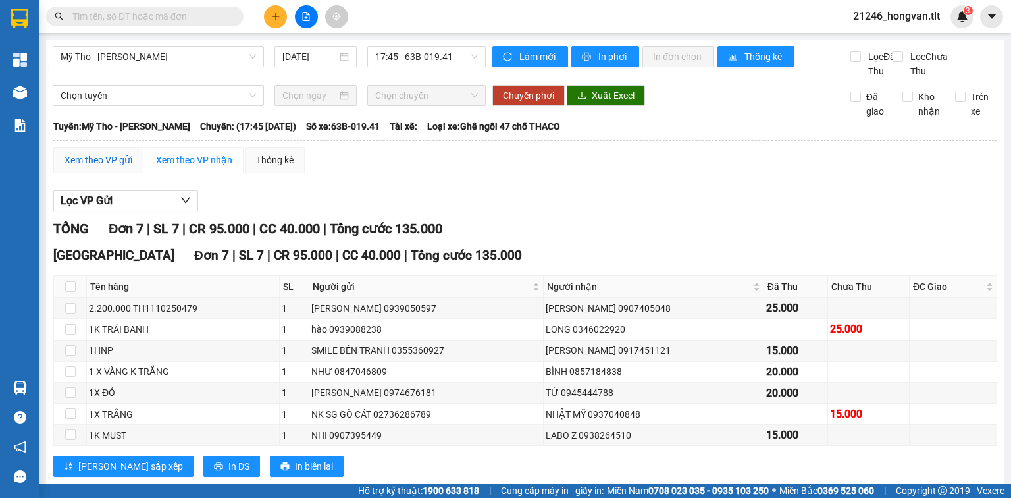
click at [113, 167] on div "Xem theo VP gửi" at bounding box center [99, 160] width 68 height 14
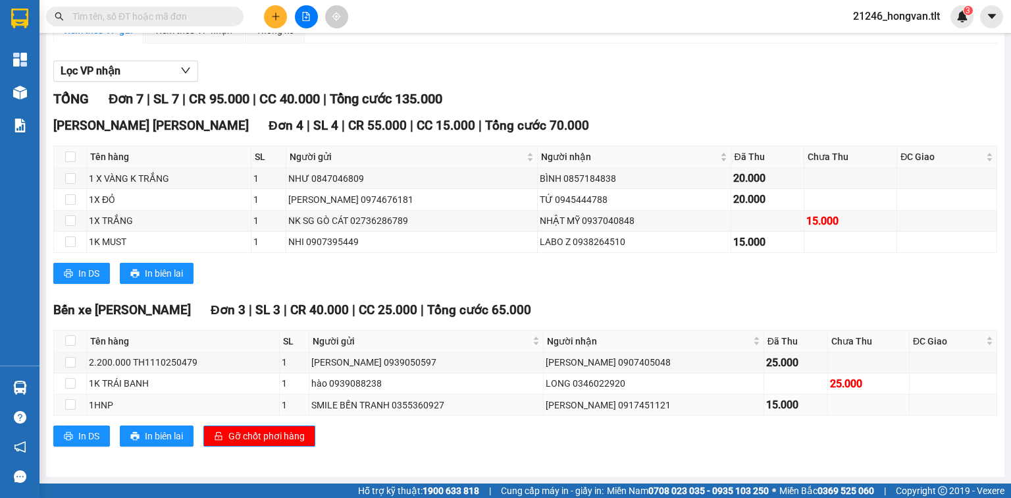
scroll to position [142, 0]
click at [298, 432] on span "Gỡ chốt phơi hàng" at bounding box center [266, 436] width 76 height 14
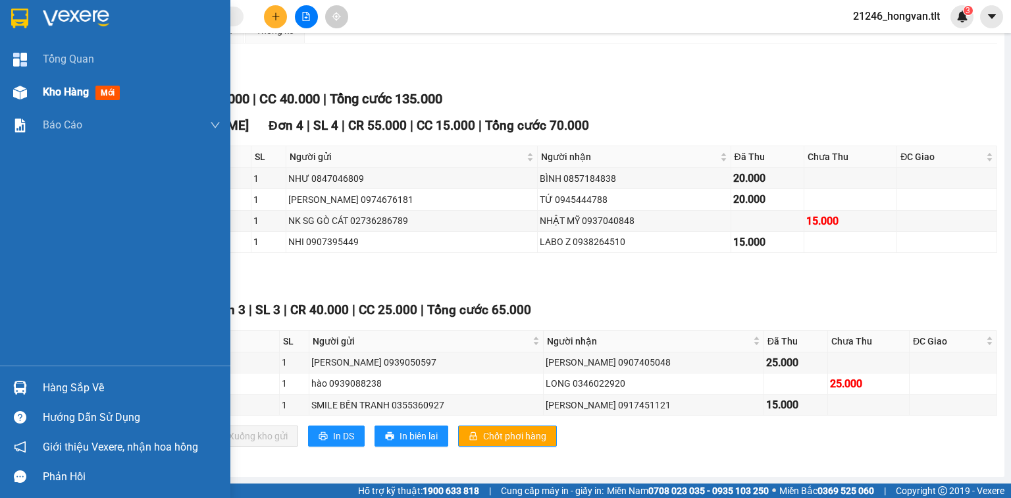
click at [58, 94] on span "Kho hàng" at bounding box center [66, 92] width 46 height 13
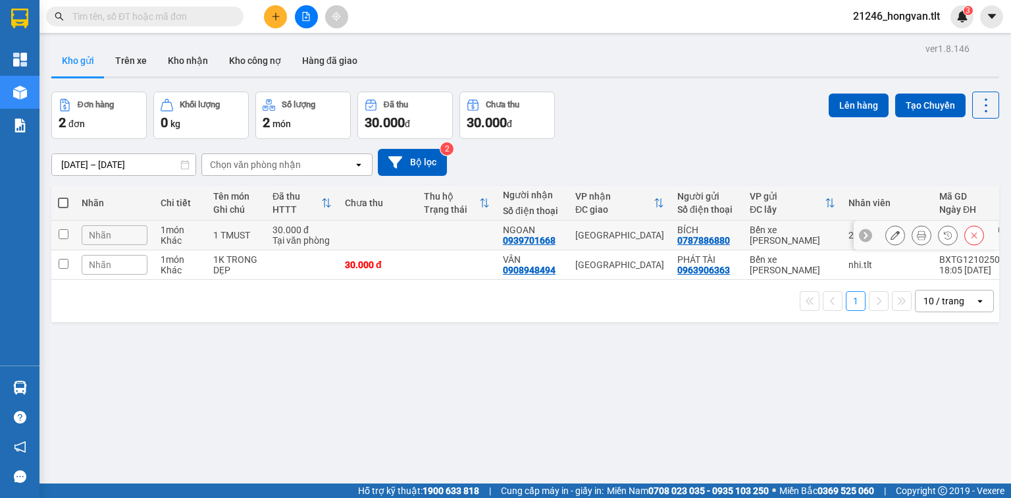
drag, startPoint x: 334, startPoint y: 221, endPoint x: 334, endPoint y: 232, distance: 11.2
click at [334, 221] on td "30.000 đ Tại văn phòng" at bounding box center [302, 236] width 72 height 30
checkbox input "true"
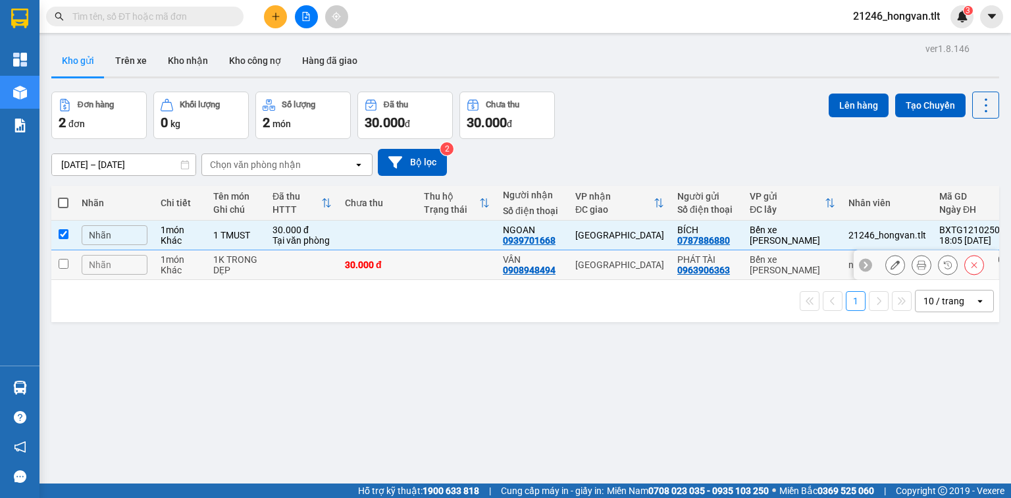
click at [332, 257] on td at bounding box center [302, 265] width 72 height 30
checkbox input "true"
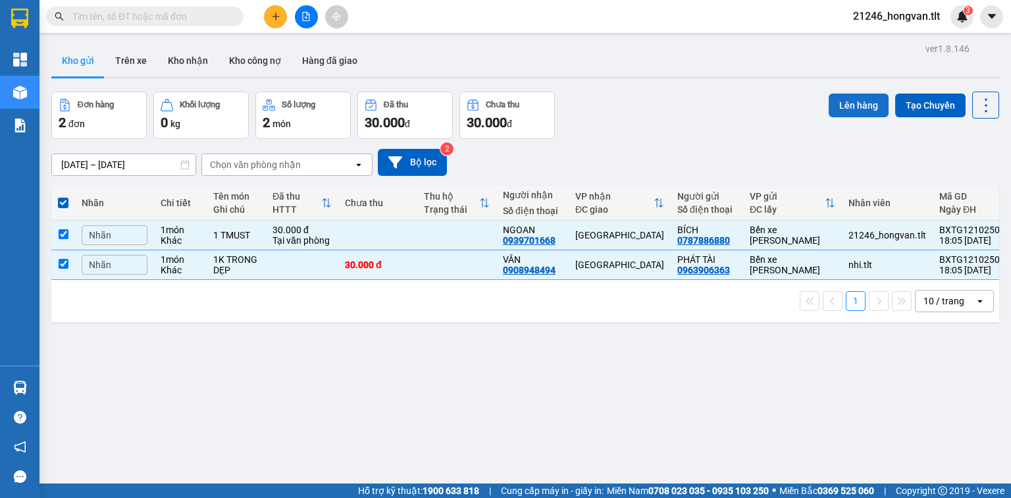
click at [849, 112] on button "Lên hàng" at bounding box center [859, 105] width 60 height 24
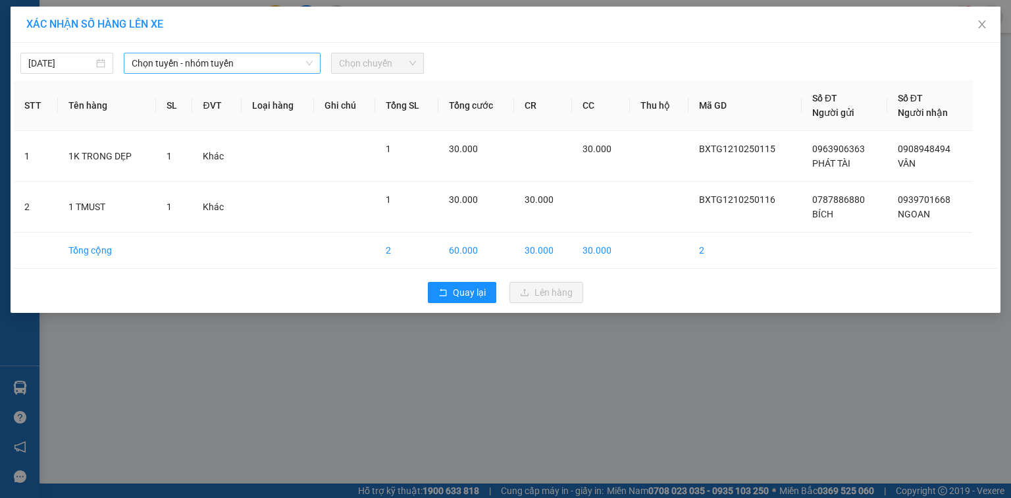
drag, startPoint x: 234, startPoint y: 56, endPoint x: 240, endPoint y: 66, distance: 11.2
click at [234, 57] on span "Chọn tuyến - nhóm tuyến" at bounding box center [222, 63] width 181 height 20
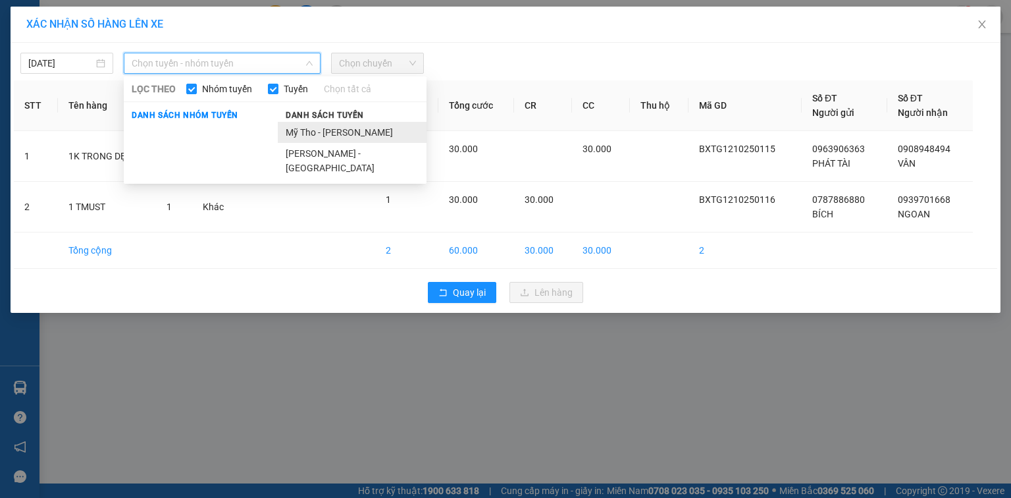
click at [331, 124] on li "Mỹ Tho - [PERSON_NAME]" at bounding box center [352, 132] width 149 height 21
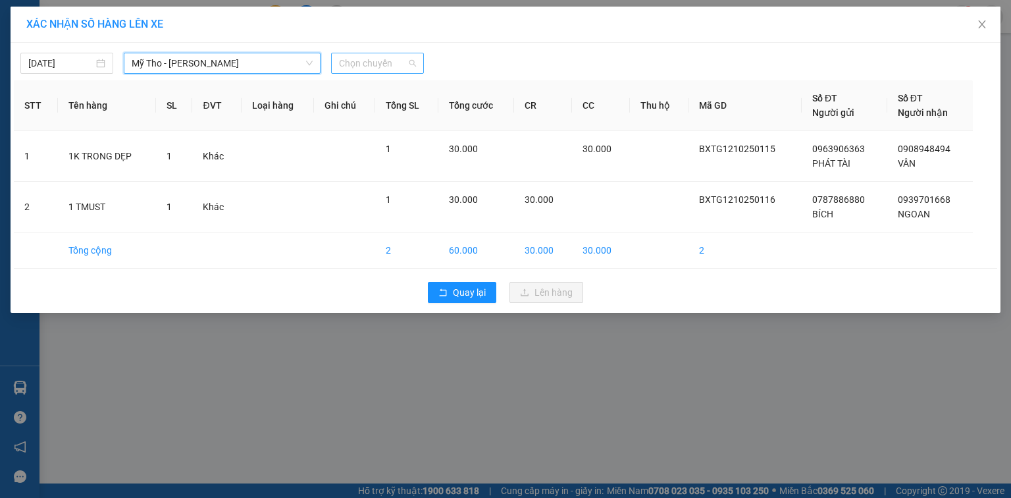
click at [365, 63] on span "Chọn chuyến" at bounding box center [377, 63] width 77 height 20
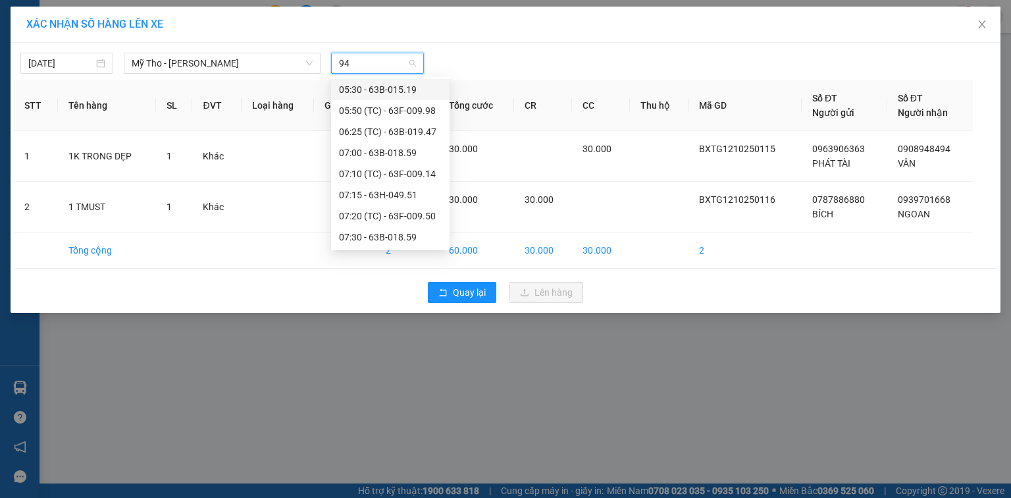
type input "941"
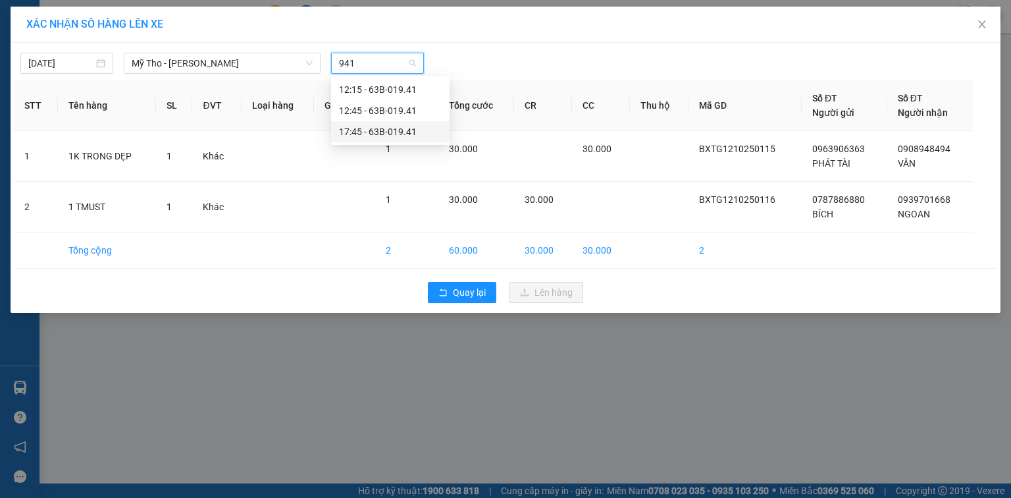
click at [383, 136] on div "17:45 - 63B-019.41" at bounding box center [390, 131] width 103 height 14
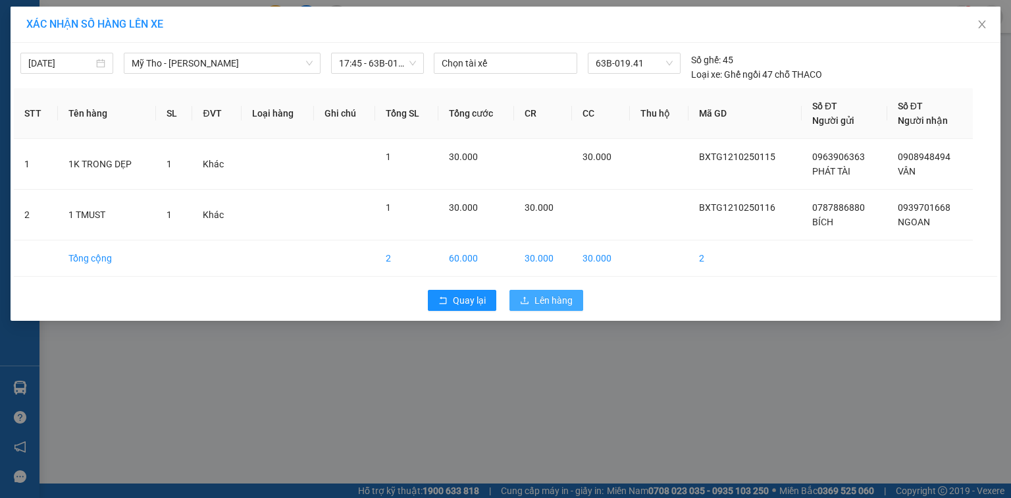
click at [561, 295] on span "Lên hàng" at bounding box center [553, 300] width 38 height 14
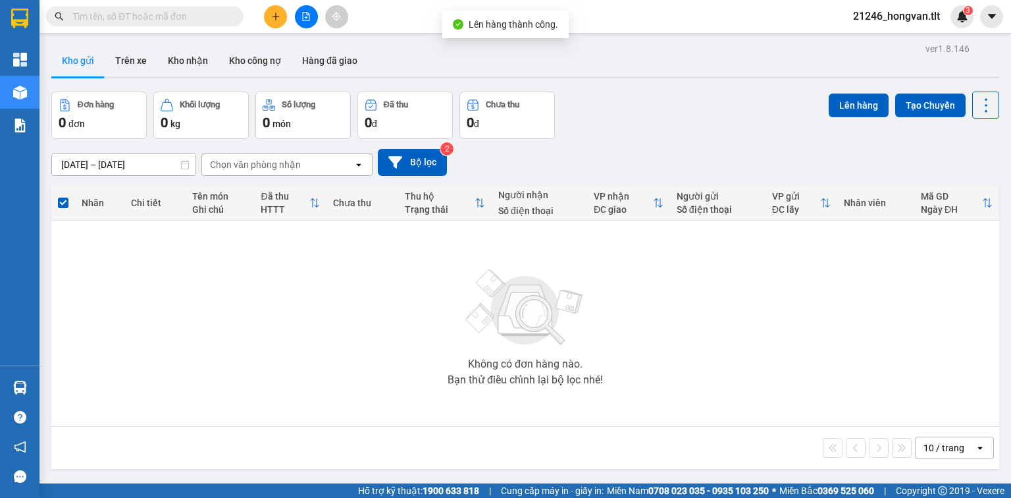
click at [302, 27] on button at bounding box center [306, 16] width 23 height 23
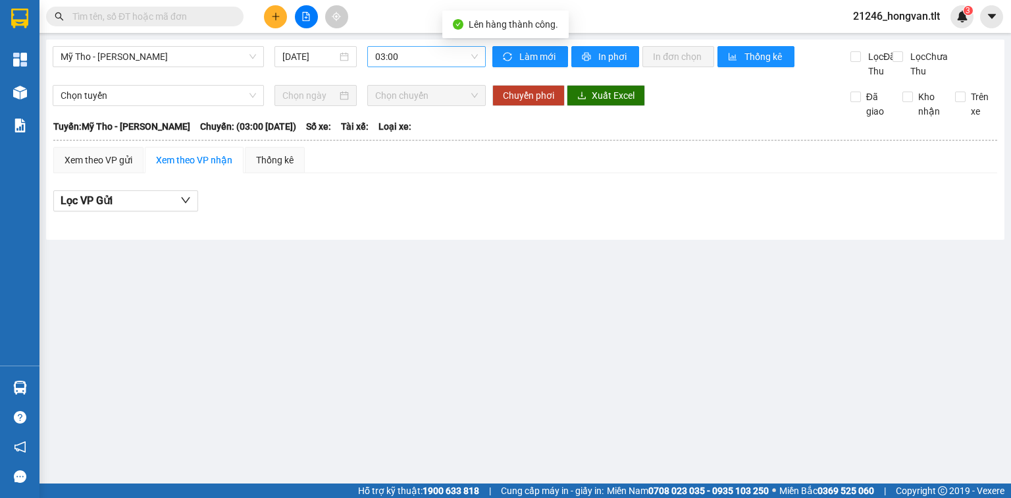
click at [392, 55] on span "03:00" at bounding box center [426, 57] width 103 height 20
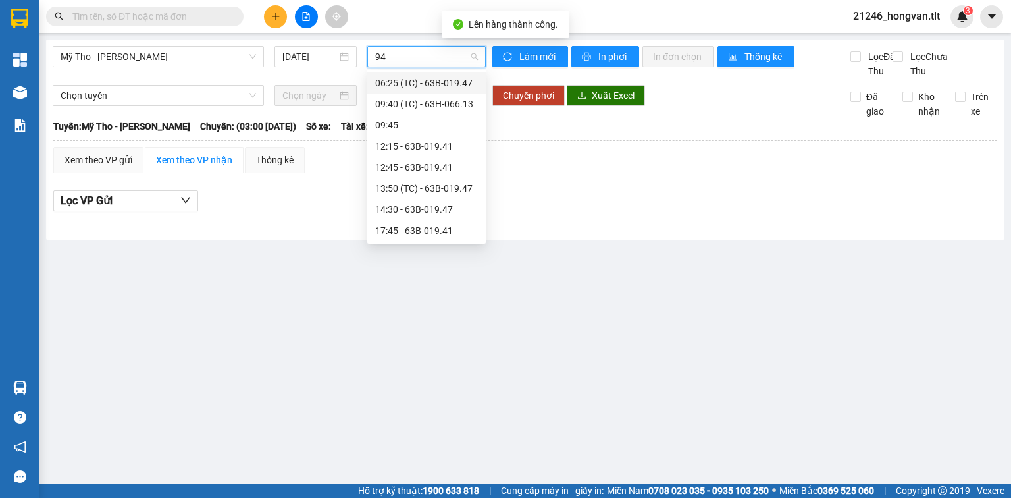
type input "941"
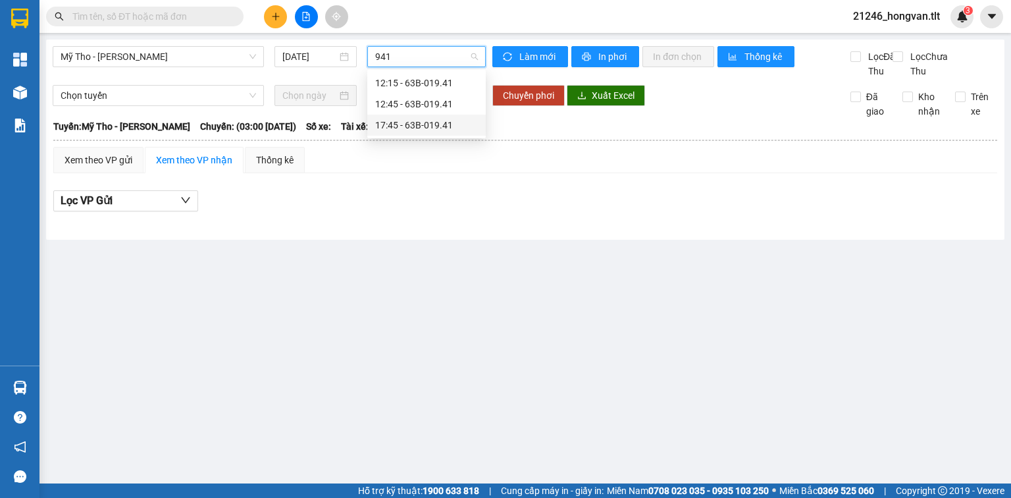
click at [411, 116] on div "17:45 - 63B-019.41" at bounding box center [426, 125] width 118 height 21
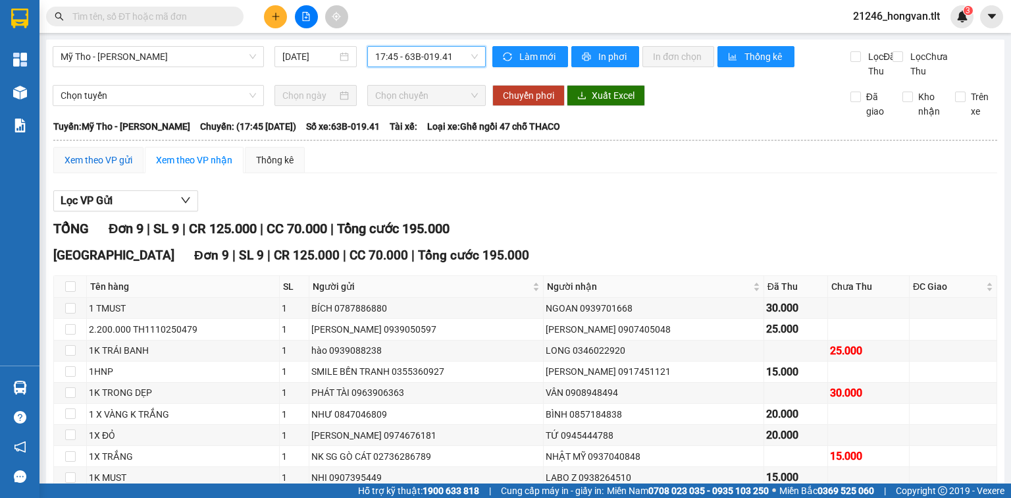
drag, startPoint x: 106, startPoint y: 176, endPoint x: 140, endPoint y: 176, distance: 34.2
click at [105, 167] on div "Xem theo VP gửi" at bounding box center [99, 160] width 68 height 14
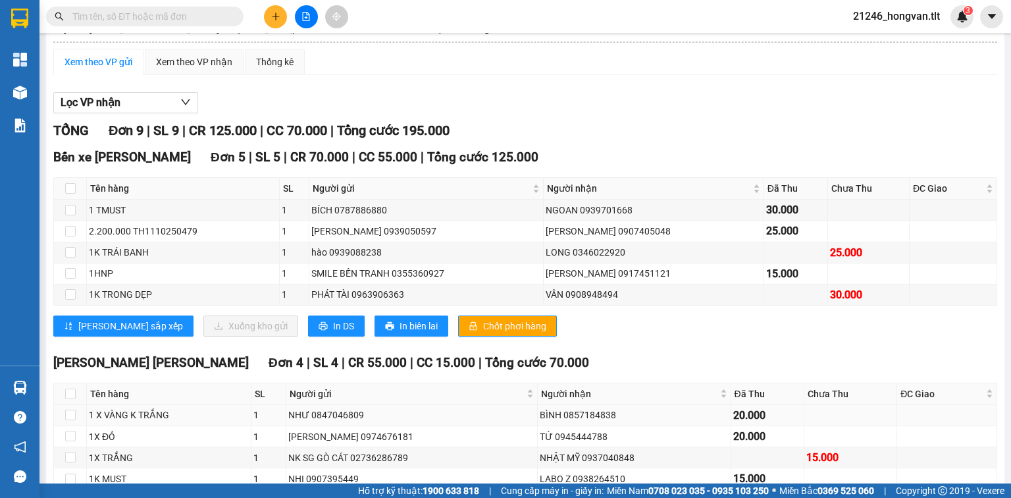
scroll to position [184, 0]
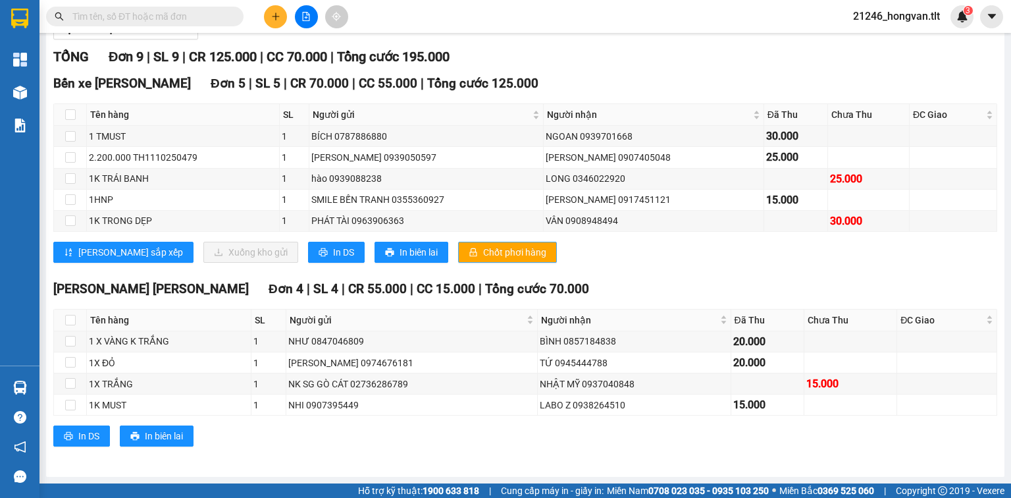
click at [483, 255] on span "Chốt phơi hàng" at bounding box center [514, 252] width 63 height 14
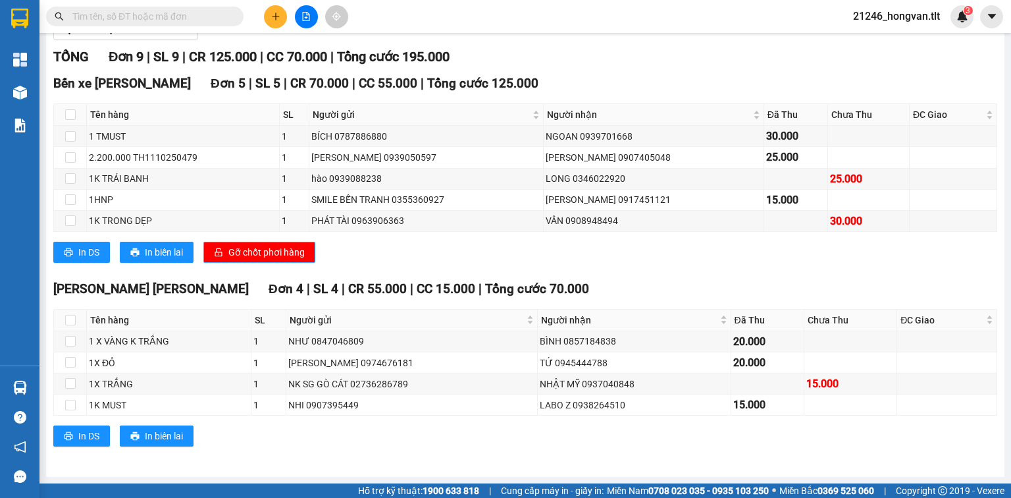
click at [274, 255] on span "Gỡ chốt phơi hàng" at bounding box center [266, 252] width 76 height 14
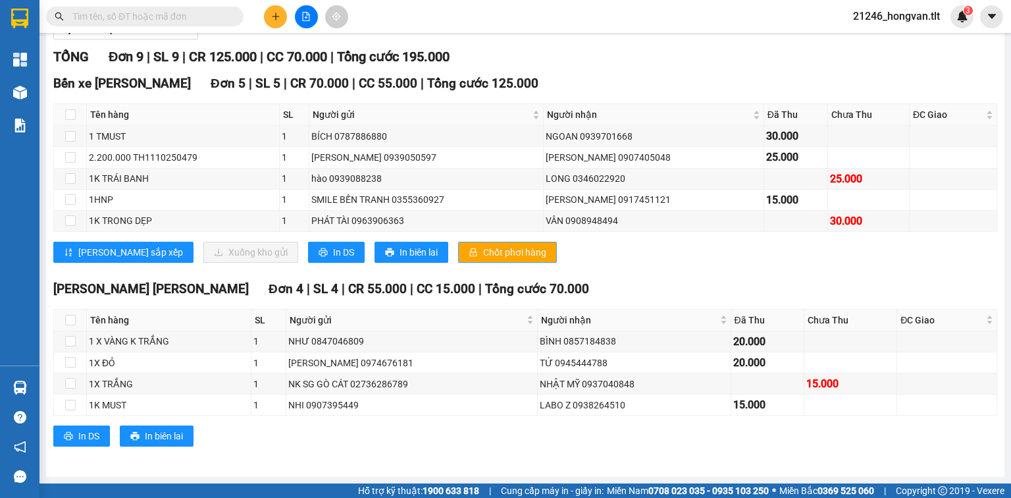
click at [487, 251] on span "Chốt phơi hàng" at bounding box center [514, 252] width 63 height 14
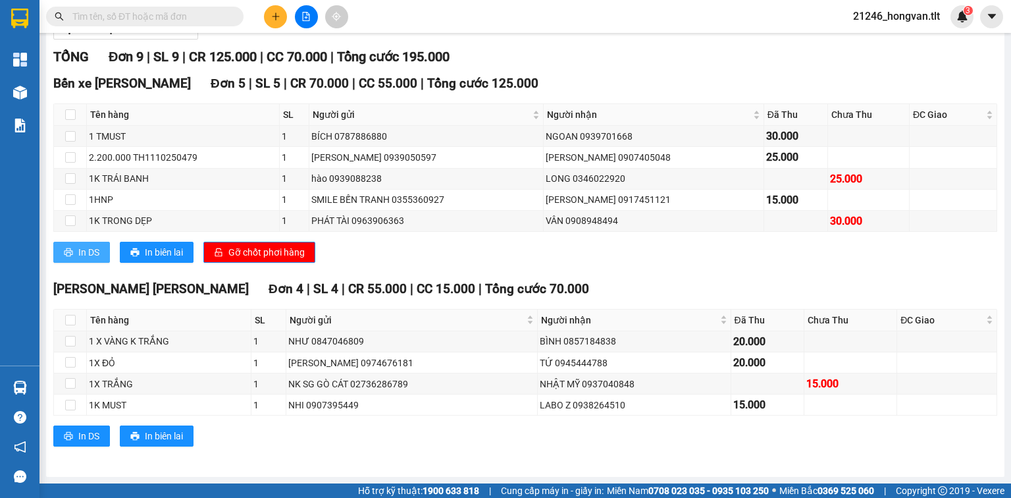
click at [96, 253] on span "In DS" at bounding box center [88, 252] width 21 height 14
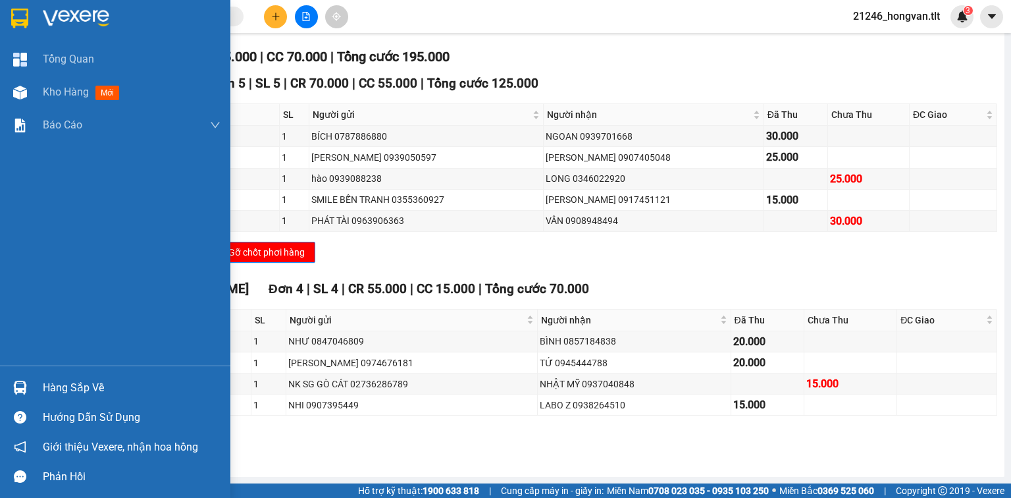
scroll to position [0, 0]
click at [26, 386] on img at bounding box center [20, 387] width 14 height 14
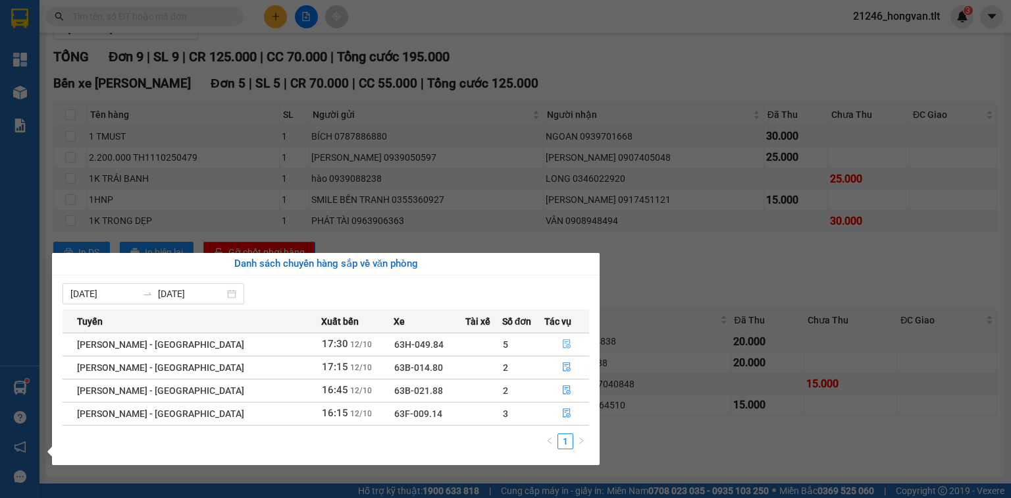
click at [569, 350] on button "button" at bounding box center [566, 344] width 43 height 21
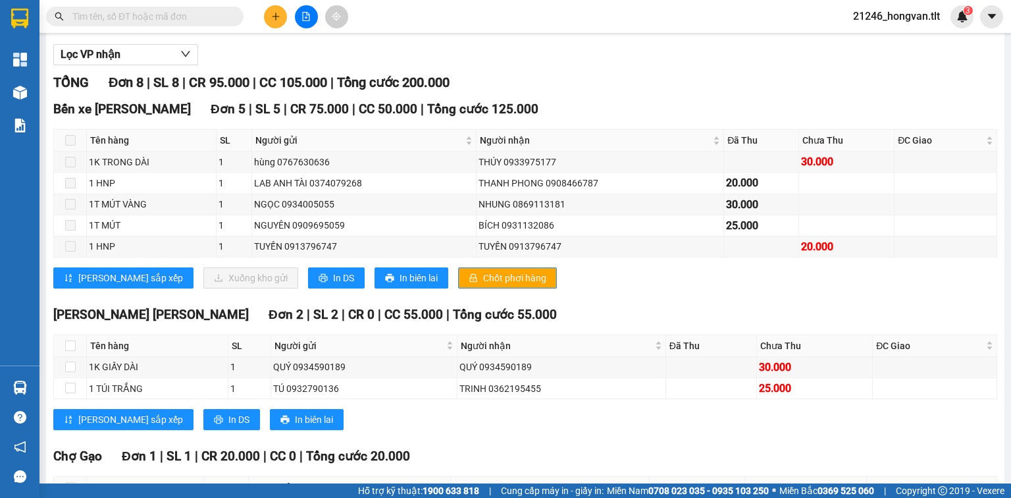
scroll to position [131, 0]
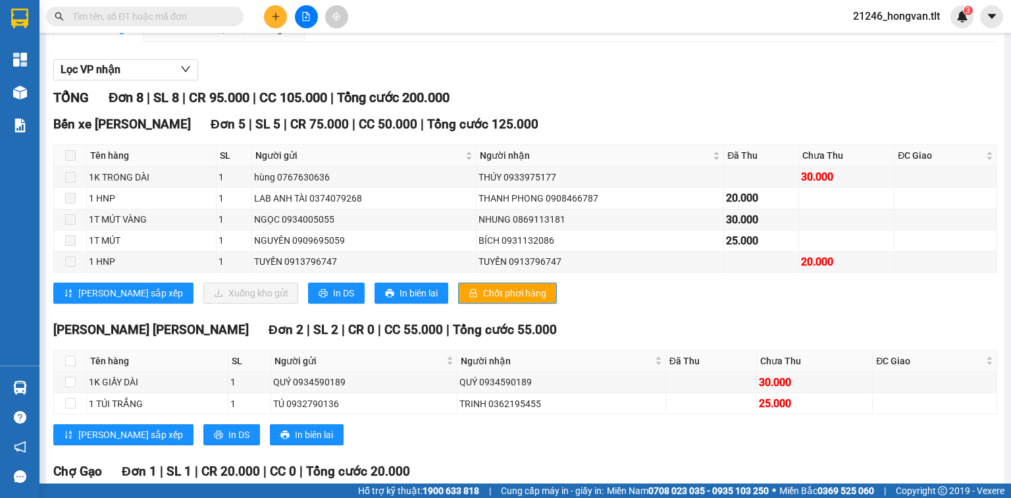
click at [205, 42] on div "Xem theo VP nhận" at bounding box center [194, 29] width 99 height 26
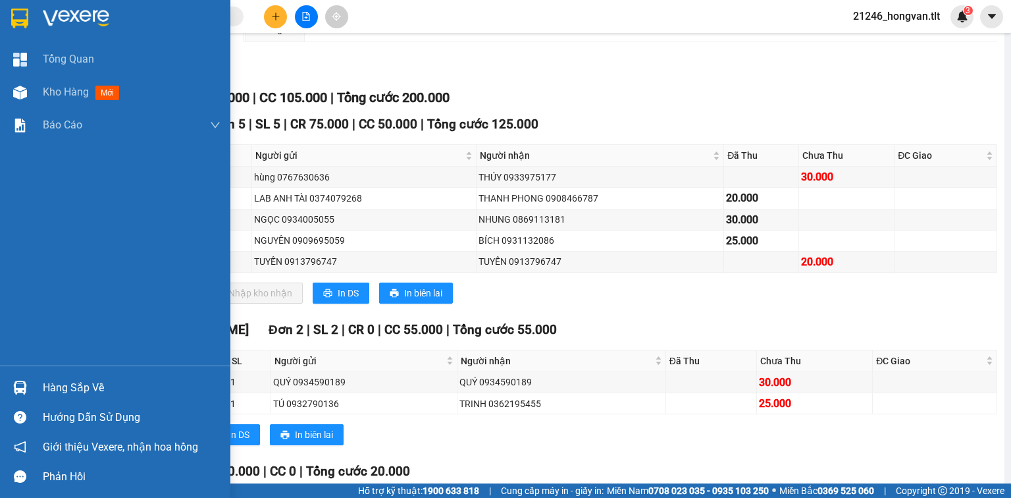
click at [10, 377] on div at bounding box center [20, 387] width 23 height 23
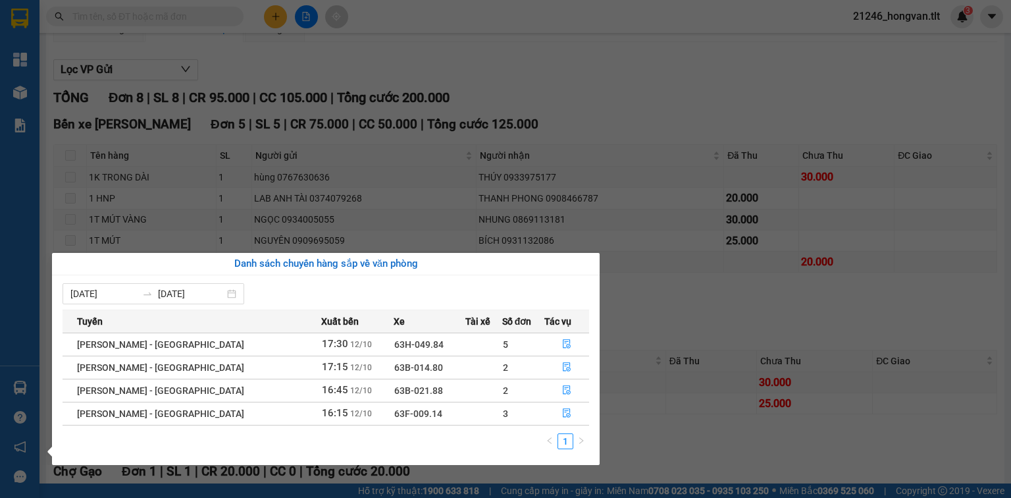
click at [589, 367] on td at bounding box center [566, 366] width 45 height 23
click at [577, 366] on button "button" at bounding box center [566, 367] width 43 height 21
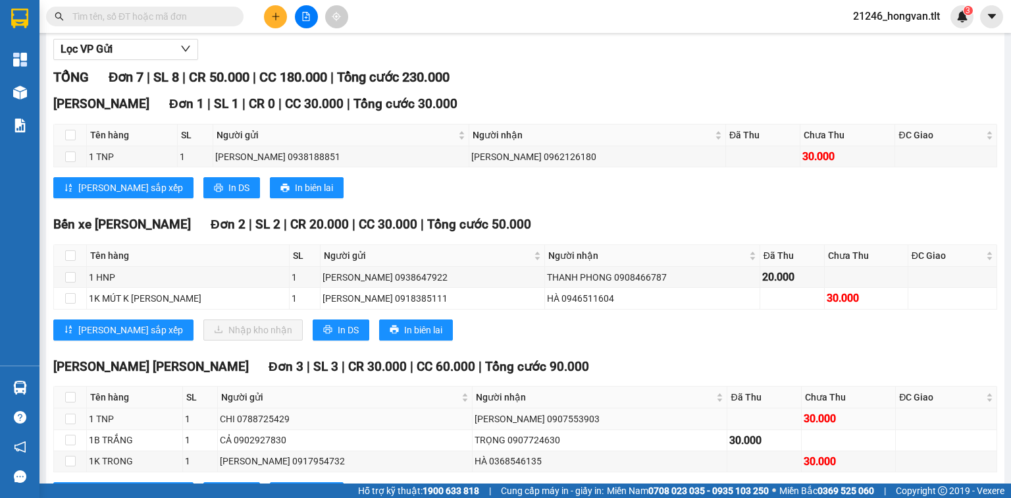
scroll to position [184, 0]
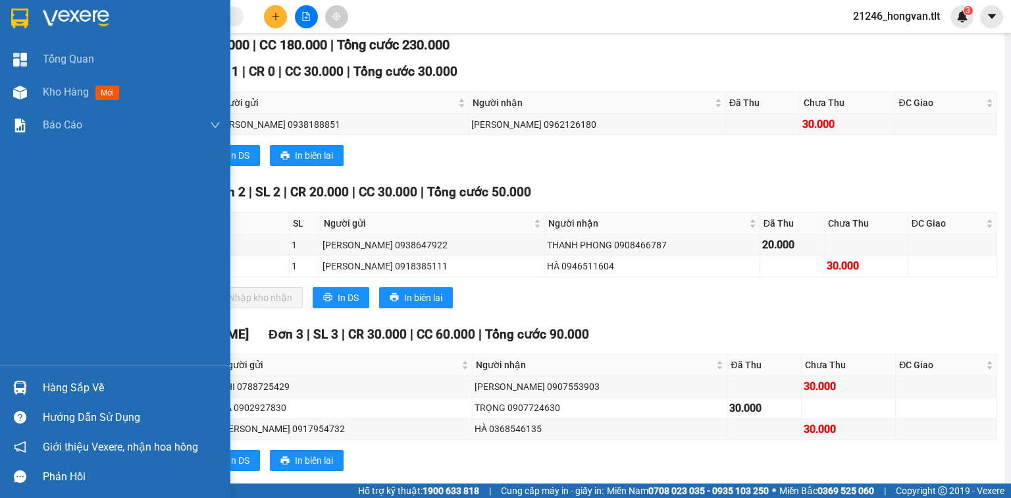
click at [22, 377] on div at bounding box center [20, 387] width 23 height 23
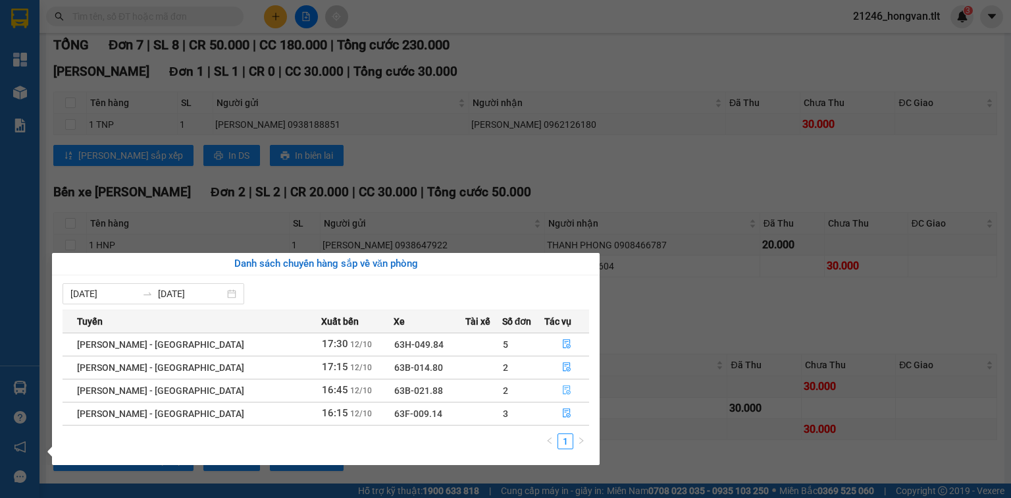
click at [552, 386] on button "button" at bounding box center [566, 390] width 43 height 21
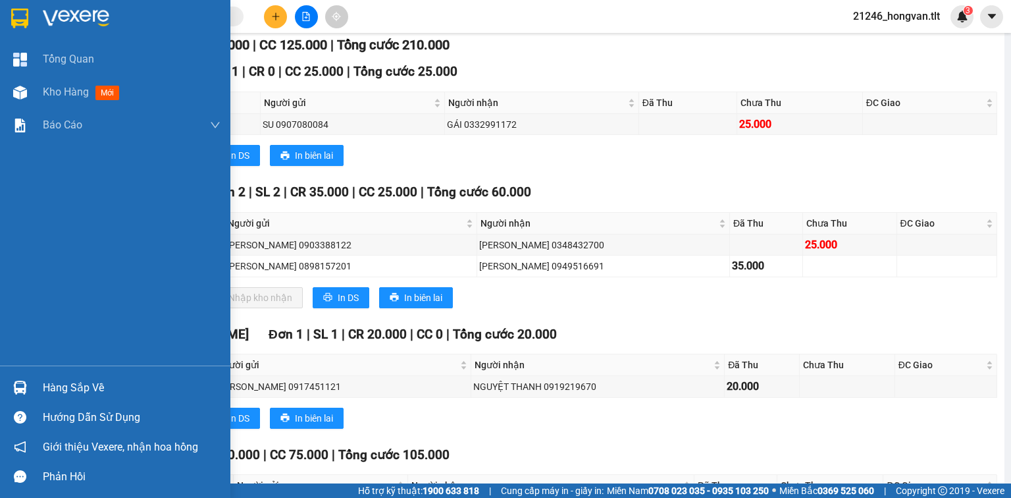
drag, startPoint x: 15, startPoint y: 387, endPoint x: 45, endPoint y: 395, distance: 31.3
click at [14, 387] on img at bounding box center [20, 387] width 14 height 14
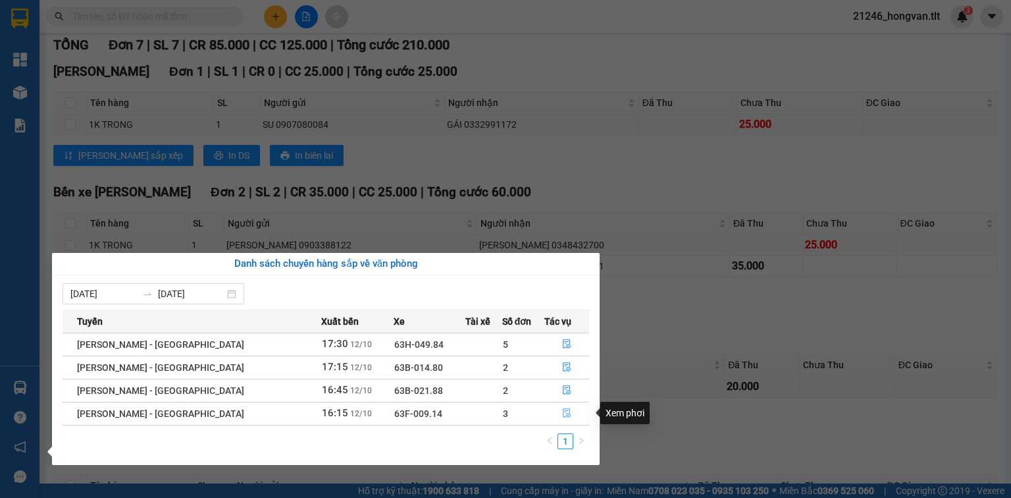
click at [562, 415] on icon "file-done" at bounding box center [566, 412] width 9 height 9
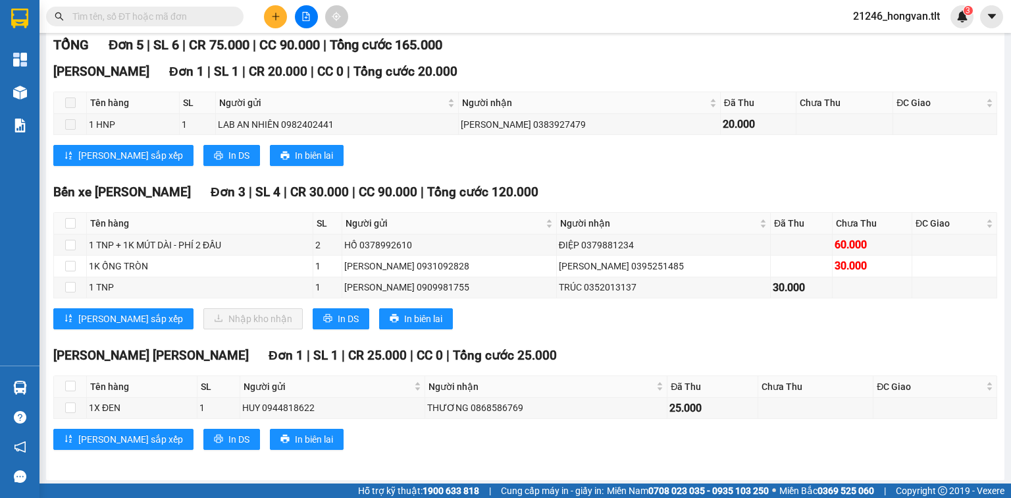
click at [219, 11] on input "text" at bounding box center [149, 16] width 155 height 14
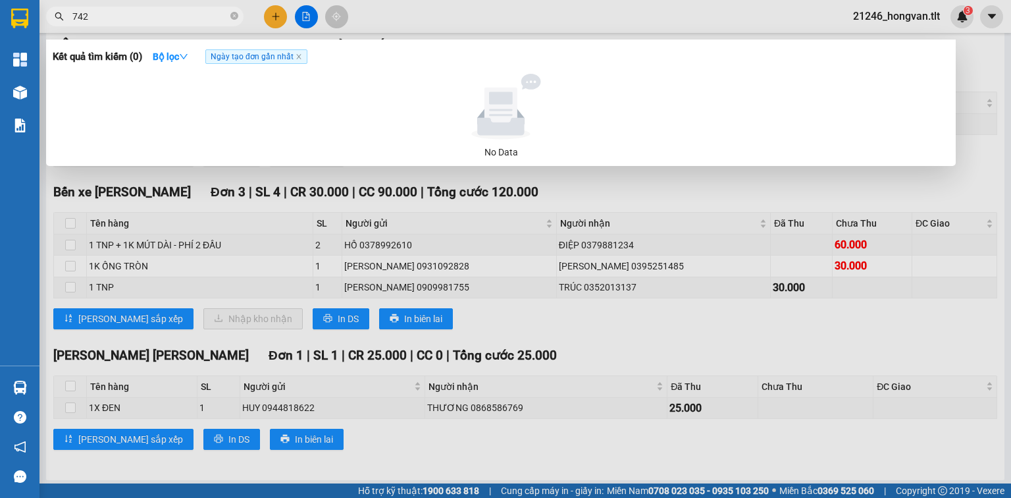
type input "7424"
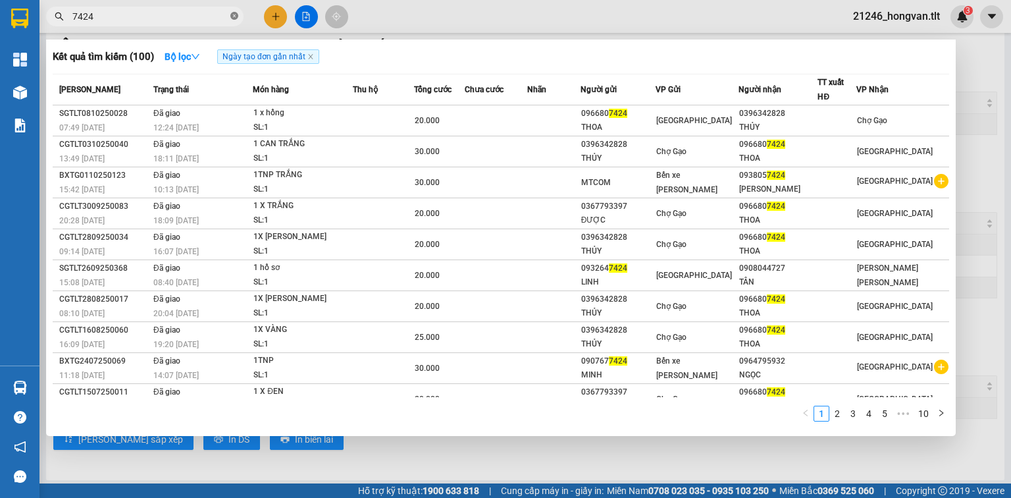
click at [233, 13] on icon "close-circle" at bounding box center [234, 16] width 8 height 8
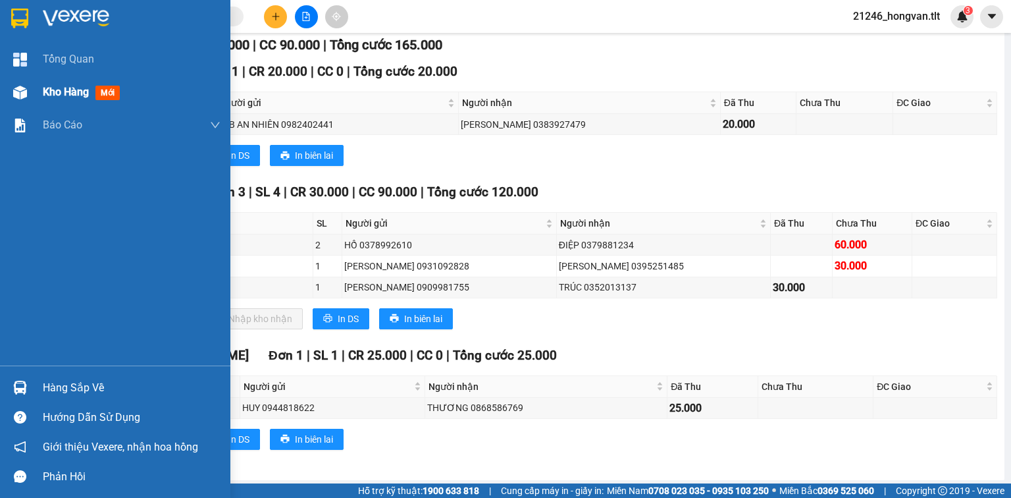
click at [22, 95] on img at bounding box center [20, 93] width 14 height 14
click at [23, 95] on img at bounding box center [20, 93] width 14 height 14
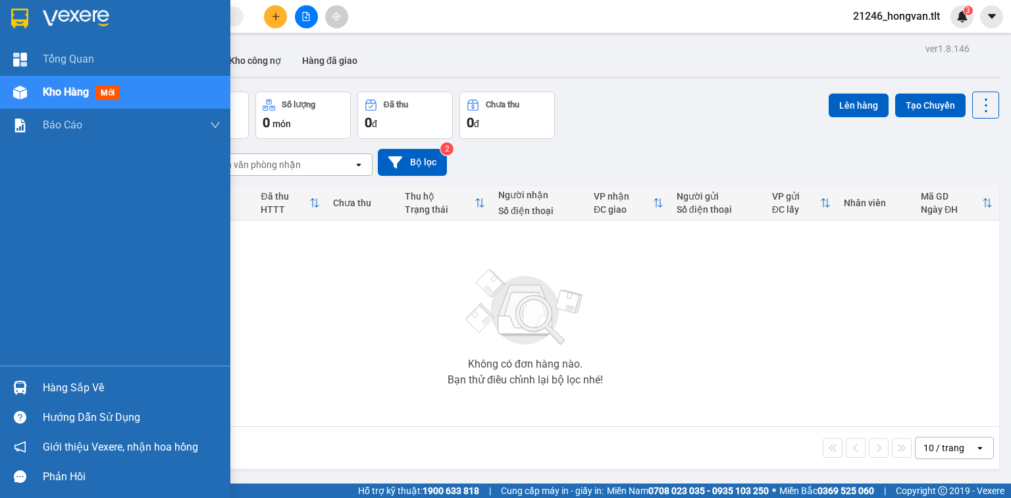
click at [28, 390] on div at bounding box center [20, 387] width 23 height 23
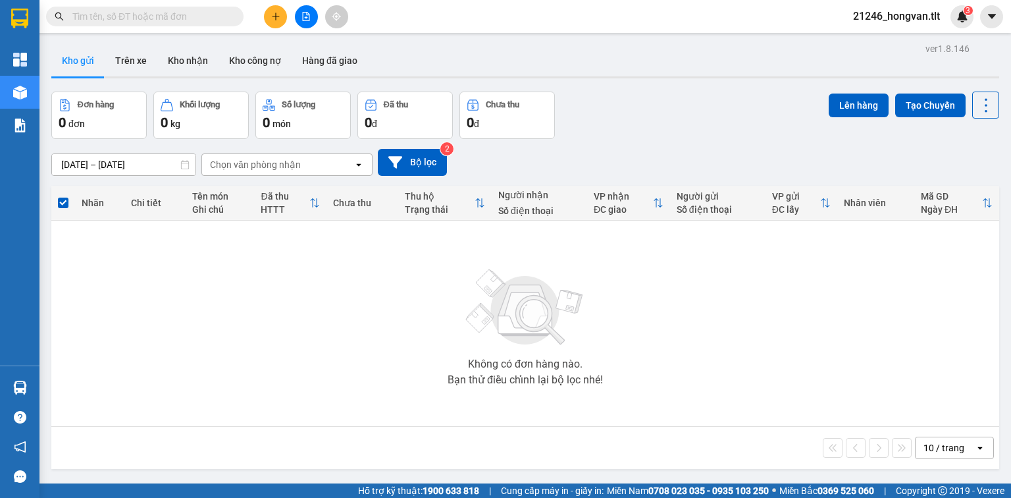
click at [712, 377] on section "Kết quả tìm kiếm ( 100 ) Bộ lọc Ngày tạo đơn gần nhất Mã ĐH Trạng thái Món hàng…" at bounding box center [505, 249] width 1011 height 498
click at [168, 13] on input "text" at bounding box center [149, 16] width 155 height 14
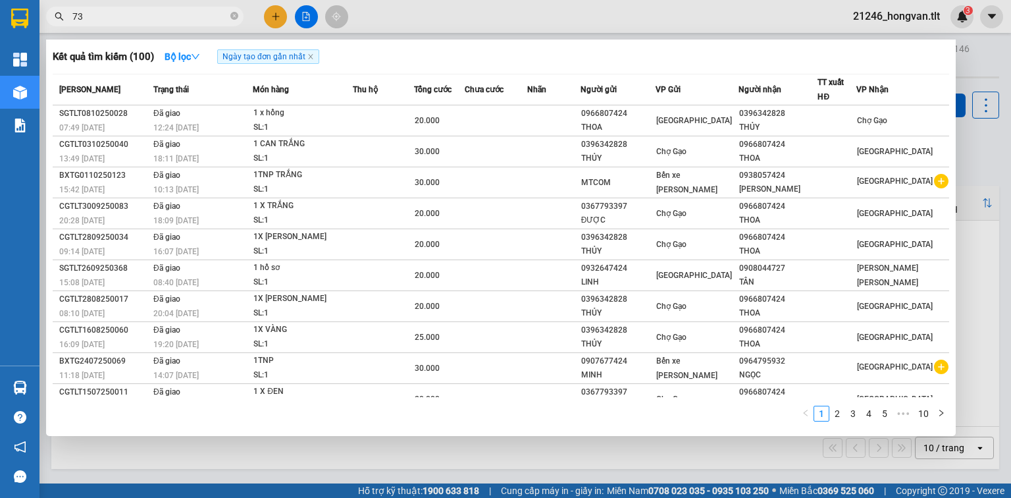
type input "733"
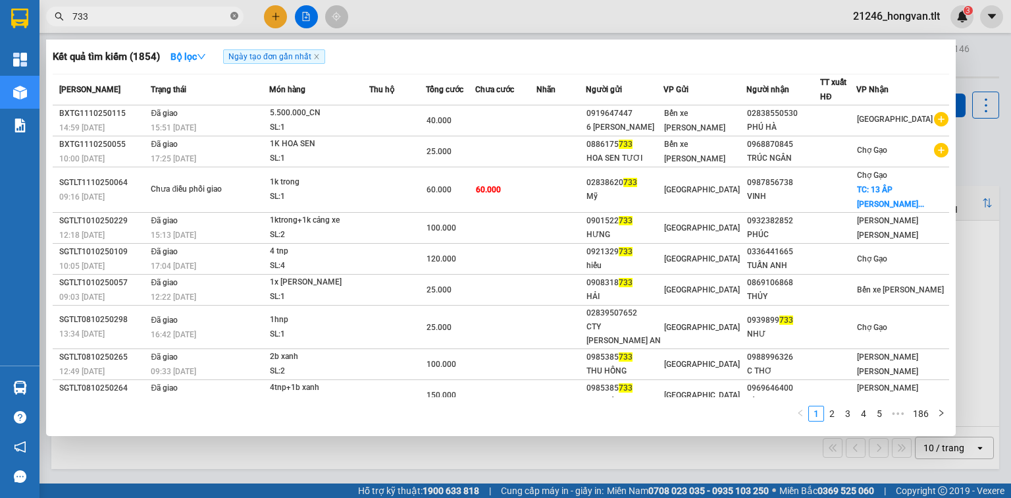
click at [234, 16] on icon "close-circle" at bounding box center [234, 16] width 8 height 8
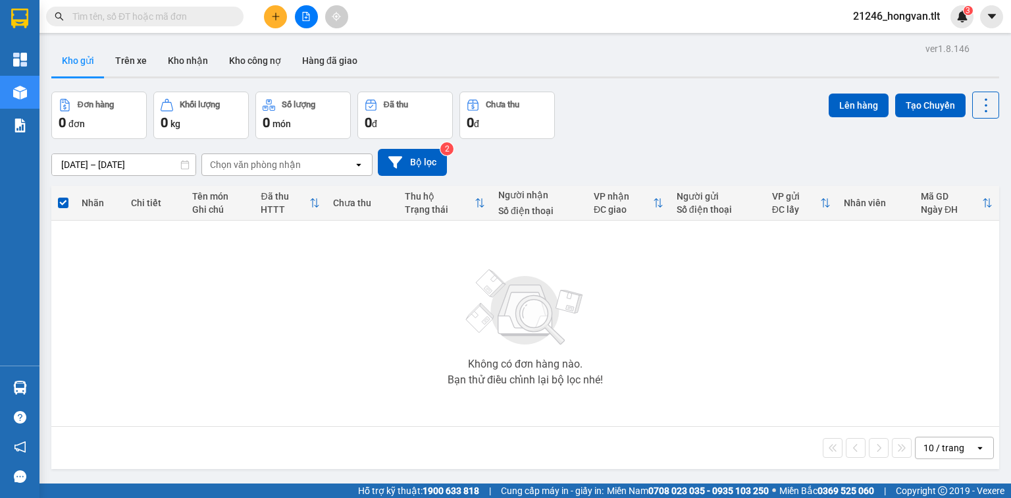
click at [203, 20] on input "text" at bounding box center [149, 16] width 155 height 14
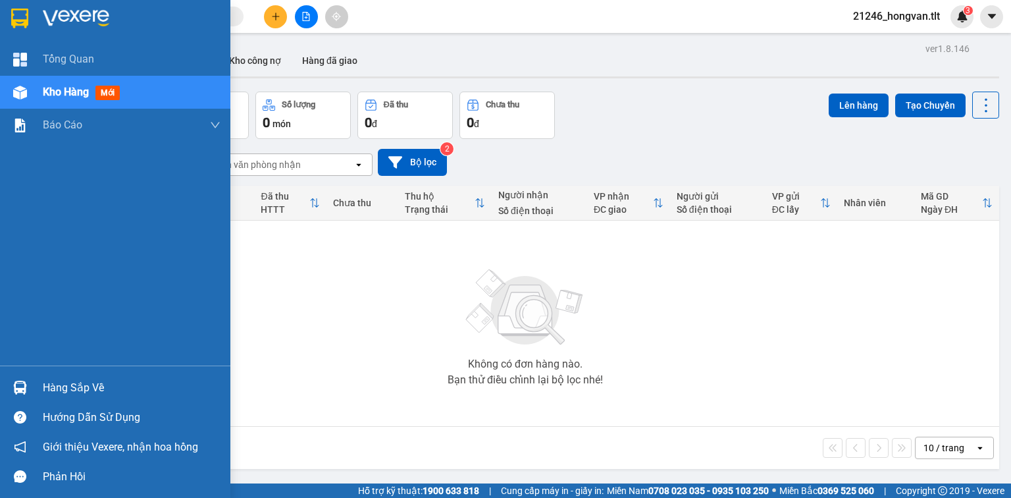
click at [79, 396] on div "Hàng sắp về" at bounding box center [132, 388] width 178 height 20
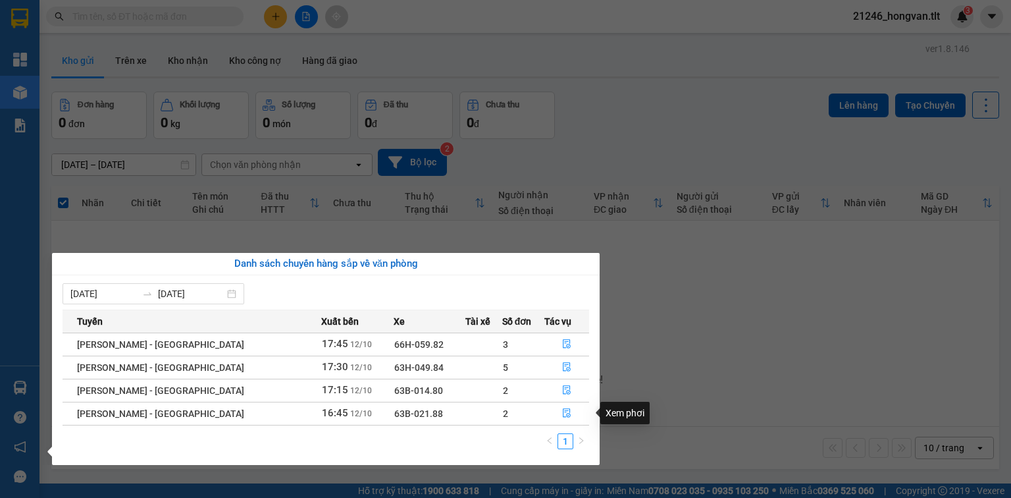
click at [775, 336] on section "Kết quả tìm kiếm ( 1854 ) Bộ lọc Ngày tạo đơn gần nhất Mã ĐH Trạng thái Món hàn…" at bounding box center [505, 249] width 1011 height 498
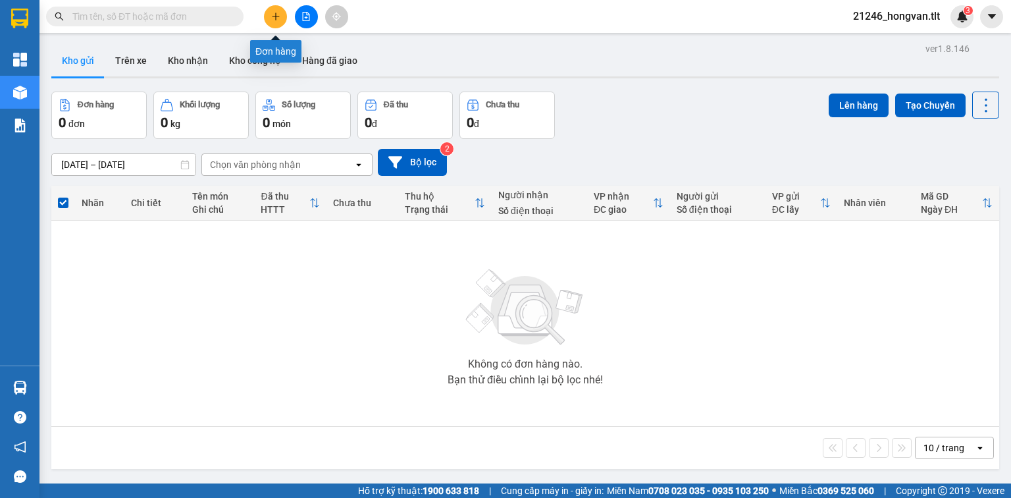
click at [294, 18] on div at bounding box center [306, 16] width 99 height 23
click at [301, 18] on icon "file-add" at bounding box center [305, 16] width 9 height 9
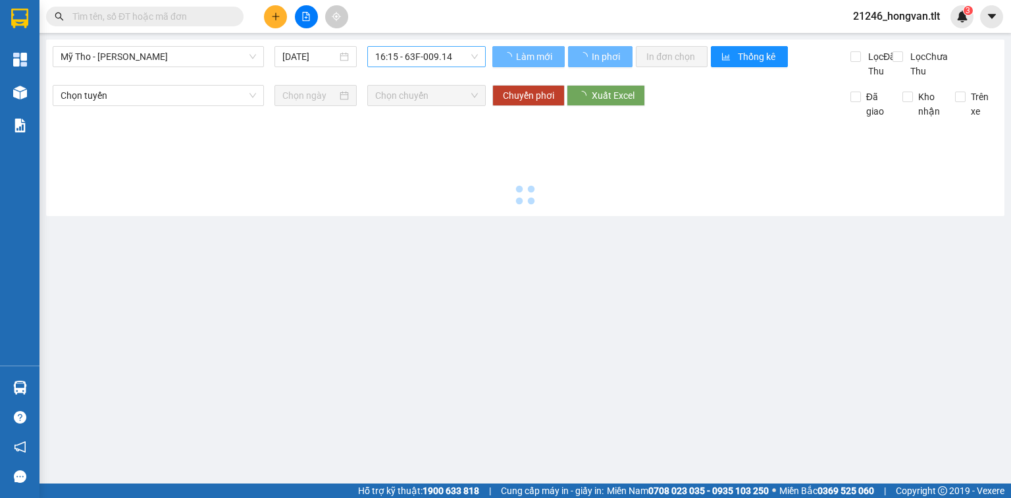
click at [414, 55] on span "16:15 - 63F-009.14" at bounding box center [426, 57] width 103 height 20
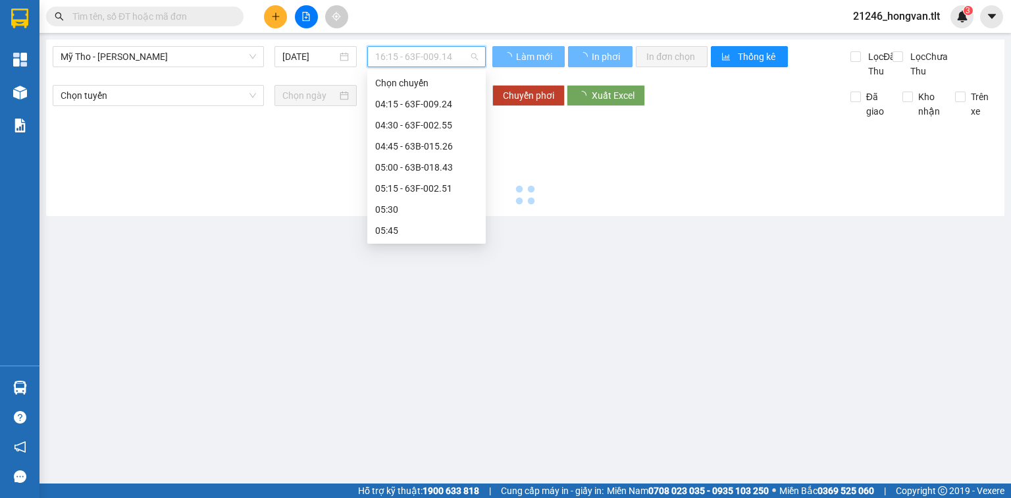
scroll to position [885, 0]
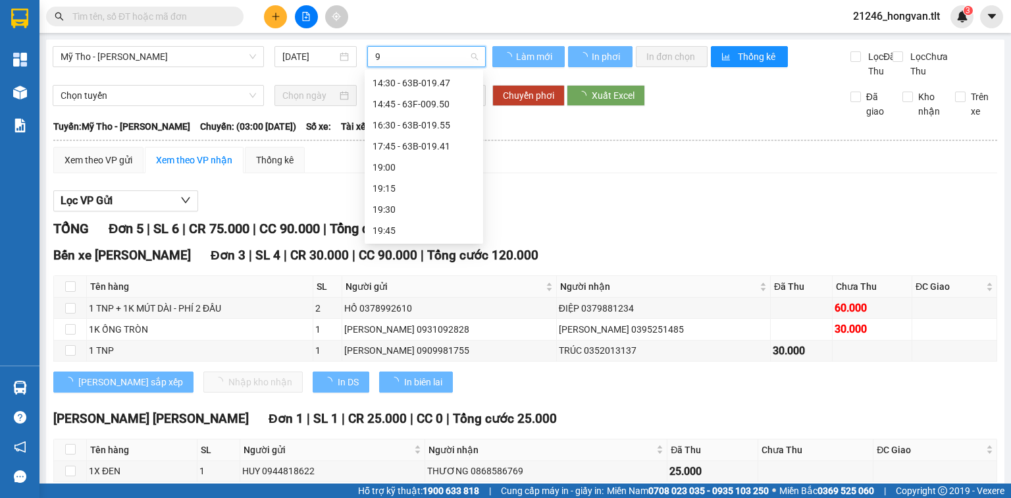
type input "95"
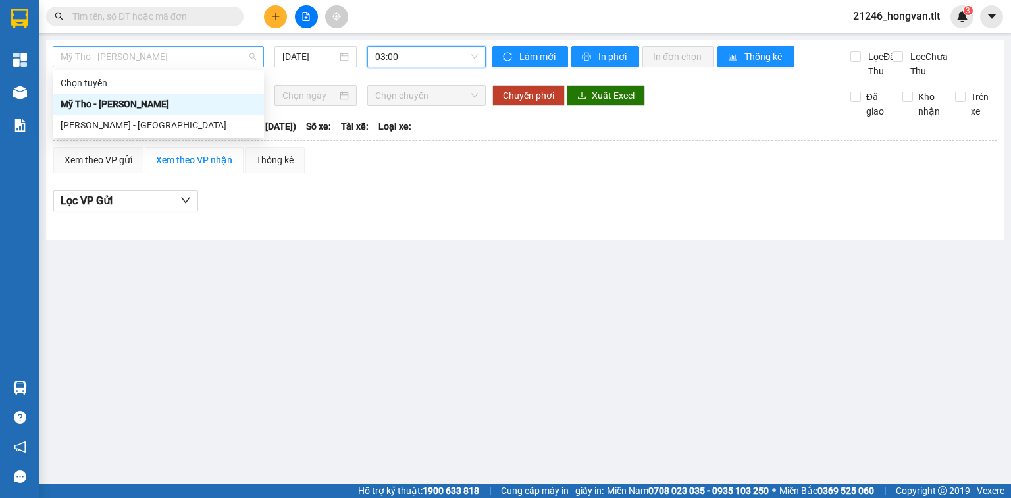
click at [240, 57] on span "Mỹ Tho - Hồ Chí Minh" at bounding box center [158, 57] width 195 height 20
click at [204, 124] on div "[PERSON_NAME] - [GEOGRAPHIC_DATA]" at bounding box center [158, 125] width 195 height 14
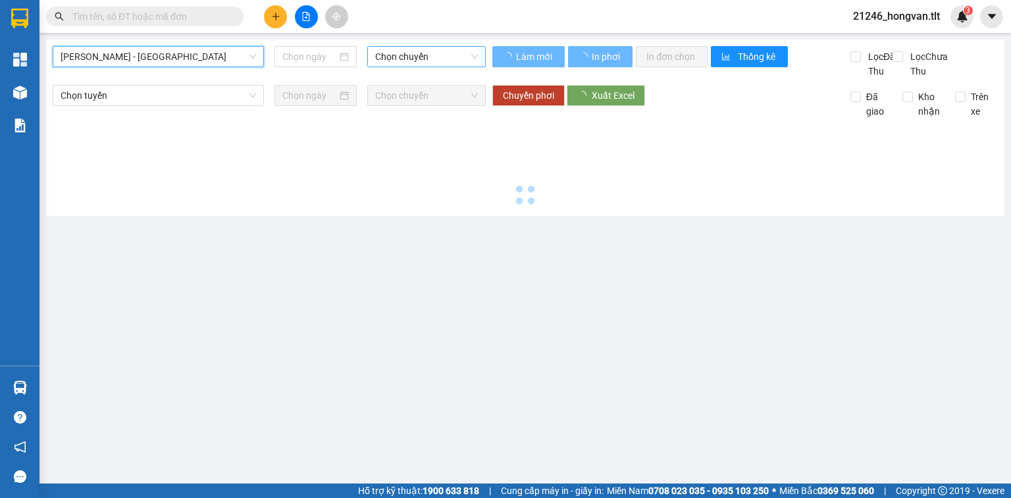
type input "[DATE]"
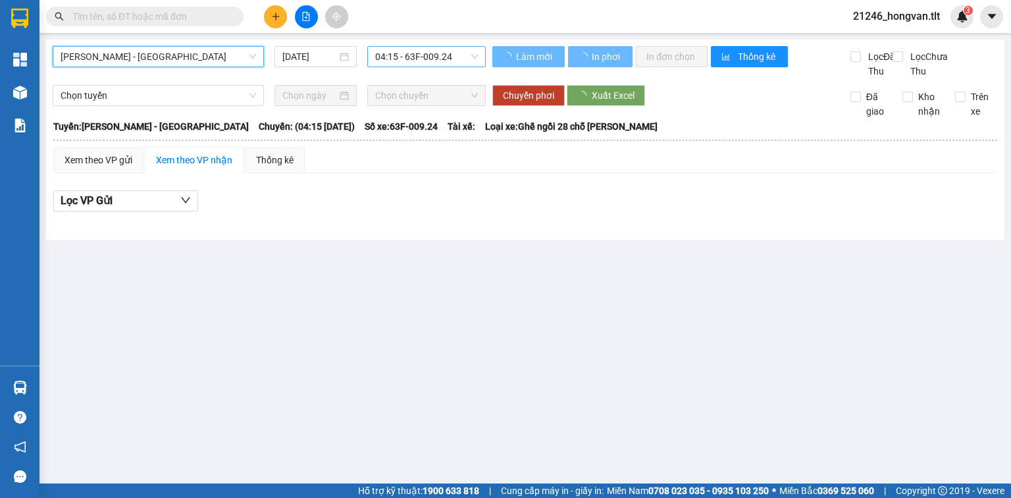
click at [376, 55] on span "04:15 - 63F-009.24" at bounding box center [426, 57] width 103 height 20
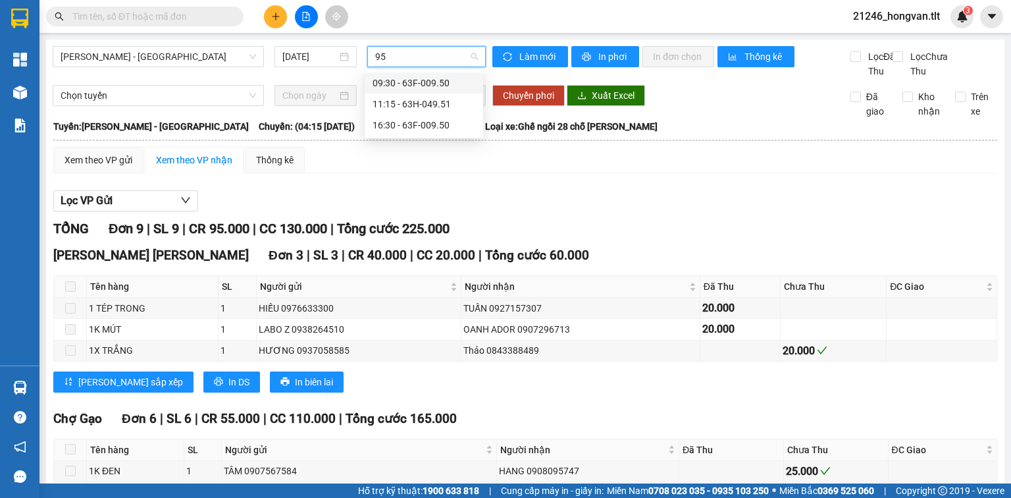
type input "950"
click at [394, 106] on div "16:30 - 63F-009.50" at bounding box center [424, 104] width 103 height 14
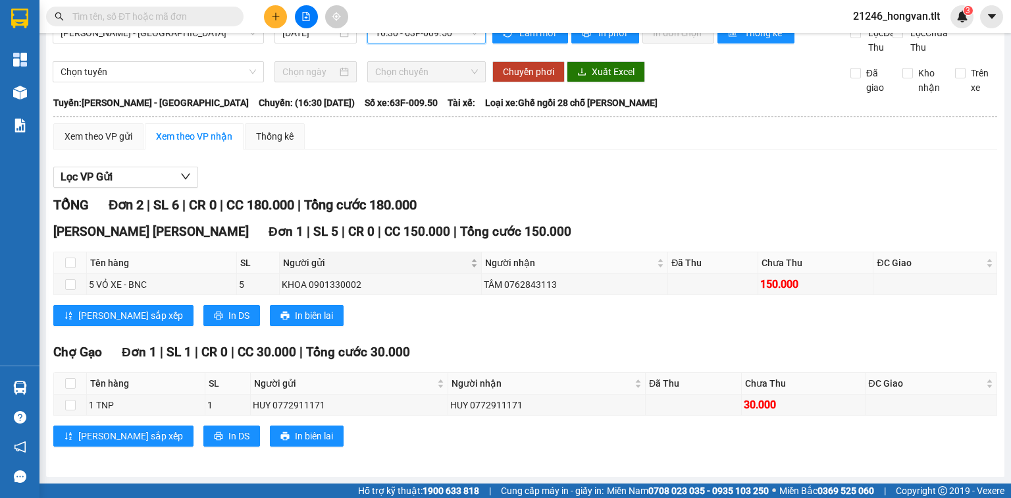
scroll to position [37, 0]
click at [197, 18] on input "text" at bounding box center [149, 16] width 155 height 14
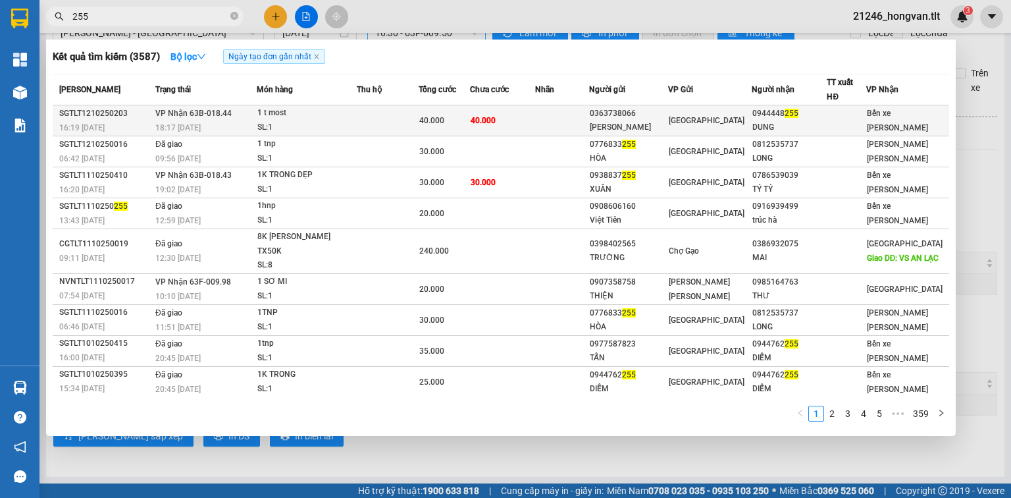
type input "255"
click at [517, 116] on td "40.000" at bounding box center [502, 120] width 65 height 31
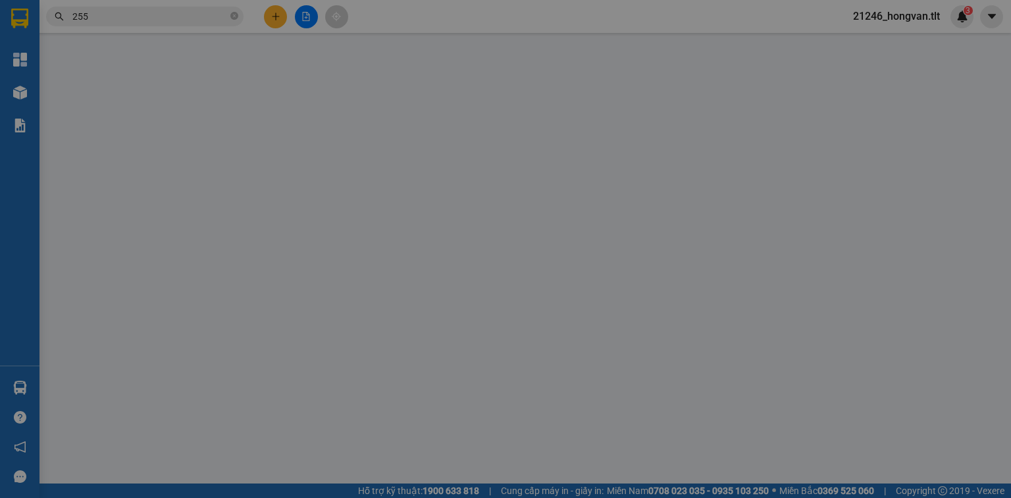
type input "0363738066"
type input "TRẦN NGUYÊN"
type input "0944448255"
type input "DUNG"
type input "VINH HÀNG GỞI ĐỌC"
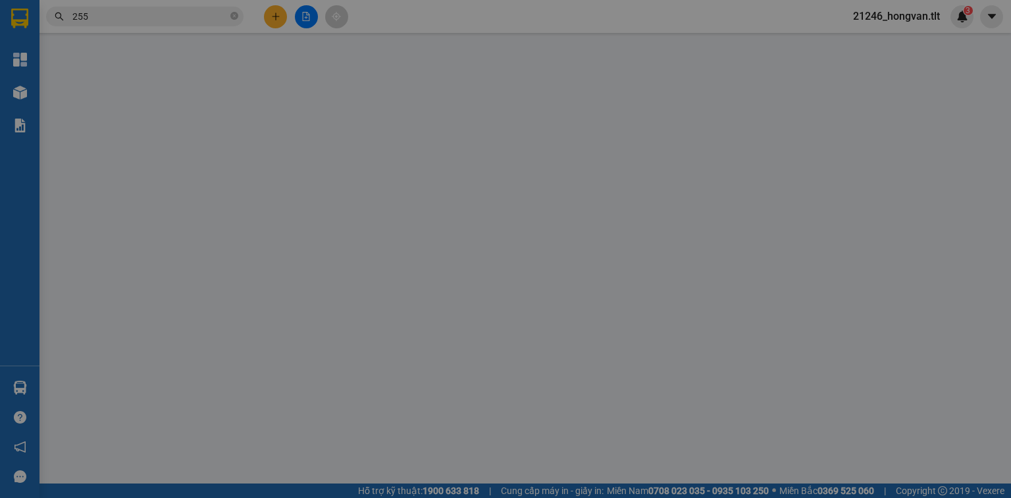
type input "0"
type input "40.000"
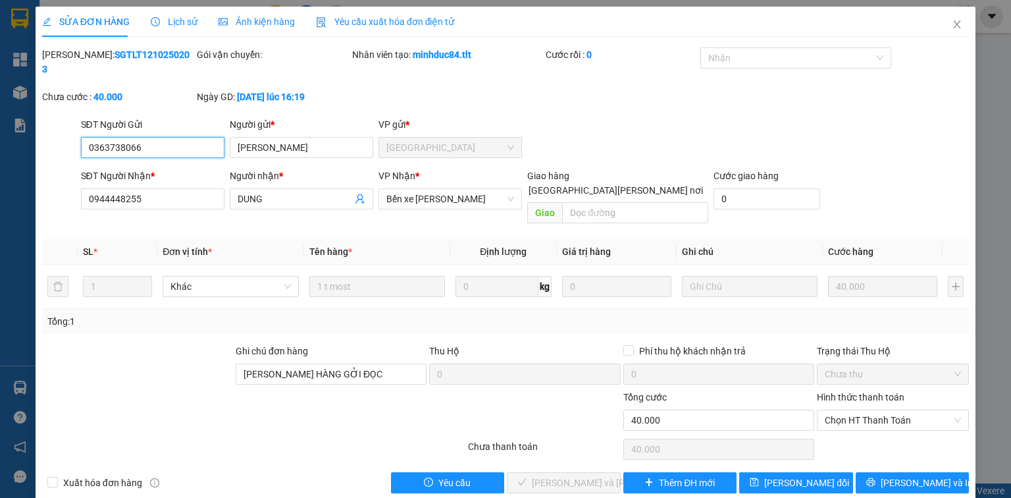
drag, startPoint x: 840, startPoint y: 390, endPoint x: 843, endPoint y: 402, distance: 12.8
click at [840, 410] on span "Chọn HT Thanh Toán" at bounding box center [893, 420] width 136 height 20
drag, startPoint x: 846, startPoint y: 421, endPoint x: 598, endPoint y: 442, distance: 249.7
click at [846, 421] on div "Tại văn phòng" at bounding box center [893, 416] width 136 height 14
type input "0"
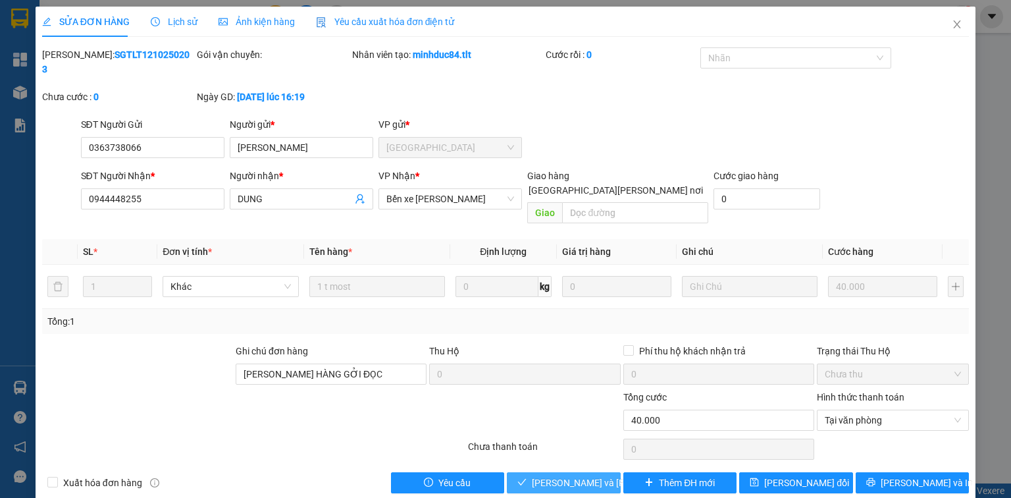
drag, startPoint x: 567, startPoint y: 451, endPoint x: 131, endPoint y: 84, distance: 570.0
click at [566, 475] on span "[PERSON_NAME] và [PERSON_NAME] hàng" at bounding box center [621, 482] width 178 height 14
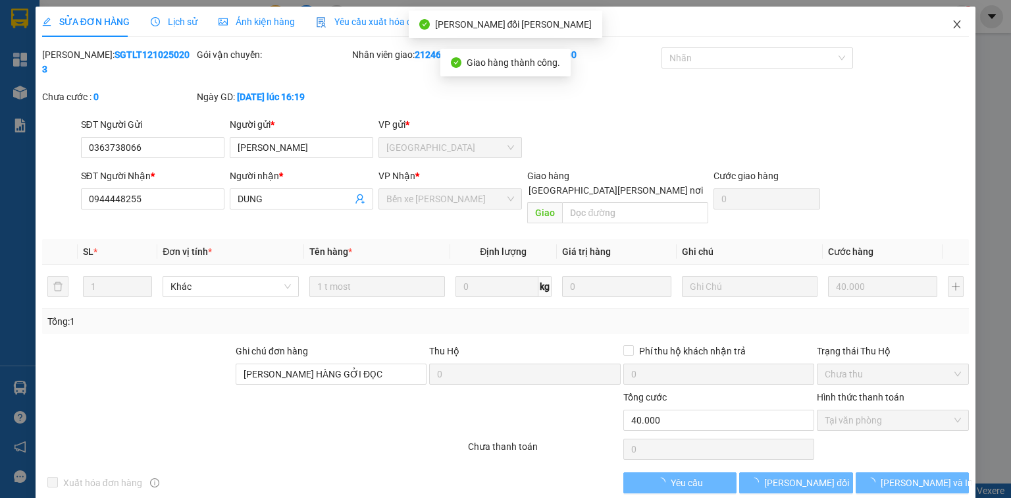
drag, startPoint x: 972, startPoint y: 24, endPoint x: 943, endPoint y: 5, distance: 34.1
click at [971, 25] on span "Close" at bounding box center [957, 25] width 37 height 37
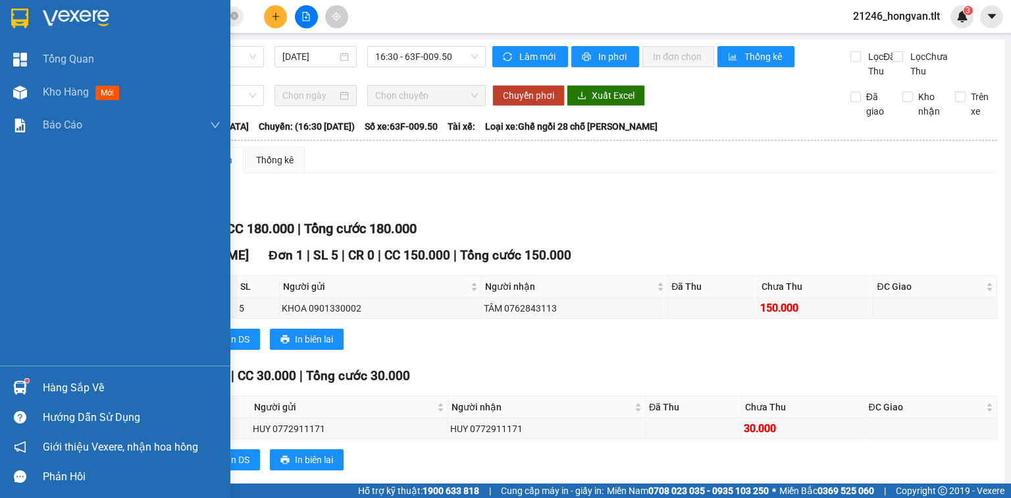
click at [76, 376] on div "Hàng sắp về" at bounding box center [115, 388] width 230 height 30
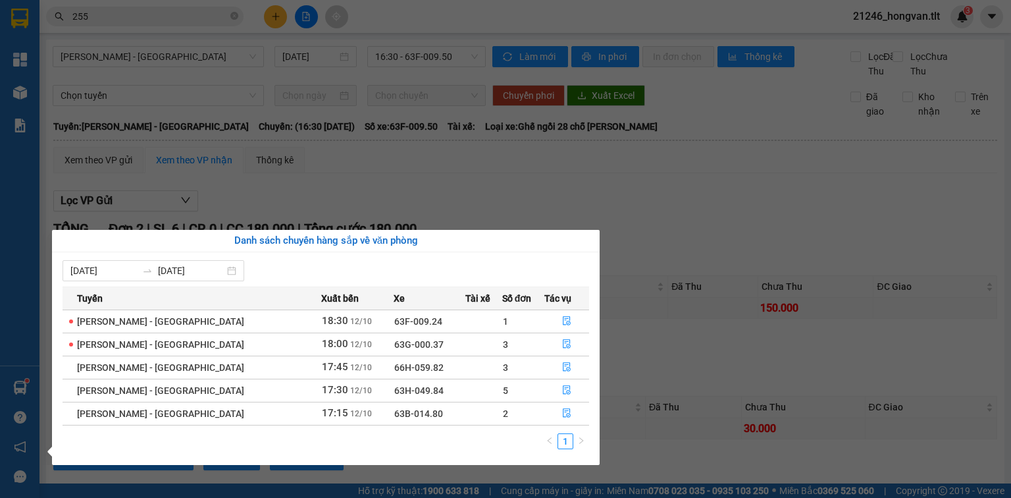
drag, startPoint x: 711, startPoint y: 253, endPoint x: 632, endPoint y: 221, distance: 85.1
click at [710, 253] on section "Kết quả tìm kiếm ( 3587 ) Bộ lọc Ngày tạo đơn gần nhất Mã ĐH Trạng thái Món hàn…" at bounding box center [505, 249] width 1011 height 498
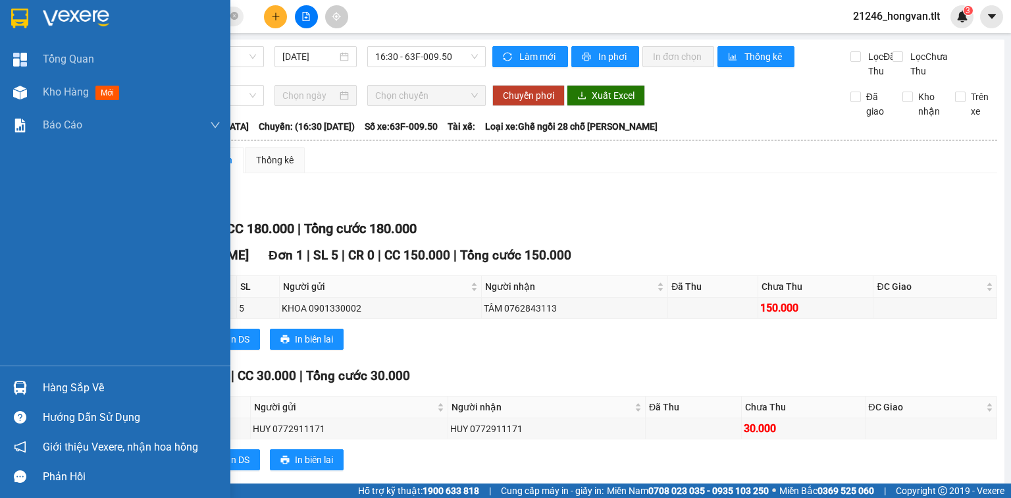
click at [50, 379] on div "Hàng sắp về" at bounding box center [132, 388] width 178 height 20
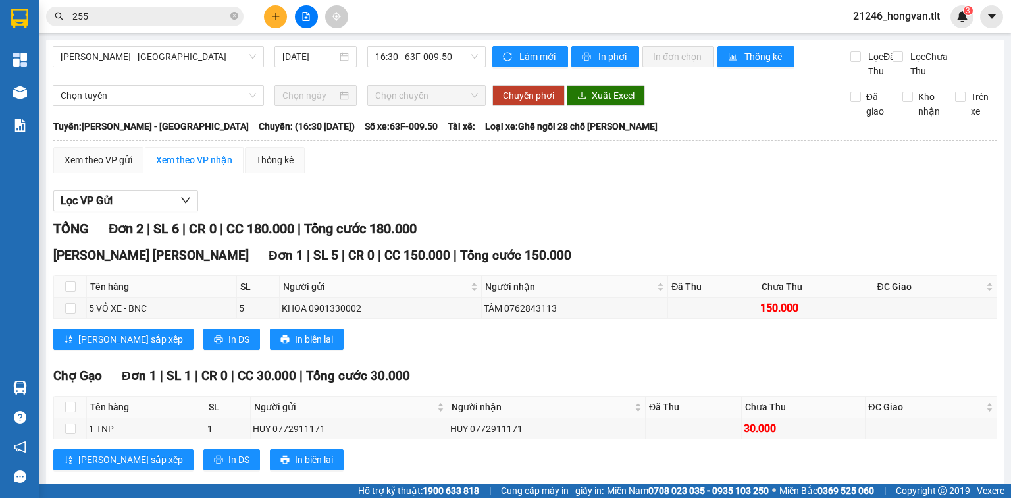
click at [691, 213] on section "Kết quả tìm kiếm ( 3587 ) Bộ lọc Ngày tạo đơn gần nhất Mã ĐH Trạng thái Món hàn…" at bounding box center [505, 249] width 1011 height 498
click at [186, 13] on input "255" at bounding box center [149, 16] width 155 height 14
click at [183, 13] on input "255" at bounding box center [149, 16] width 155 height 14
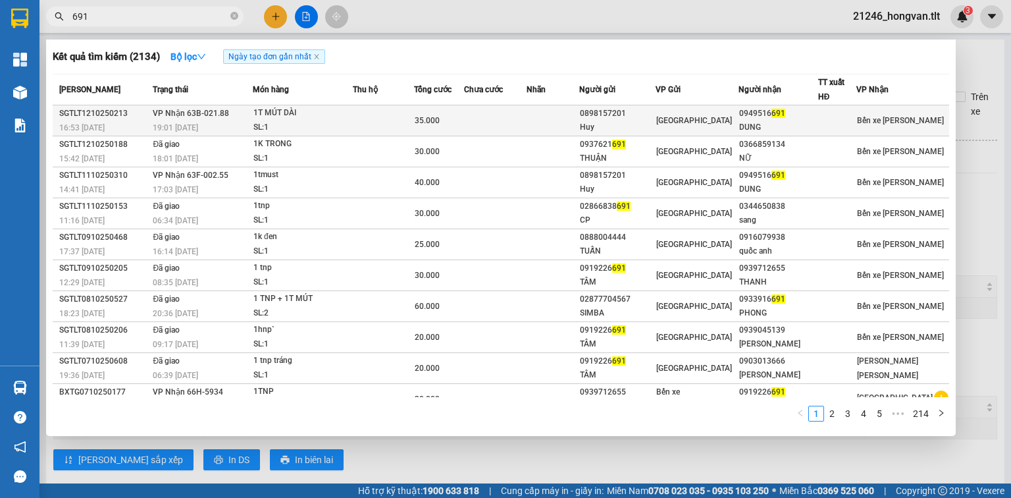
type input "691"
click at [511, 115] on td at bounding box center [495, 120] width 63 height 31
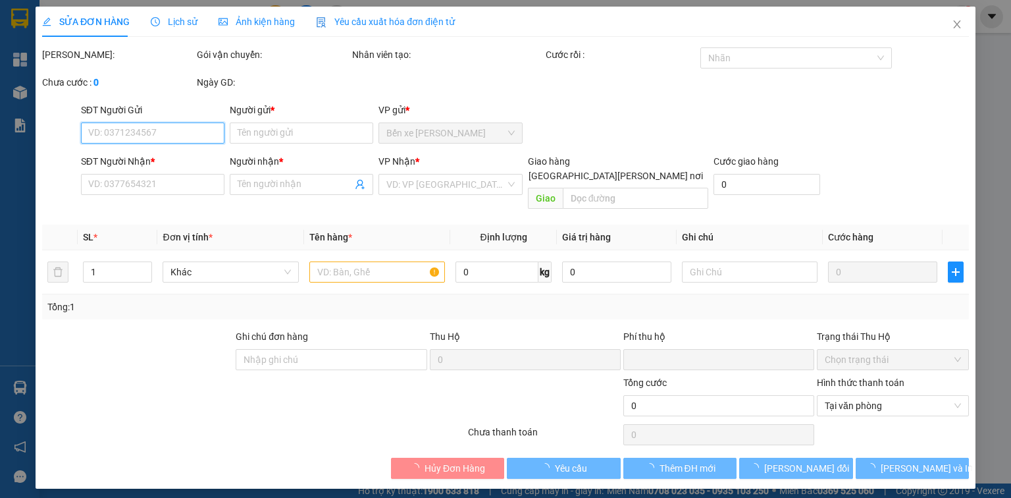
type input "0898157201"
type input "Huy"
type input "0949516691"
type input "DUNG"
type input "0"
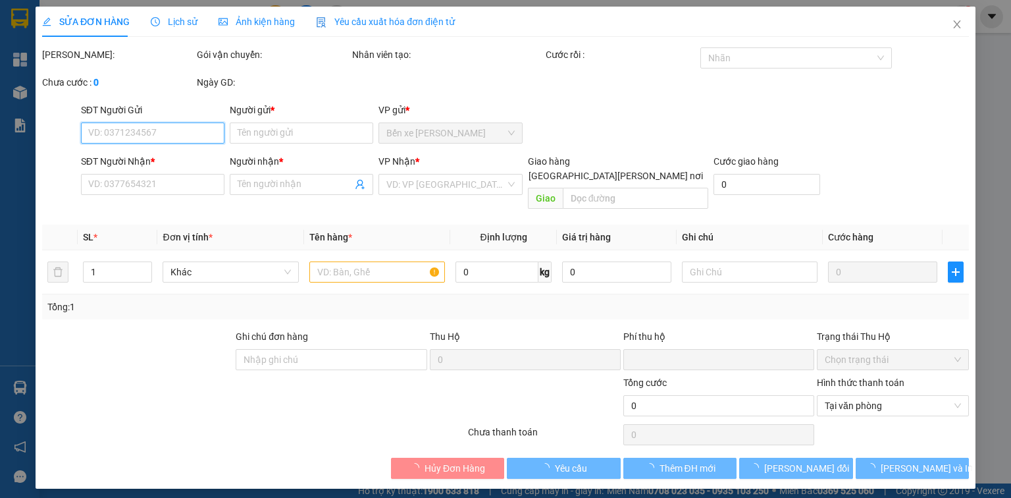
type input "35.000"
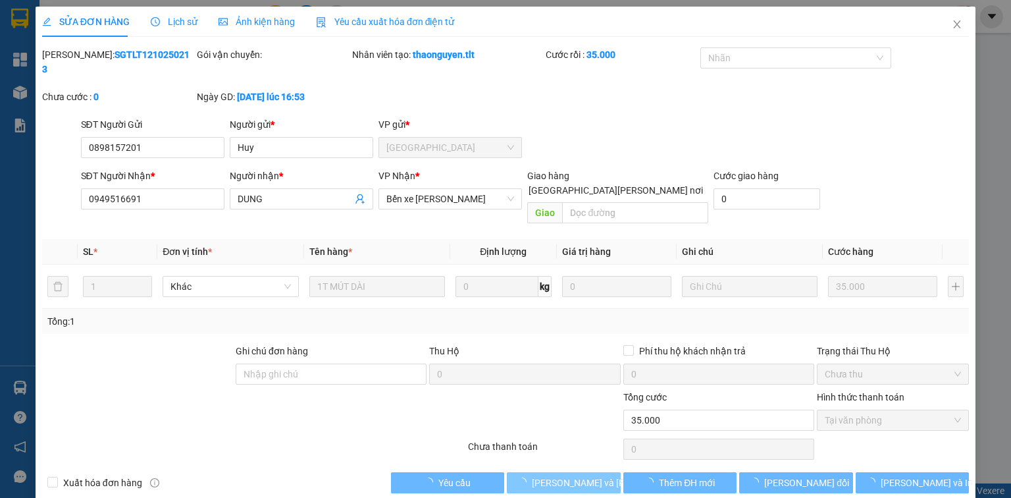
click at [558, 472] on button "[PERSON_NAME] và [PERSON_NAME] hàng" at bounding box center [564, 482] width 114 height 21
click at [559, 472] on button "[PERSON_NAME] và [PERSON_NAME] hàng" at bounding box center [564, 482] width 114 height 21
click at [554, 475] on span "[PERSON_NAME] và [PERSON_NAME] hàng" at bounding box center [621, 482] width 178 height 14
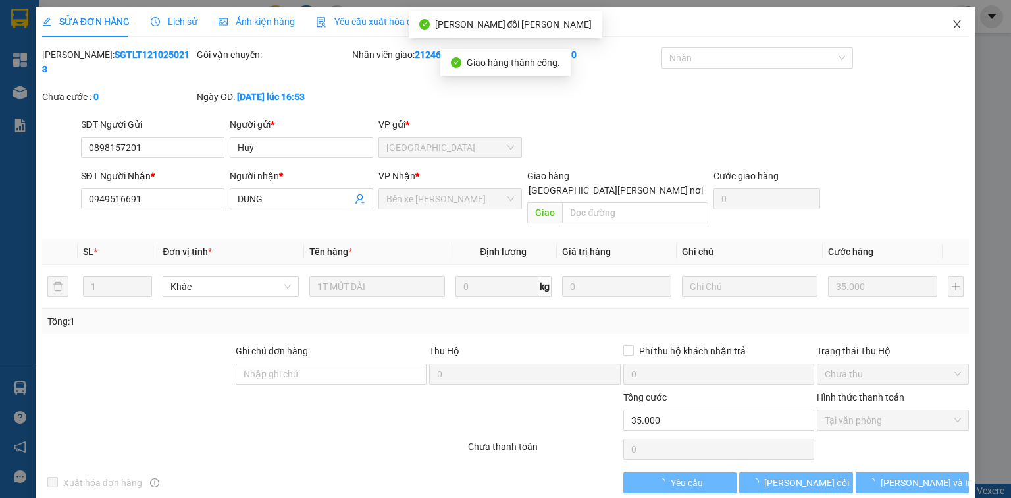
click at [956, 34] on span "Close" at bounding box center [957, 25] width 37 height 37
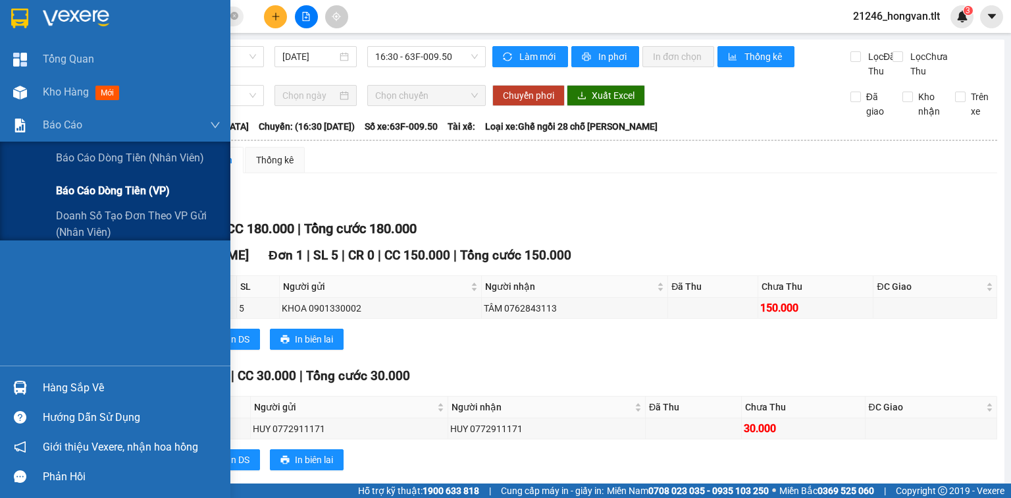
drag, startPoint x: 70, startPoint y: 188, endPoint x: 65, endPoint y: 178, distance: 10.9
click at [71, 188] on span "Báo cáo dòng tiền (VP)" at bounding box center [113, 190] width 114 height 16
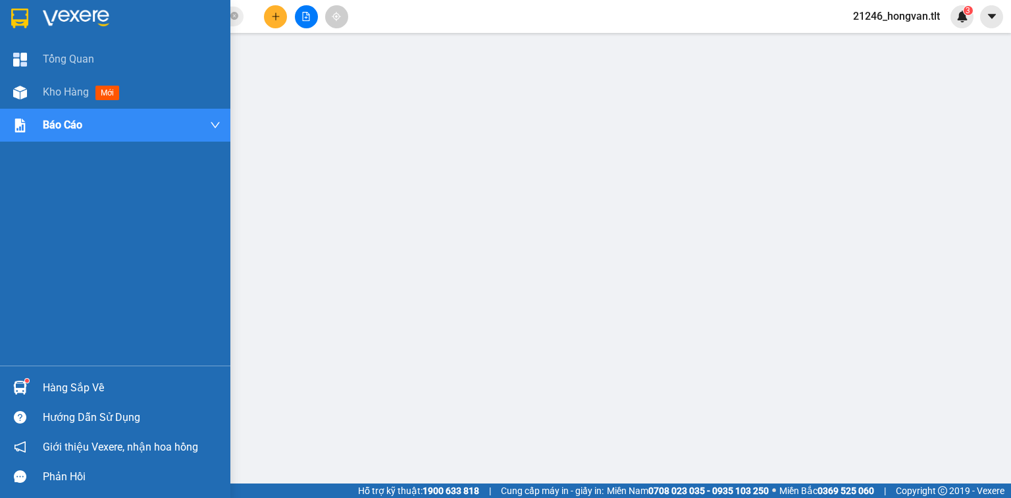
click at [49, 389] on div "Hàng sắp về" at bounding box center [132, 388] width 178 height 20
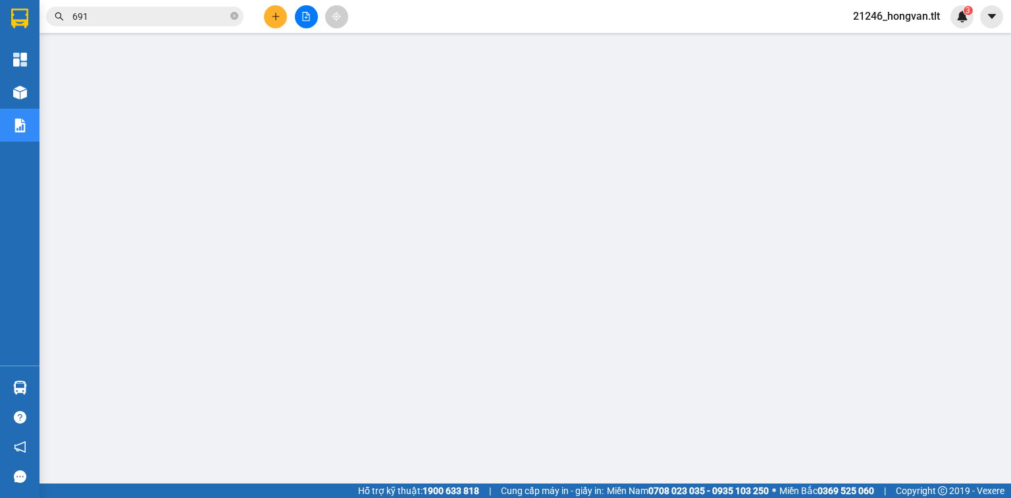
click at [181, 21] on input "691" at bounding box center [149, 16] width 155 height 14
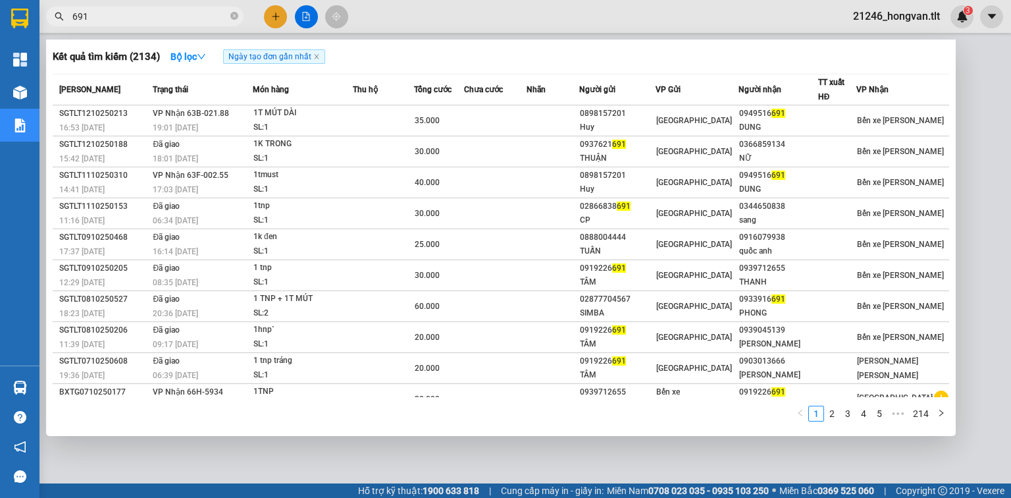
click at [180, 21] on input "691" at bounding box center [149, 16] width 155 height 14
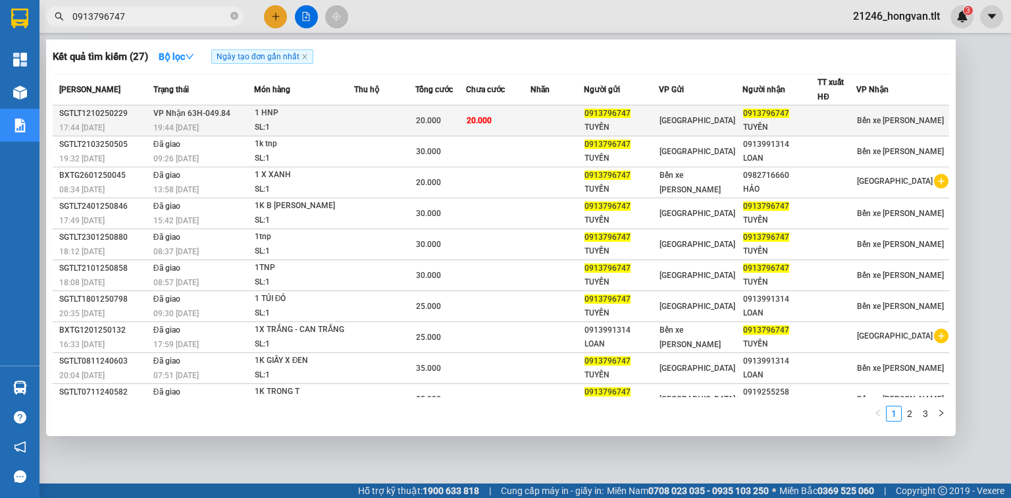
type input "0913796747"
click at [441, 123] on span "20.000" at bounding box center [428, 120] width 25 height 9
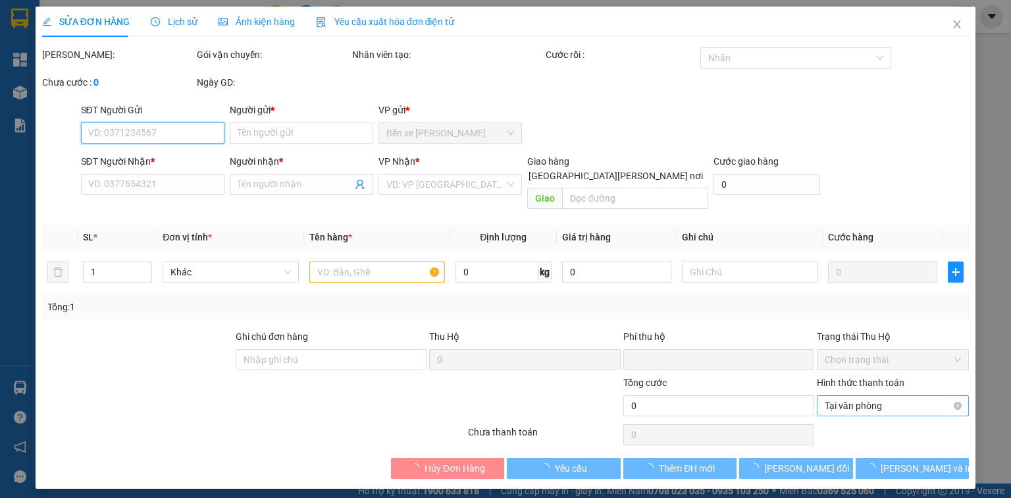
type input "0913796747"
type input "TUYẾN"
type input "0913796747"
type input "TUYẾN"
type input "0"
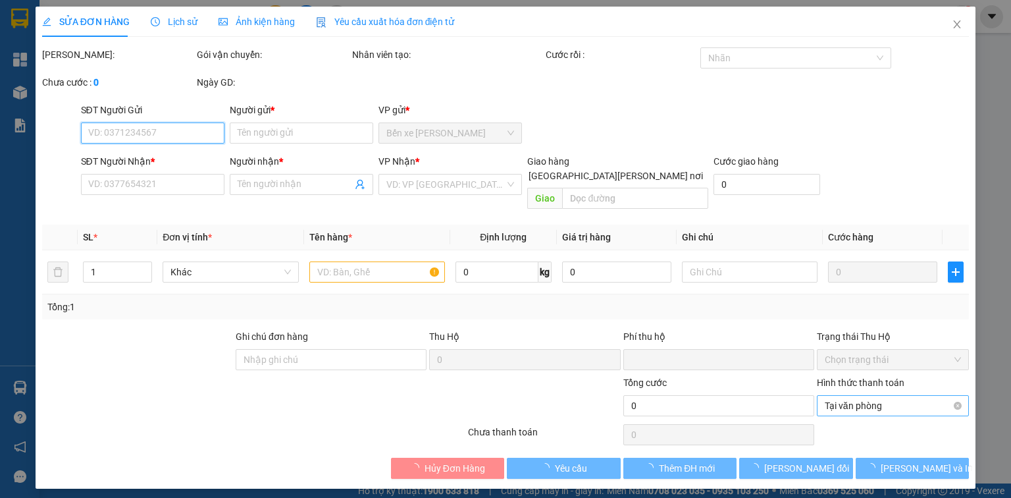
type input "20.000"
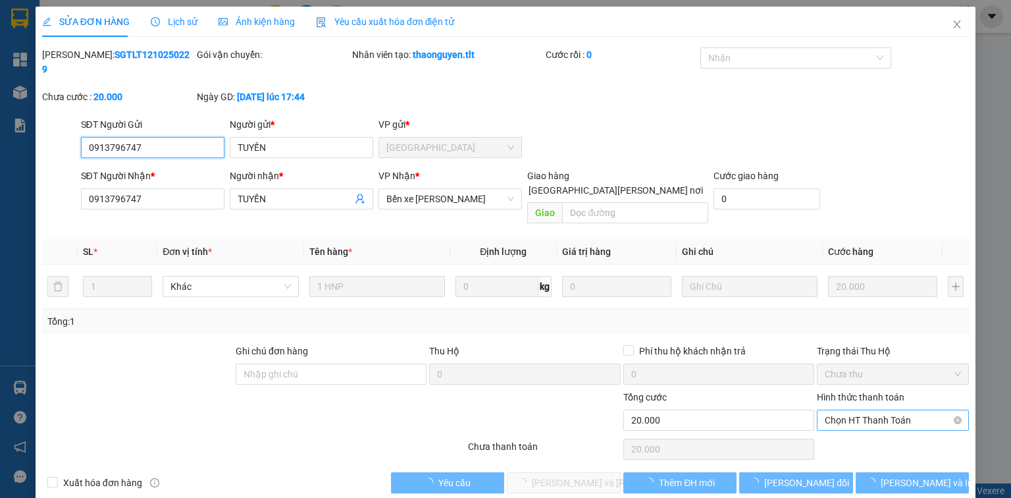
drag, startPoint x: 877, startPoint y: 390, endPoint x: 879, endPoint y: 400, distance: 10.1
click at [877, 410] on span "Chọn HT Thanh Toán" at bounding box center [893, 420] width 136 height 20
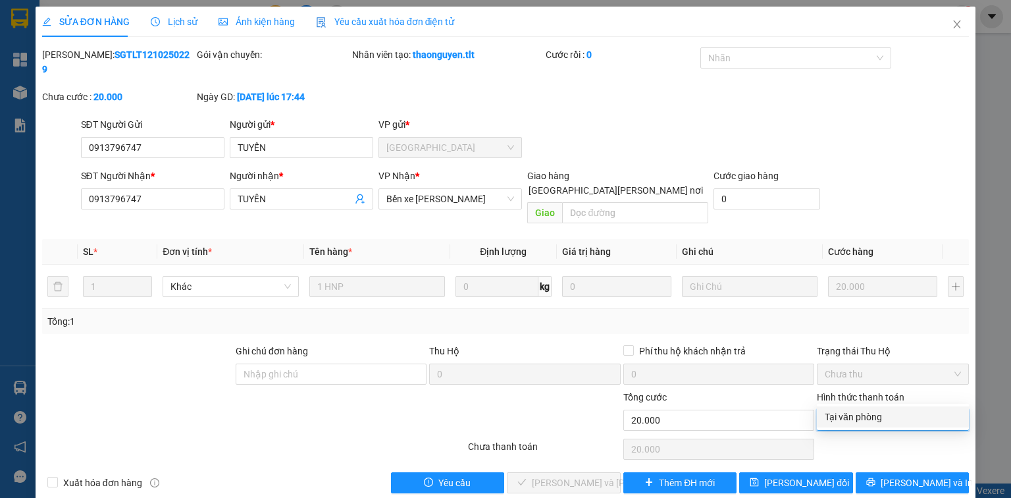
drag, startPoint x: 877, startPoint y: 416, endPoint x: 714, endPoint y: 432, distance: 164.1
click at [875, 416] on div "Tại văn phòng" at bounding box center [893, 416] width 136 height 14
type input "0"
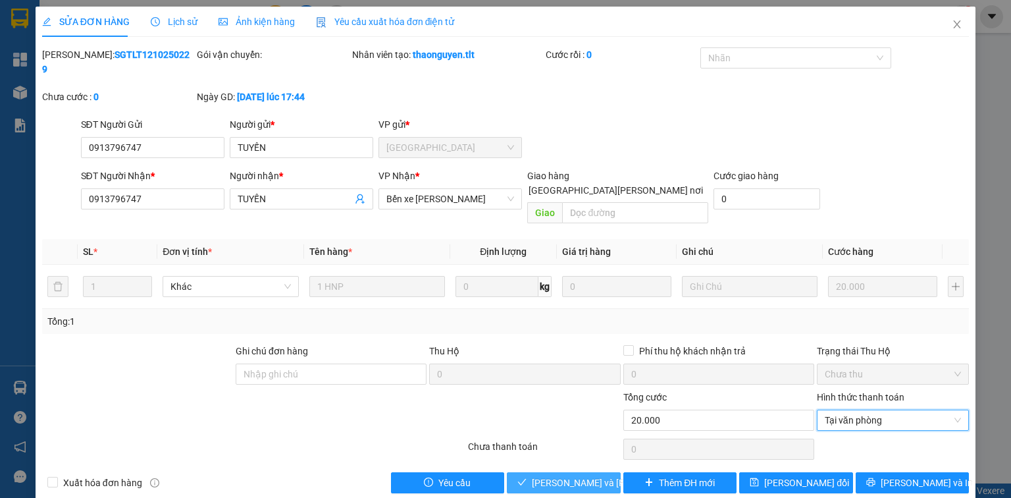
click at [579, 472] on button "[PERSON_NAME] và [PERSON_NAME] hàng" at bounding box center [564, 482] width 114 height 21
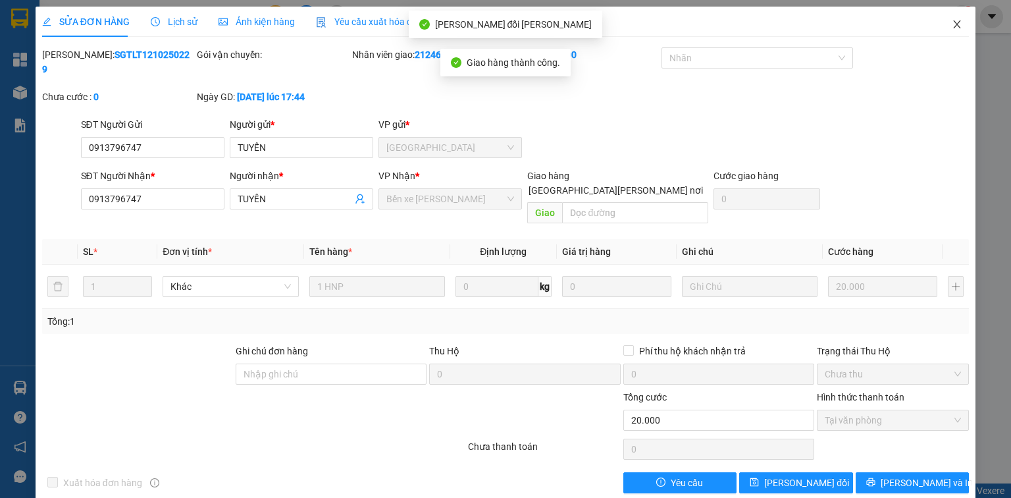
click at [958, 26] on icon "close" at bounding box center [957, 24] width 11 height 11
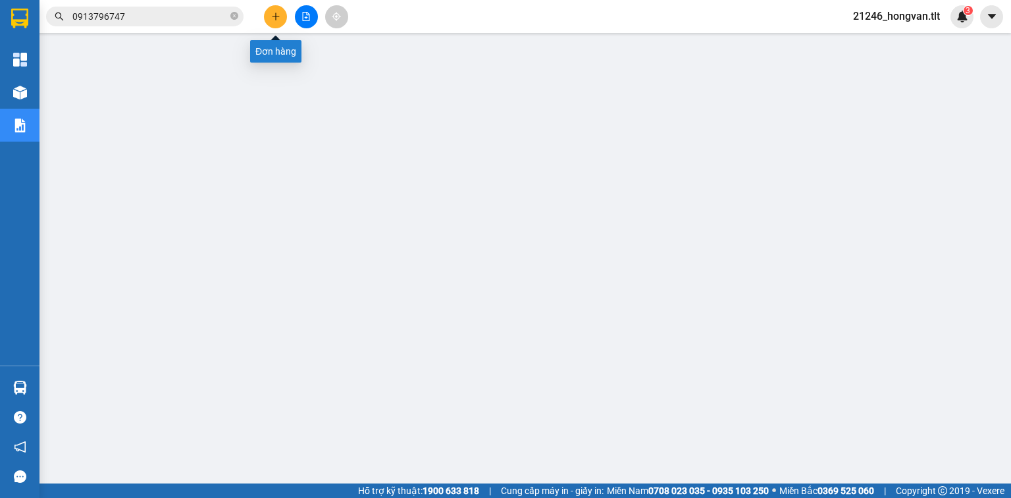
click at [280, 10] on button at bounding box center [275, 16] width 23 height 23
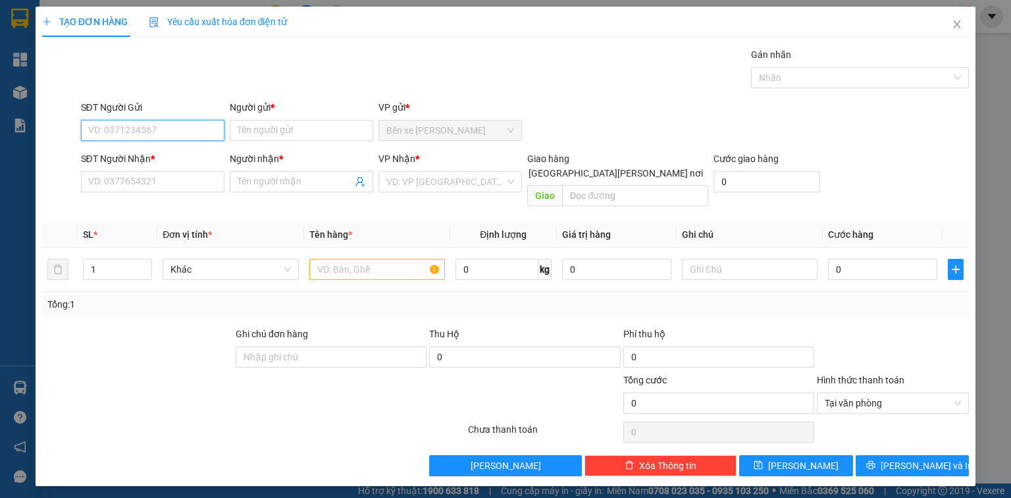
click at [184, 136] on input "SĐT Người Gửi" at bounding box center [152, 130] width 143 height 21
click at [185, 135] on input "SĐT Người Gửi" at bounding box center [152, 130] width 143 height 21
type input "0775034946"
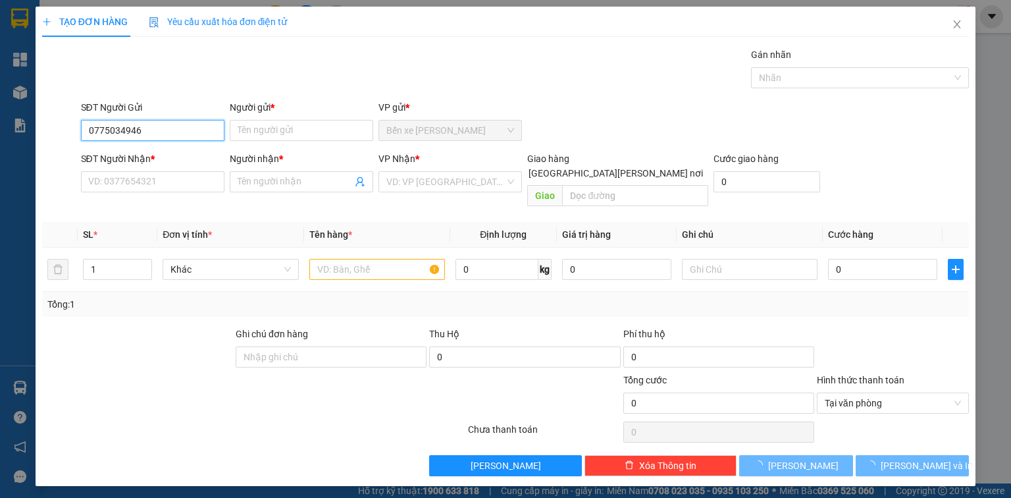
click at [183, 130] on input "0775034946" at bounding box center [152, 130] width 143 height 21
click at [184, 130] on input "0775034946" at bounding box center [152, 130] width 143 height 21
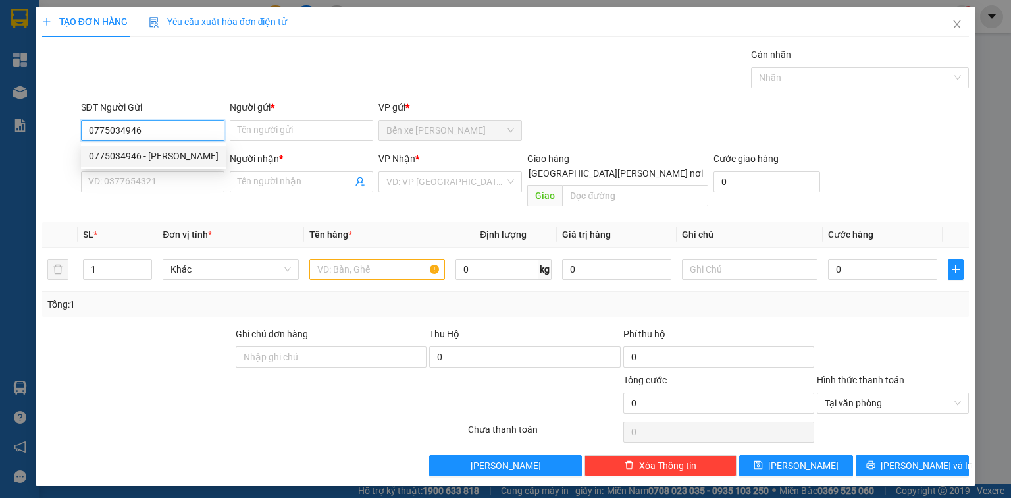
click at [183, 150] on div "0775034946 - TẤN PHÁT" at bounding box center [154, 156] width 130 height 14
type input "TẤN PHÁT"
type input "0775034946"
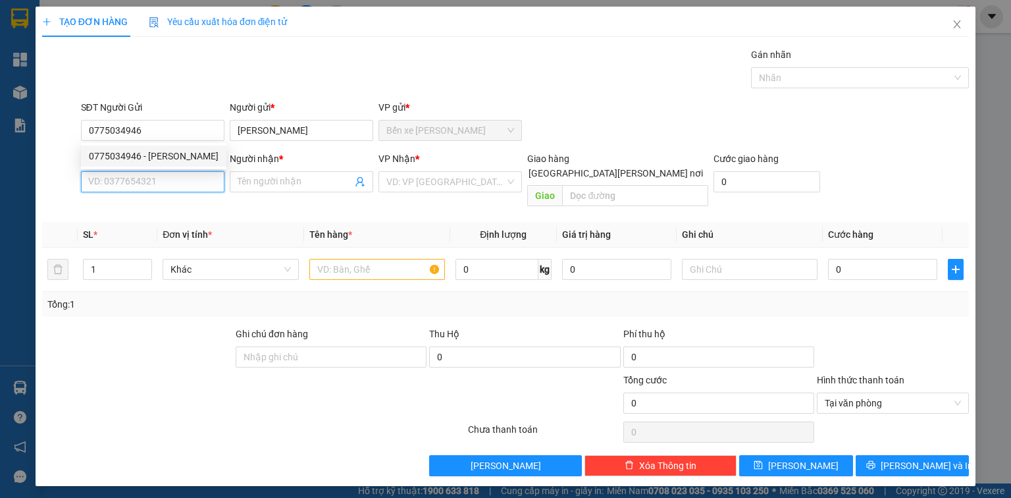
click at [192, 176] on input "SĐT Người Nhận *" at bounding box center [152, 181] width 143 height 21
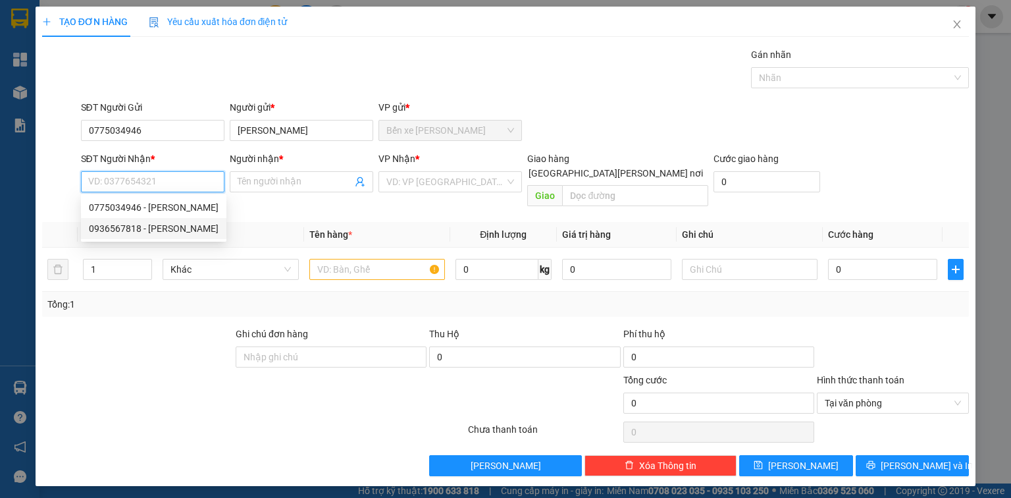
click at [188, 221] on div "0936567818 - CƯỜNG" at bounding box center [153, 228] width 145 height 21
type input "0936567818"
type input "CƯỜNG"
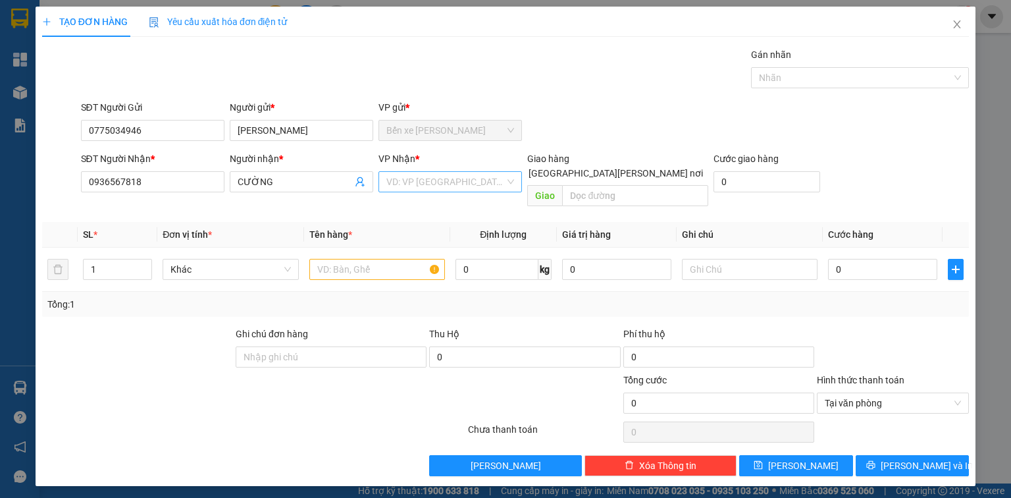
click at [464, 183] on input "search" at bounding box center [445, 182] width 118 height 20
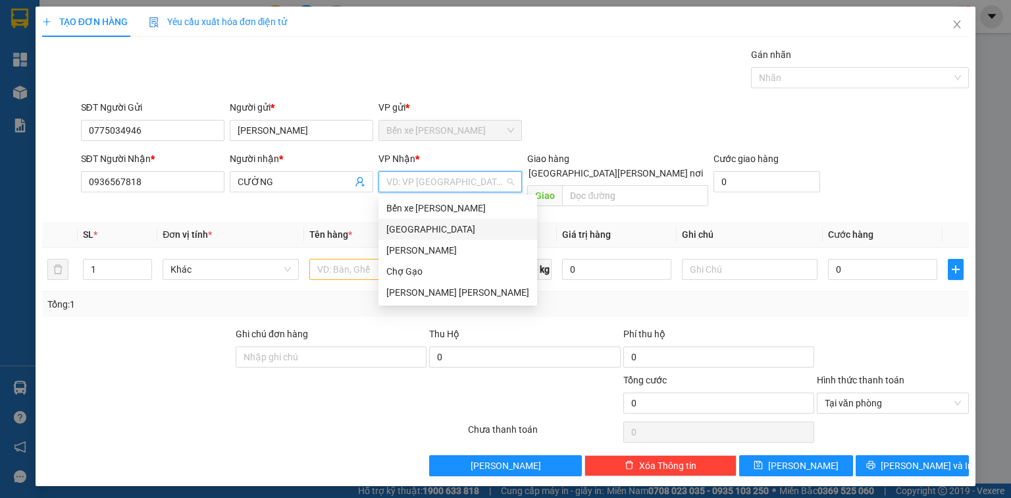
drag, startPoint x: 429, startPoint y: 224, endPoint x: 298, endPoint y: 219, distance: 131.8
click at [429, 224] on div "[GEOGRAPHIC_DATA]" at bounding box center [457, 229] width 143 height 14
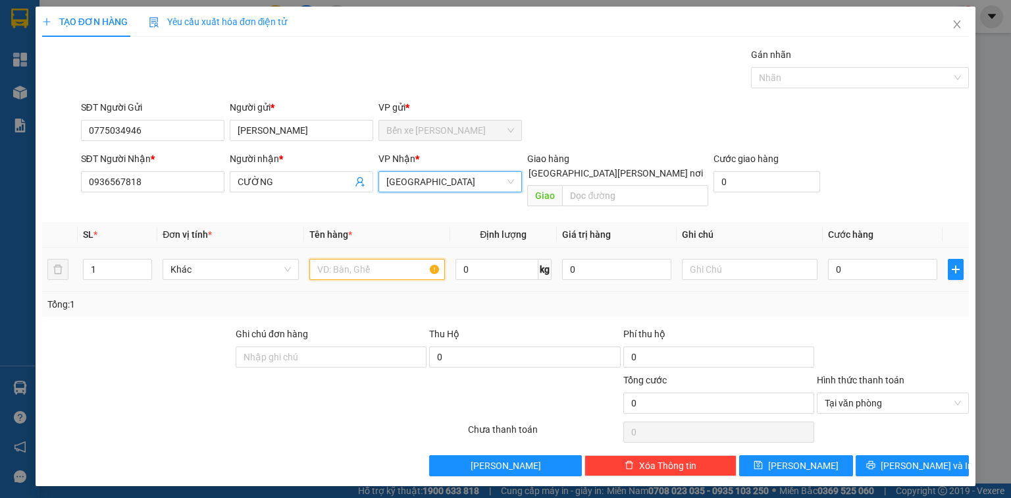
click at [321, 261] on input "text" at bounding box center [377, 269] width 136 height 21
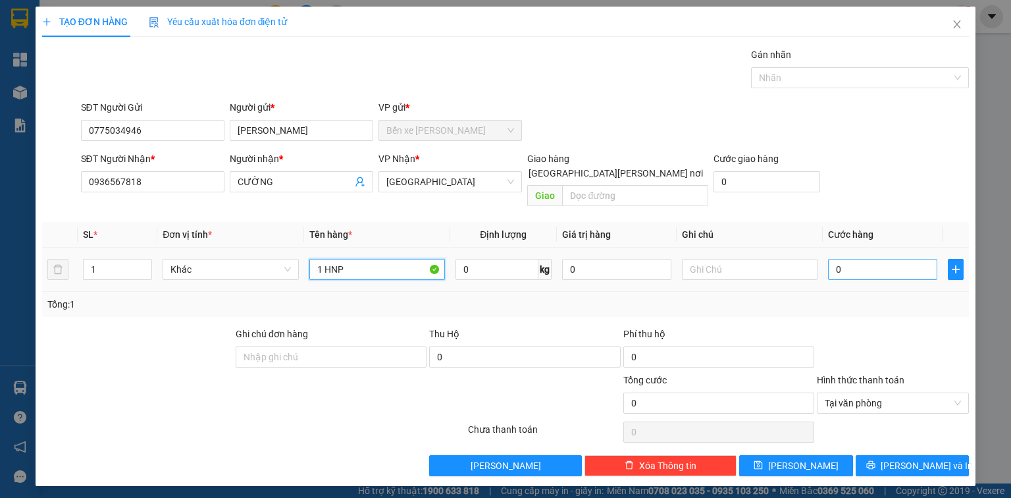
type input "1 HNP"
click at [880, 261] on input "0" at bounding box center [882, 269] width 109 height 21
type input "2"
type input "20"
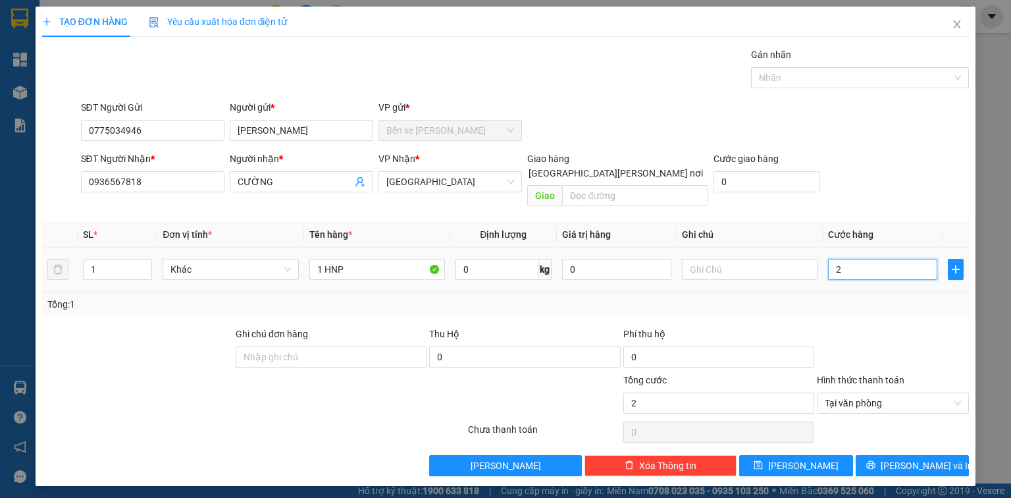
type input "20"
type input "20.000"
click at [926, 463] on div "TẠO ĐƠN HÀNG Yêu cầu xuất hóa đơn điện tử Transit Pickup Surcharge Ids Transit …" at bounding box center [506, 246] width 940 height 479
click at [922, 458] on span "[PERSON_NAME] và In" at bounding box center [927, 465] width 92 height 14
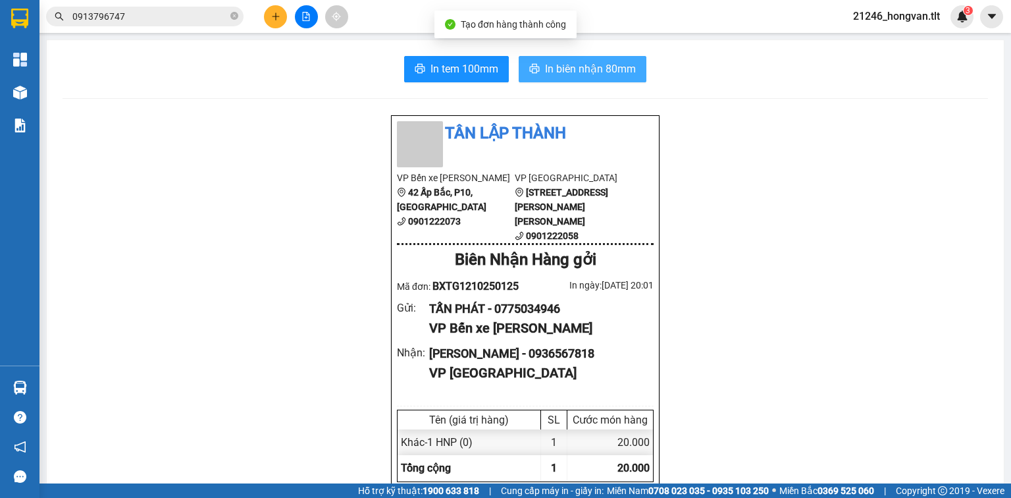
click at [558, 76] on span "In biên nhận 80mm" at bounding box center [590, 69] width 91 height 16
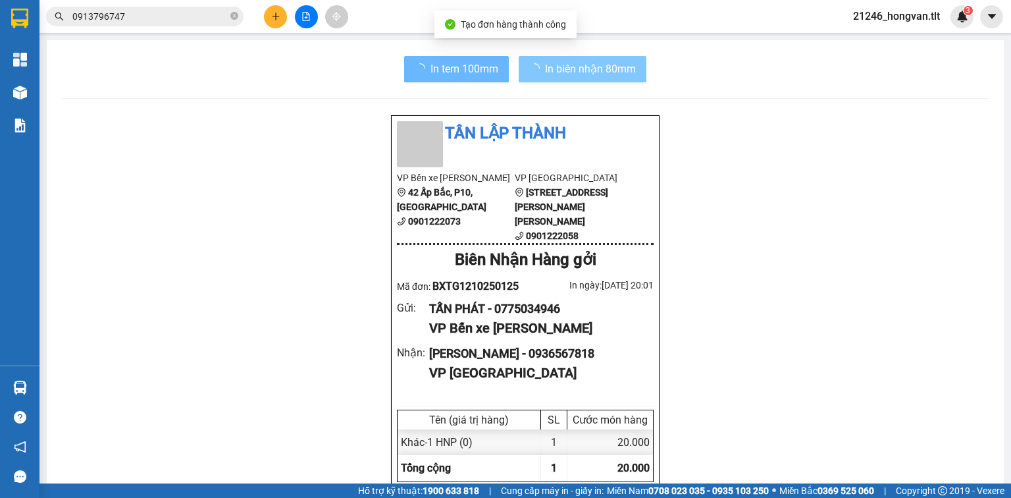
click at [575, 68] on span "In biên nhận 80mm" at bounding box center [590, 69] width 91 height 16
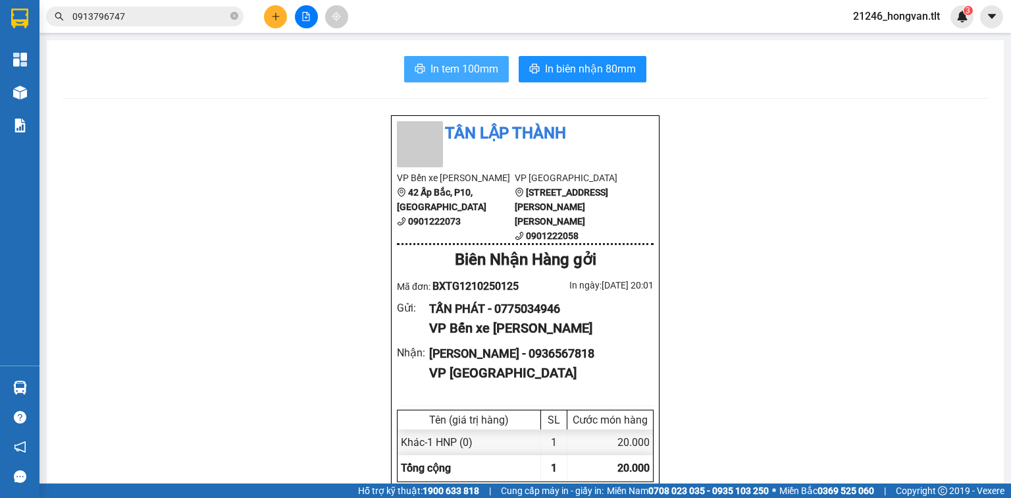
click at [434, 65] on span "In tem 100mm" at bounding box center [464, 69] width 68 height 16
click at [261, 9] on div at bounding box center [306, 16] width 99 height 23
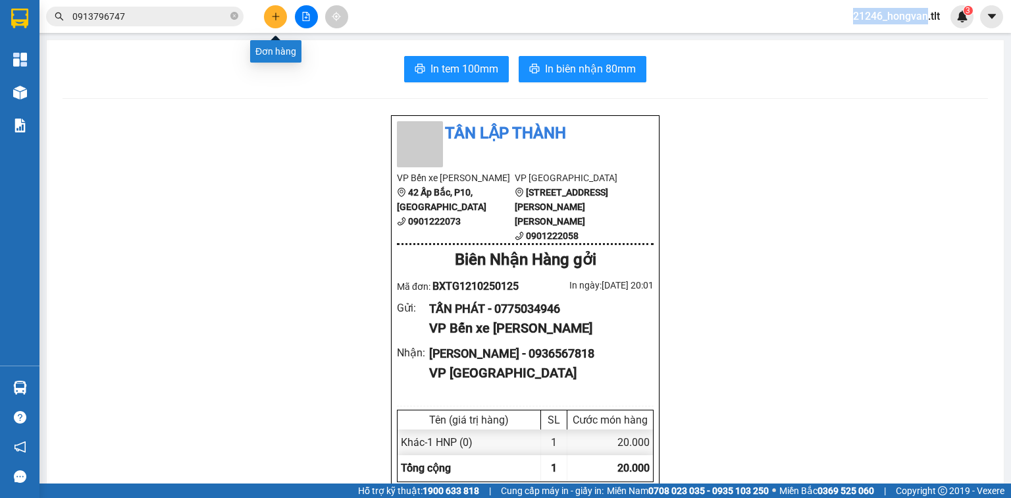
click at [284, 14] on button at bounding box center [275, 16] width 23 height 23
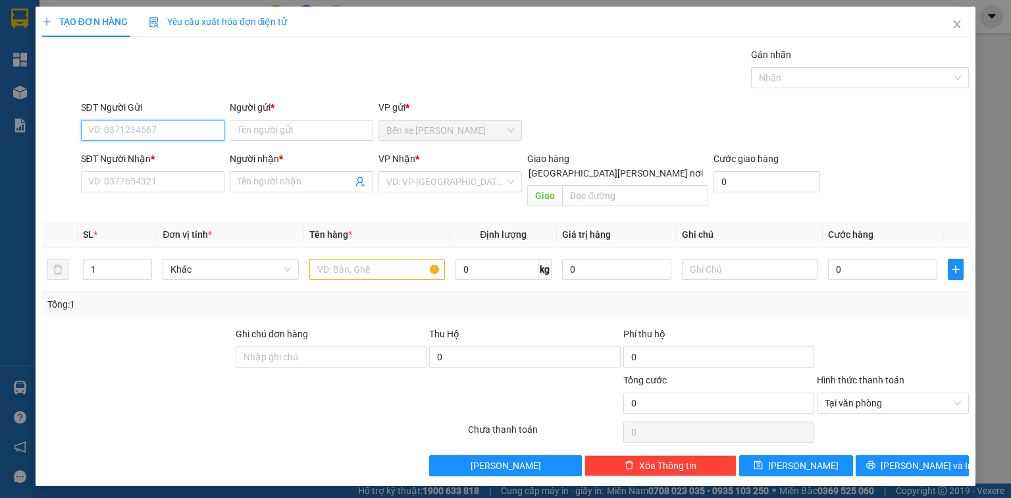
click at [169, 132] on input "SĐT Người Gửi" at bounding box center [152, 130] width 143 height 21
type input "0799108272"
click at [246, 128] on input "Người gửi *" at bounding box center [301, 130] width 143 height 21
type input ";"
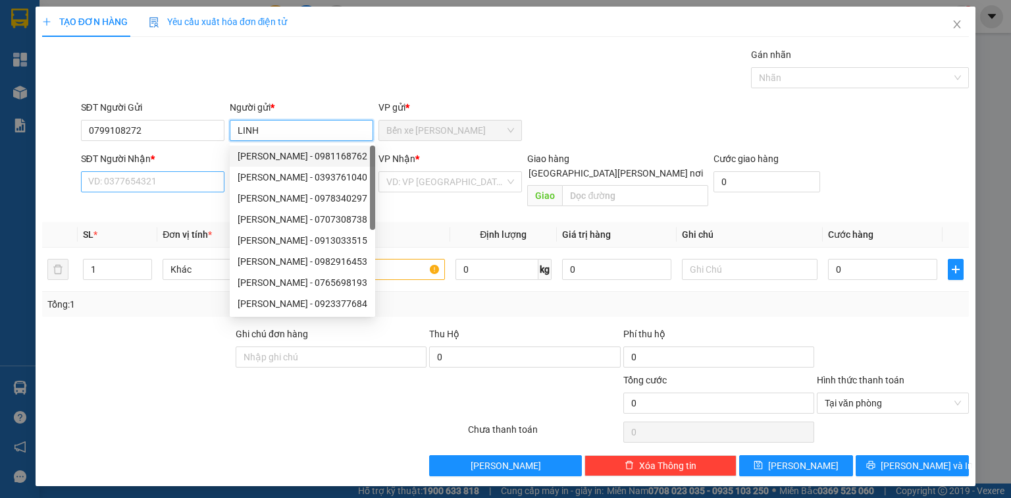
type input "LINH"
click at [200, 186] on input "SĐT Người Nhận *" at bounding box center [152, 181] width 143 height 21
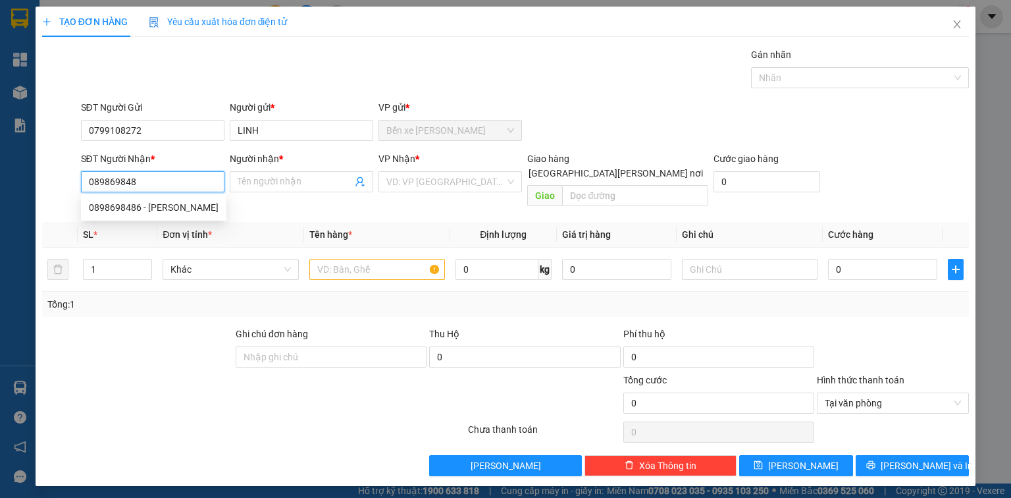
type input "0898698486"
click at [188, 211] on div "0898698486 - KHÁNH" at bounding box center [154, 207] width 130 height 14
type input "KHÁNH"
type input "0898698486"
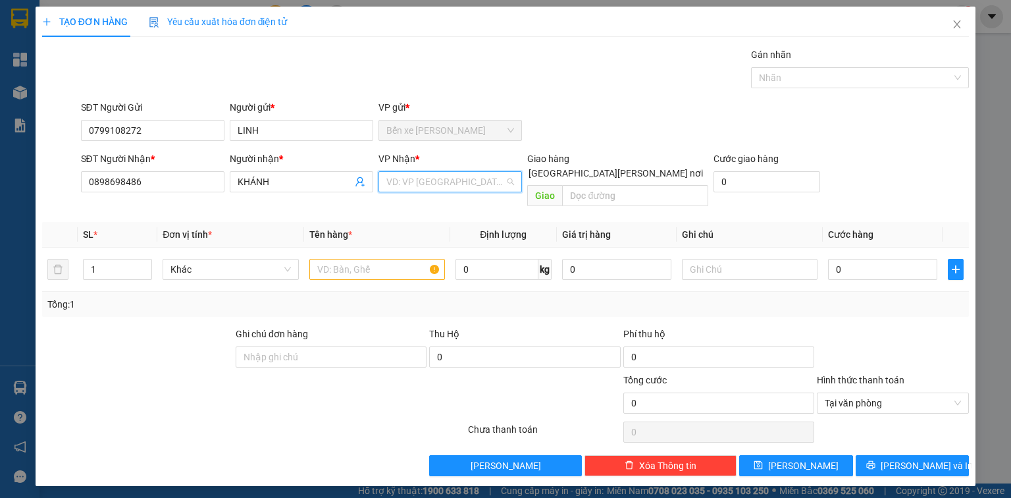
click at [417, 176] on input "search" at bounding box center [445, 182] width 118 height 20
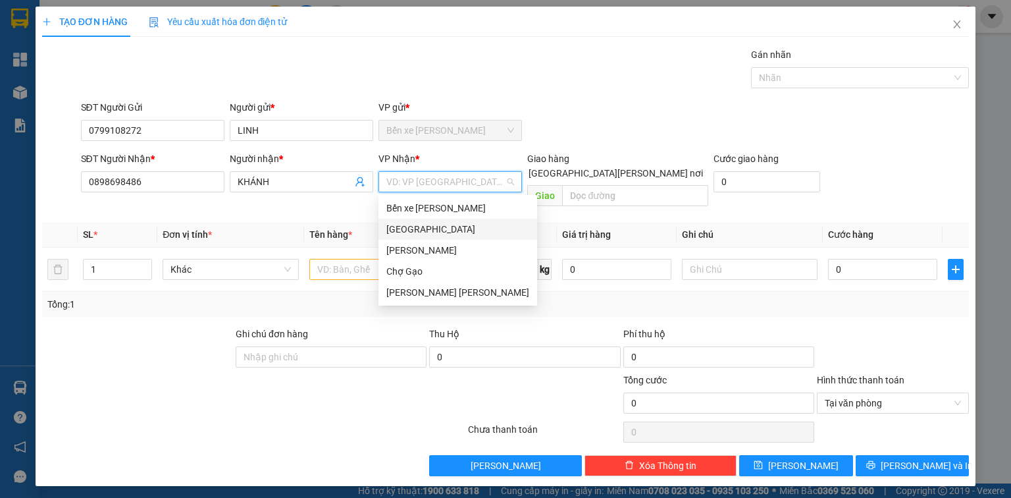
click at [423, 232] on div "[GEOGRAPHIC_DATA]" at bounding box center [457, 229] width 143 height 14
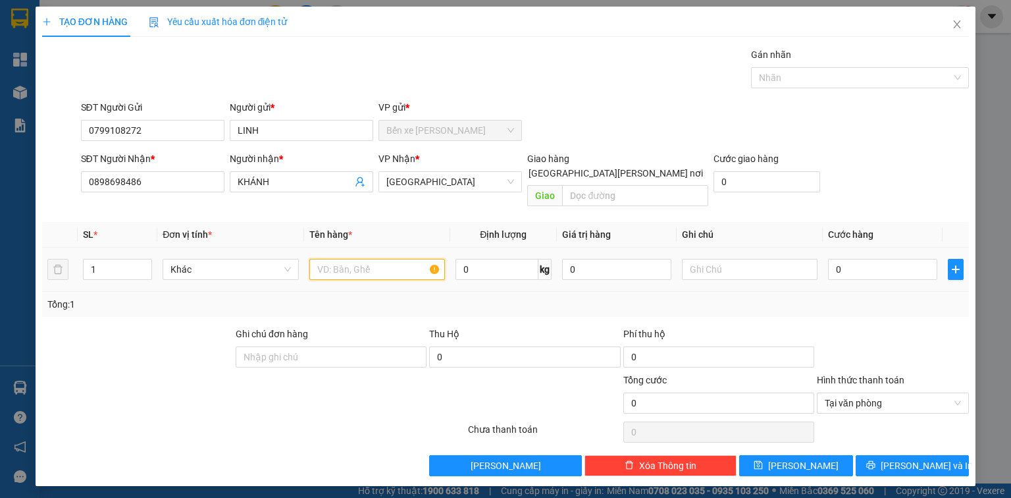
click at [341, 259] on input "text" at bounding box center [377, 269] width 136 height 21
click at [387, 259] on input "text" at bounding box center [377, 269] width 136 height 21
type input "1 HNP"
click at [869, 259] on input "0" at bounding box center [882, 269] width 109 height 21
type input "2"
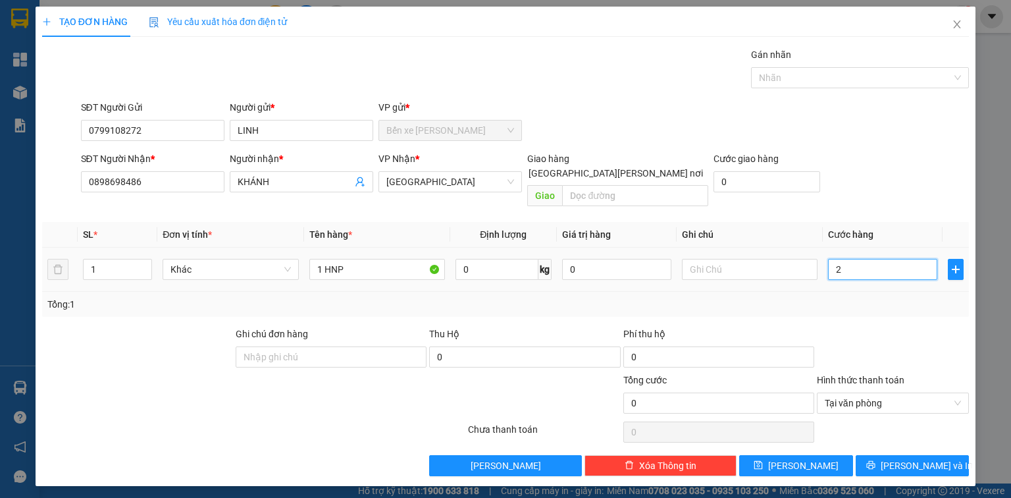
type input "2"
type input "20"
type input "20.000"
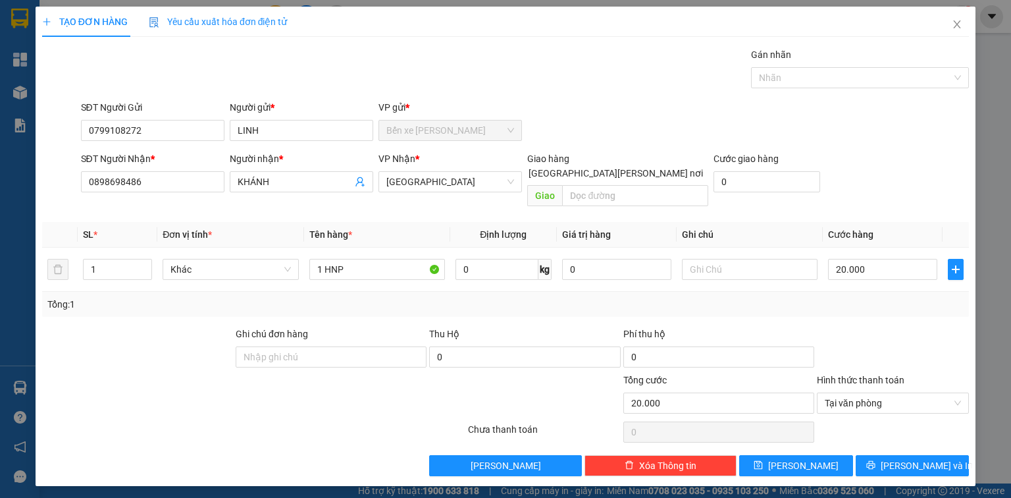
click at [916, 437] on div "Transit Pickup Surcharge Ids Transit Deliver Surcharge Ids Transit Deliver Surc…" at bounding box center [505, 261] width 927 height 429
click at [898, 455] on button "[PERSON_NAME] và In" at bounding box center [913, 465] width 114 height 21
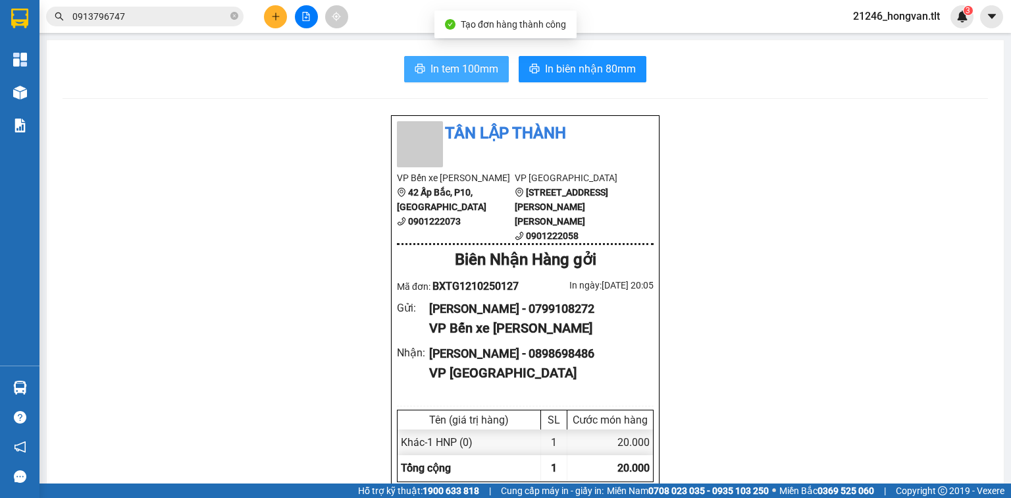
click at [474, 79] on button "In tem 100mm" at bounding box center [456, 69] width 105 height 26
click at [198, 18] on input "0913796747" at bounding box center [149, 16] width 155 height 14
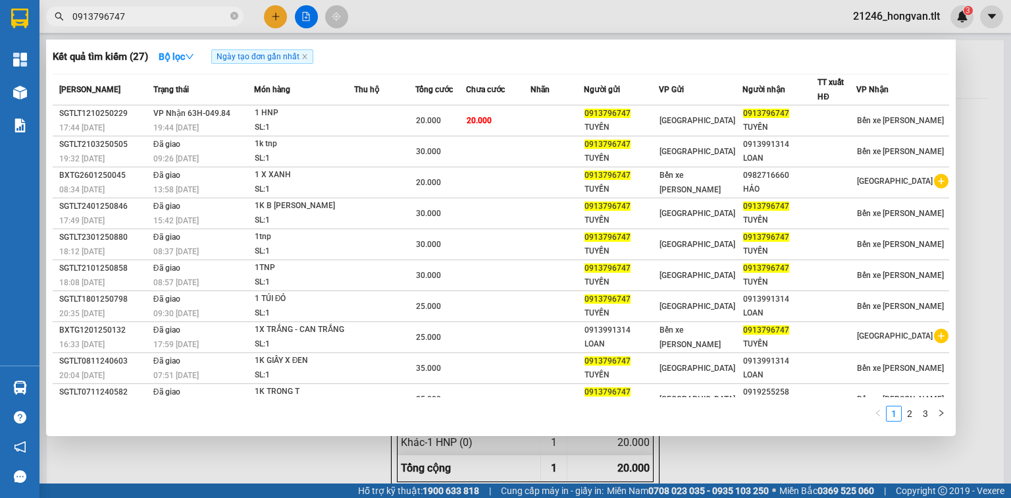
click at [197, 18] on input "0913796747" at bounding box center [149, 16] width 155 height 14
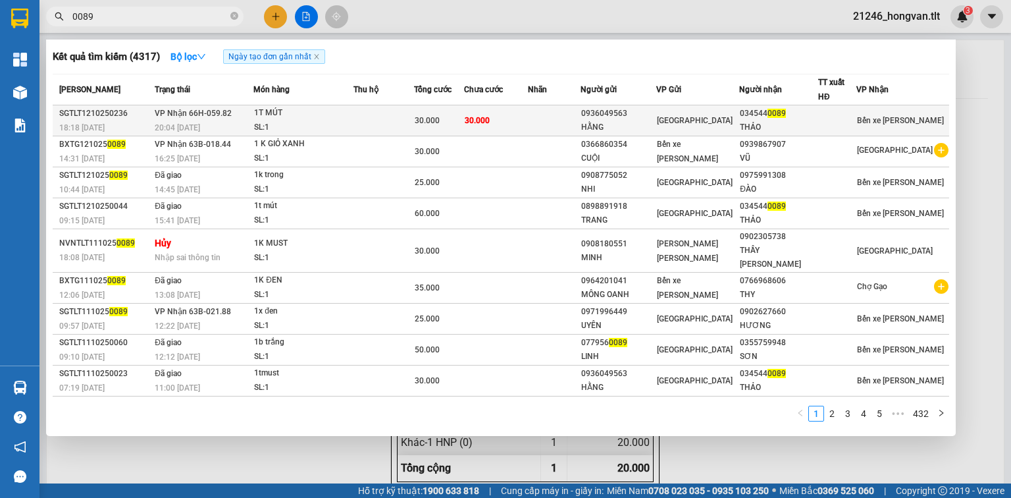
type input "0089"
click at [526, 115] on td "30.000" at bounding box center [496, 120] width 64 height 31
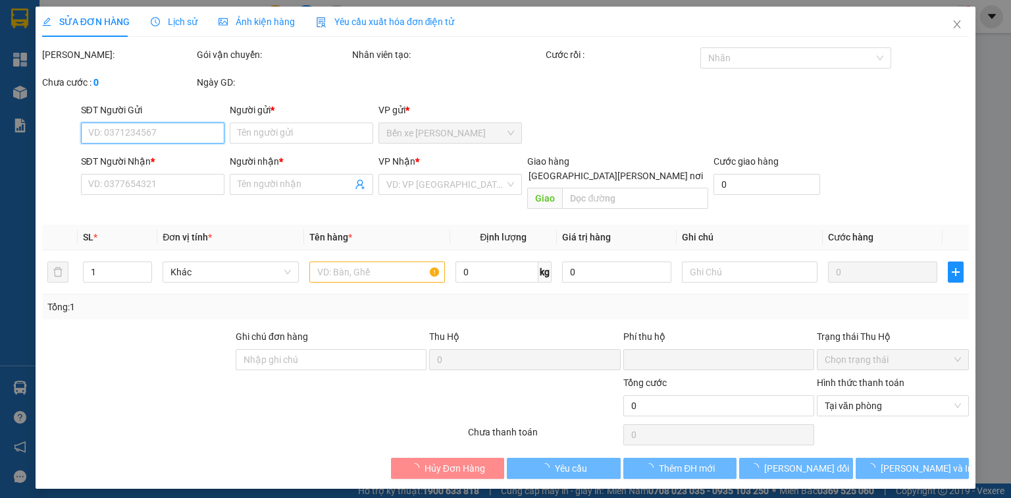
drag, startPoint x: 850, startPoint y: 386, endPoint x: 856, endPoint y: 405, distance: 19.8
click at [850, 396] on span "Tại văn phòng" at bounding box center [893, 406] width 136 height 20
type input "0936049563"
type input "HẰNG"
type input "0345440089"
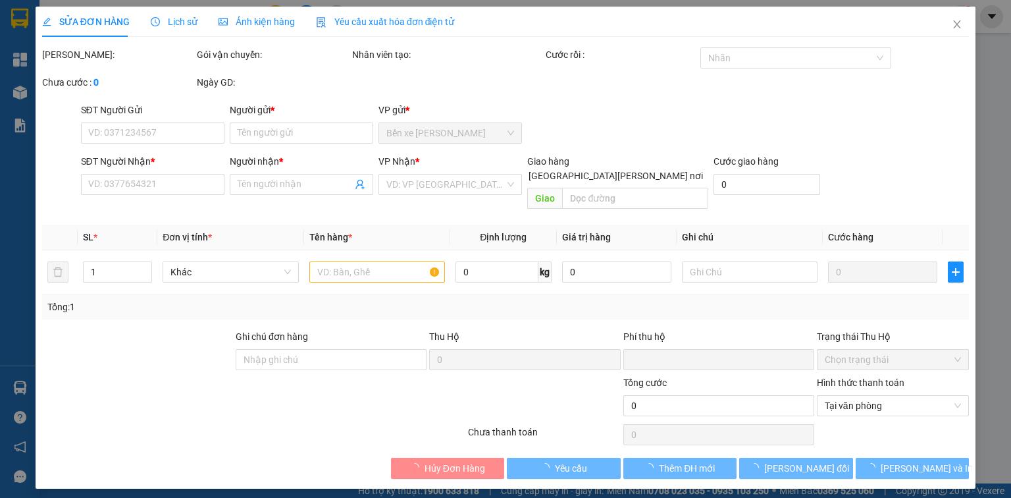
type input "THẢO"
type input "0"
type input "30.000"
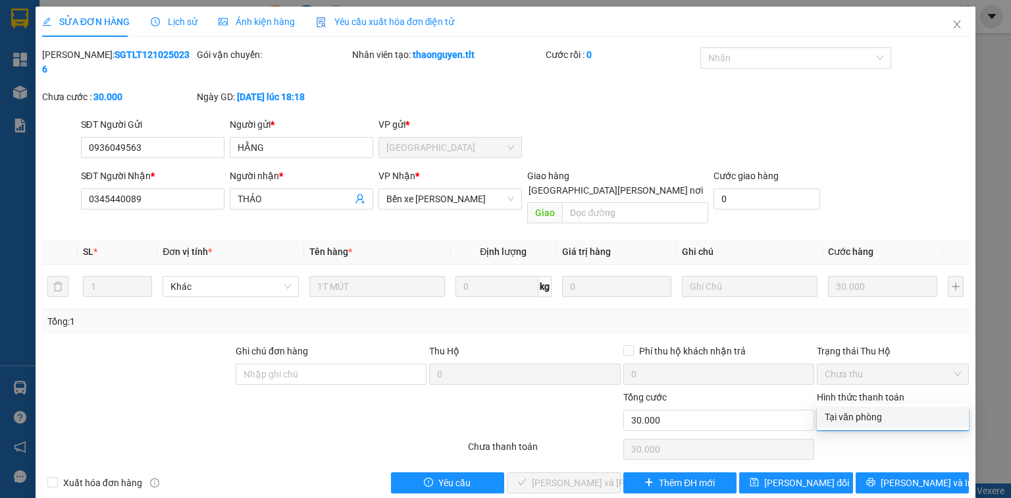
drag, startPoint x: 850, startPoint y: 419, endPoint x: 794, endPoint y: 428, distance: 56.7
click at [850, 419] on div "Tại văn phòng" at bounding box center [893, 416] width 136 height 14
type input "0"
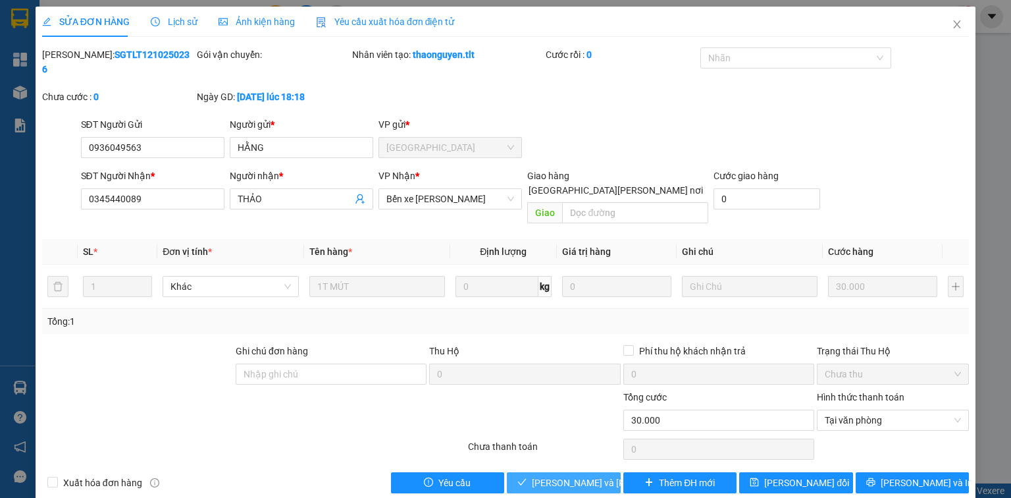
click at [581, 475] on span "[PERSON_NAME] và [PERSON_NAME] hàng" at bounding box center [621, 482] width 178 height 14
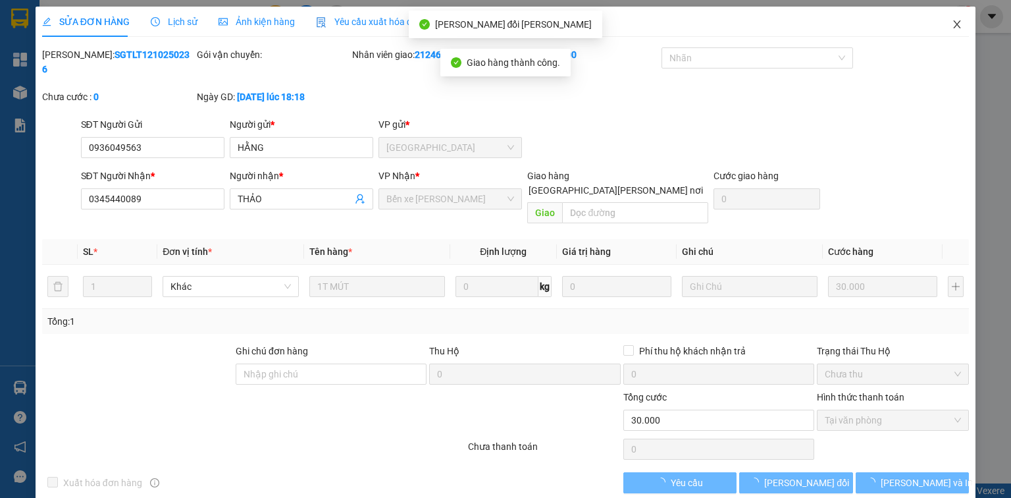
click at [964, 31] on span "Close" at bounding box center [957, 25] width 37 height 37
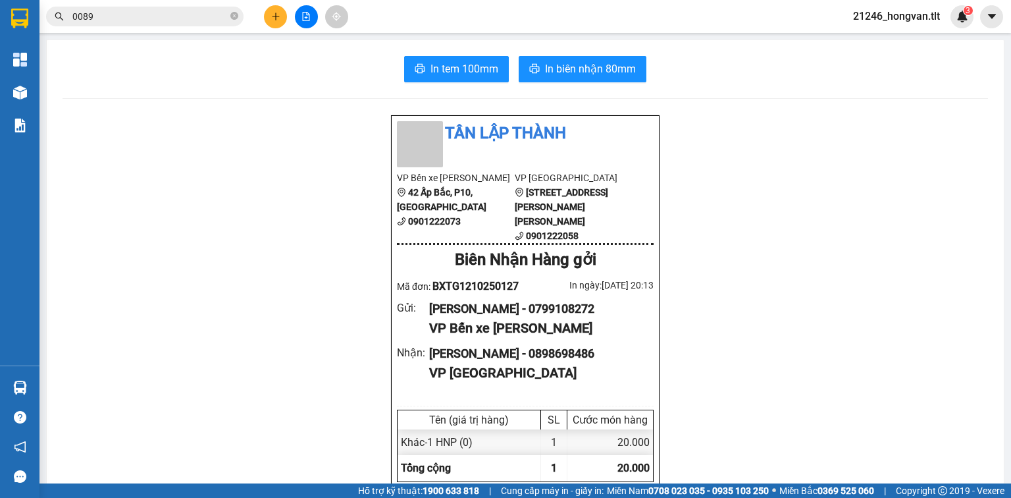
click at [203, 16] on input "0089" at bounding box center [149, 16] width 155 height 14
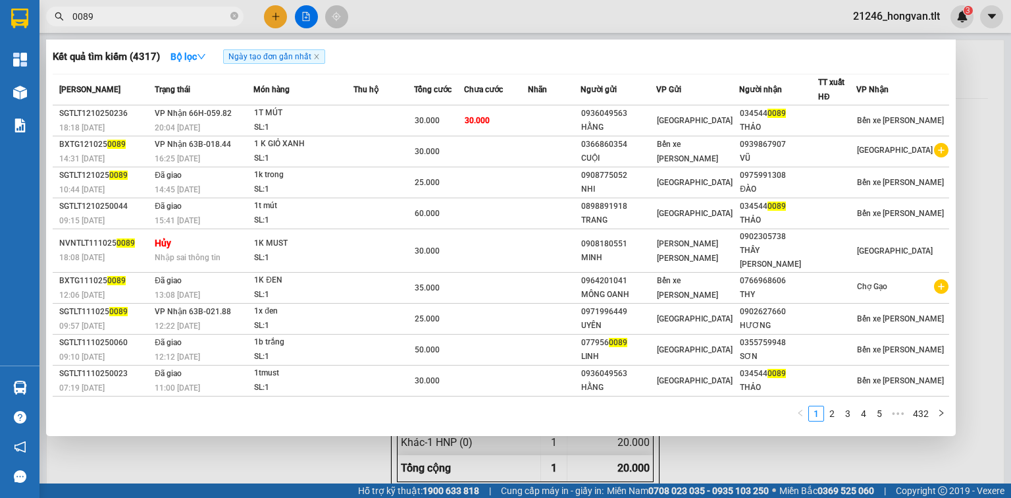
click at [203, 16] on input "0089" at bounding box center [149, 16] width 155 height 14
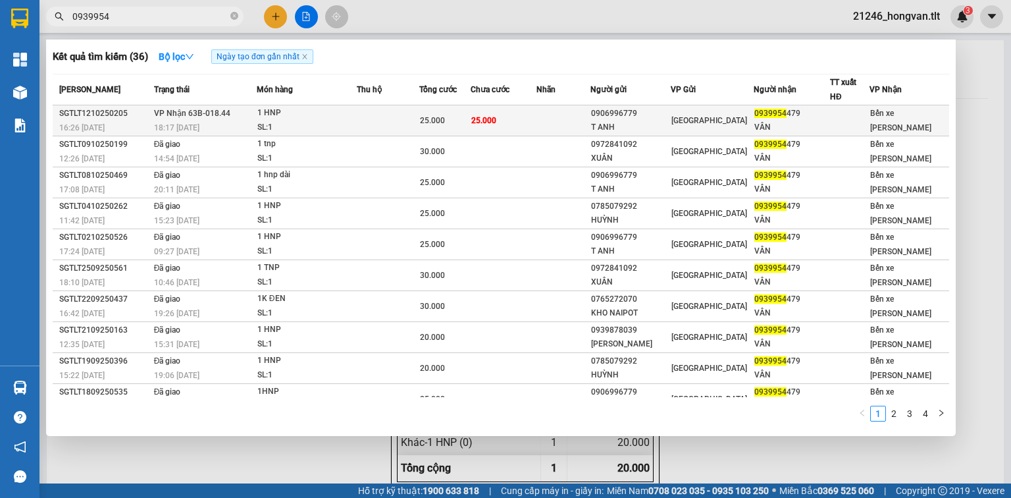
type input "0939954"
click at [465, 116] on div "25.000" at bounding box center [445, 120] width 50 height 14
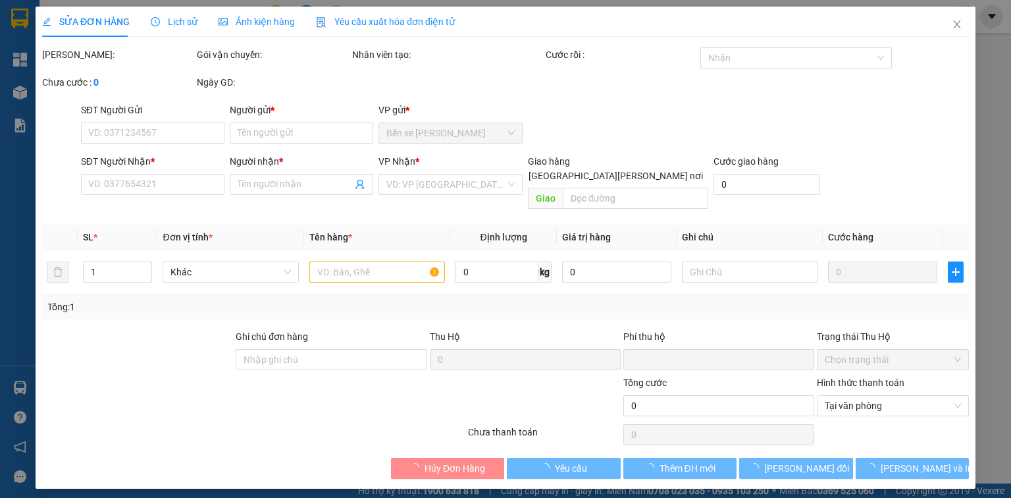
type input "0906996779"
type input "T ANH"
type input "0939954479"
type input "VÂN"
type input "0"
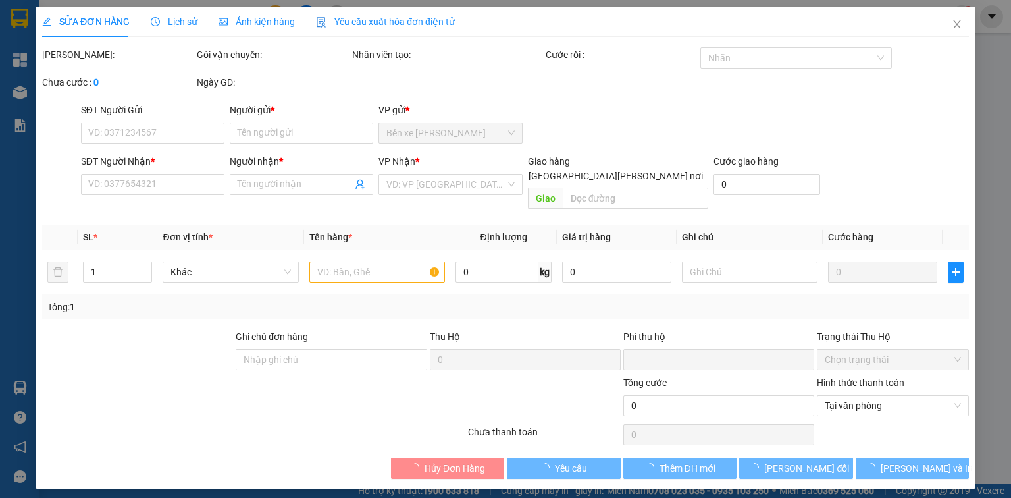
type input "25.000"
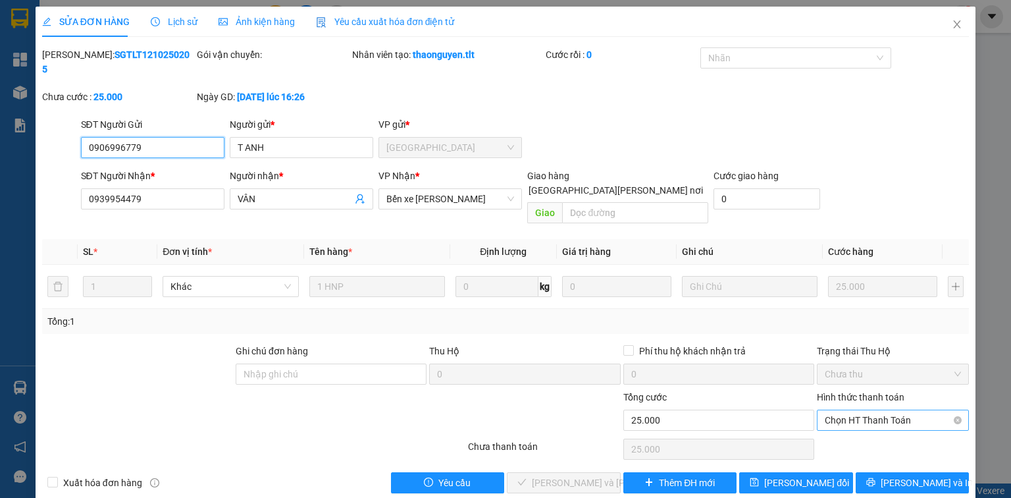
click at [855, 410] on span "Chọn HT Thanh Toán" at bounding box center [893, 420] width 136 height 20
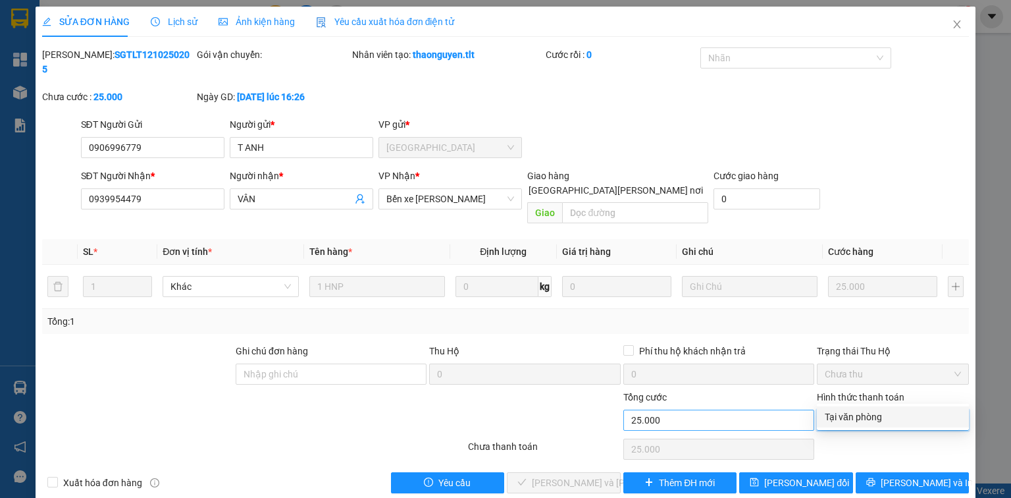
drag, startPoint x: 861, startPoint y: 397, endPoint x: 790, endPoint y: 396, distance: 71.1
click at [860, 410] on span "Chọn HT Thanh Toán" at bounding box center [893, 420] width 136 height 20
click at [845, 416] on div "Tại văn phòng" at bounding box center [893, 416] width 136 height 14
type input "0"
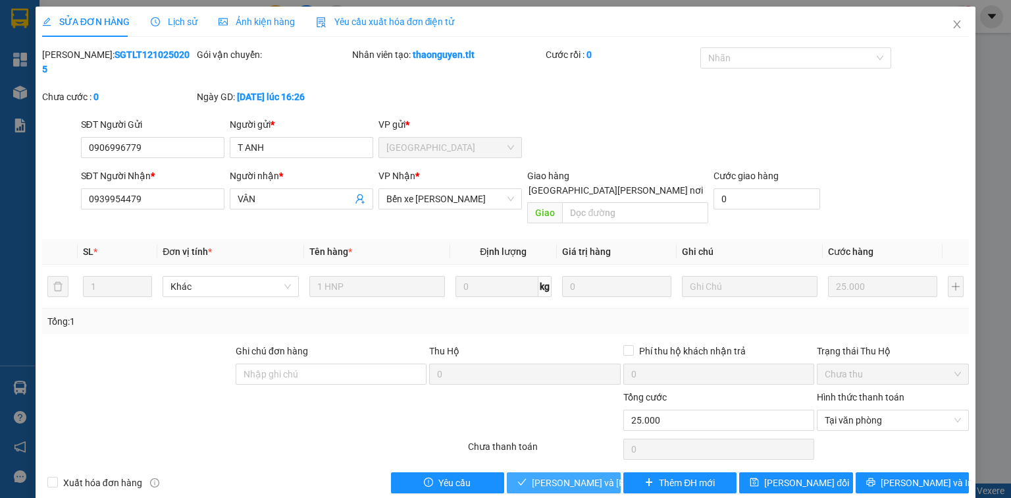
click at [554, 475] on span "[PERSON_NAME] và [PERSON_NAME] hàng" at bounding box center [621, 482] width 178 height 14
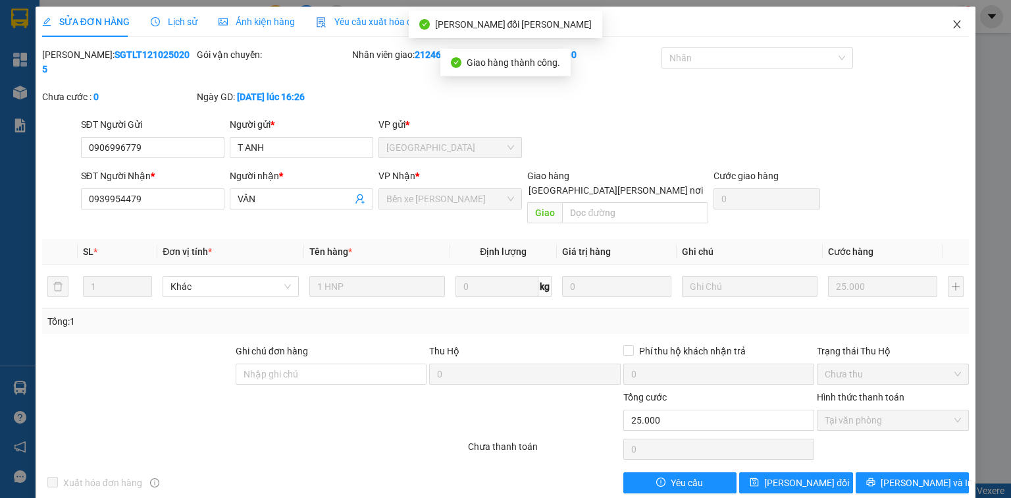
click at [950, 17] on span "Close" at bounding box center [957, 25] width 37 height 37
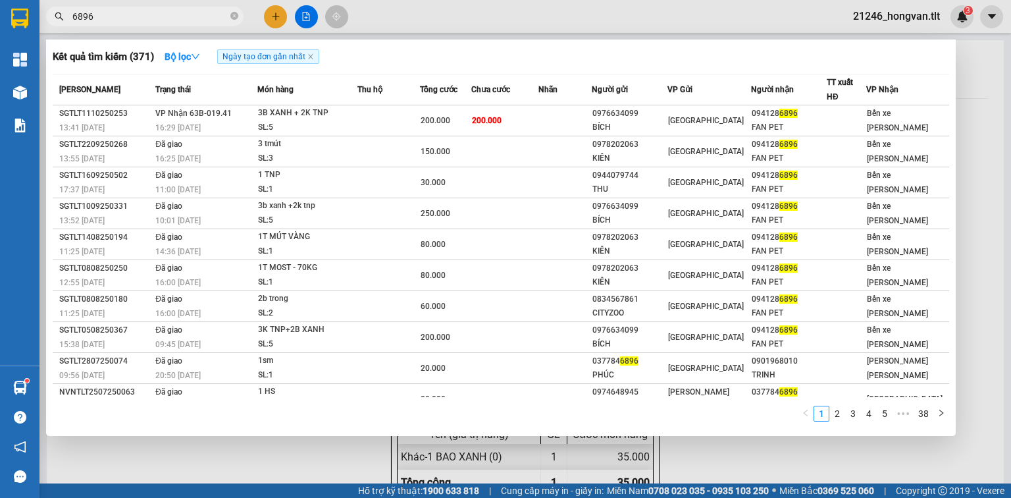
click at [206, 16] on input "6896" at bounding box center [149, 16] width 155 height 14
click at [188, 20] on input "6896" at bounding box center [149, 16] width 155 height 14
type input "0"
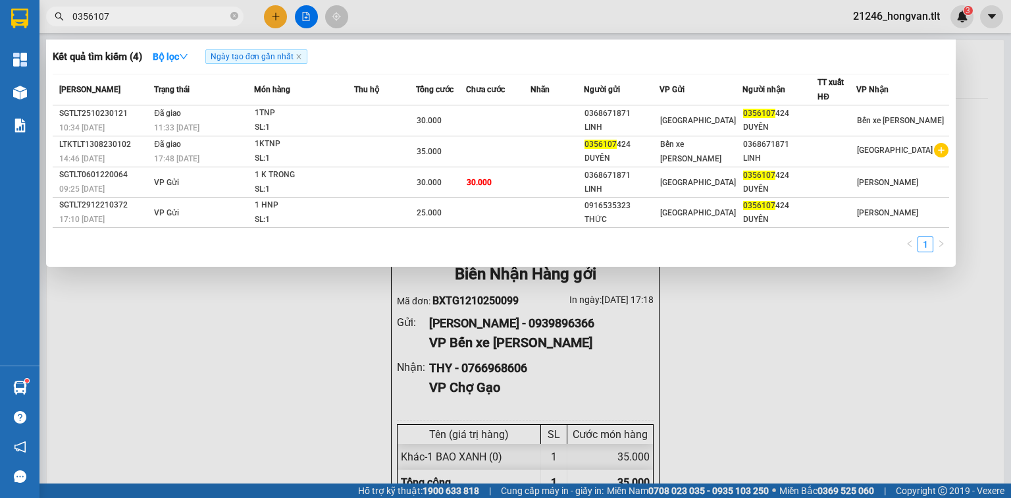
type input "0356107"
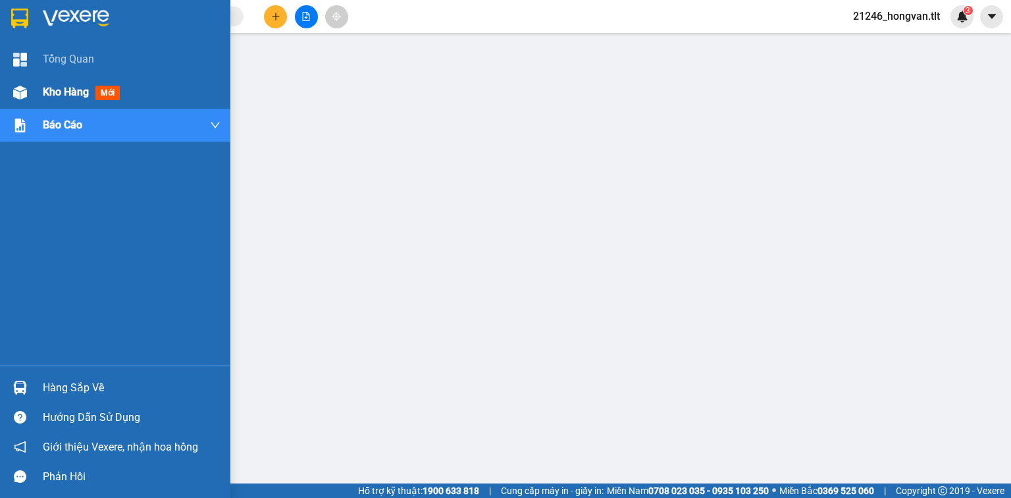
click at [27, 95] on div at bounding box center [20, 92] width 23 height 23
click at [45, 93] on span "Kho hàng" at bounding box center [66, 92] width 46 height 13
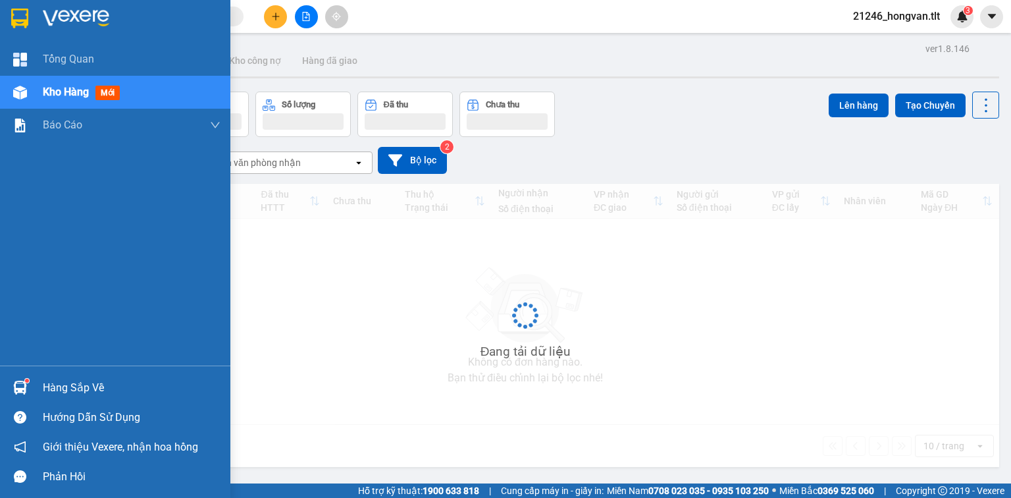
click at [34, 392] on div "Hàng sắp về" at bounding box center [115, 388] width 230 height 30
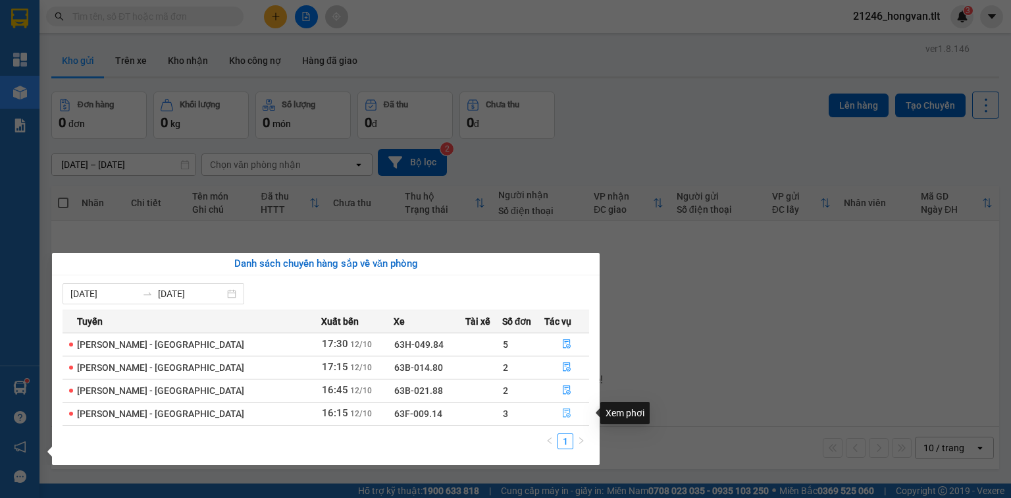
click at [563, 417] on icon "file-done" at bounding box center [567, 413] width 8 height 9
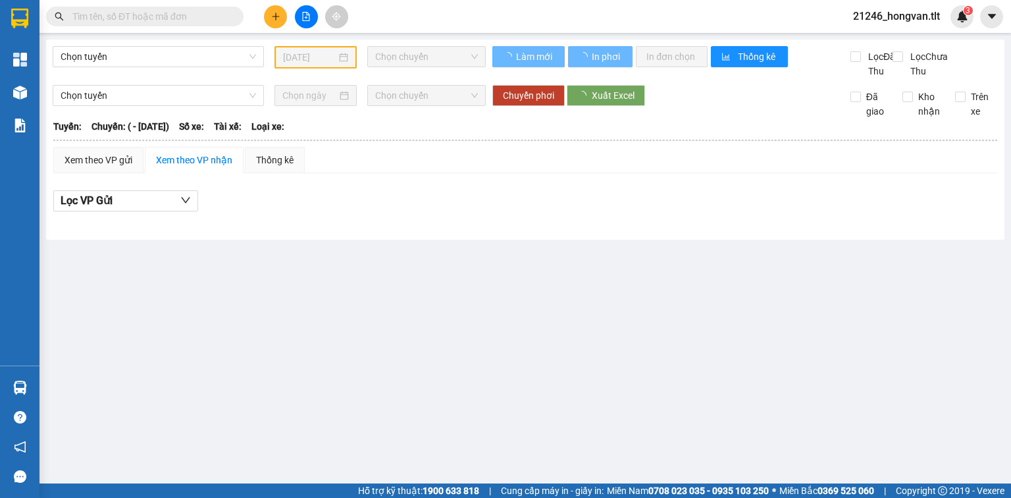
type input "[DATE]"
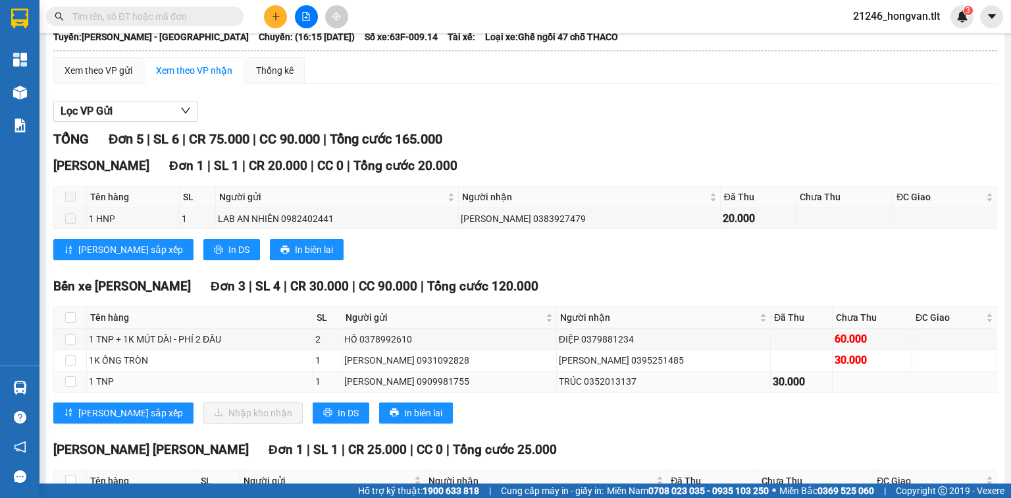
scroll to position [105, 0]
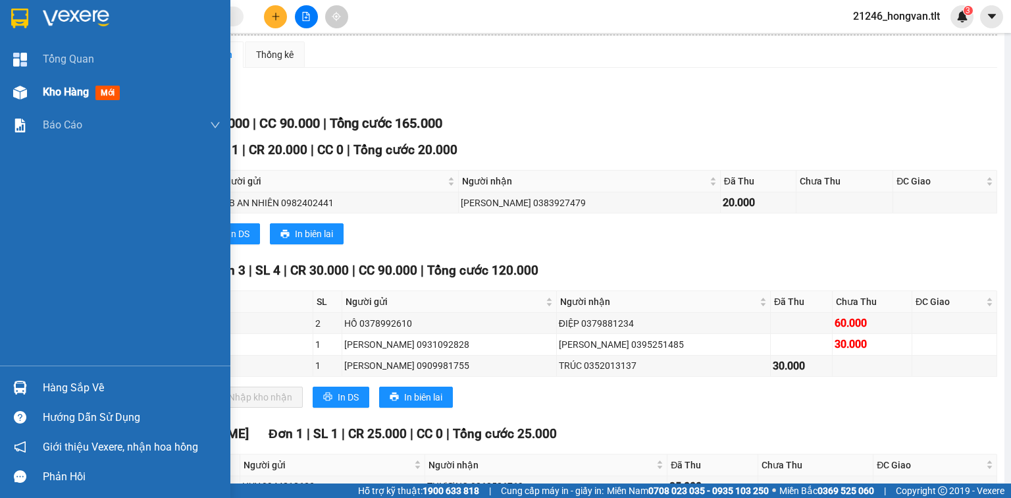
click at [32, 95] on div "Kho hàng mới" at bounding box center [115, 92] width 230 height 33
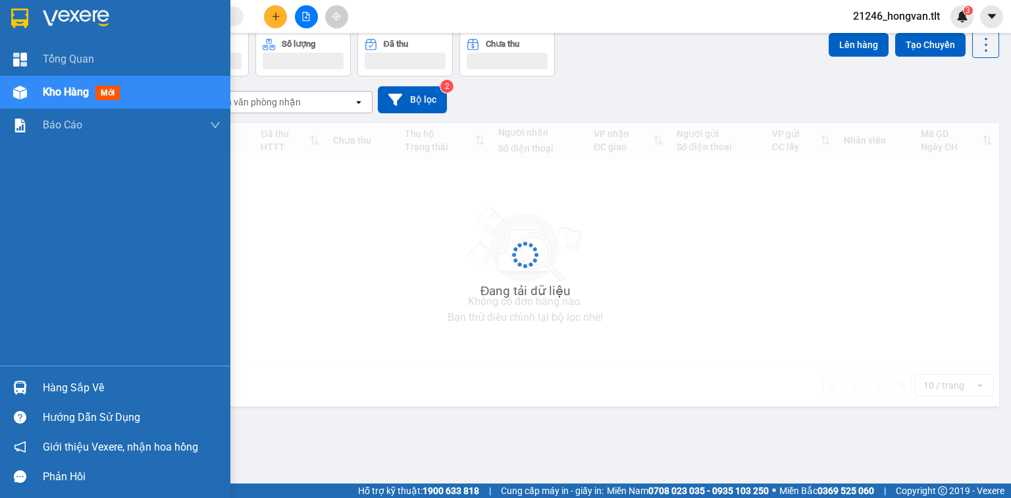
scroll to position [61, 0]
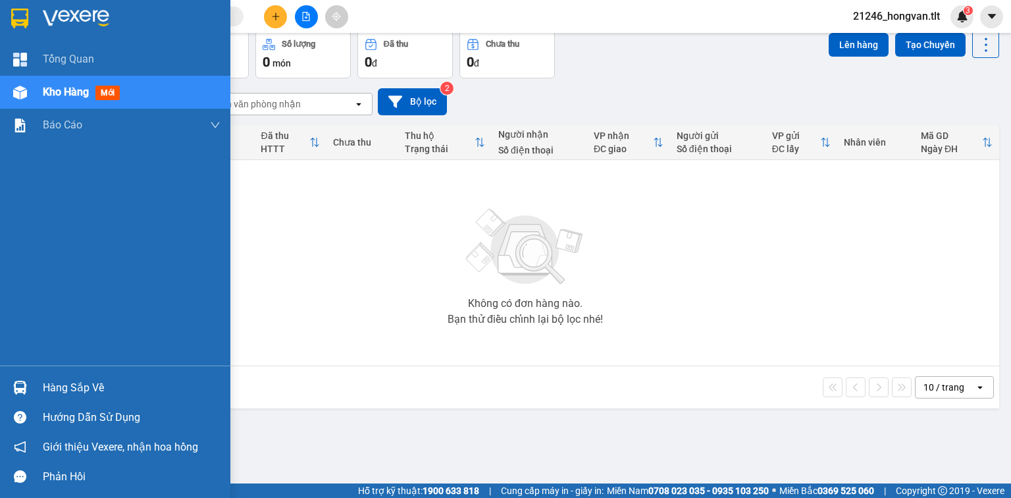
click at [40, 388] on div "Hàng sắp về" at bounding box center [115, 388] width 230 height 30
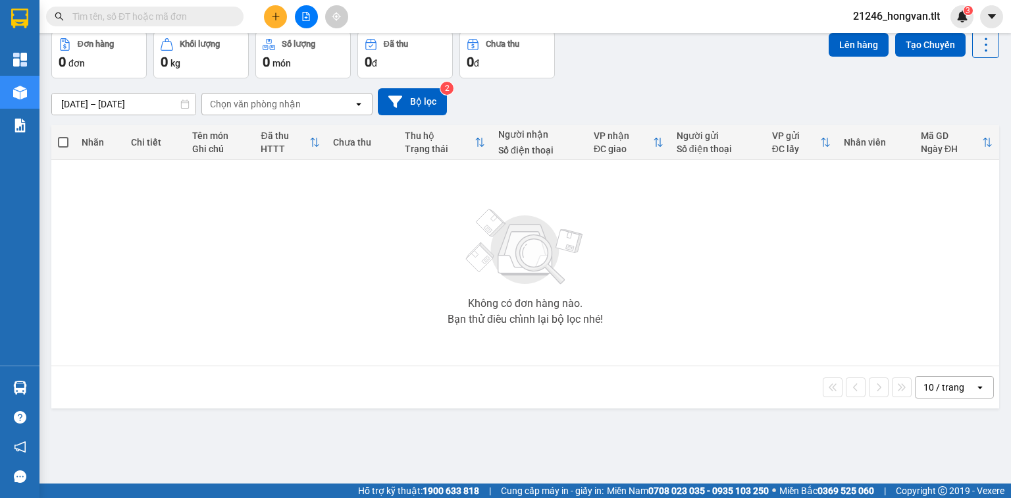
click at [723, 412] on section "Kết quả [PERSON_NAME] ( 1 ) Bộ lọc Ngày tạo [PERSON_NAME] nhất Mã ĐH Trạng thái…" at bounding box center [505, 249] width 1011 height 498
click at [213, 18] on input "text" at bounding box center [149, 16] width 155 height 14
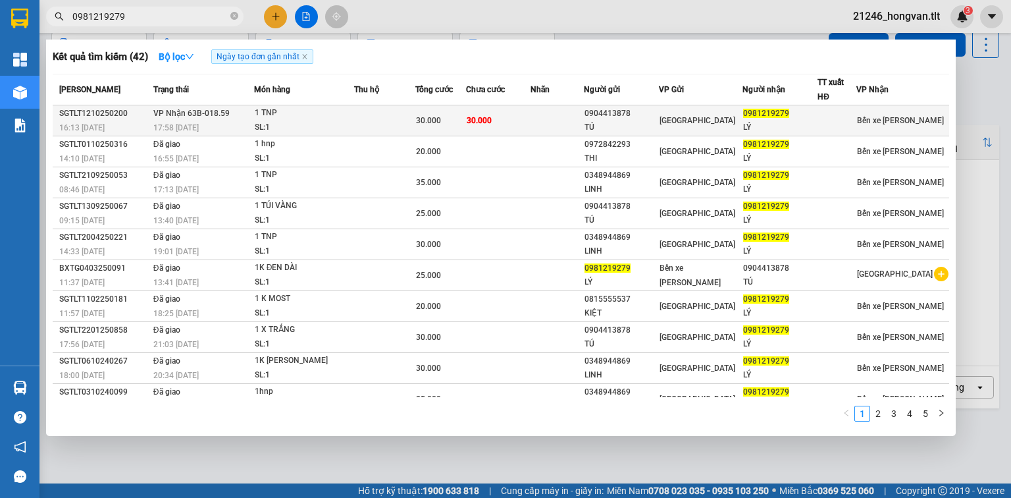
type input "0981219279"
click at [373, 116] on td at bounding box center [385, 120] width 62 height 31
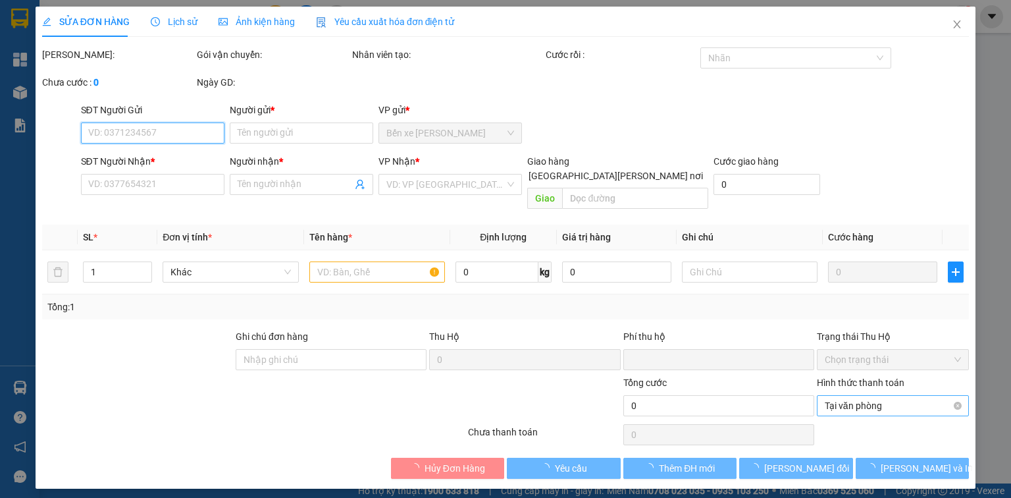
type input "0904413878"
type input "TÚ"
type input "0981219279"
type input "LÝ"
type input "0"
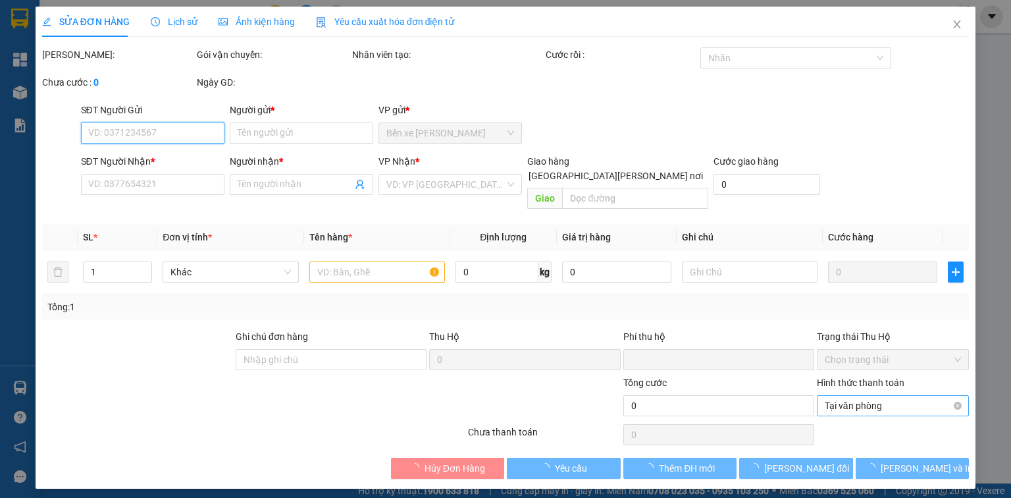
type input "30.000"
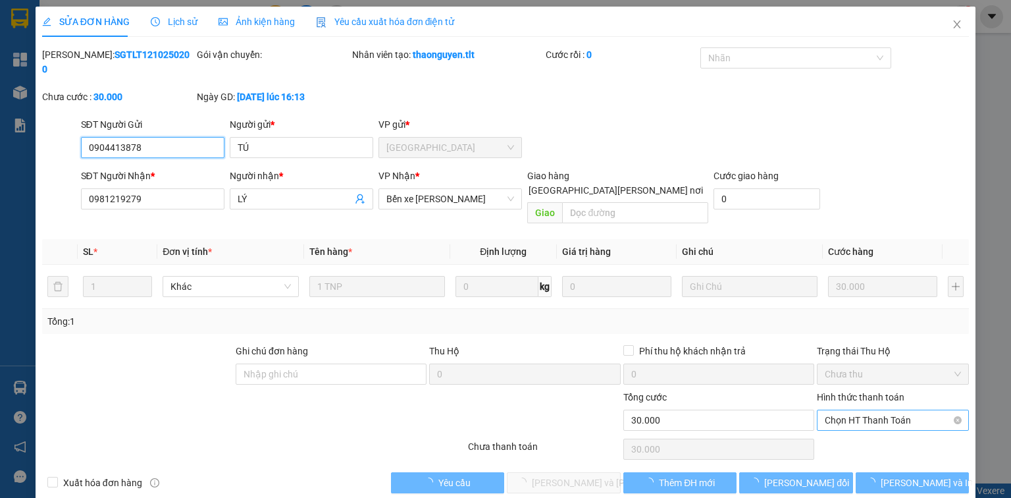
click at [850, 410] on span "Chọn HT Thanh Toán" at bounding box center [893, 420] width 136 height 20
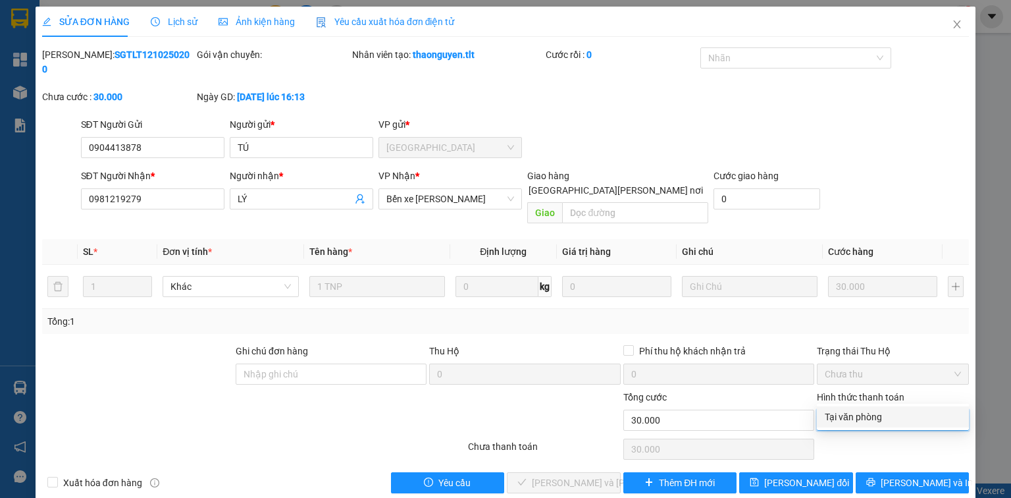
drag, startPoint x: 848, startPoint y: 420, endPoint x: 669, endPoint y: 430, distance: 180.0
click at [848, 419] on div "Tại văn phòng" at bounding box center [893, 416] width 136 height 14
type input "0"
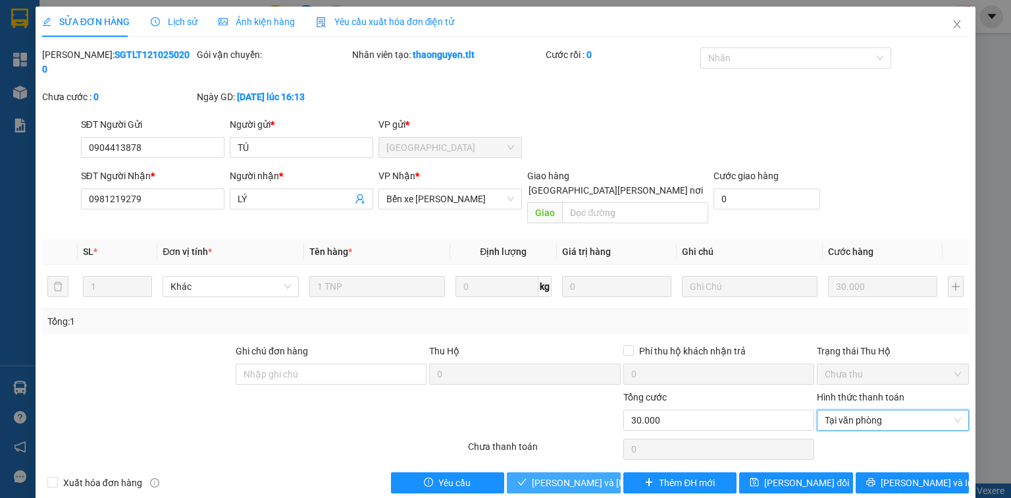
drag, startPoint x: 546, startPoint y: 452, endPoint x: 583, endPoint y: 427, distance: 43.6
click at [546, 475] on span "[PERSON_NAME] và [PERSON_NAME] hàng" at bounding box center [621, 482] width 178 height 14
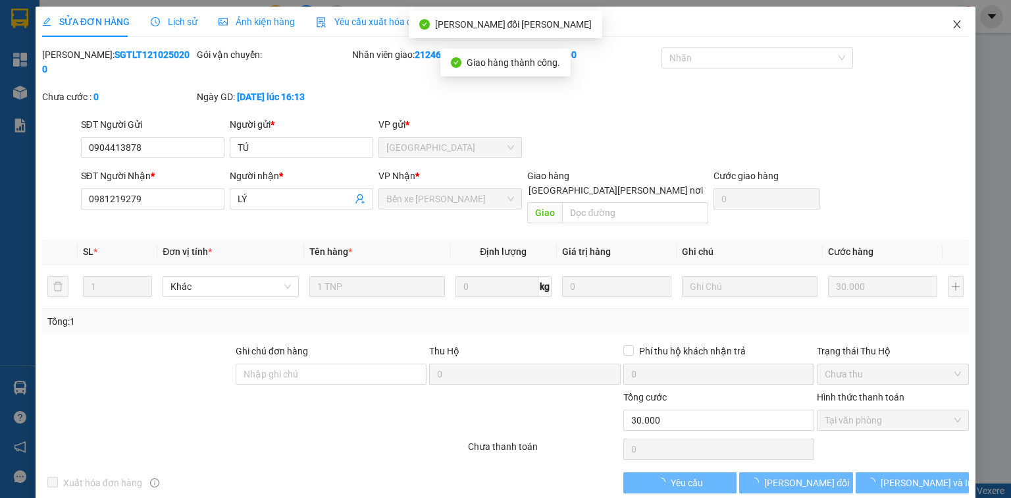
click at [960, 25] on icon "close" at bounding box center [957, 24] width 11 height 11
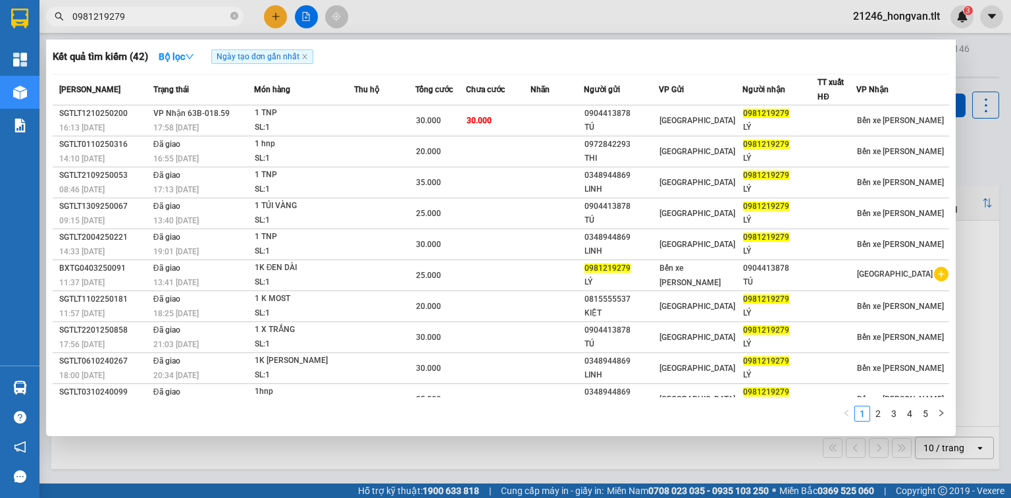
click at [151, 16] on input "0981219279" at bounding box center [149, 16] width 155 height 14
click at [374, 16] on div at bounding box center [505, 249] width 1011 height 498
